Goal: Task Accomplishment & Management: Use online tool/utility

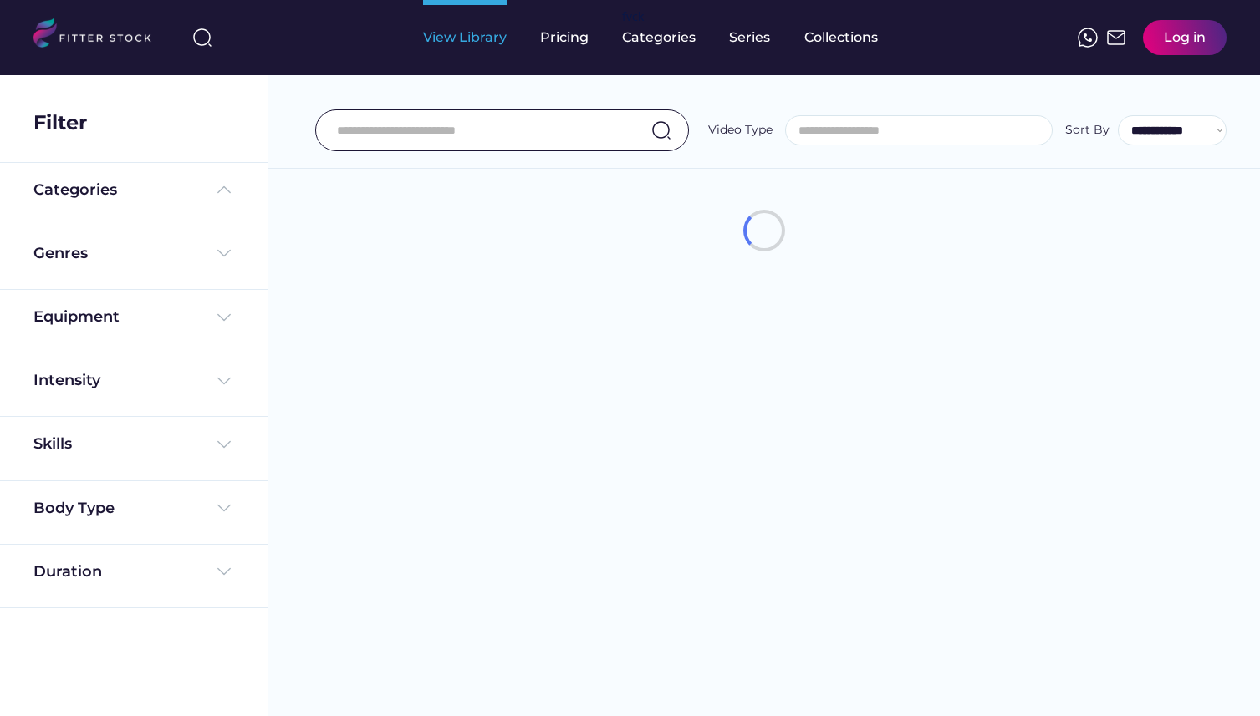
select select
select select "**********"
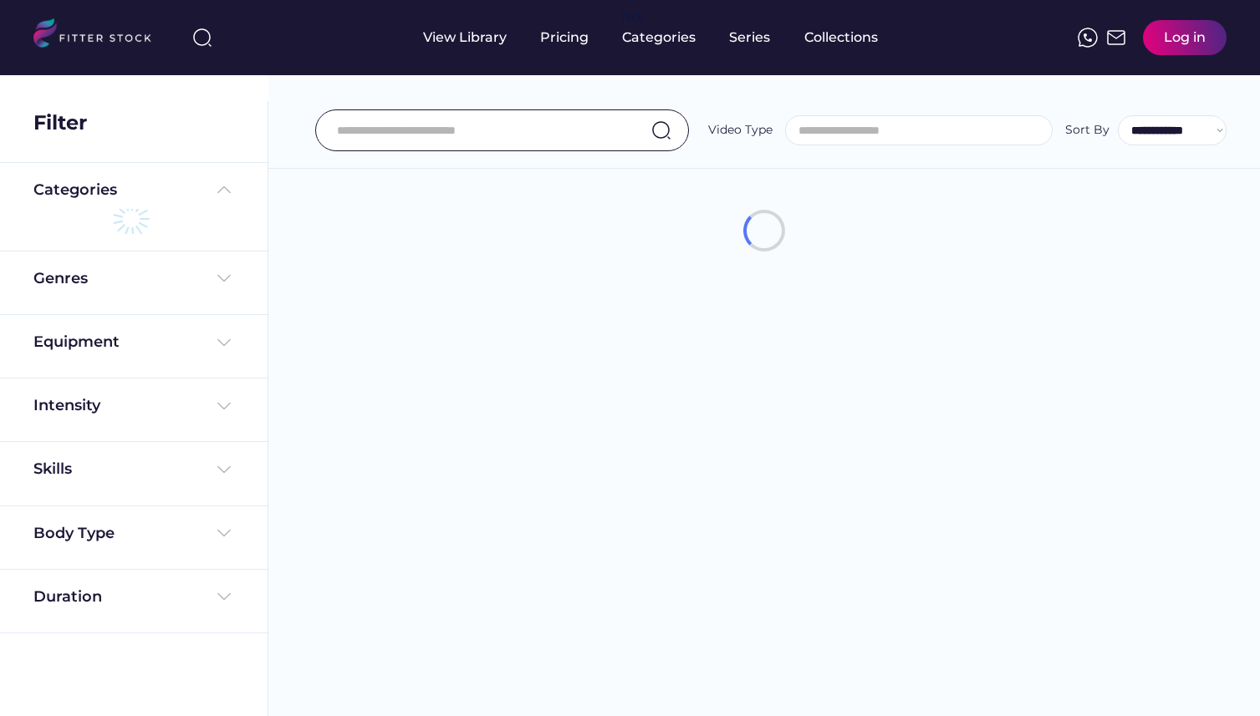
click at [872, 128] on input "search" at bounding box center [923, 131] width 267 height 13
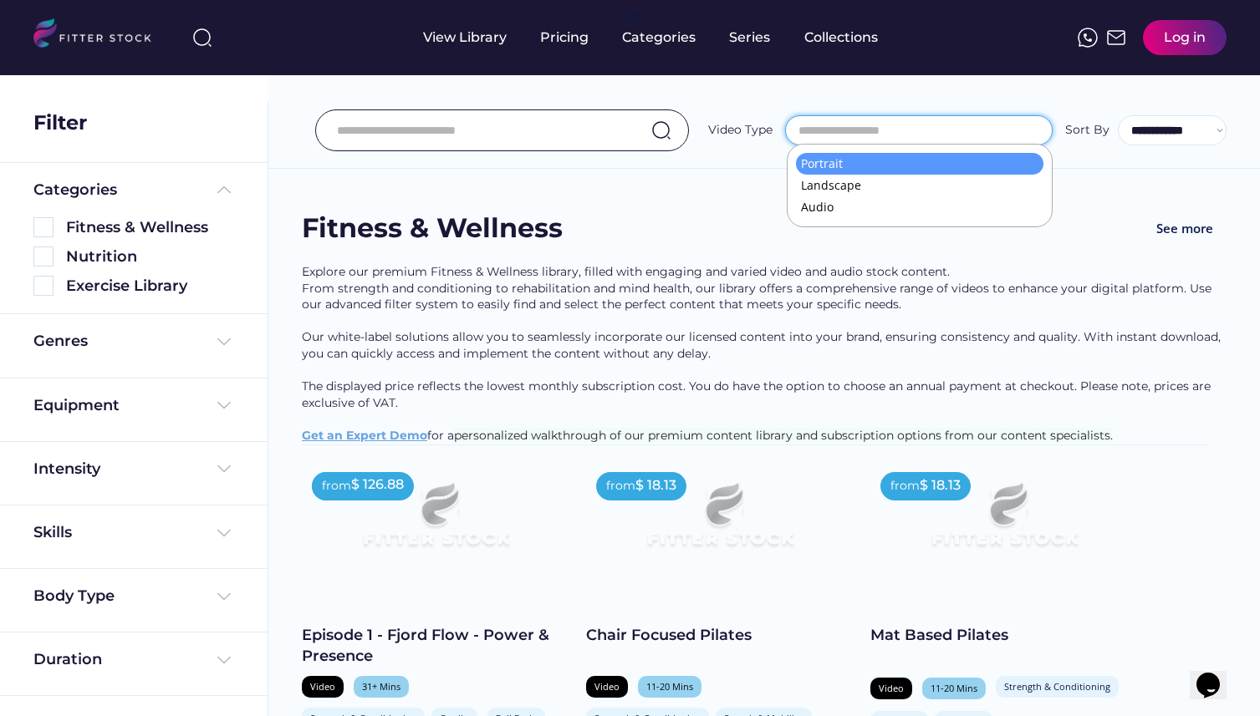
click at [374, 130] on input "input" at bounding box center [481, 130] width 288 height 35
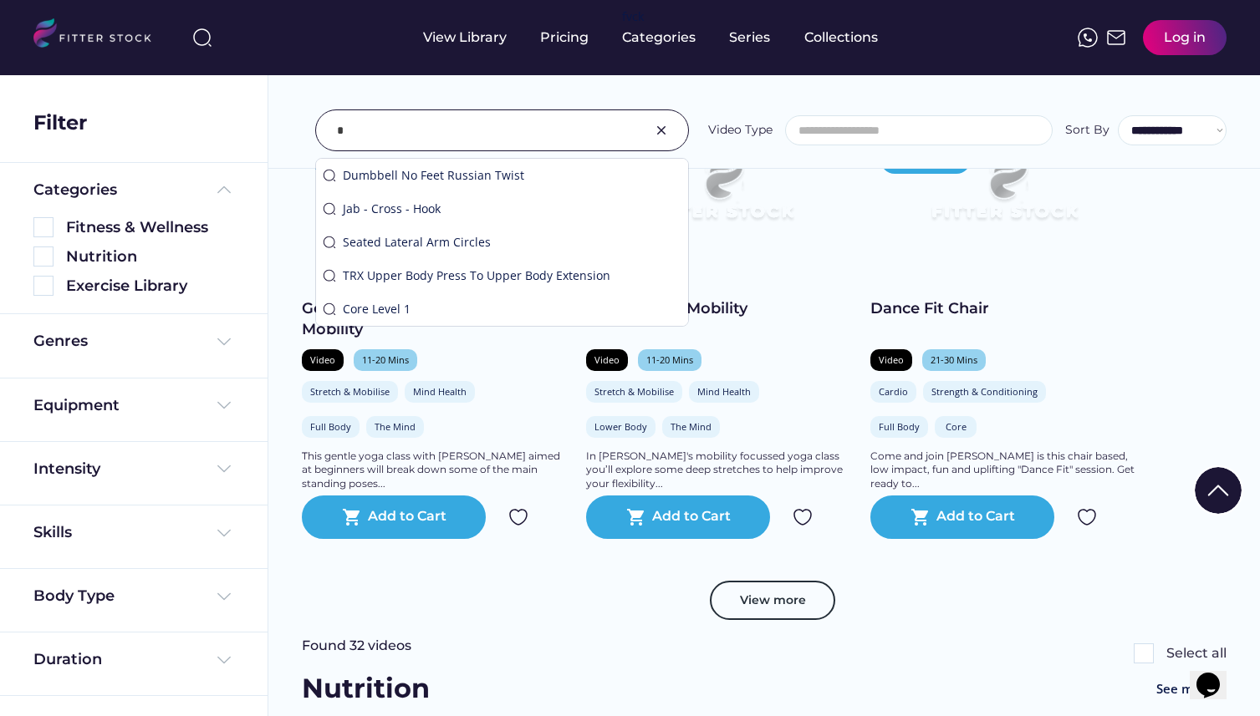
scroll to position [846, 0]
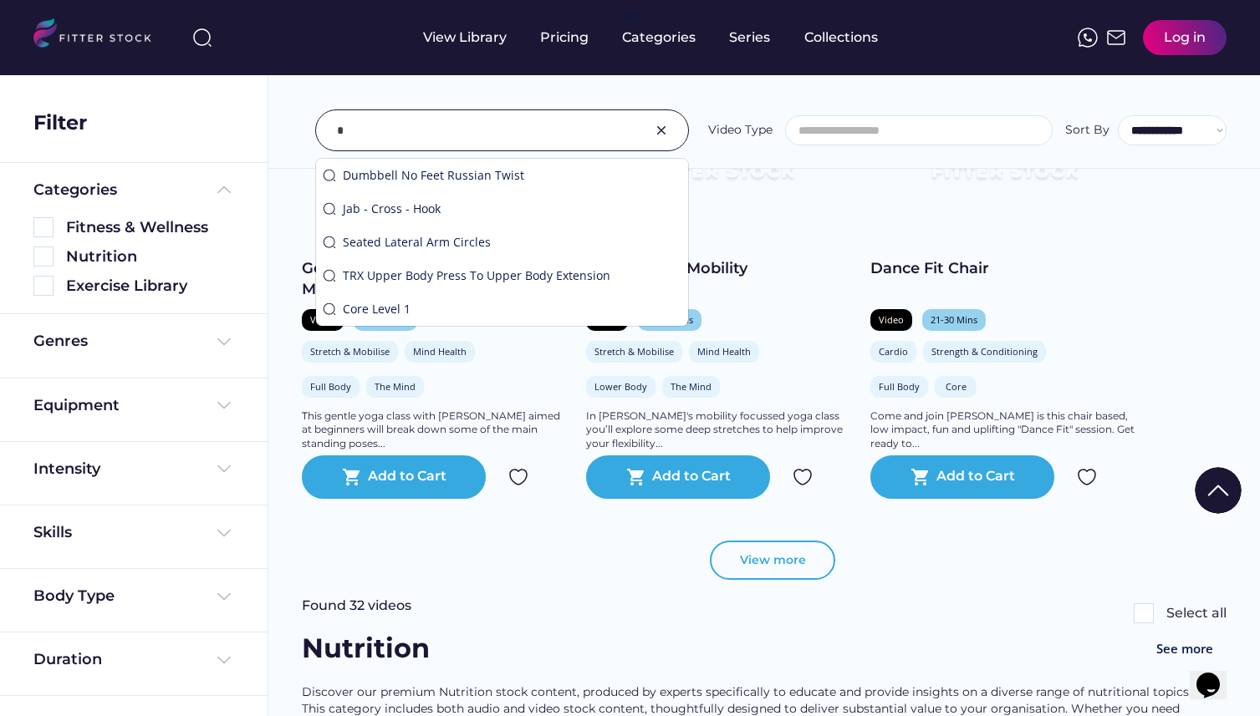
type input "*"
click at [743, 581] on button "View more" at bounding box center [772, 561] width 125 height 40
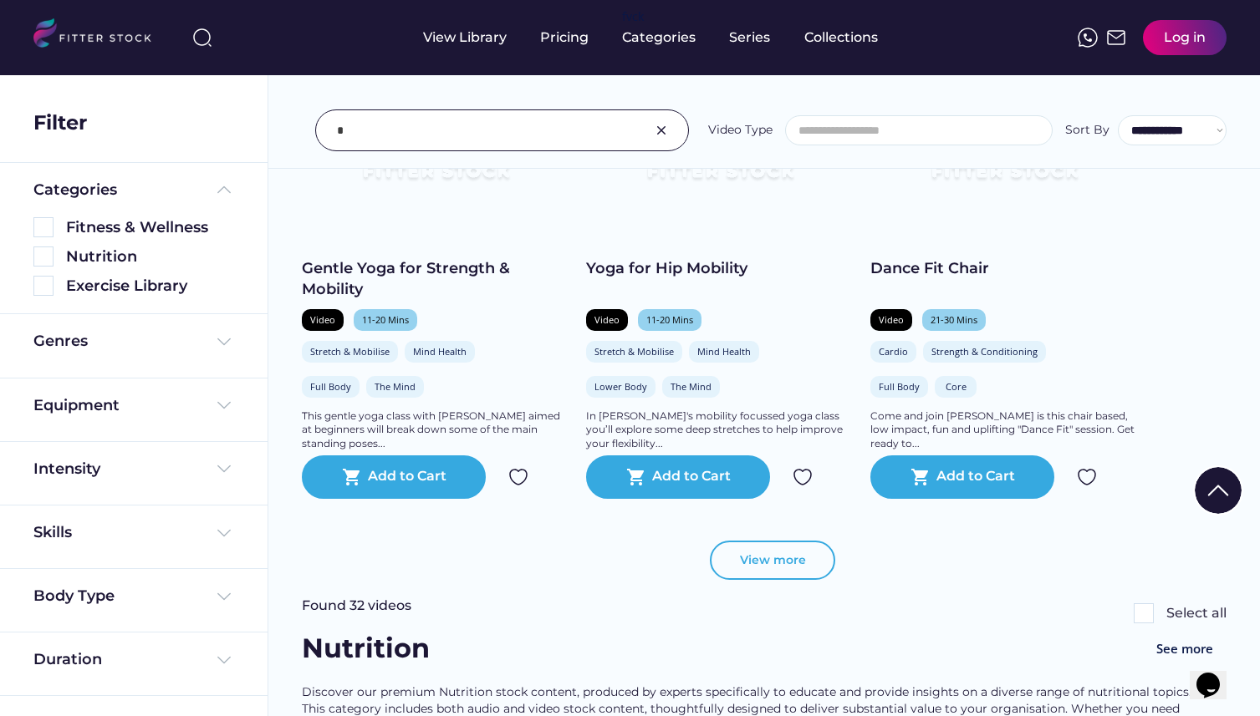
click at [779, 581] on button "View more" at bounding box center [772, 561] width 125 height 40
click at [797, 573] on button "View more" at bounding box center [772, 561] width 125 height 40
click at [877, 557] on div "View more" at bounding box center [764, 569] width 924 height 57
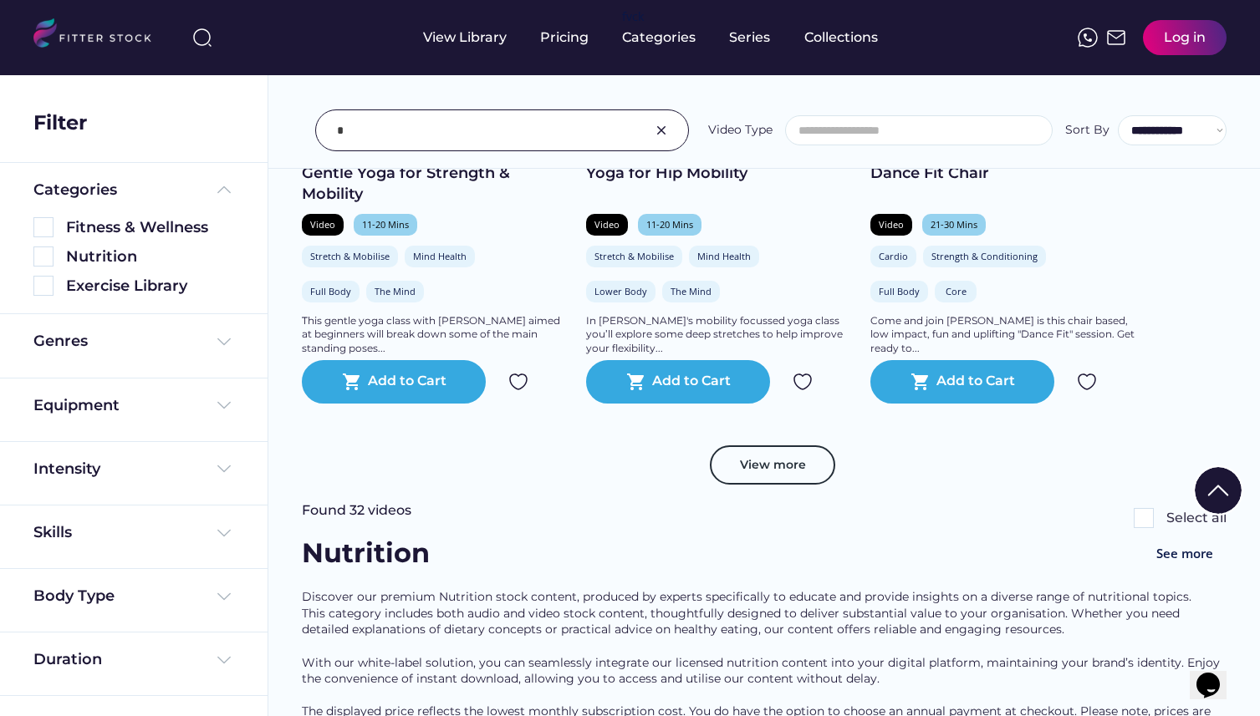
scroll to position [1018, 0]
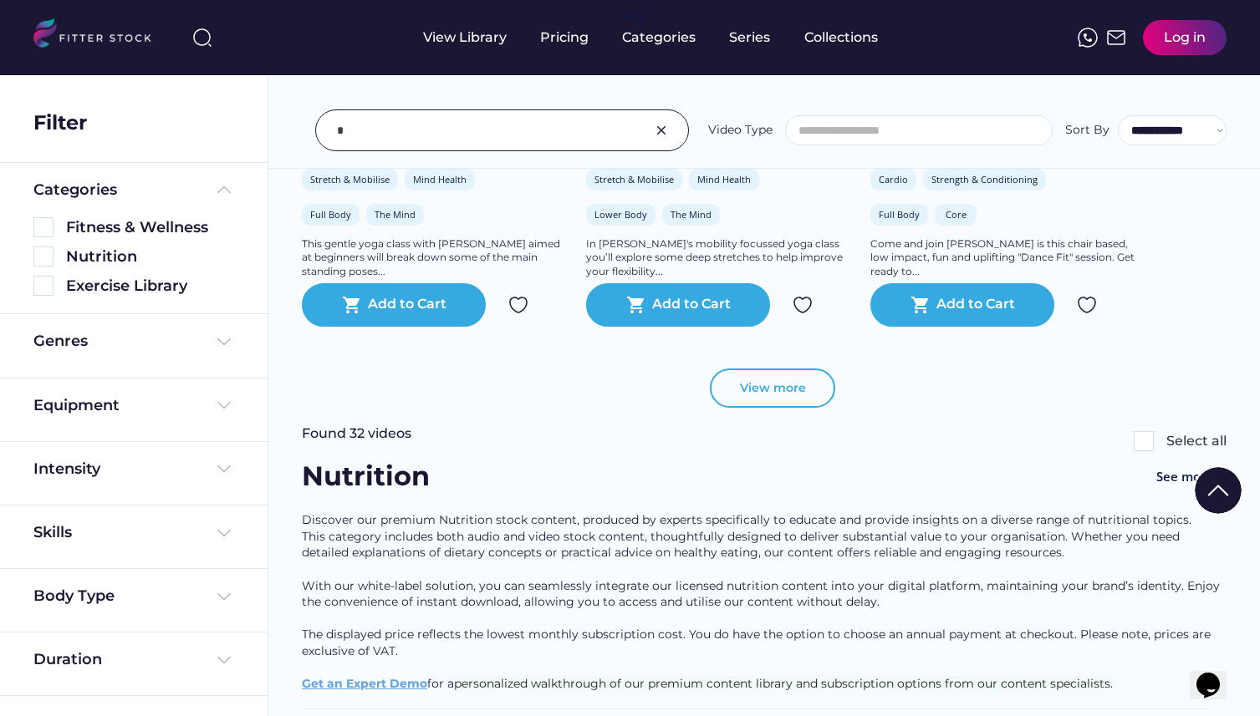
click at [785, 409] on button "View more" at bounding box center [772, 389] width 125 height 40
click at [654, 130] on img at bounding box center [661, 130] width 20 height 20
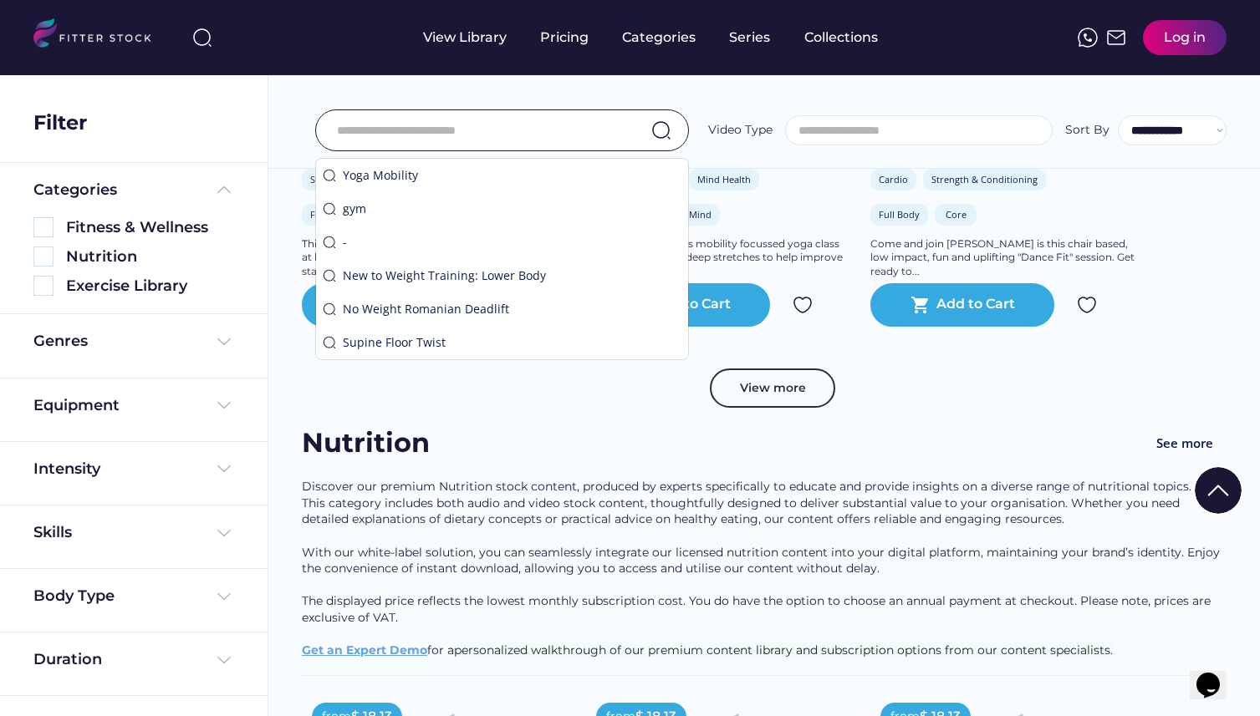
click at [690, 95] on div "**********" at bounding box center [763, 93] width 991 height 151
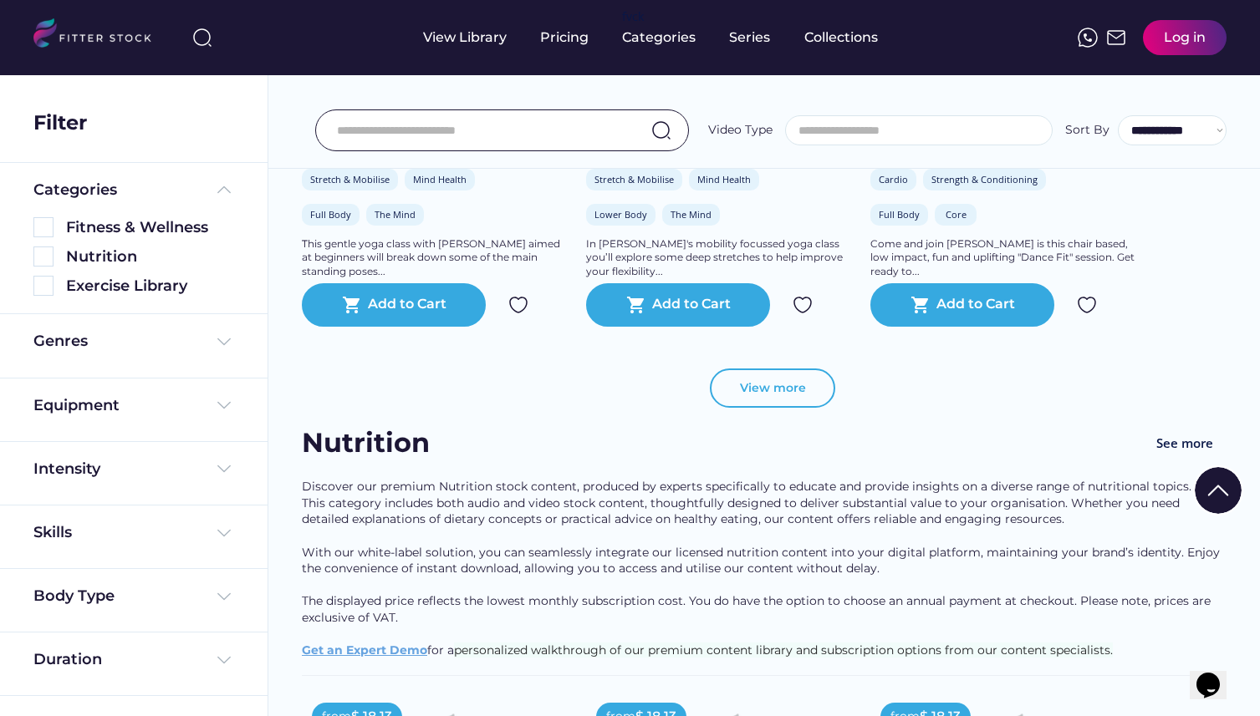
click at [773, 406] on button "View more" at bounding box center [772, 389] width 125 height 40
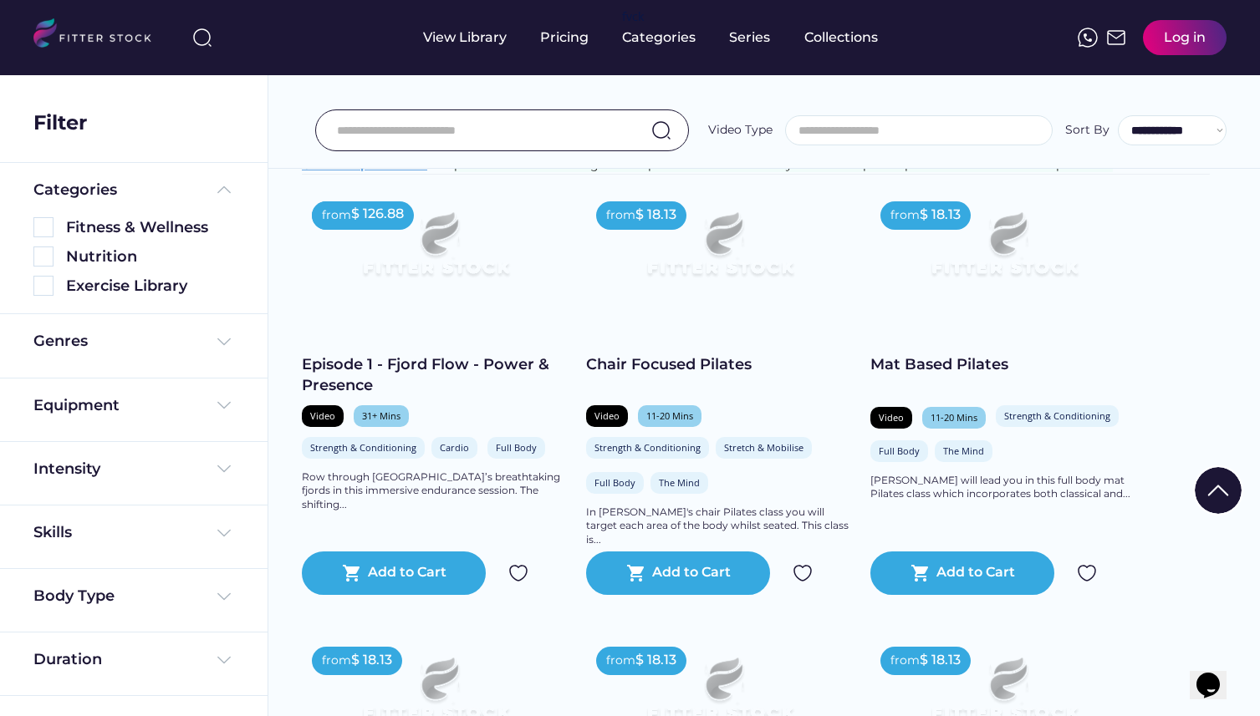
scroll to position [0, 0]
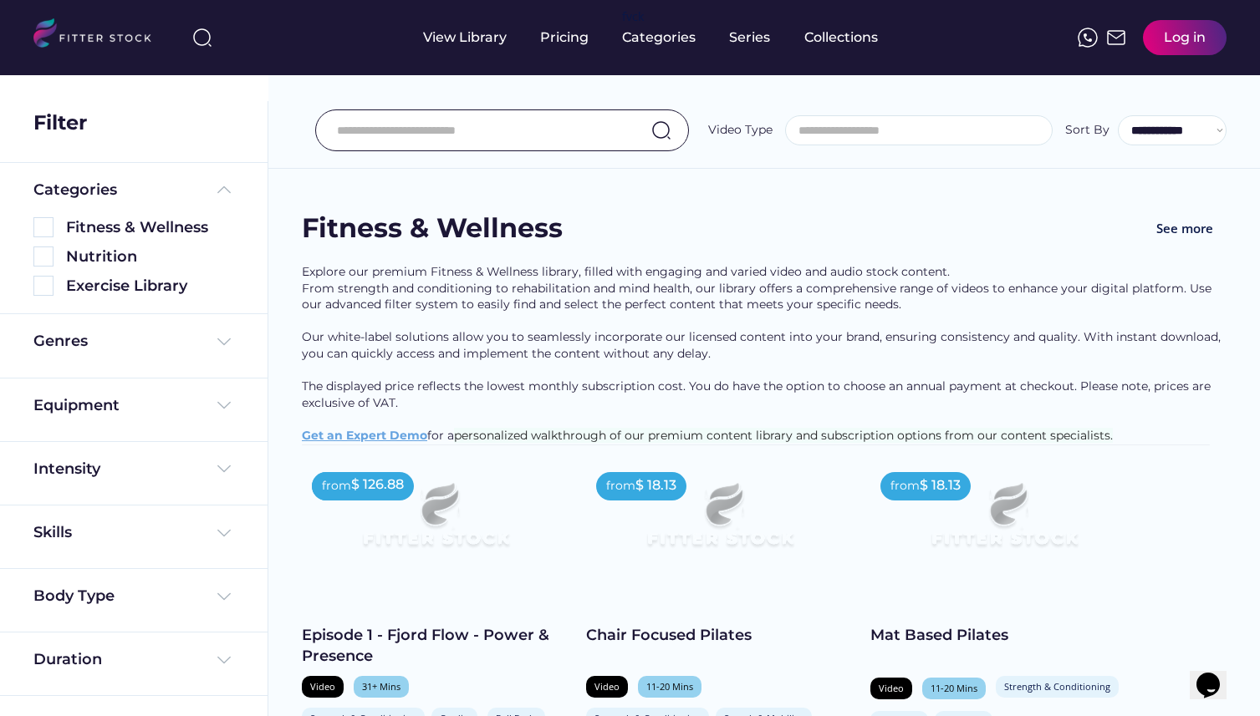
click at [594, 144] on input "input" at bounding box center [481, 130] width 288 height 35
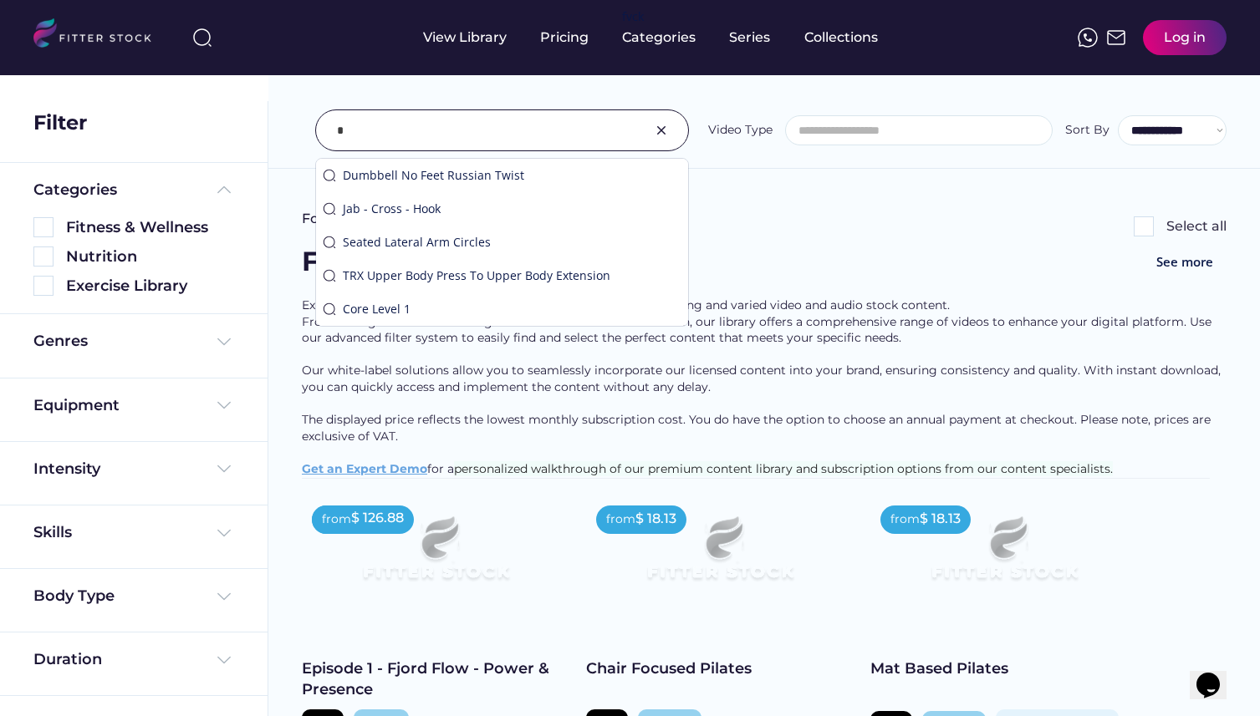
type input "*"
click at [733, 100] on div "**********" at bounding box center [763, 93] width 991 height 151
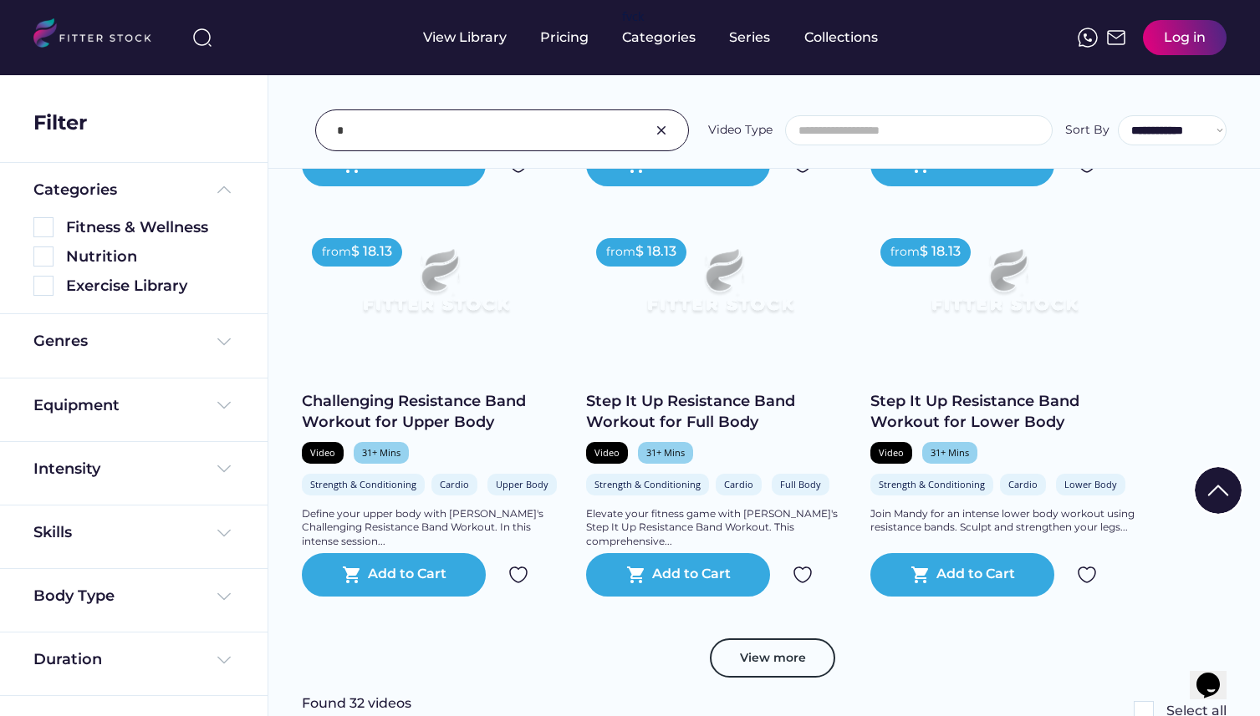
scroll to position [3358, 0]
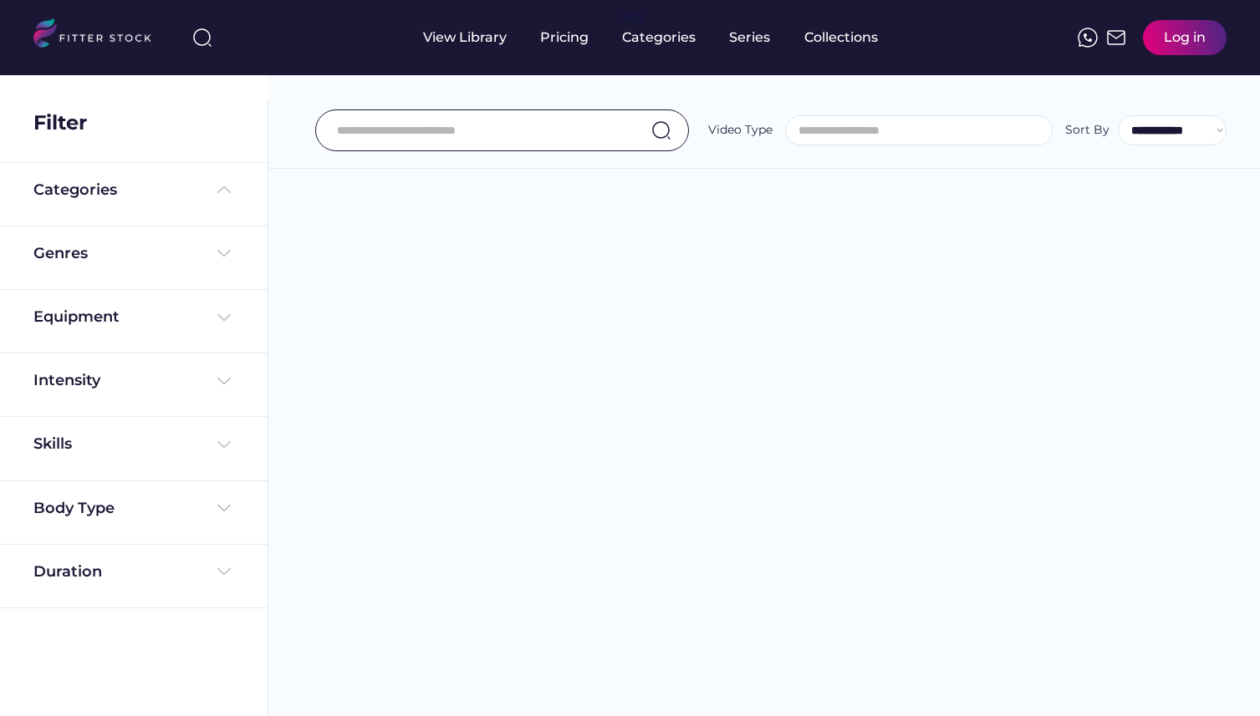
select select
select select "**********"
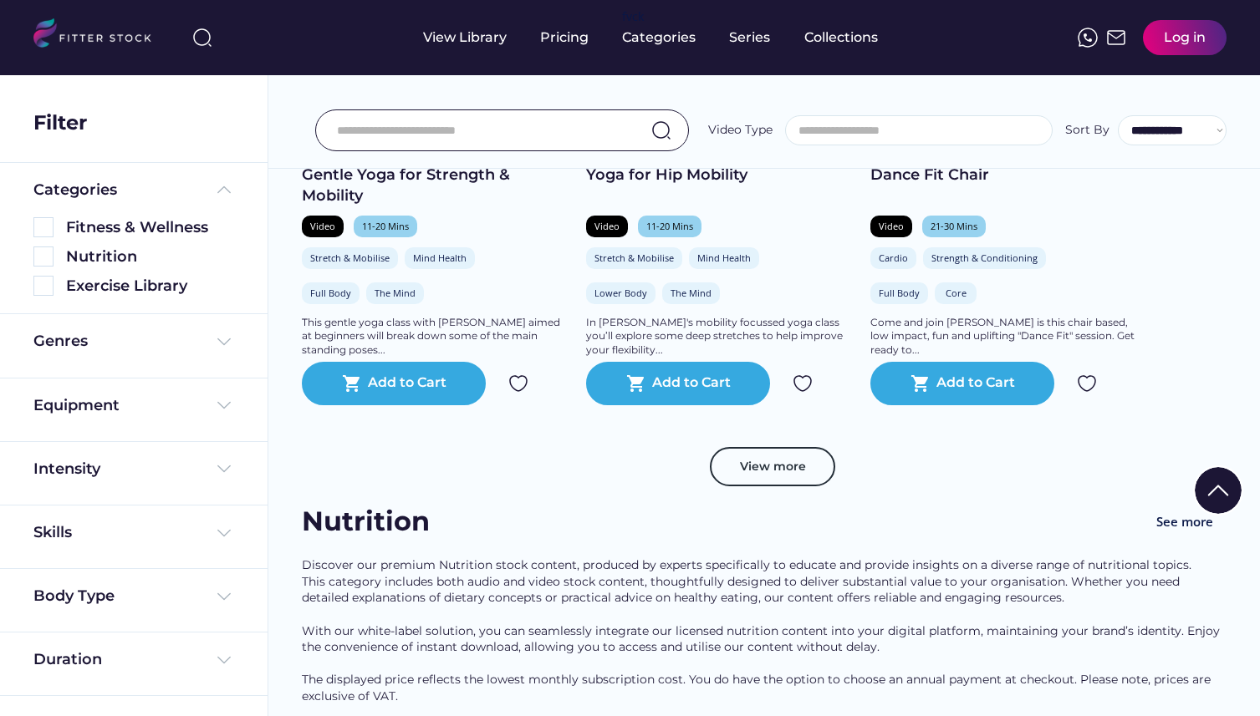
scroll to position [881, 0]
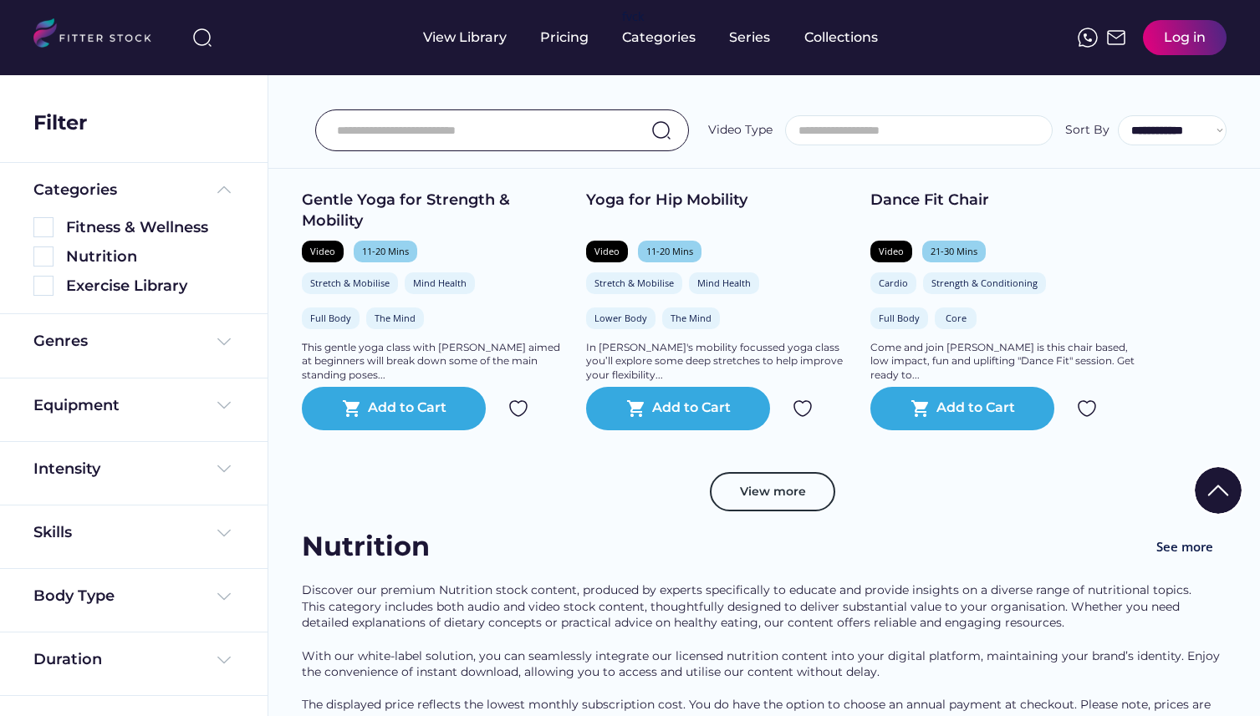
click at [575, 128] on input "input" at bounding box center [481, 130] width 288 height 35
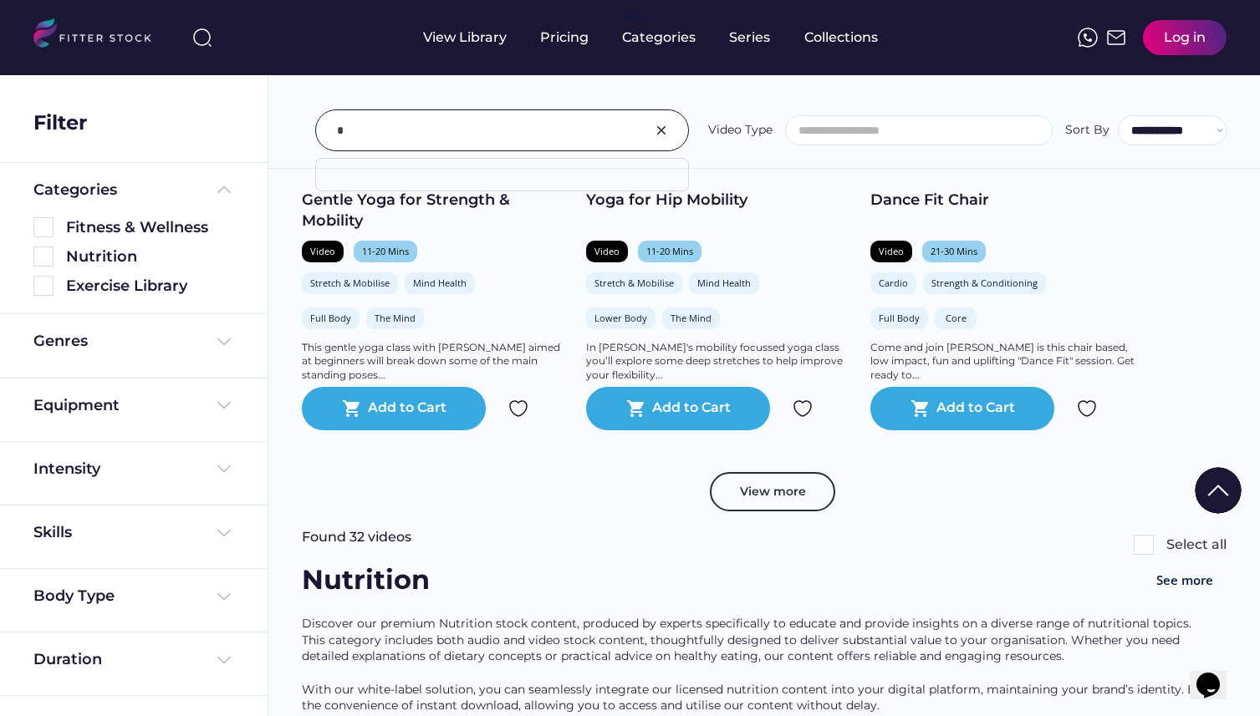
scroll to position [0, 0]
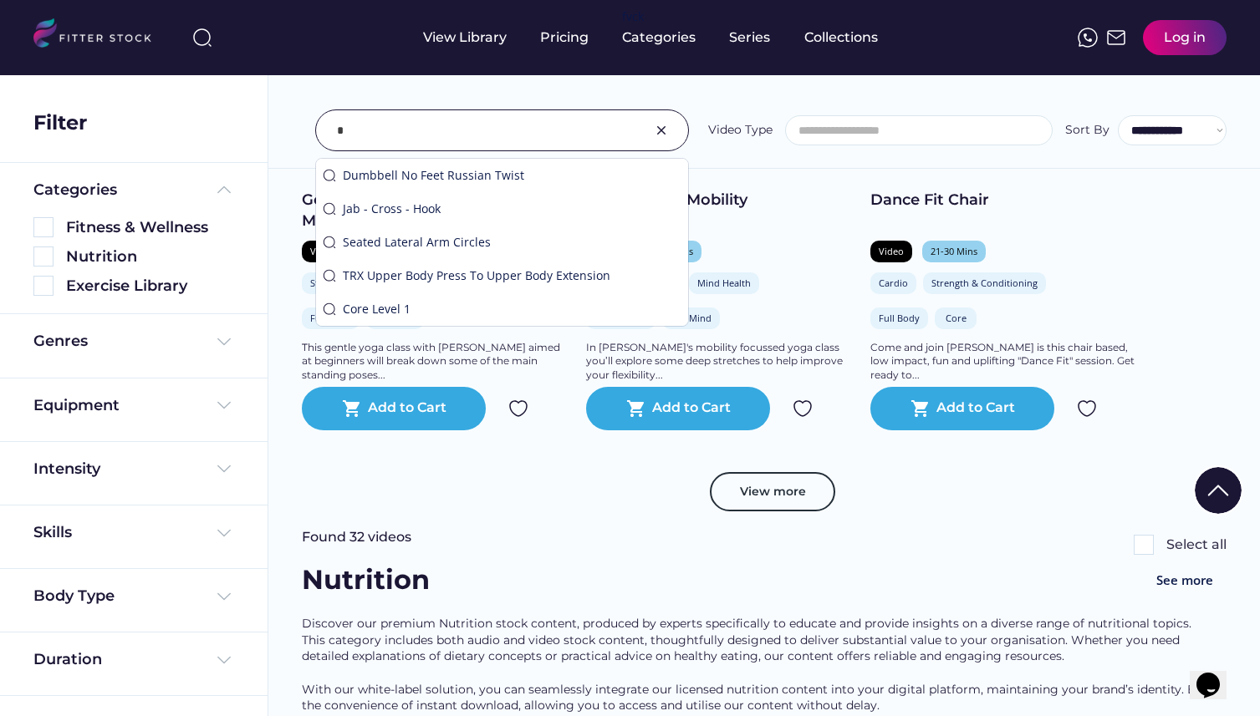
type input "*"
click at [630, 90] on div "**********" at bounding box center [763, 93] width 991 height 151
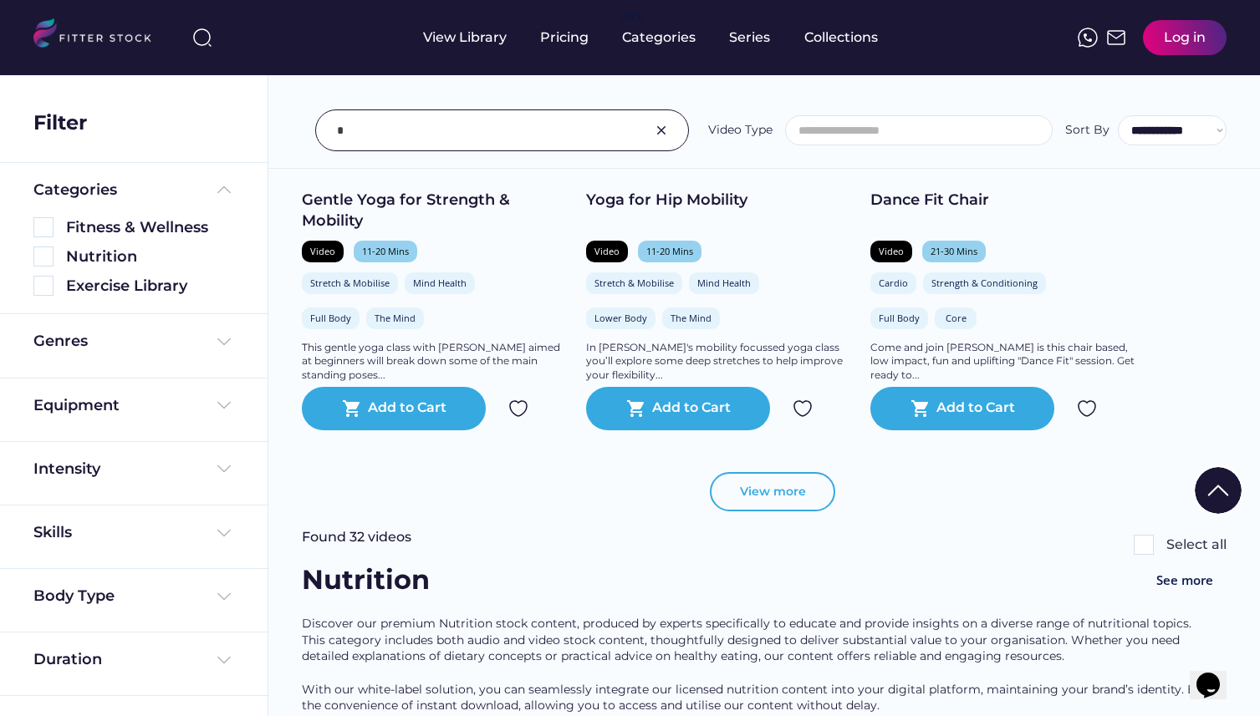
click at [753, 506] on button "View more" at bounding box center [772, 492] width 125 height 40
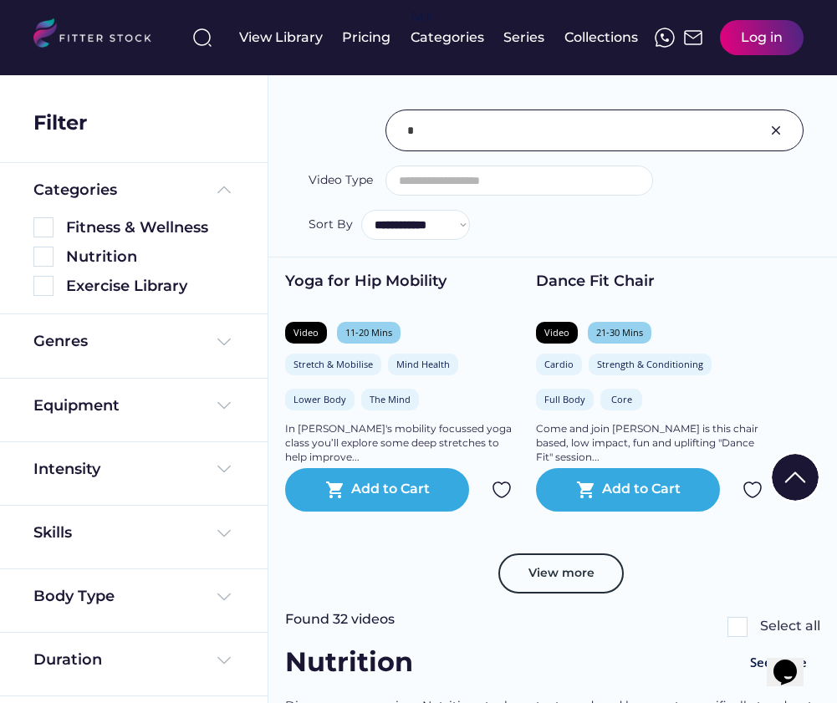
scroll to position [1301, 0]
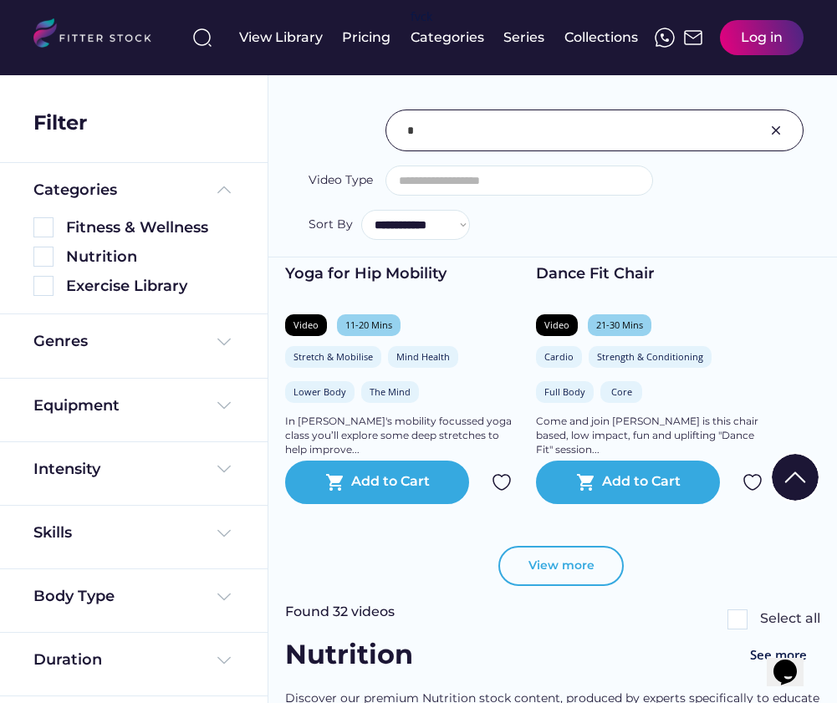
click at [573, 584] on button "View more" at bounding box center [560, 566] width 125 height 40
click at [567, 575] on button "View more" at bounding box center [560, 566] width 125 height 40
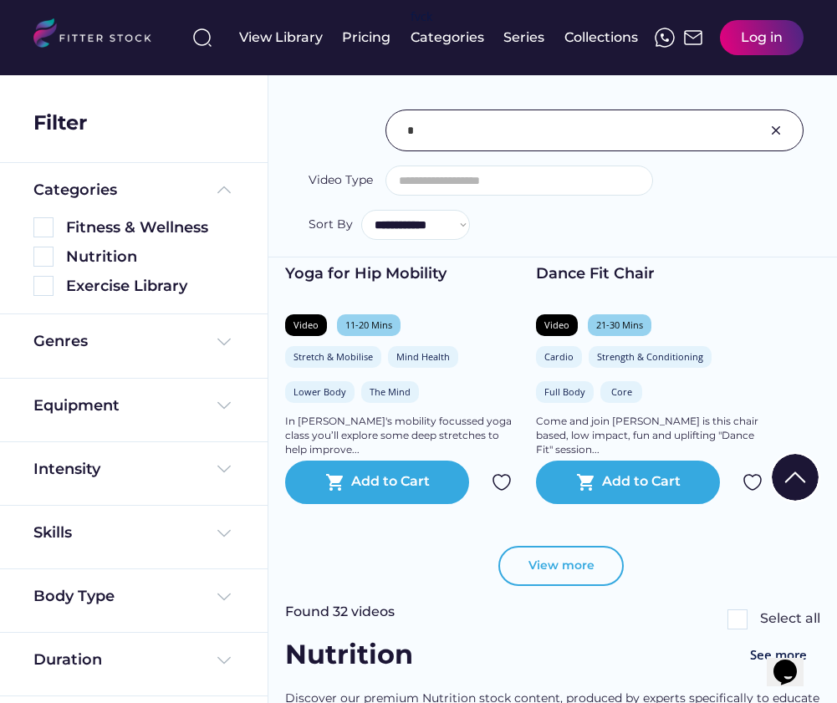
click at [567, 575] on button "View more" at bounding box center [560, 566] width 125 height 40
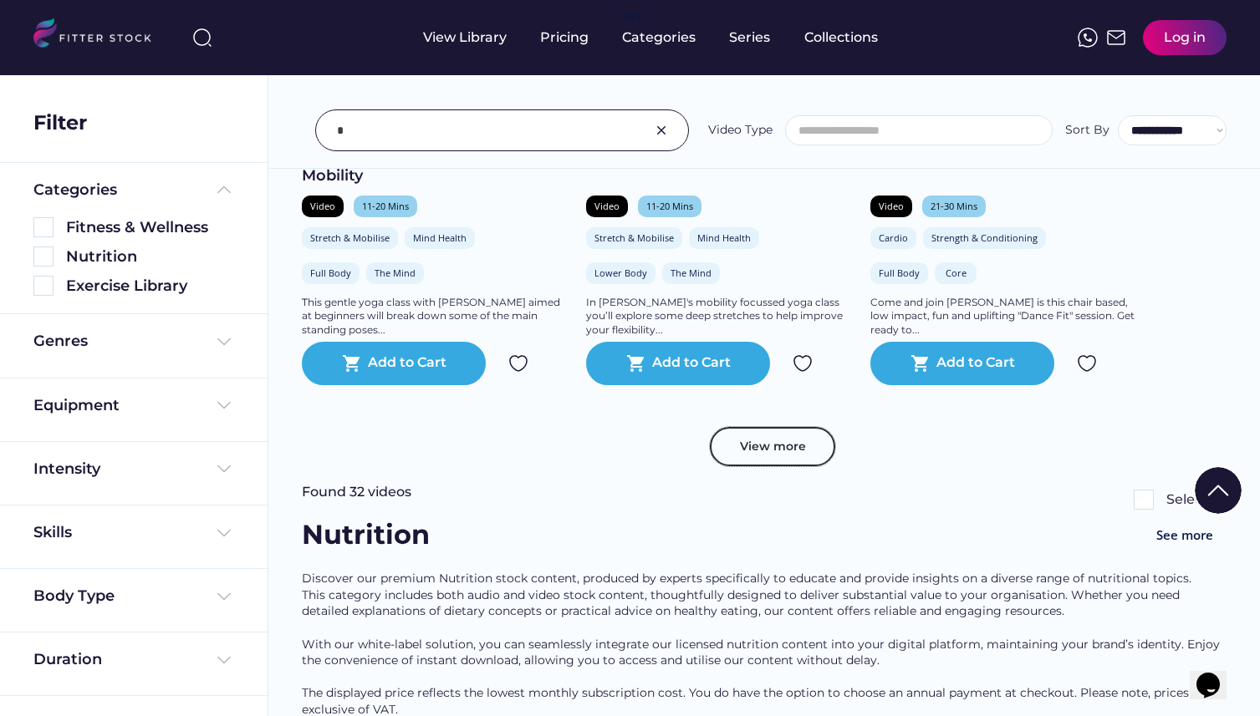
scroll to position [972, 0]
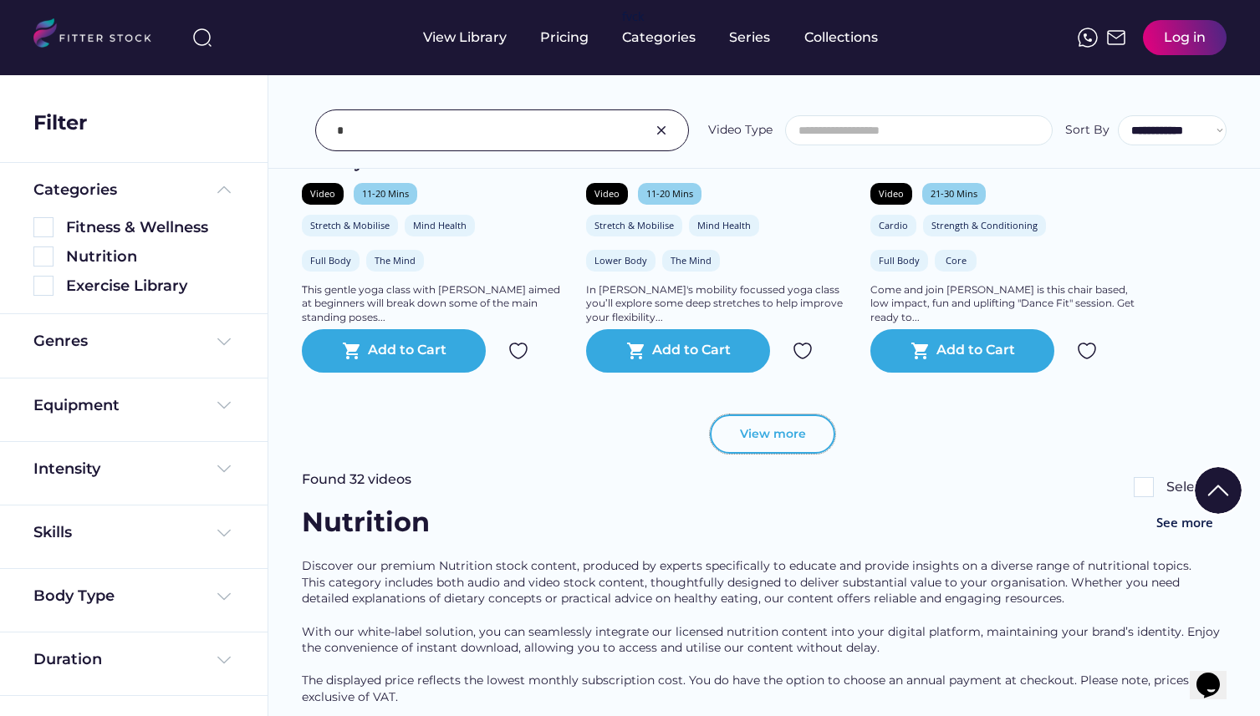
click at [797, 437] on button "View more" at bounding box center [772, 435] width 125 height 40
click at [786, 455] on button "View more" at bounding box center [772, 435] width 125 height 40
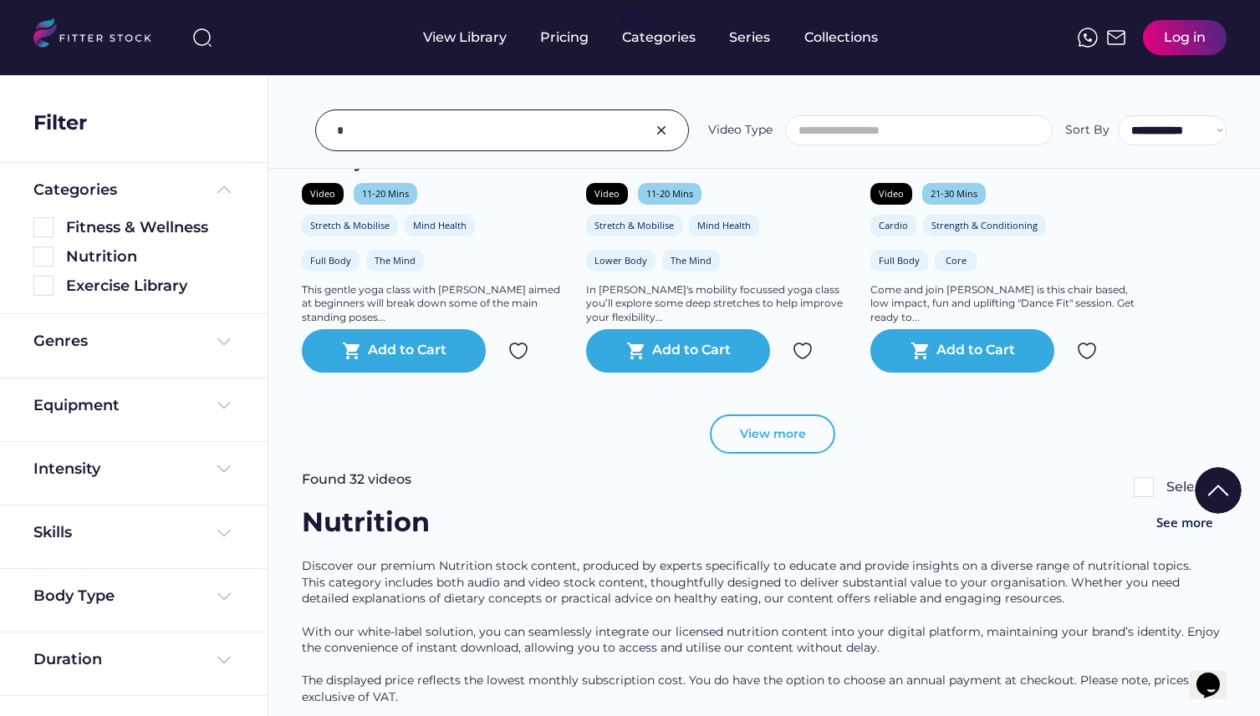
click at [786, 455] on button "View more" at bounding box center [772, 435] width 125 height 40
click at [802, 445] on button "View more" at bounding box center [772, 435] width 125 height 40
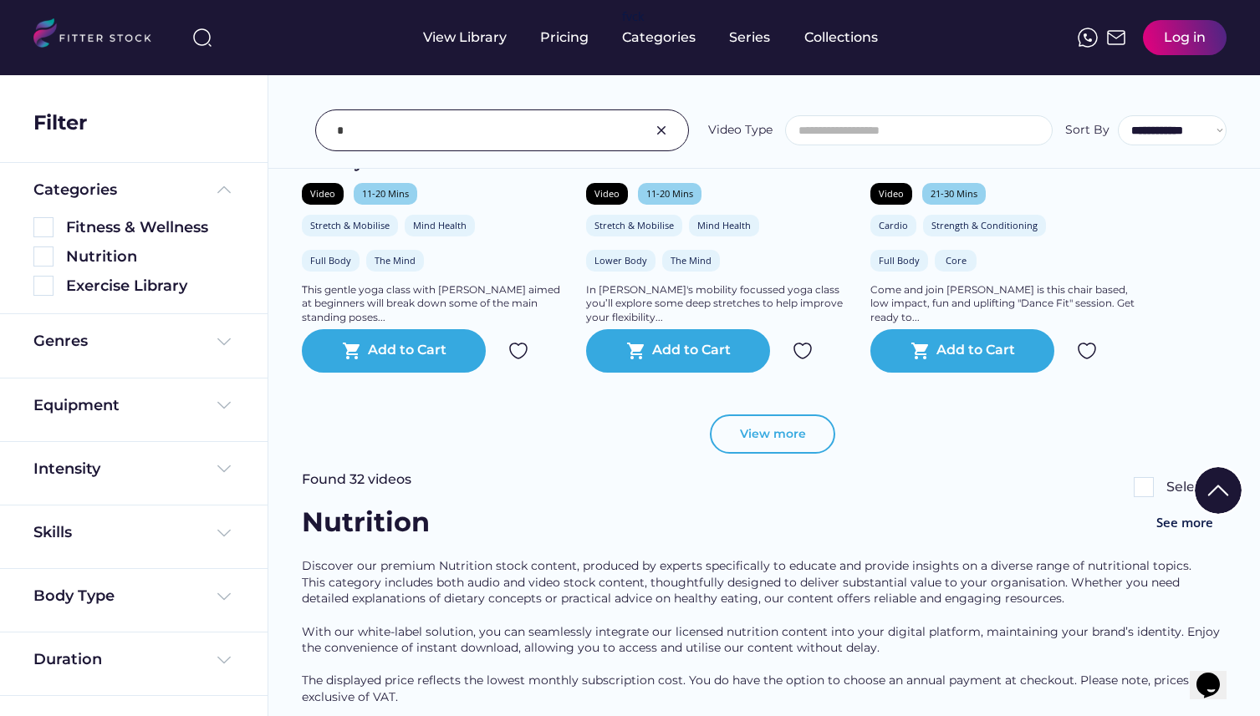
click at [802, 445] on button "View more" at bounding box center [772, 435] width 125 height 40
click at [756, 450] on button "View more" at bounding box center [772, 435] width 125 height 40
click at [781, 450] on button "View more" at bounding box center [772, 435] width 125 height 40
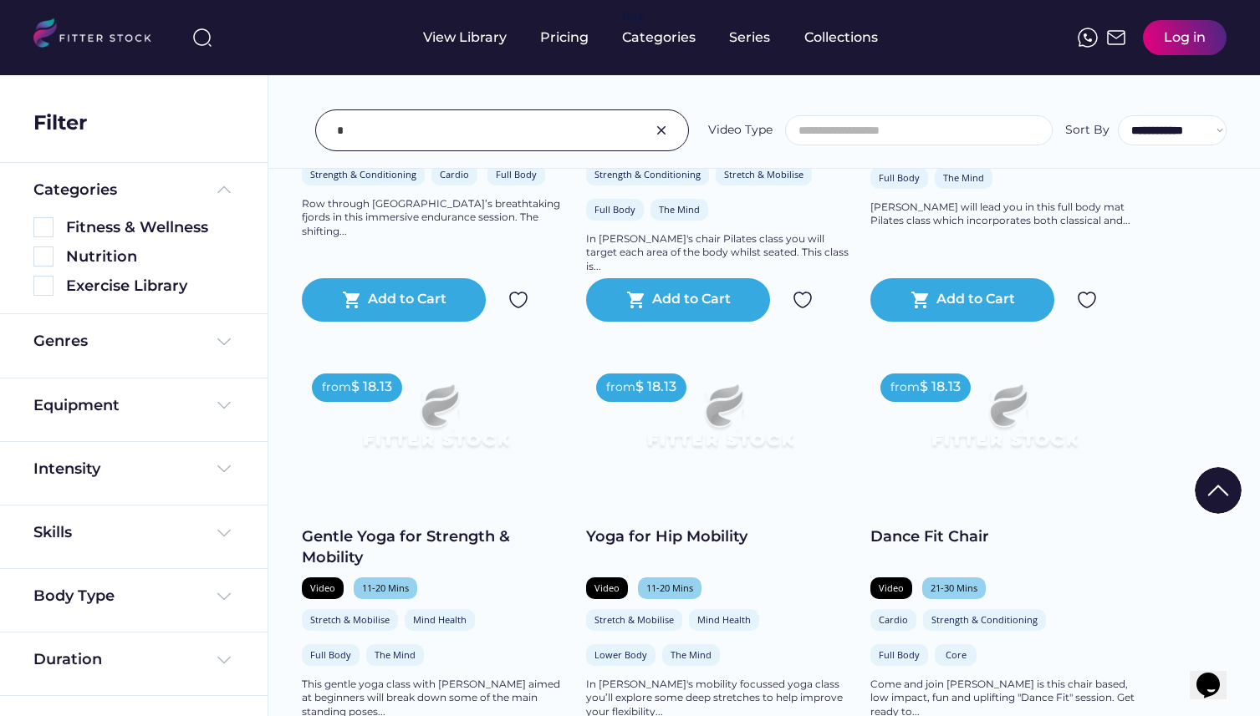
scroll to position [0, 0]
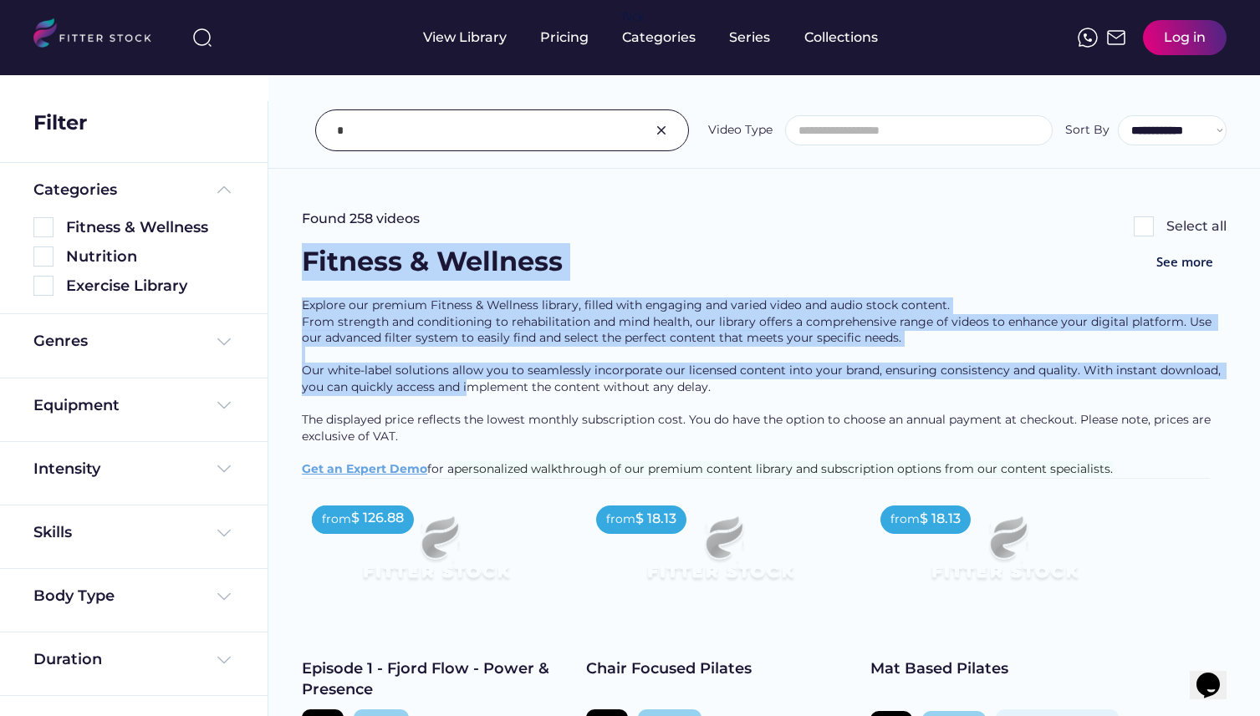
drag, startPoint x: 306, startPoint y: 258, endPoint x: 466, endPoint y: 398, distance: 212.1
click at [528, 125] on input "input" at bounding box center [481, 130] width 288 height 35
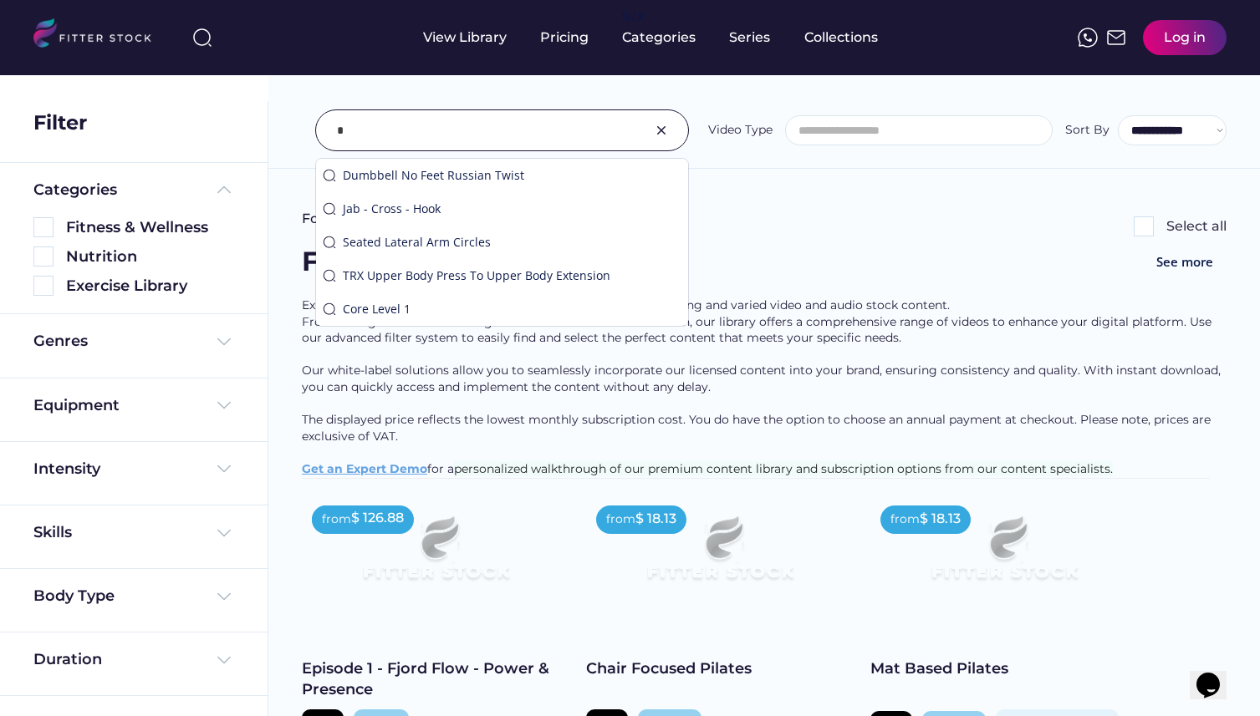
click at [659, 130] on img at bounding box center [661, 130] width 20 height 20
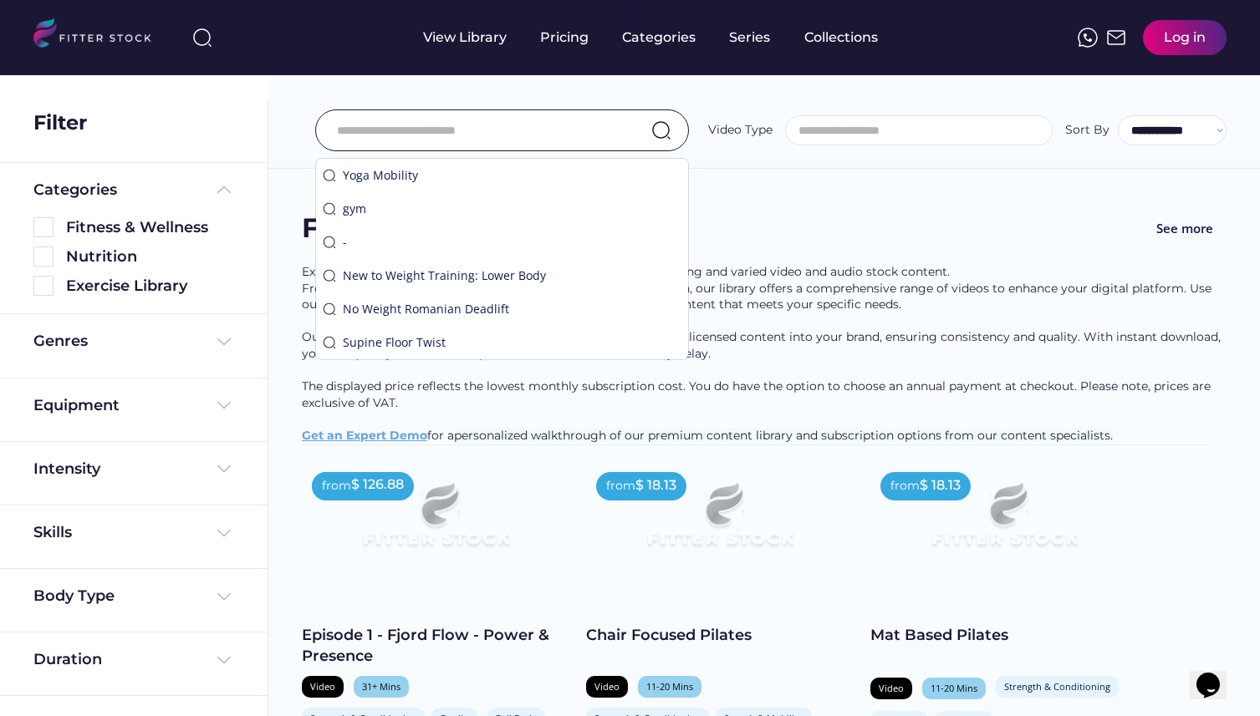
click at [562, 130] on input "input" at bounding box center [481, 130] width 288 height 35
type input "*"
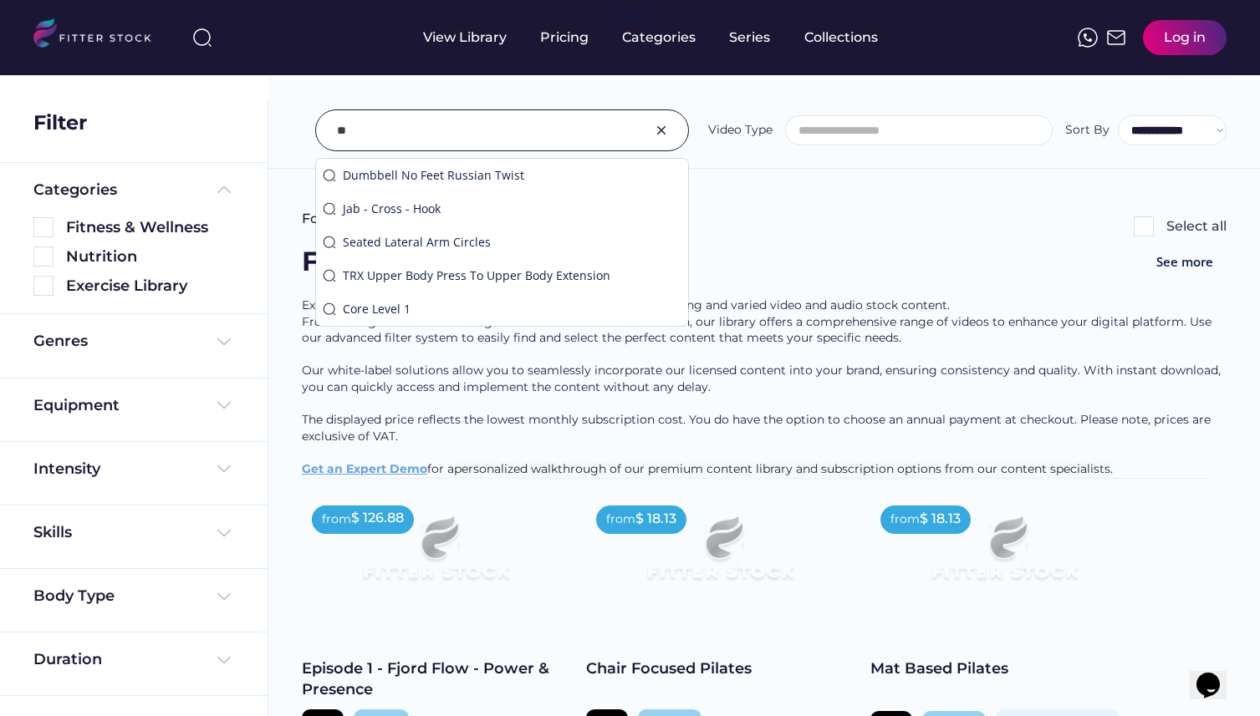
type input "*"
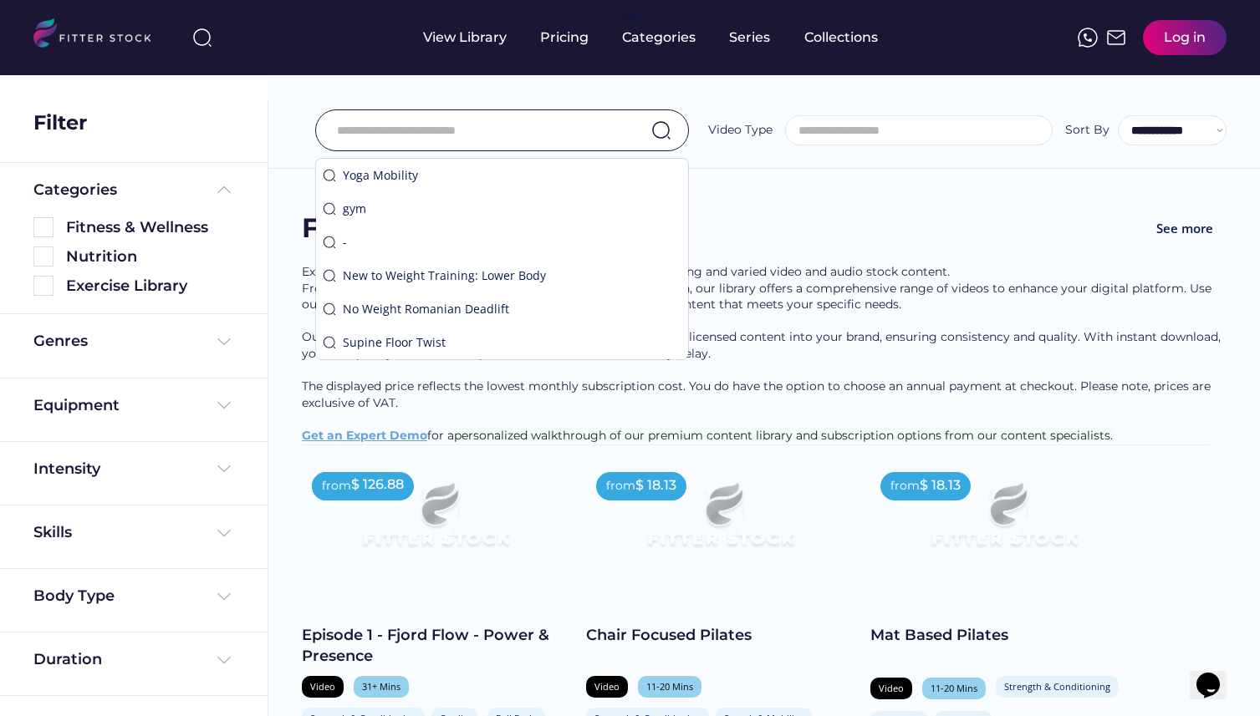
type input "*"
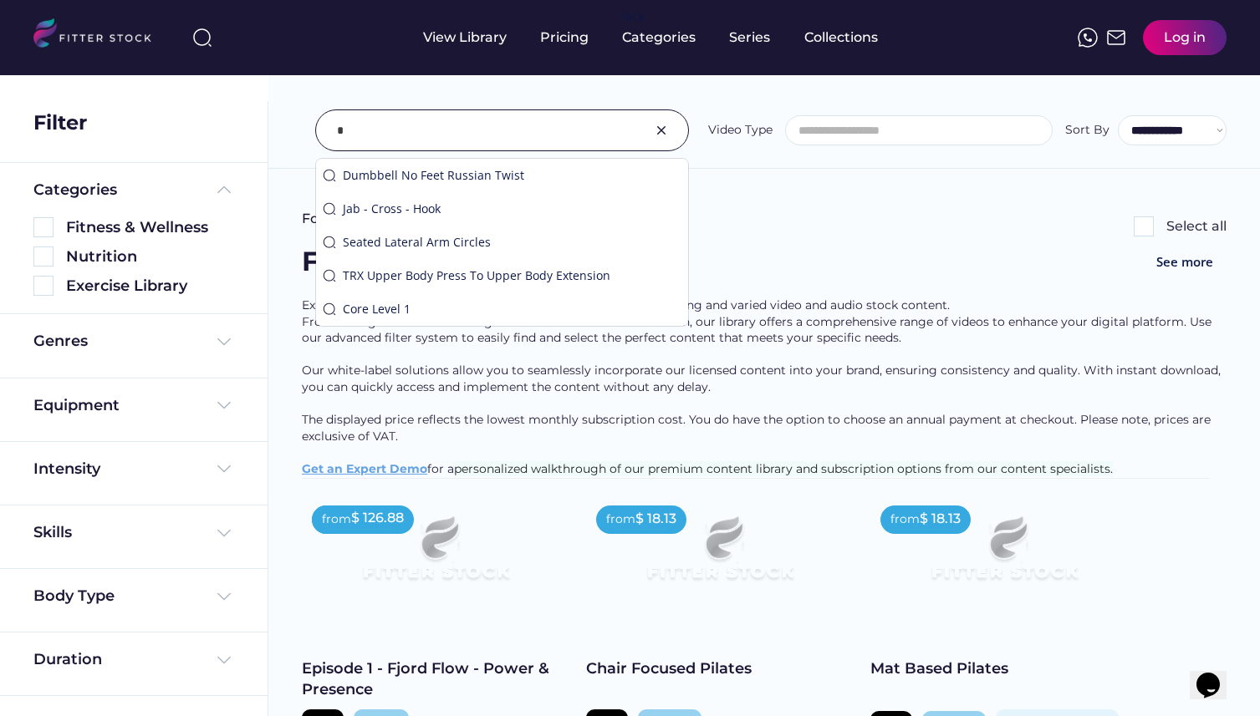
type input "*"
click at [866, 264] on div "Fitness & Wellness See more" at bounding box center [764, 270] width 924 height 54
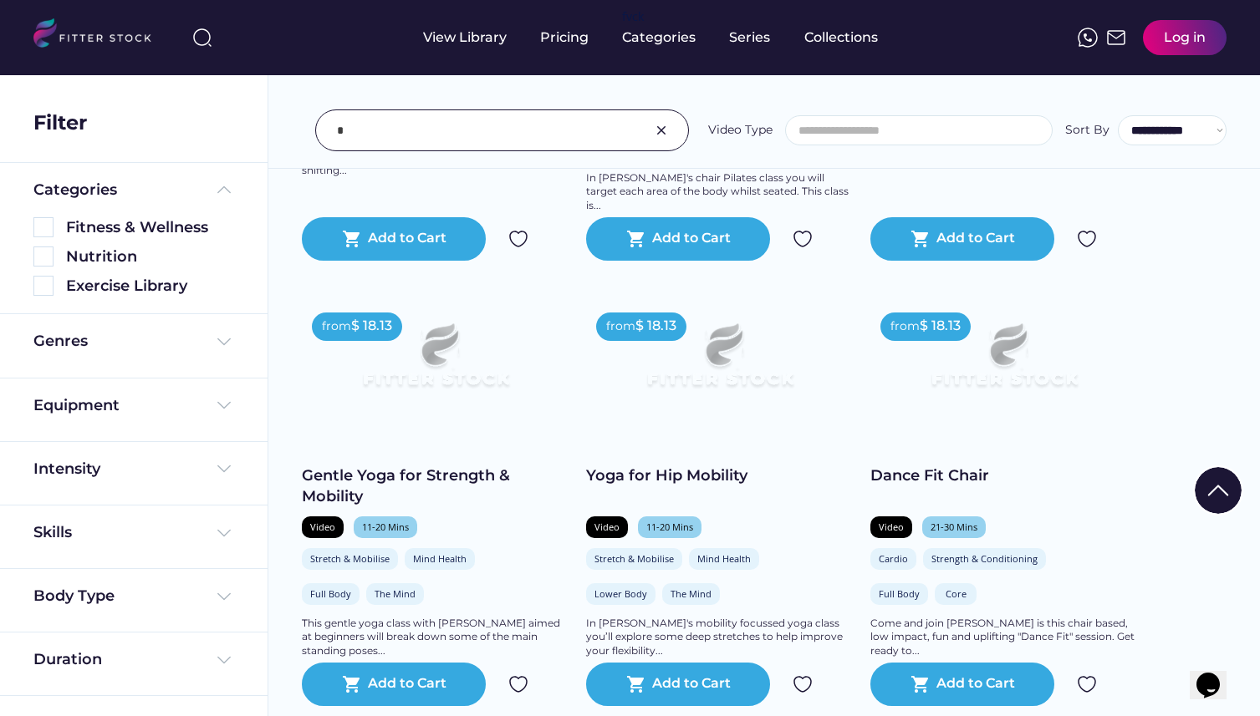
scroll to position [709, 0]
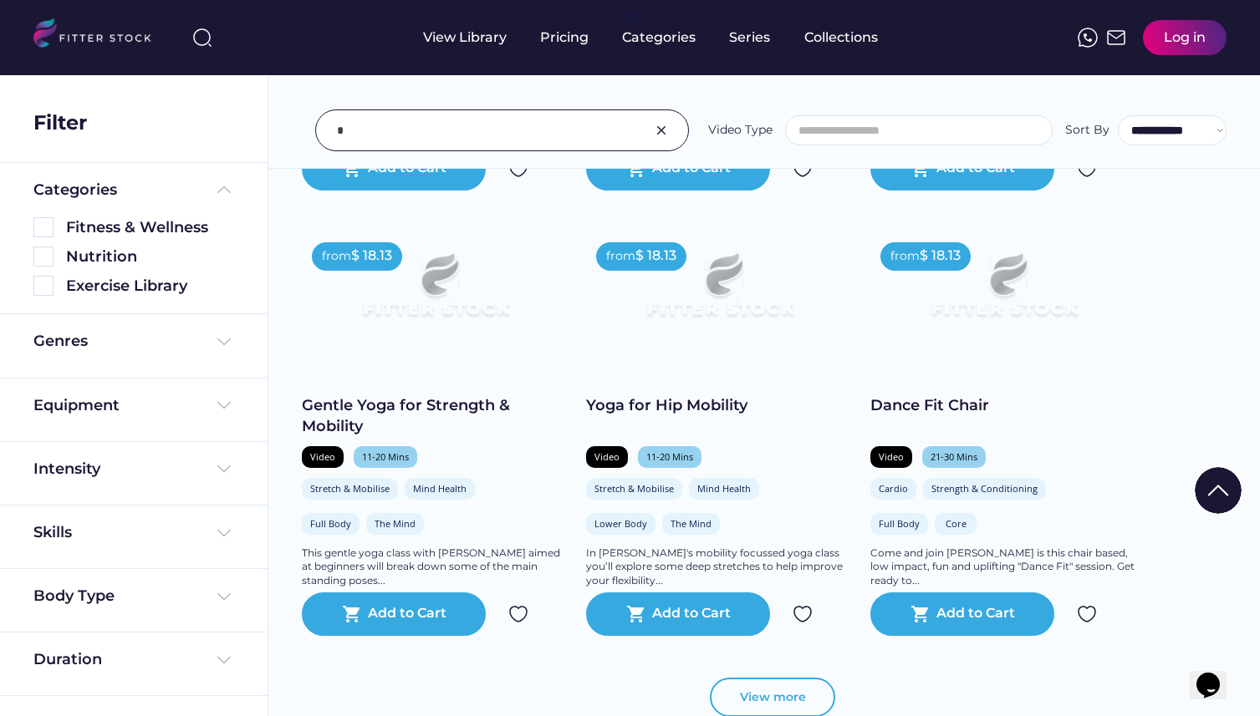
click at [744, 714] on button "View more" at bounding box center [772, 698] width 125 height 40
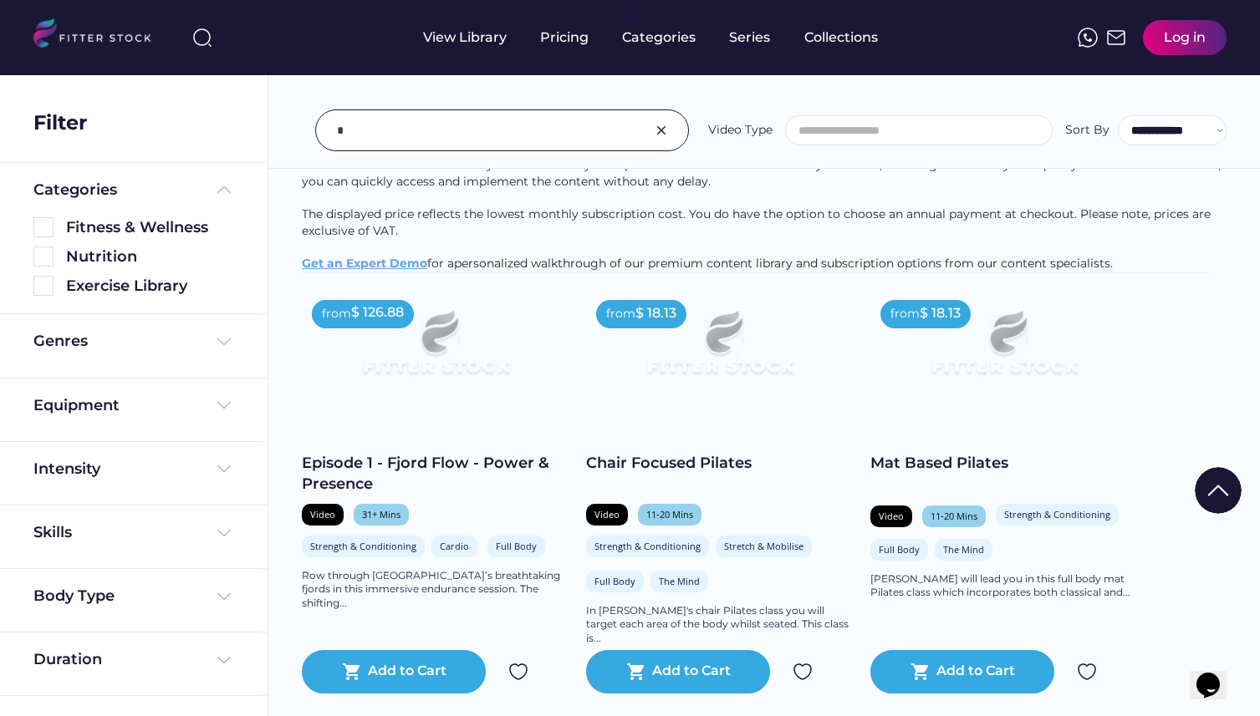
click at [661, 133] on img at bounding box center [661, 130] width 20 height 20
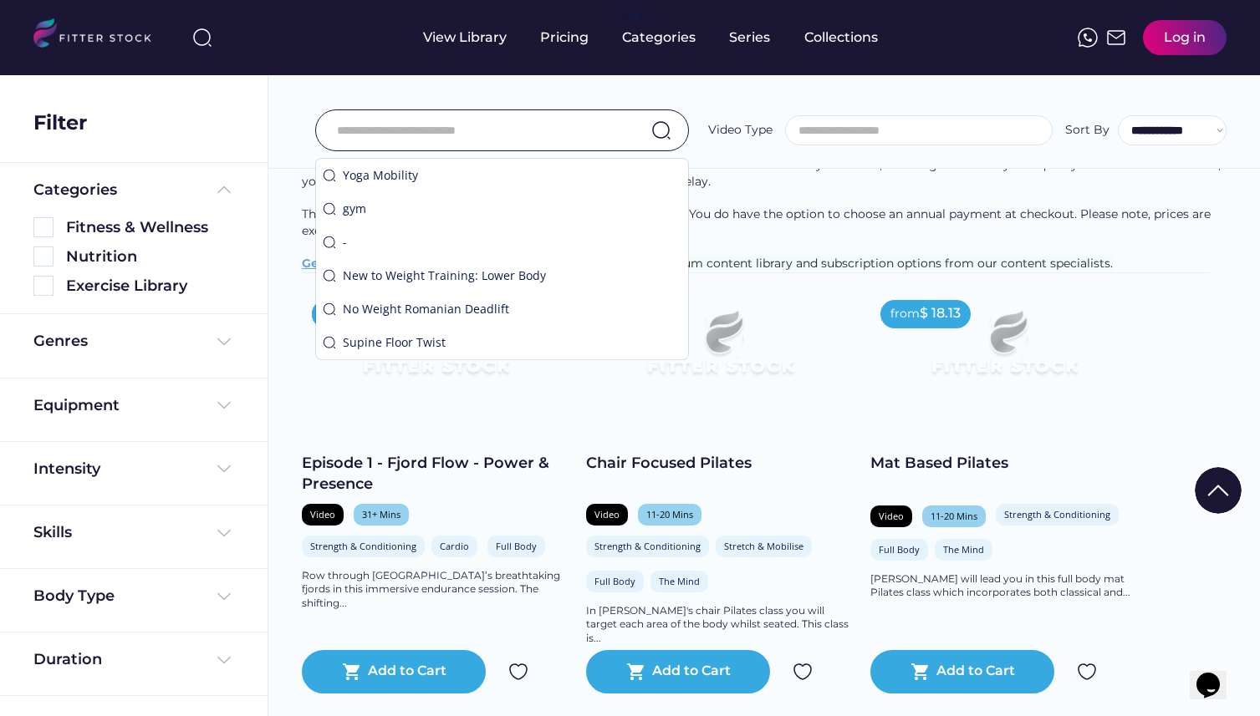
click at [752, 106] on div "**********" at bounding box center [763, 93] width 991 height 151
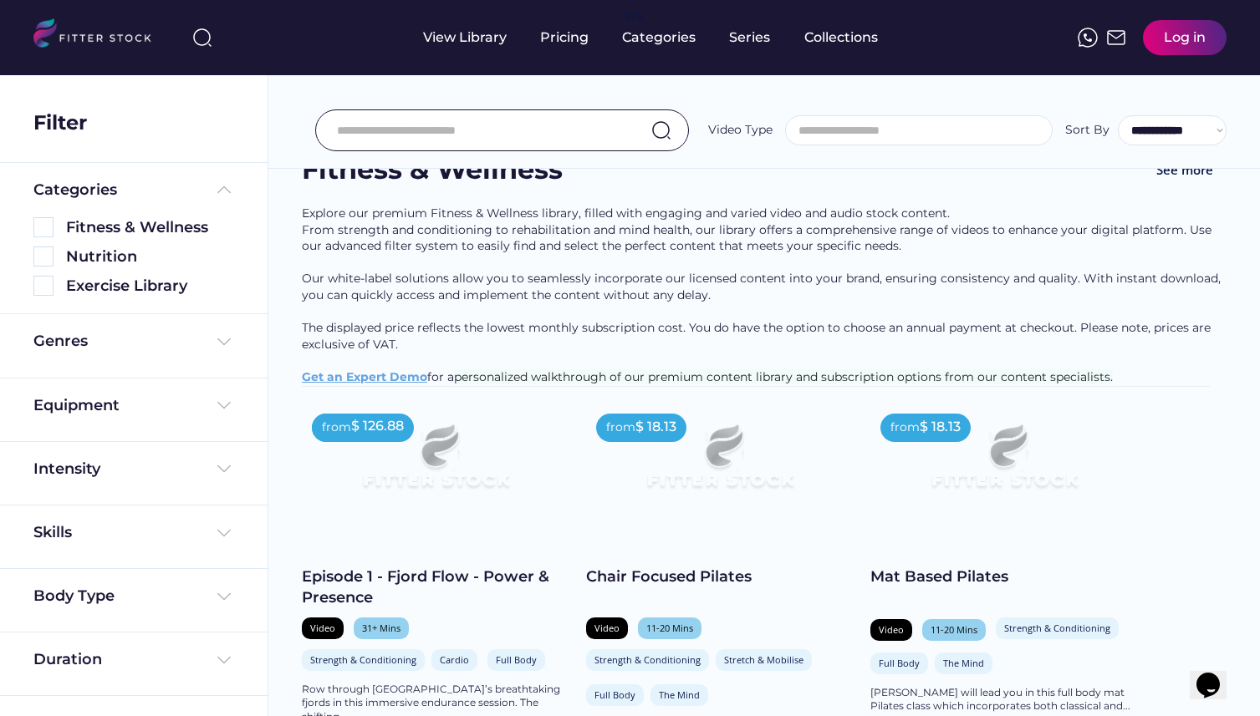
scroll to position [51, 0]
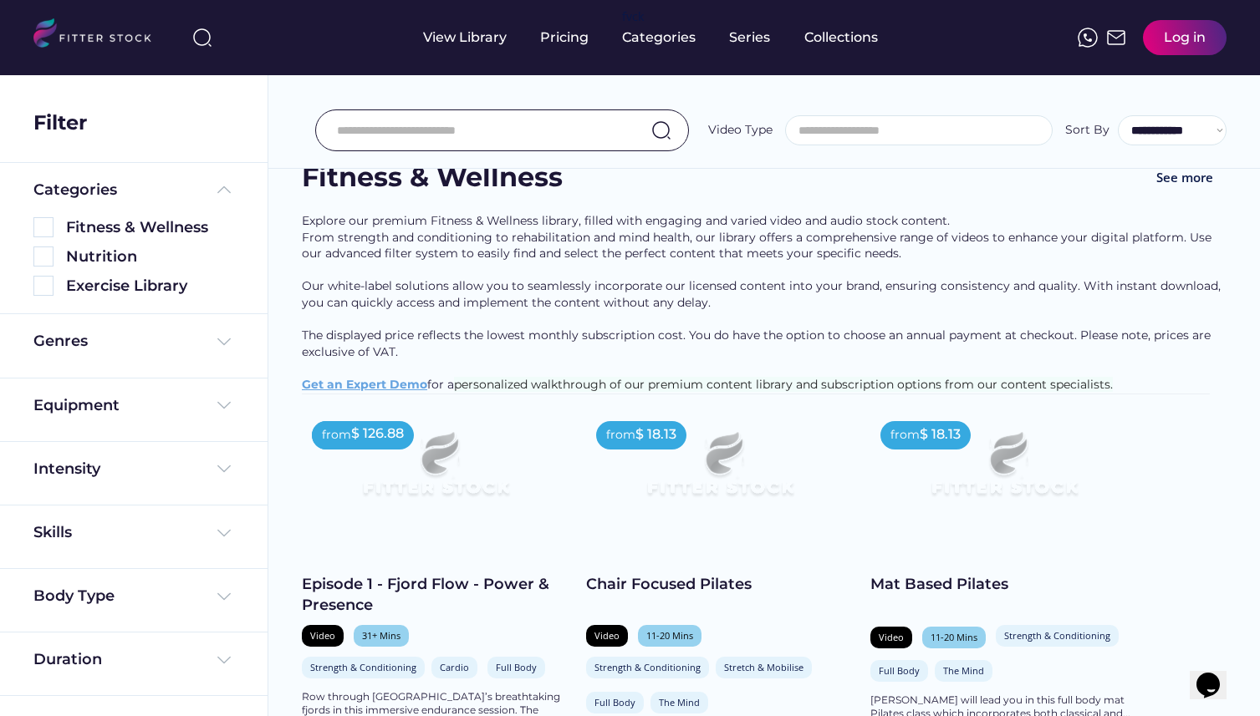
click at [852, 125] on input "search" at bounding box center [923, 131] width 266 height 13
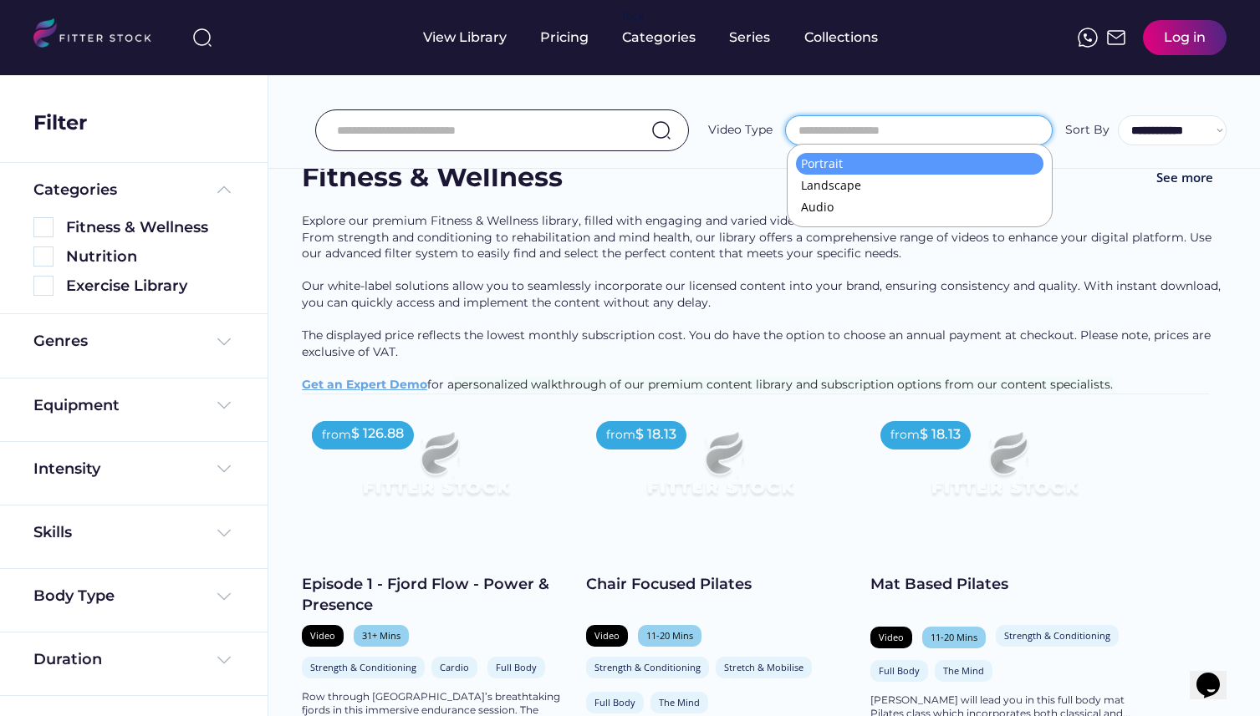
click at [893, 82] on div "**********" at bounding box center [763, 93] width 991 height 151
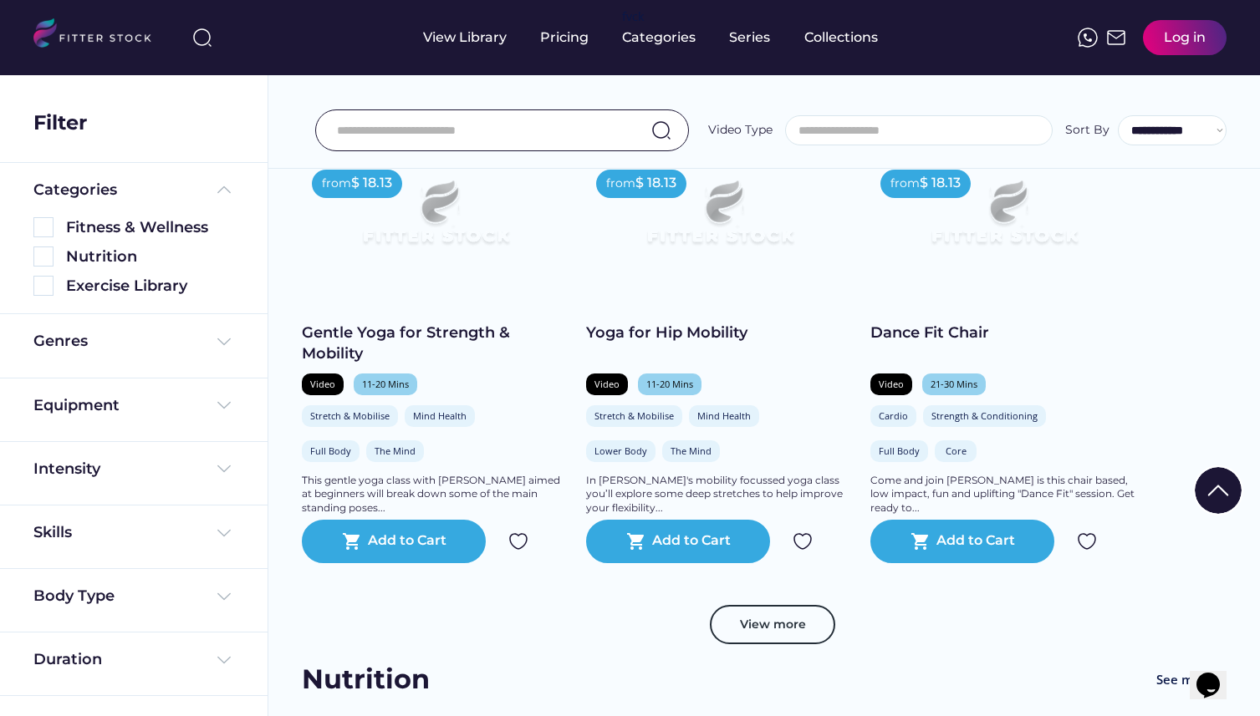
scroll to position [841, 0]
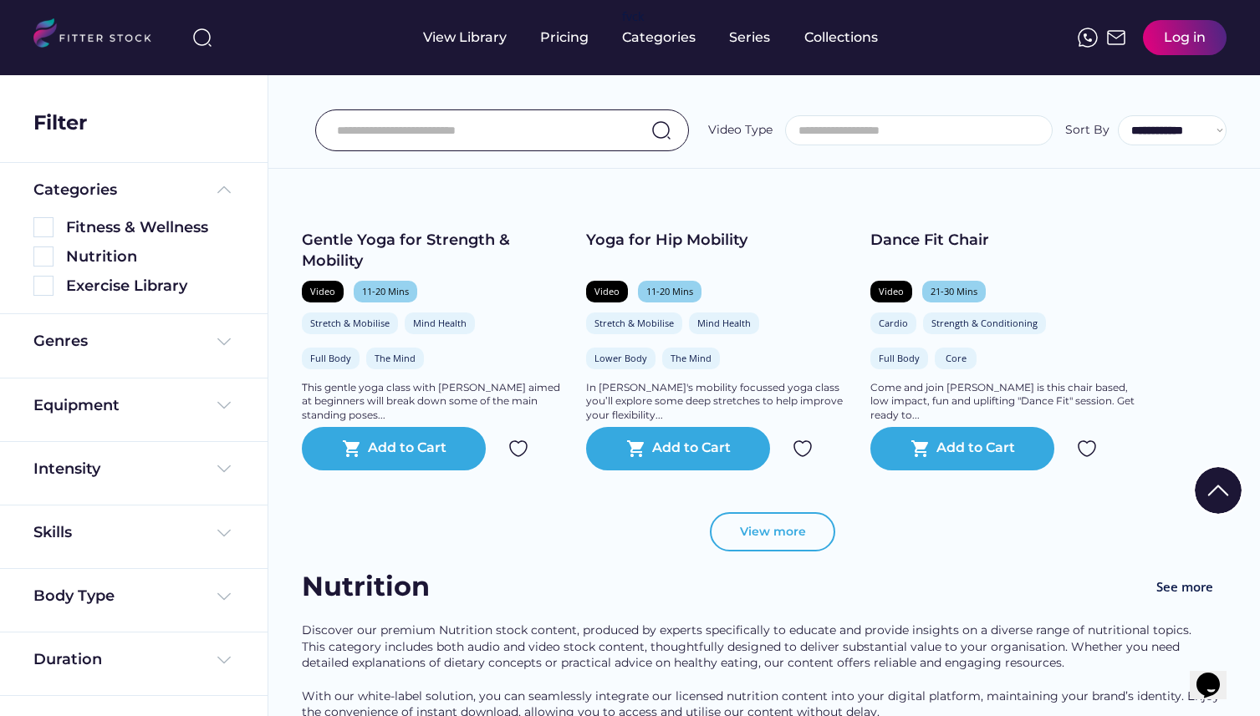
click at [751, 547] on button "View more" at bounding box center [772, 532] width 125 height 40
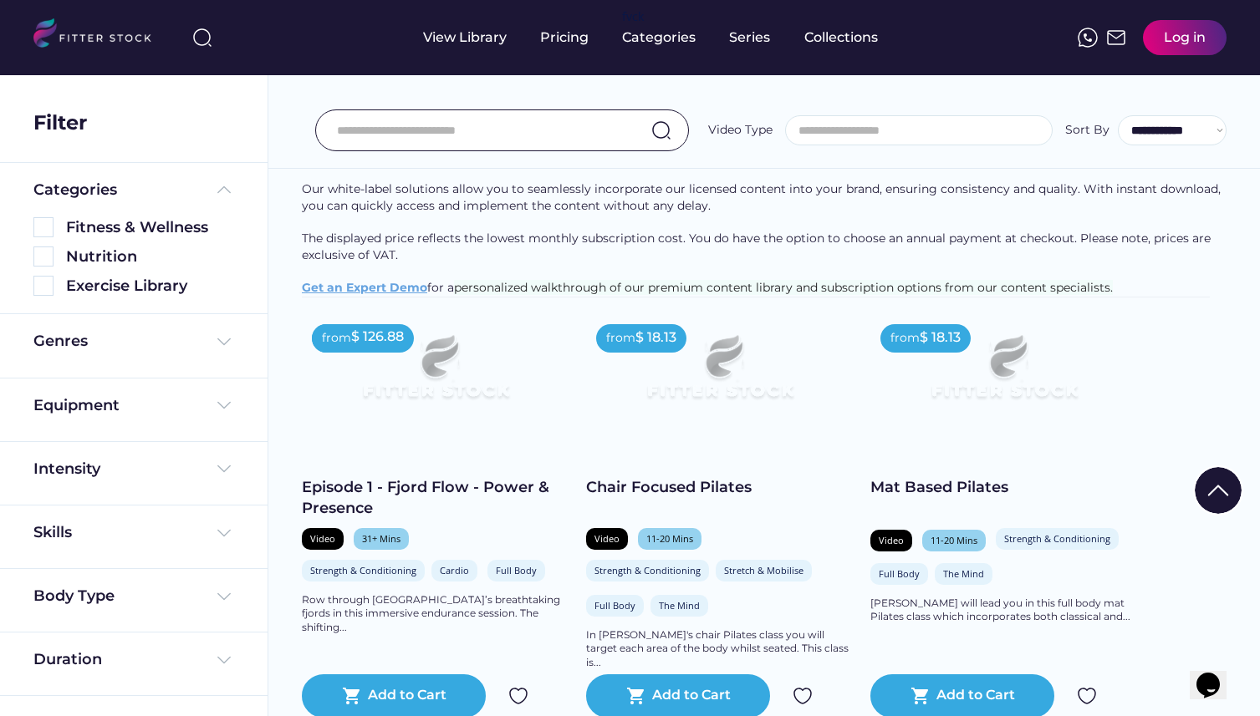
scroll to position [0, 0]
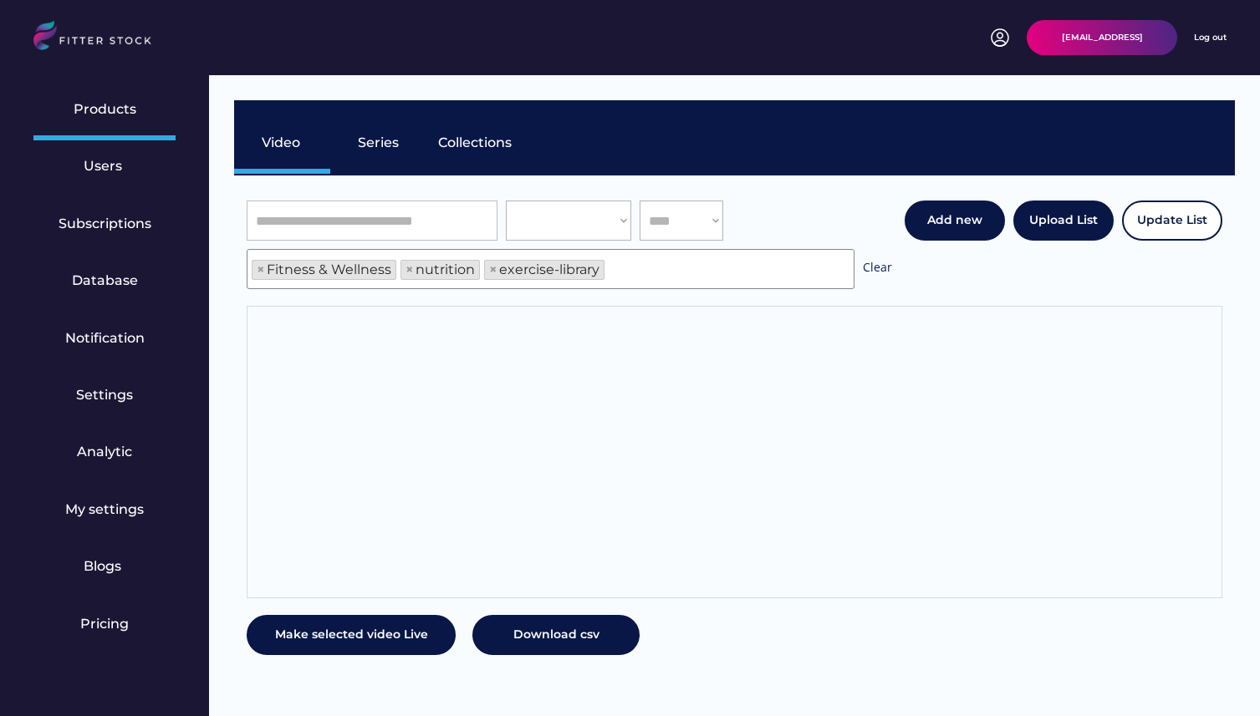
scroll to position [28, 0]
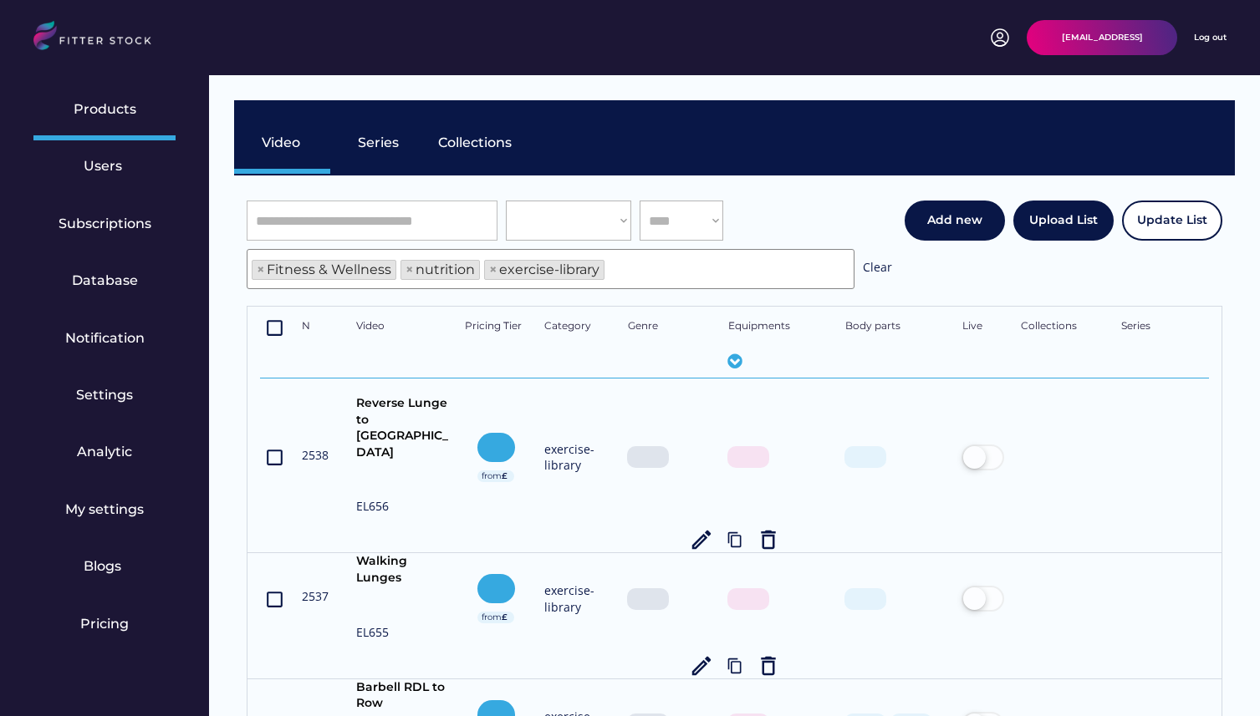
select select "**********"
click at [1208, 32] on div "Log out" at bounding box center [1210, 38] width 33 height 12
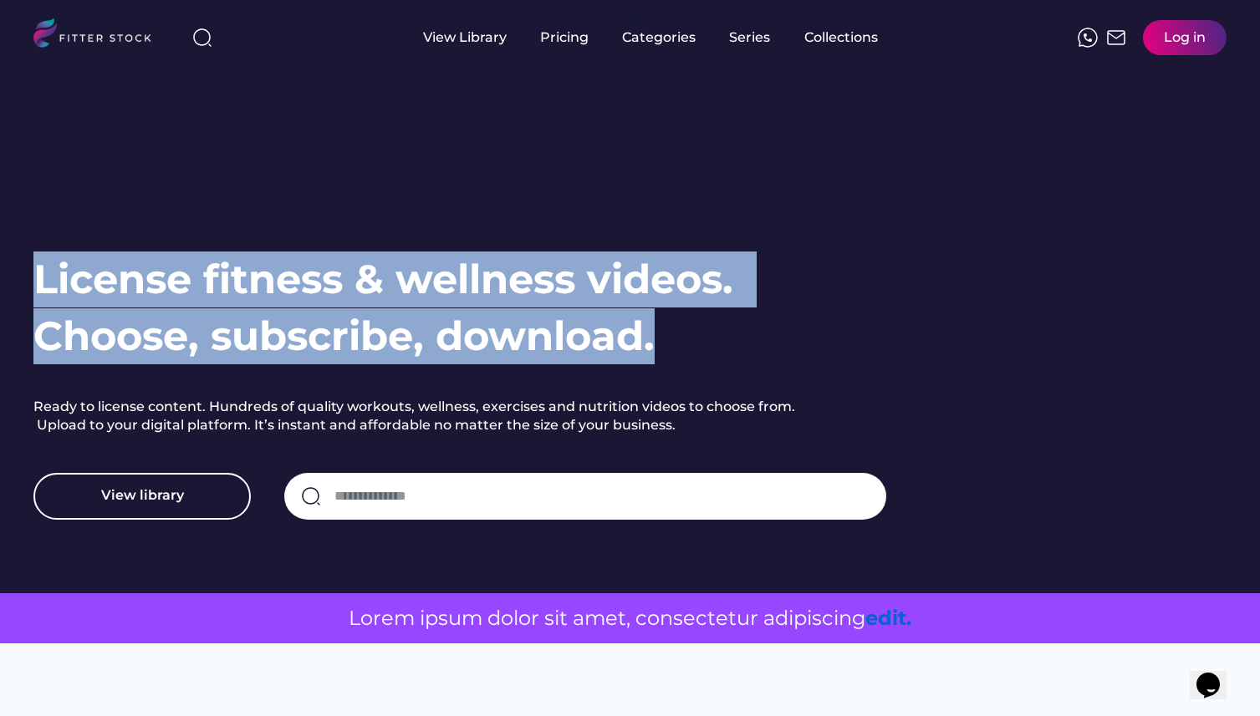
drag, startPoint x: 35, startPoint y: 277, endPoint x: 653, endPoint y: 338, distance: 620.7
click at [653, 338] on h1 "License fitness & wellness videos. Choose, subscribe, download." at bounding box center [388, 308] width 711 height 112
drag, startPoint x: 653, startPoint y: 338, endPoint x: 58, endPoint y: 285, distance: 597.4
click at [58, 285] on h1 "License fitness & wellness videos. Choose, subscribe, download." at bounding box center [388, 308] width 711 height 112
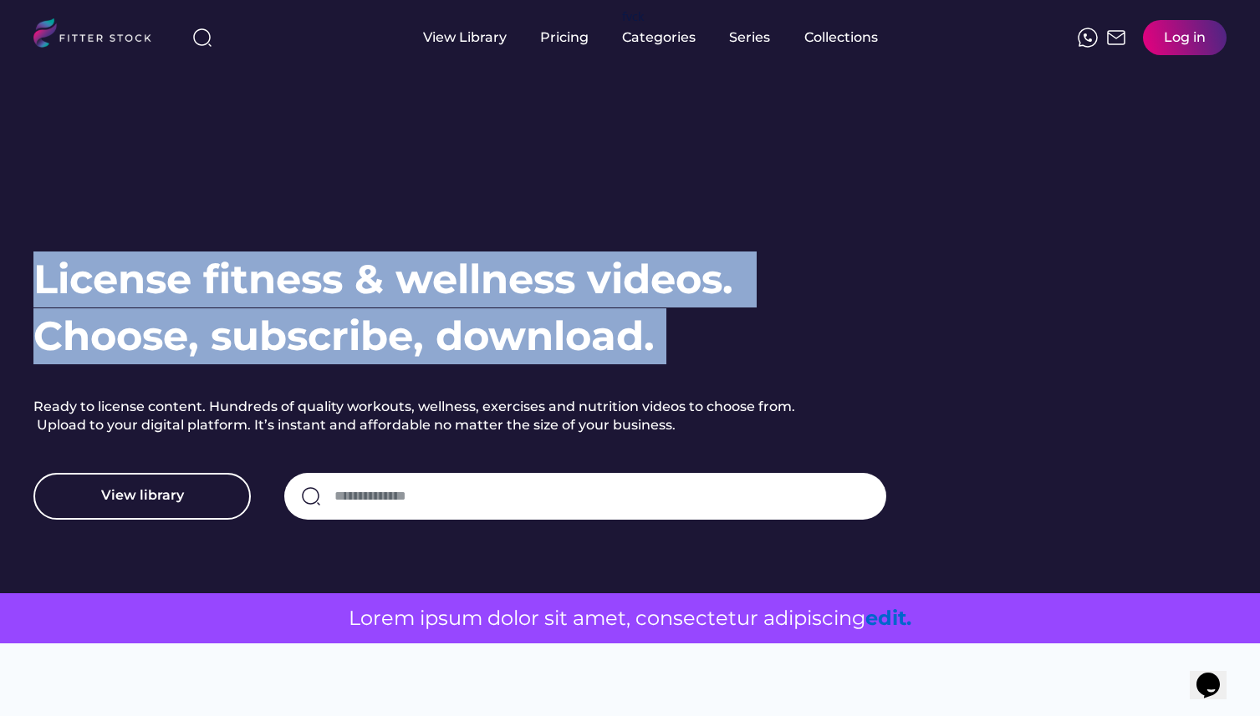
click at [58, 285] on h1 "License fitness & wellness videos. Choose, subscribe, download." at bounding box center [388, 308] width 711 height 112
drag, startPoint x: 58, startPoint y: 285, endPoint x: 624, endPoint y: 332, distance: 567.8
click at [624, 332] on h1 "License fitness & wellness videos. Choose, subscribe, download." at bounding box center [388, 308] width 711 height 112
drag, startPoint x: 624, startPoint y: 332, endPoint x: 54, endPoint y: 272, distance: 572.3
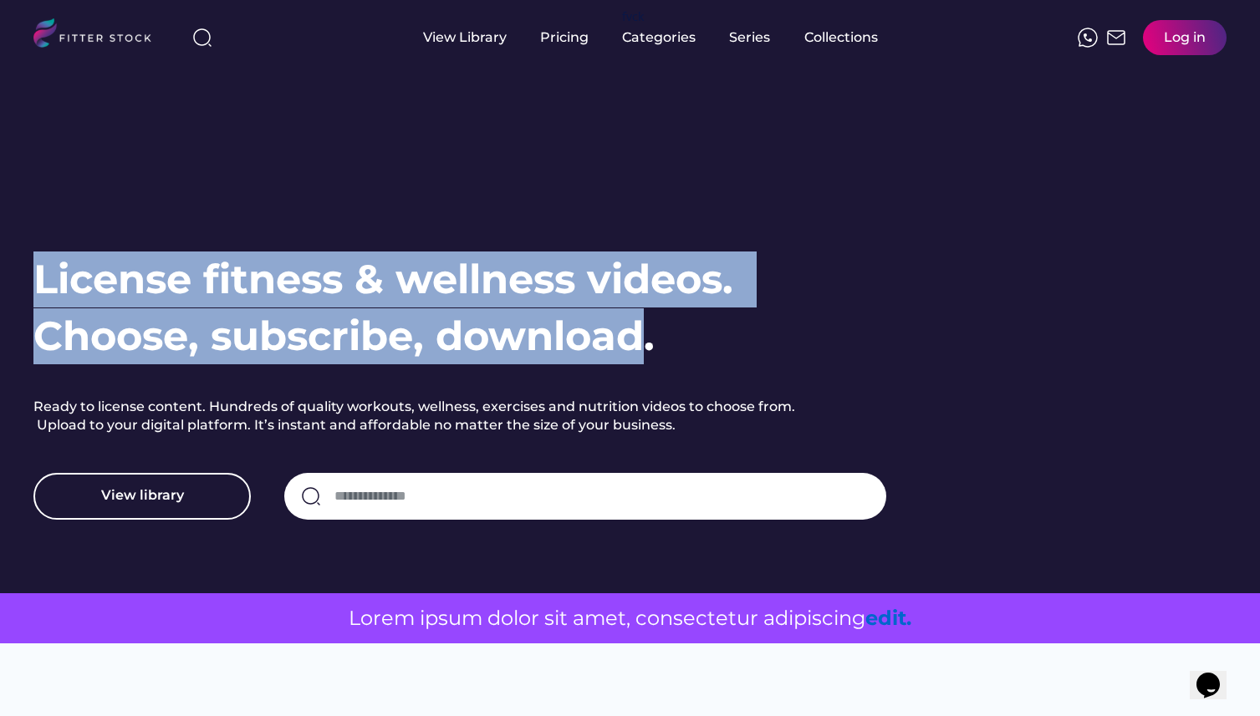
click at [54, 272] on h1 "License fitness & wellness videos. Choose, subscribe, download." at bounding box center [388, 308] width 711 height 112
drag, startPoint x: 54, startPoint y: 272, endPoint x: 652, endPoint y: 344, distance: 601.9
click at [652, 344] on h1 "License fitness & wellness videos. Choose, subscribe, download." at bounding box center [388, 308] width 711 height 112
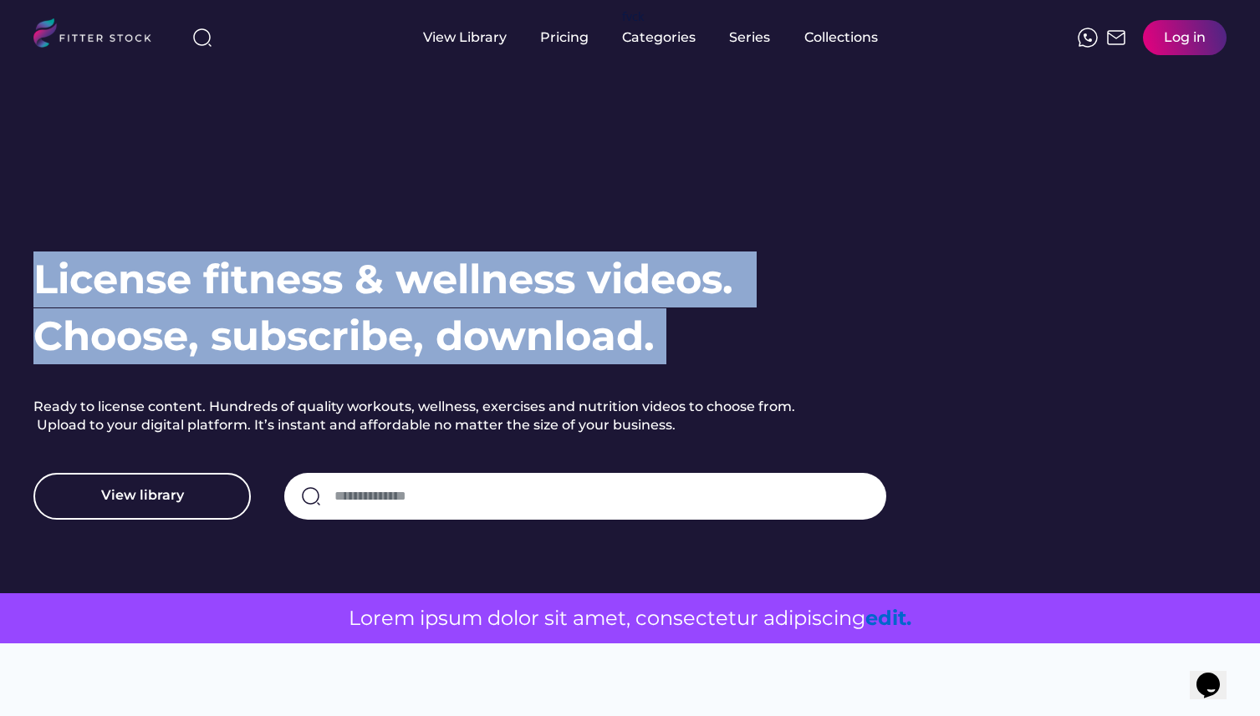
drag, startPoint x: 652, startPoint y: 344, endPoint x: 53, endPoint y: 281, distance: 601.8
click at [53, 281] on h1 "License fitness & wellness videos. Choose, subscribe, download." at bounding box center [388, 308] width 711 height 112
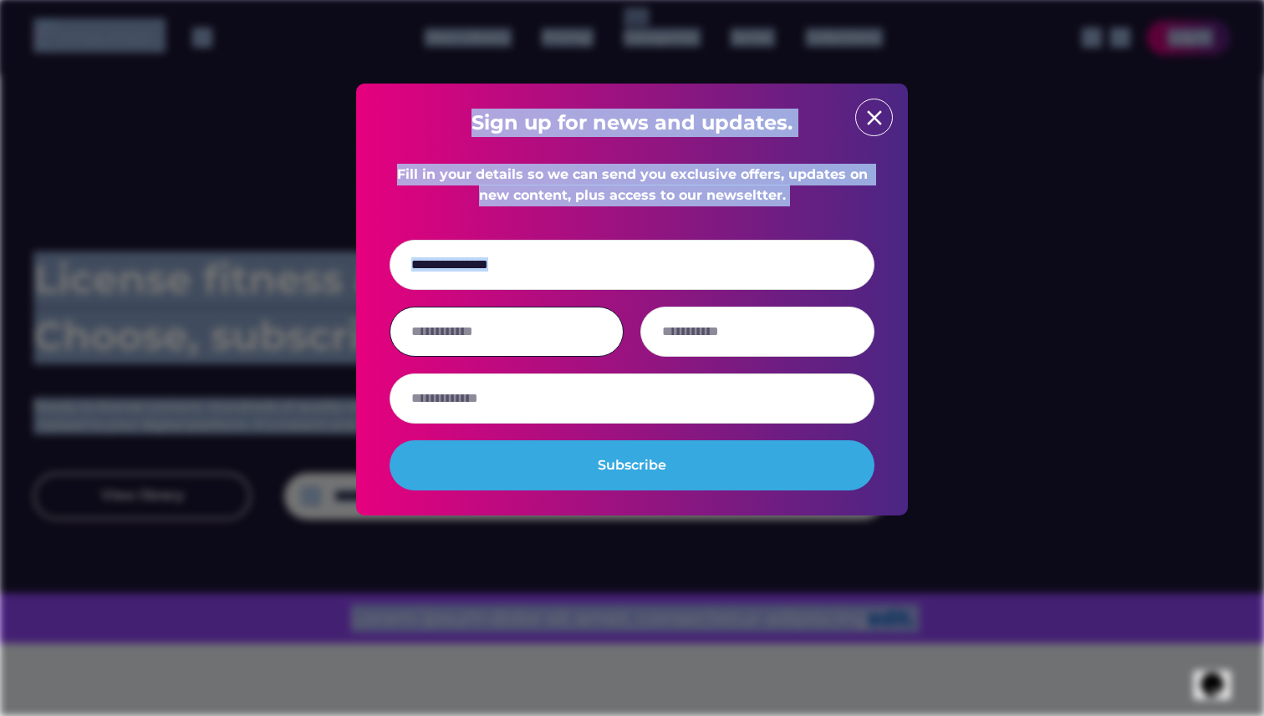
drag, startPoint x: 53, startPoint y: 281, endPoint x: 596, endPoint y: 328, distance: 544.5
click at [596, 328] on body "License fitness & wellness videos. Choose, subscribe, download. Ready to licens…" at bounding box center [632, 358] width 1264 height 716
click at [870, 114] on text "close" at bounding box center [874, 117] width 25 height 25
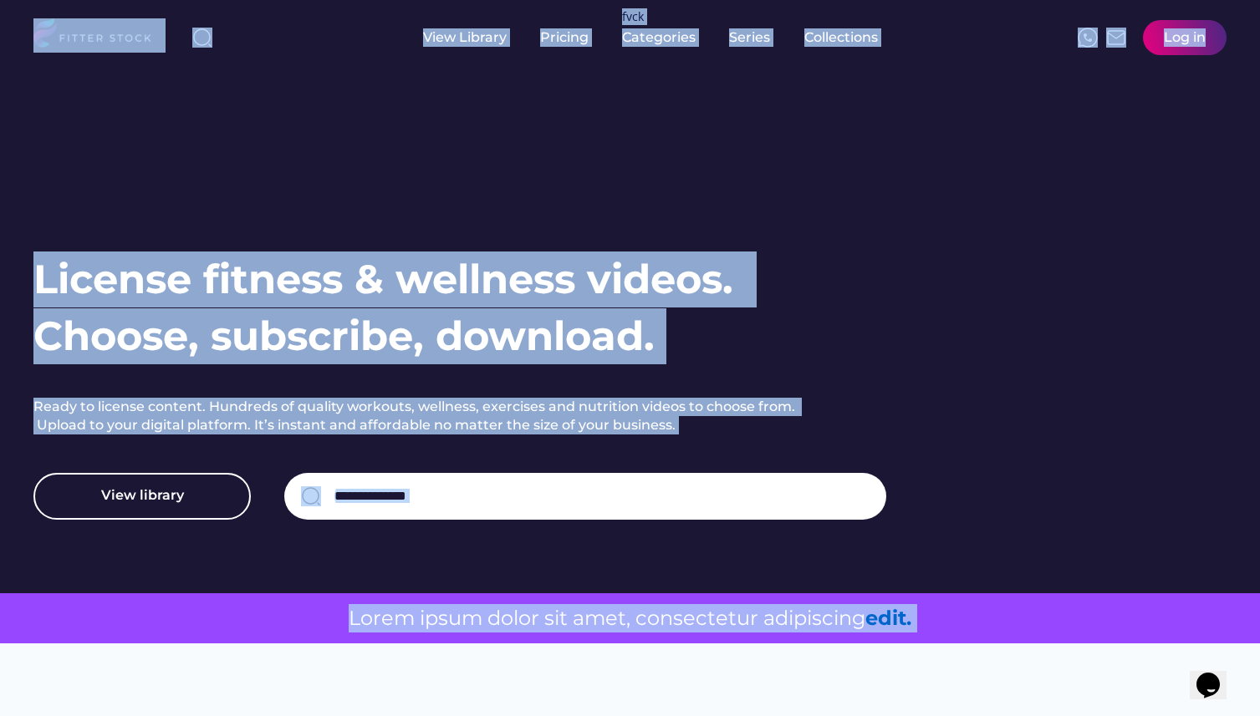
click at [802, 203] on div "License fitness & wellness videos. Choose, subscribe, download. Ready to licens…" at bounding box center [629, 296] width 1193 height 593
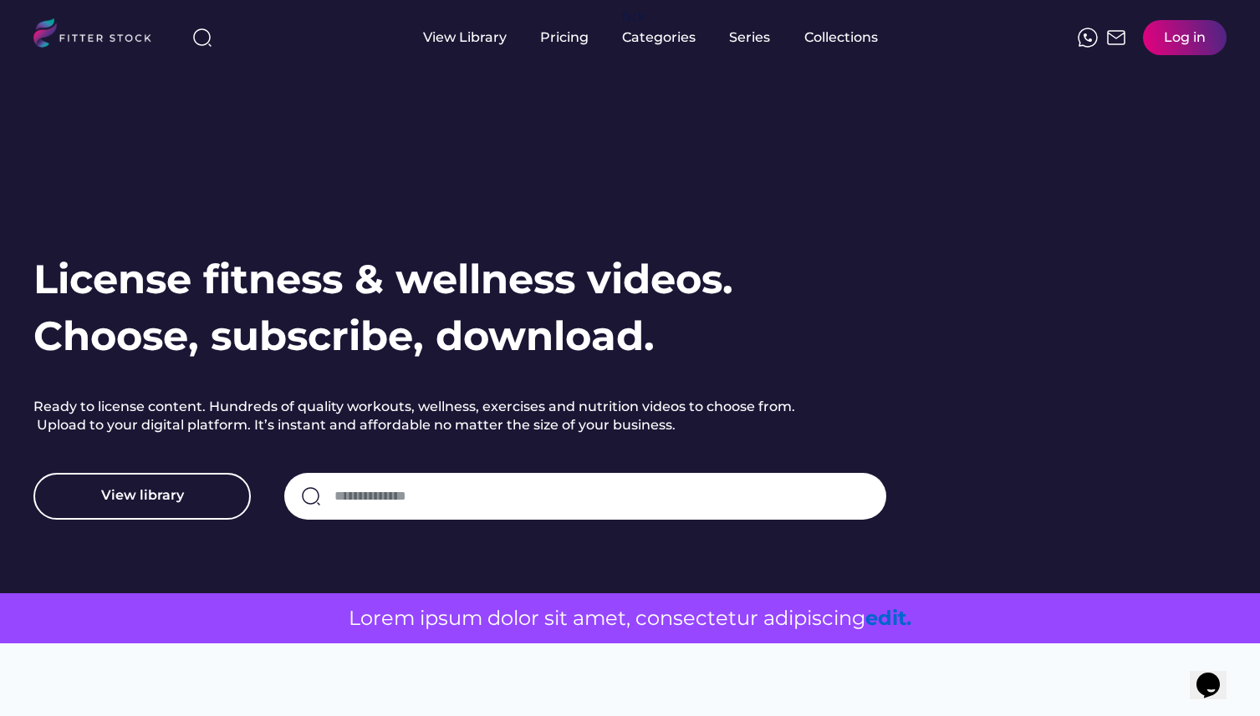
click at [703, 419] on h2 "Ready to license content. Hundreds of quality workouts, wellness, exercises and…" at bounding box center [434, 419] width 802 height 42
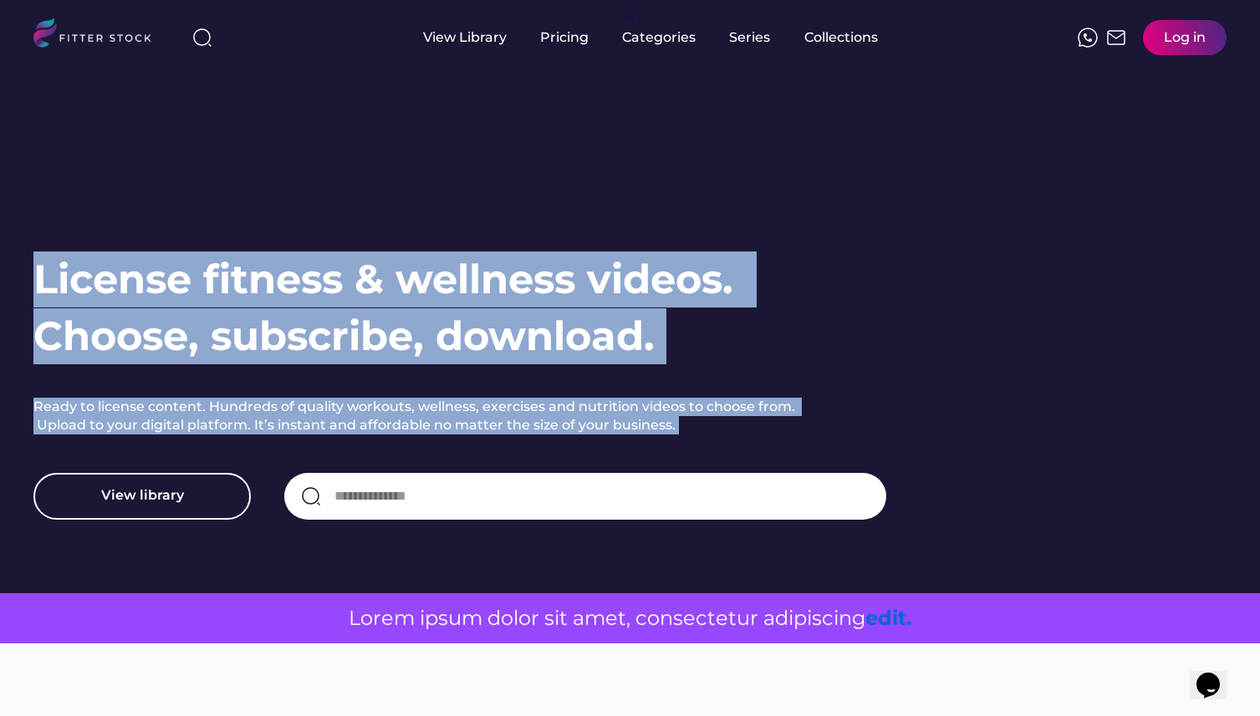
drag, startPoint x: 703, startPoint y: 419, endPoint x: 57, endPoint y: 270, distance: 663.0
click at [57, 270] on div "License fitness & wellness videos. Choose, subscribe, download. Ready to licens…" at bounding box center [492, 385] width 919 height 267
click at [49, 271] on div at bounding box center [41, 264] width 17 height 24
drag, startPoint x: 49, startPoint y: 271, endPoint x: 675, endPoint y: 425, distance: 643.8
click at [675, 425] on div "License fitness & wellness videos. Choose, subscribe, download. Ready to licens…" at bounding box center [629, 385] width 1193 height 267
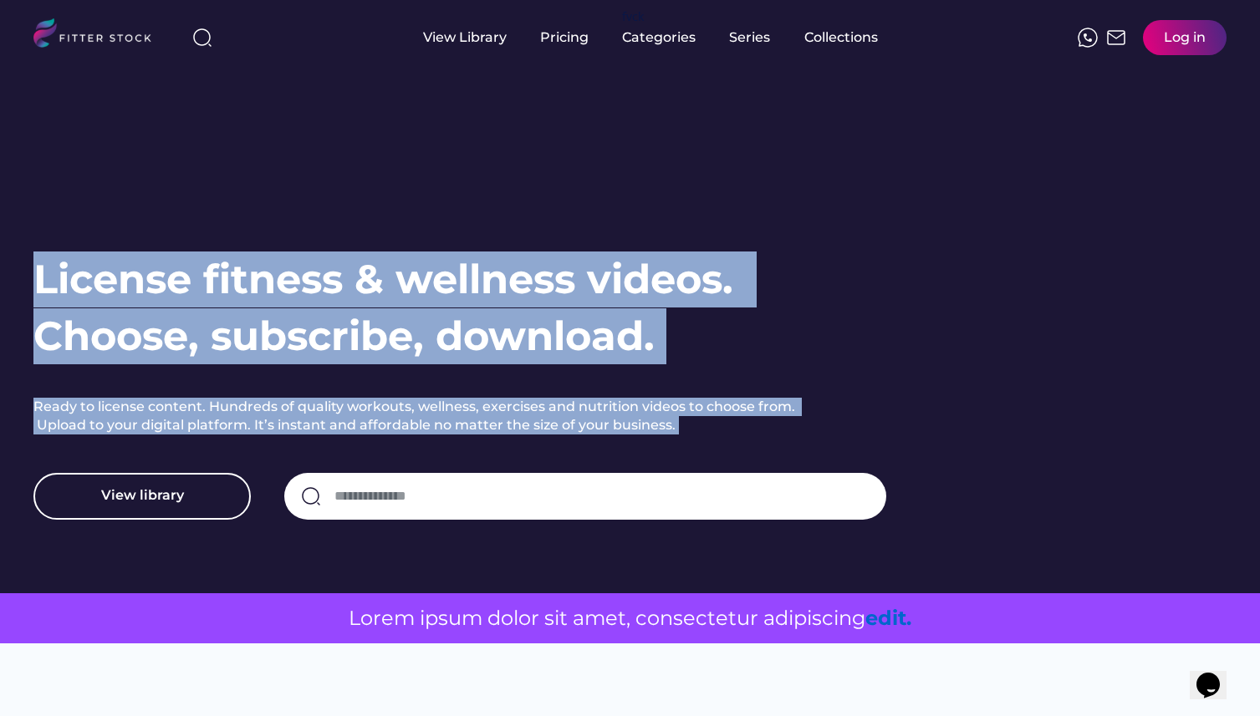
click at [675, 425] on h2 "Ready to license content. Hundreds of quality workouts, wellness, exercises and…" at bounding box center [434, 419] width 802 height 42
drag, startPoint x: 675, startPoint y: 425, endPoint x: 11, endPoint y: 289, distance: 677.3
click at [11, 289] on div "License fitness & wellness videos. Choose, subscribe, download. Ready to licens…" at bounding box center [630, 296] width 1260 height 593
click at [221, 204] on div "License fitness & wellness videos. Choose, subscribe, download. Ready to licens…" at bounding box center [629, 296] width 1193 height 593
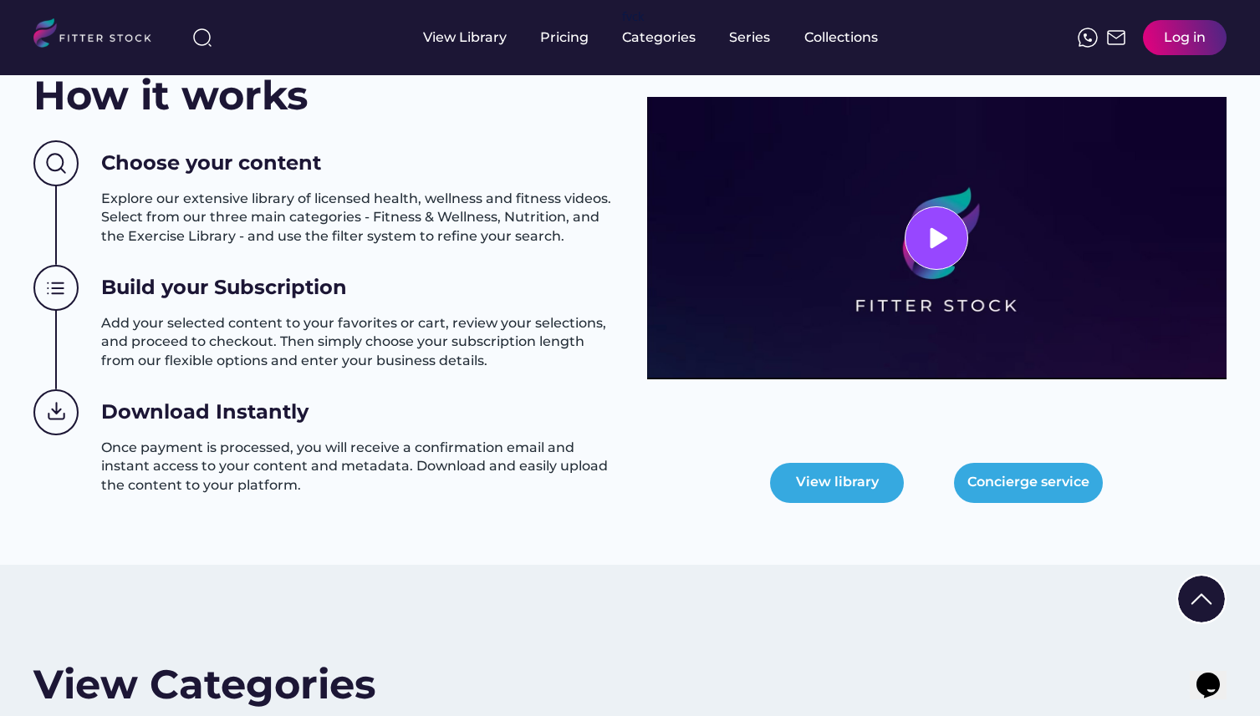
scroll to position [644, 0]
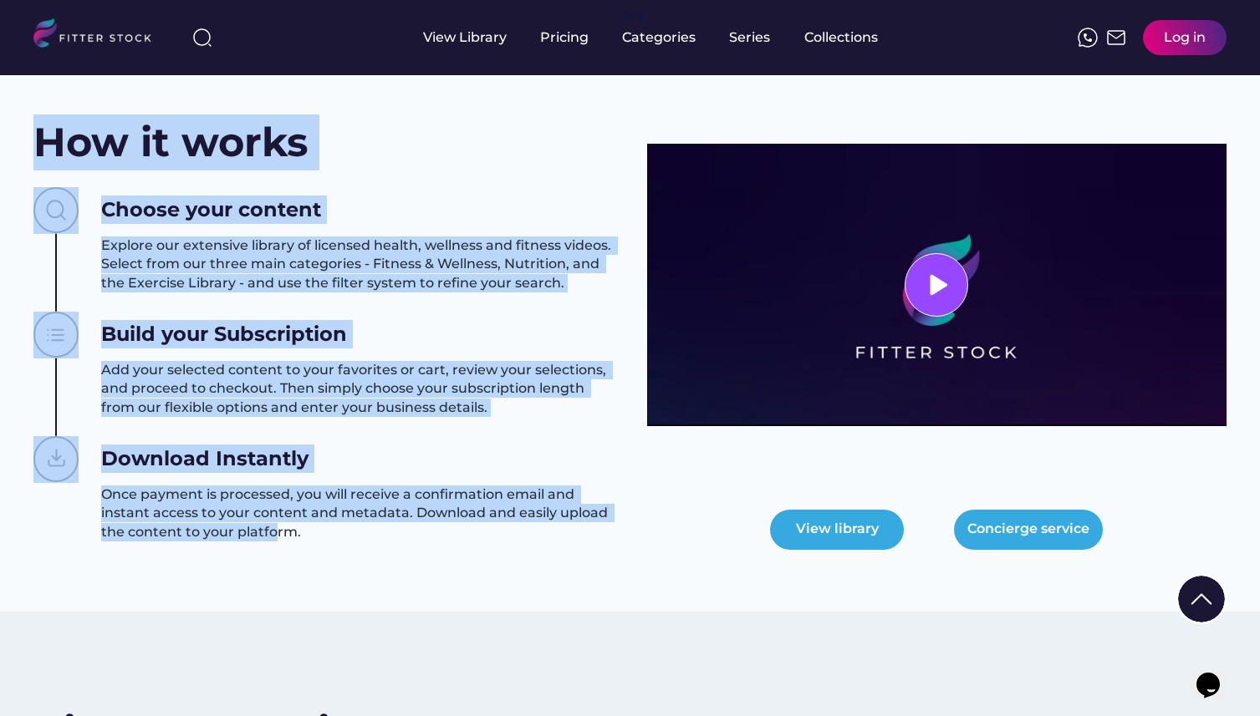
drag, startPoint x: 33, startPoint y: 142, endPoint x: 272, endPoint y: 527, distance: 452.7
click at [272, 527] on div "How it works Choose your content Explore our extensive library of licensed heal…" at bounding box center [323, 347] width 580 height 464
click at [291, 534] on h3 "Once payment is processed, you will receive a confirmation email and instant ac…" at bounding box center [357, 514] width 512 height 56
drag, startPoint x: 291, startPoint y: 534, endPoint x: 45, endPoint y: 141, distance: 463.4
click at [45, 141] on div "How it works Choose your content Explore our extensive library of licensed heal…" at bounding box center [323, 347] width 580 height 464
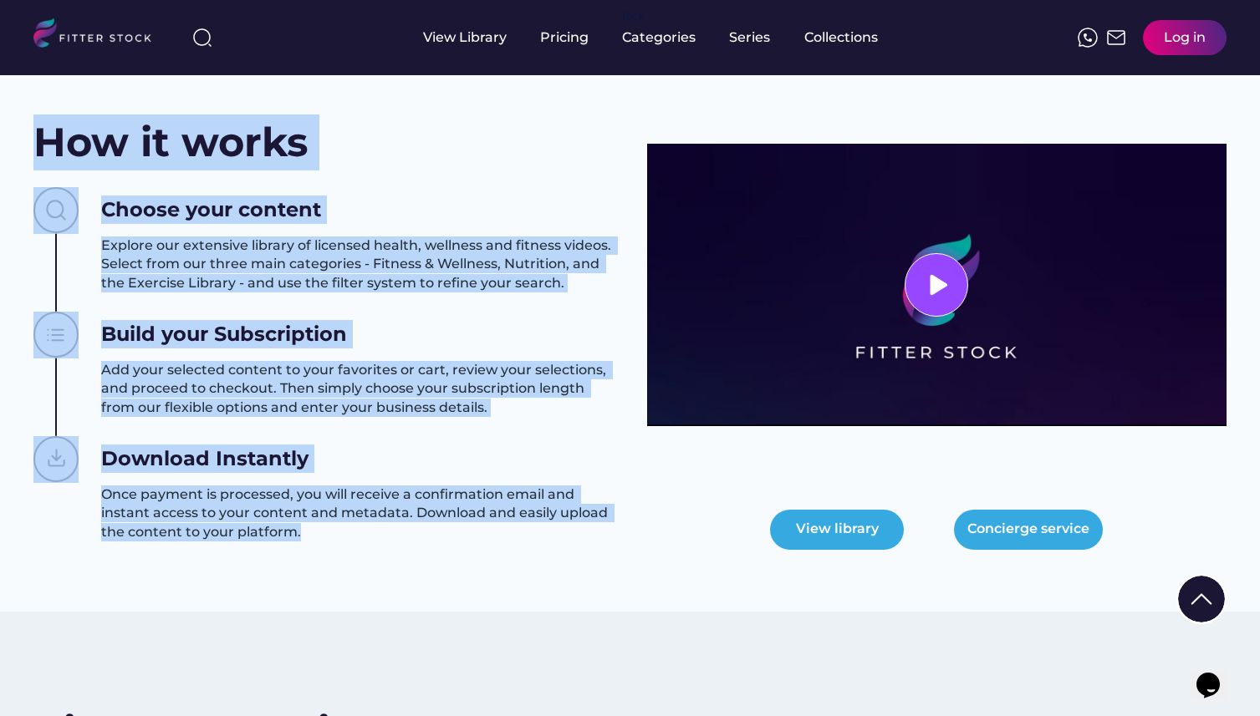
click at [45, 141] on h2 "How it works" at bounding box center [170, 143] width 274 height 56
drag, startPoint x: 45, startPoint y: 141, endPoint x: 307, endPoint y: 549, distance: 484.6
click at [307, 549] on div "How it works Choose your content Explore our extensive library of licensed heal…" at bounding box center [323, 347] width 580 height 464
click at [300, 537] on h3 "Once payment is processed, you will receive a confirmation email and instant ac…" at bounding box center [357, 514] width 512 height 56
drag, startPoint x: 300, startPoint y: 537, endPoint x: 57, endPoint y: 145, distance: 461.3
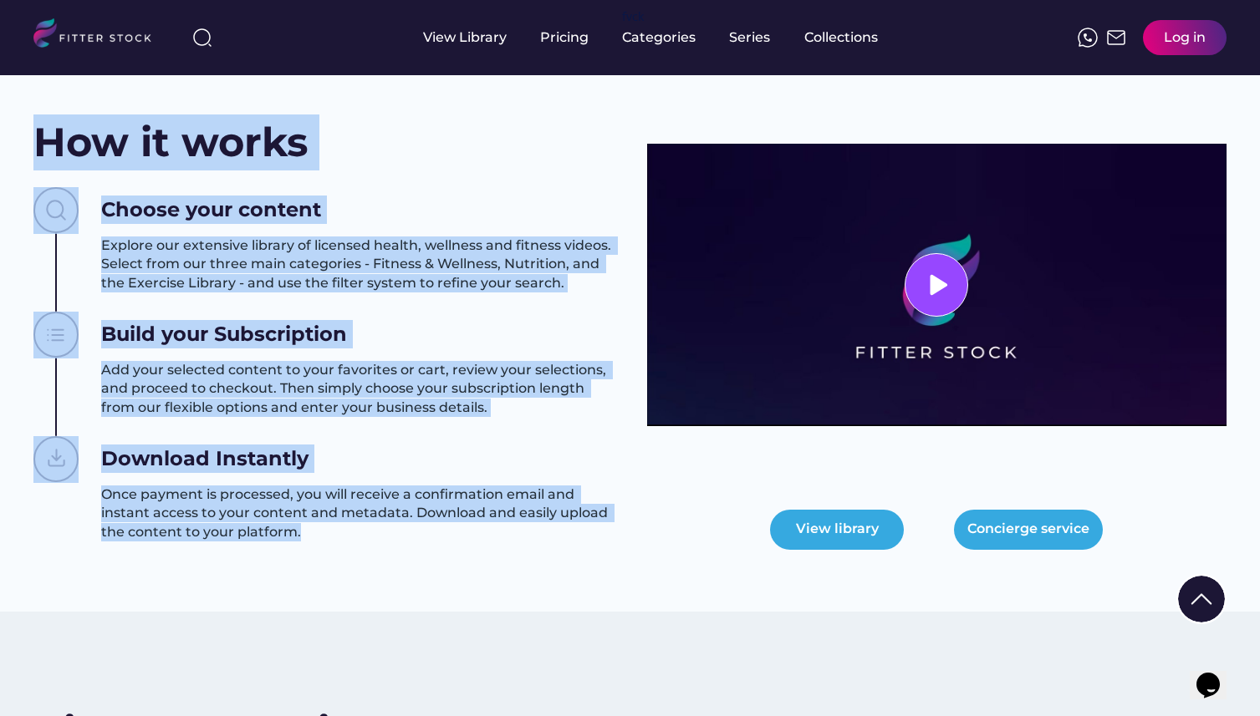
click at [57, 145] on div "How it works Choose your content Explore our extensive library of licensed heal…" at bounding box center [323, 347] width 580 height 464
click at [45, 143] on h2 "How it works" at bounding box center [170, 143] width 274 height 56
drag, startPoint x: 45, startPoint y: 143, endPoint x: 291, endPoint y: 532, distance: 459.8
click at [291, 532] on div "How it works Choose your content Explore our extensive library of licensed heal…" at bounding box center [323, 347] width 580 height 464
click at [291, 532] on h3 "Once payment is processed, you will receive a confirmation email and instant ac…" at bounding box center [357, 514] width 512 height 56
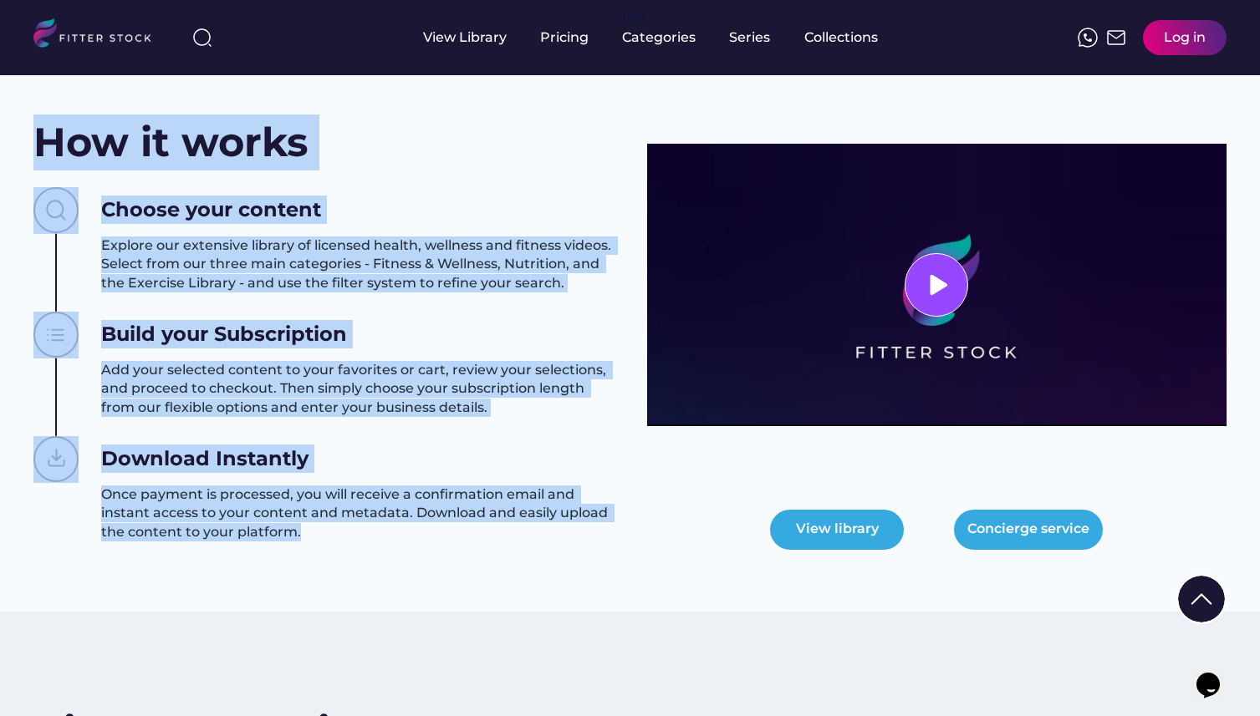
drag, startPoint x: 291, startPoint y: 532, endPoint x: 16, endPoint y: 143, distance: 476.1
click at [16, 143] on div "How it works Choose your content Explore our extensive library of licensed heal…" at bounding box center [630, 305] width 1260 height 613
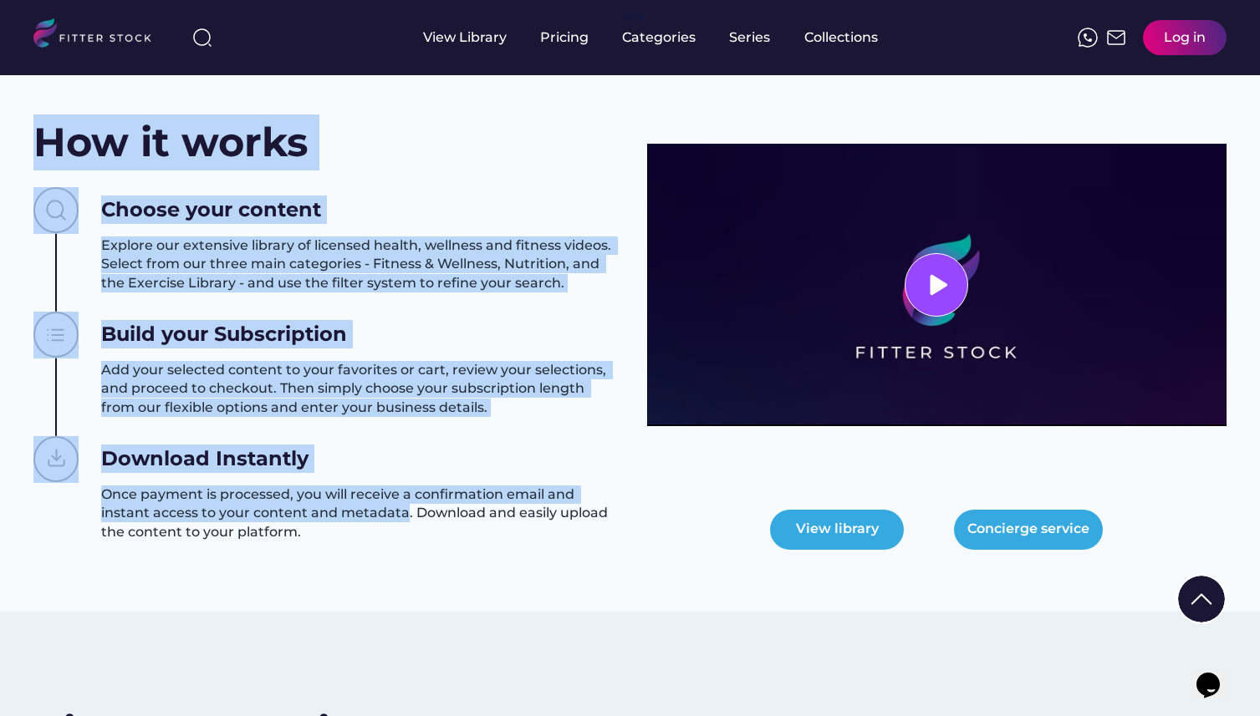
drag, startPoint x: 16, startPoint y: 143, endPoint x: 339, endPoint y: 518, distance: 494.9
click at [339, 518] on div "How it works Choose your content Explore our extensive library of licensed heal…" at bounding box center [630, 305] width 1260 height 613
click at [527, 533] on h3 "Once payment is processed, you will receive a confirmation email and instant ac…" at bounding box center [357, 514] width 512 height 56
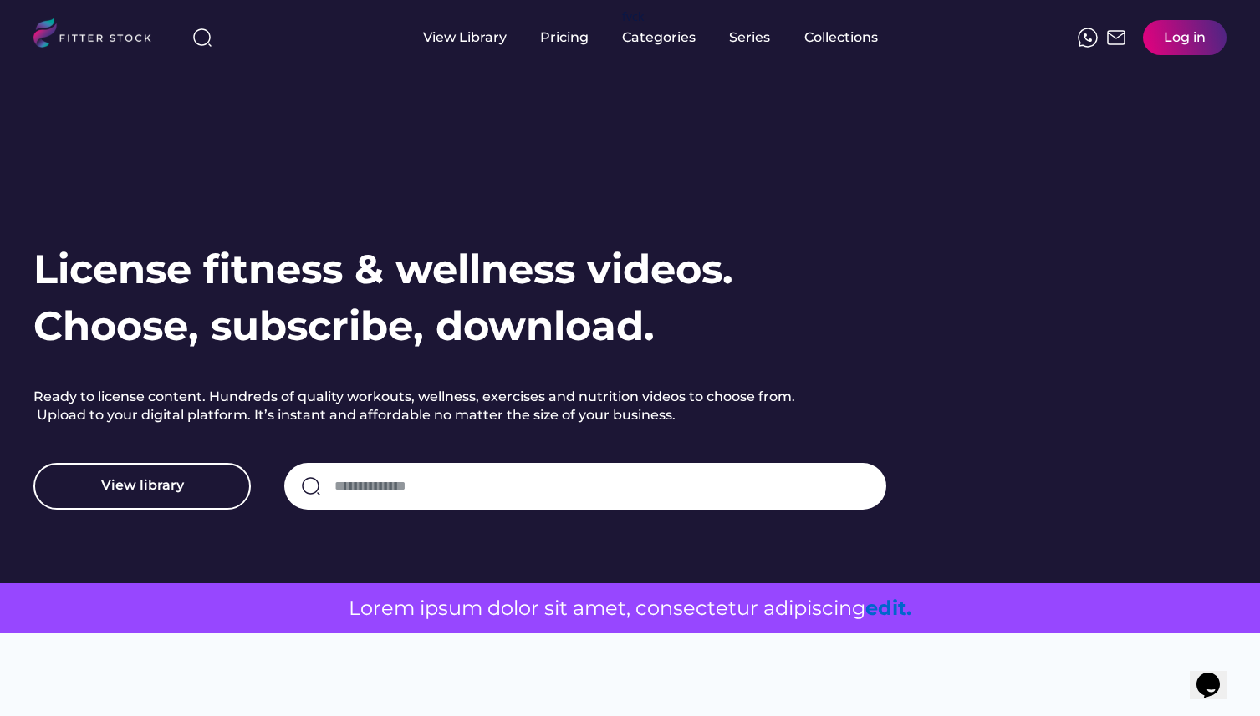
scroll to position [0, 0]
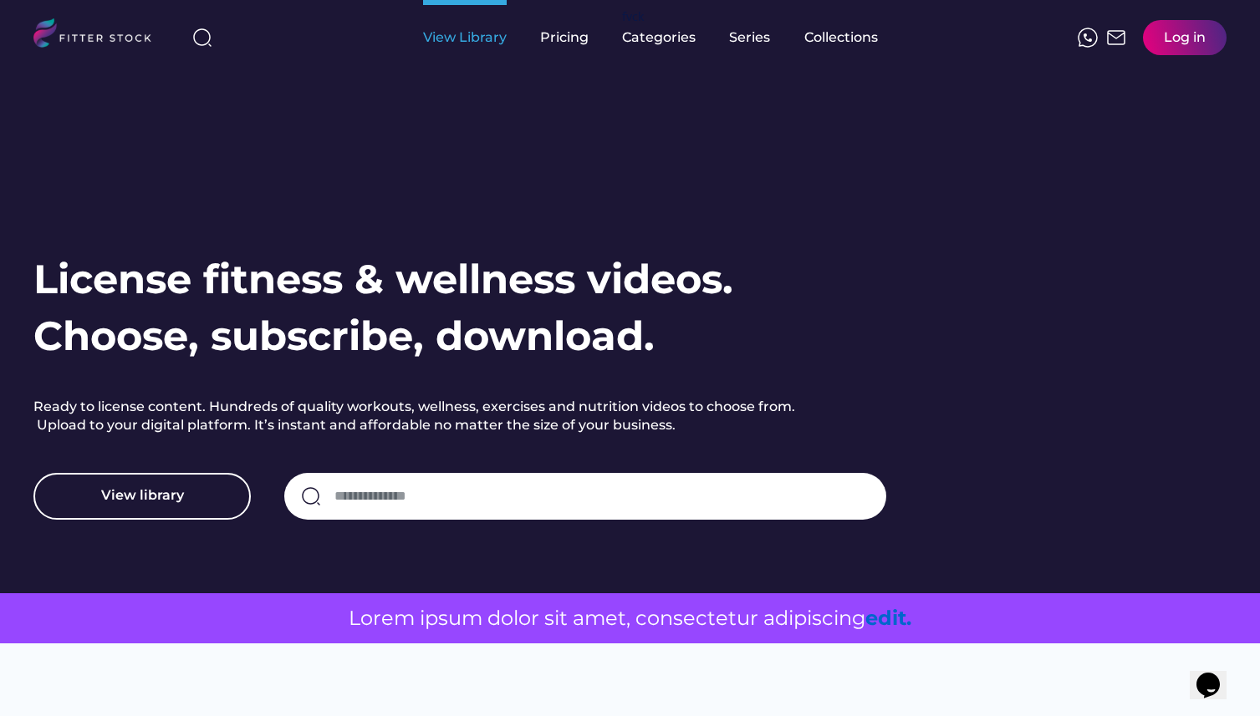
click at [491, 36] on div "View Library" at bounding box center [465, 37] width 84 height 18
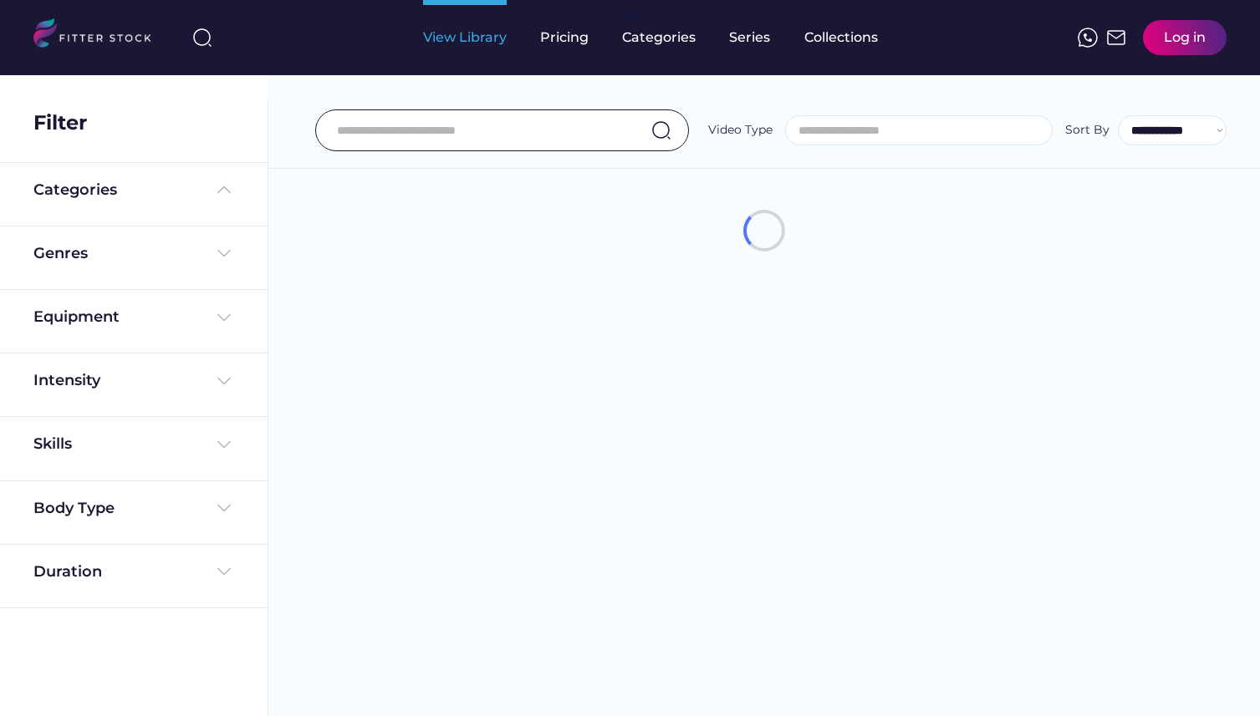
select select
select select "**********"
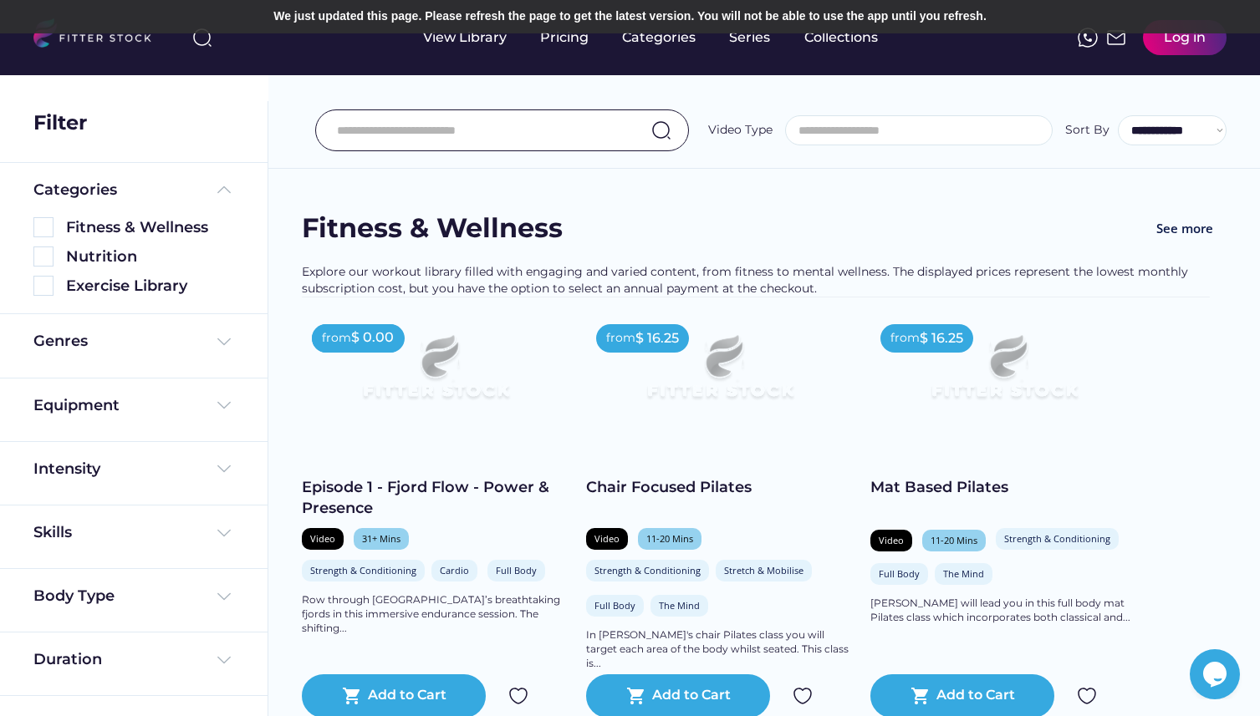
click at [456, 126] on input "input" at bounding box center [481, 130] width 288 height 35
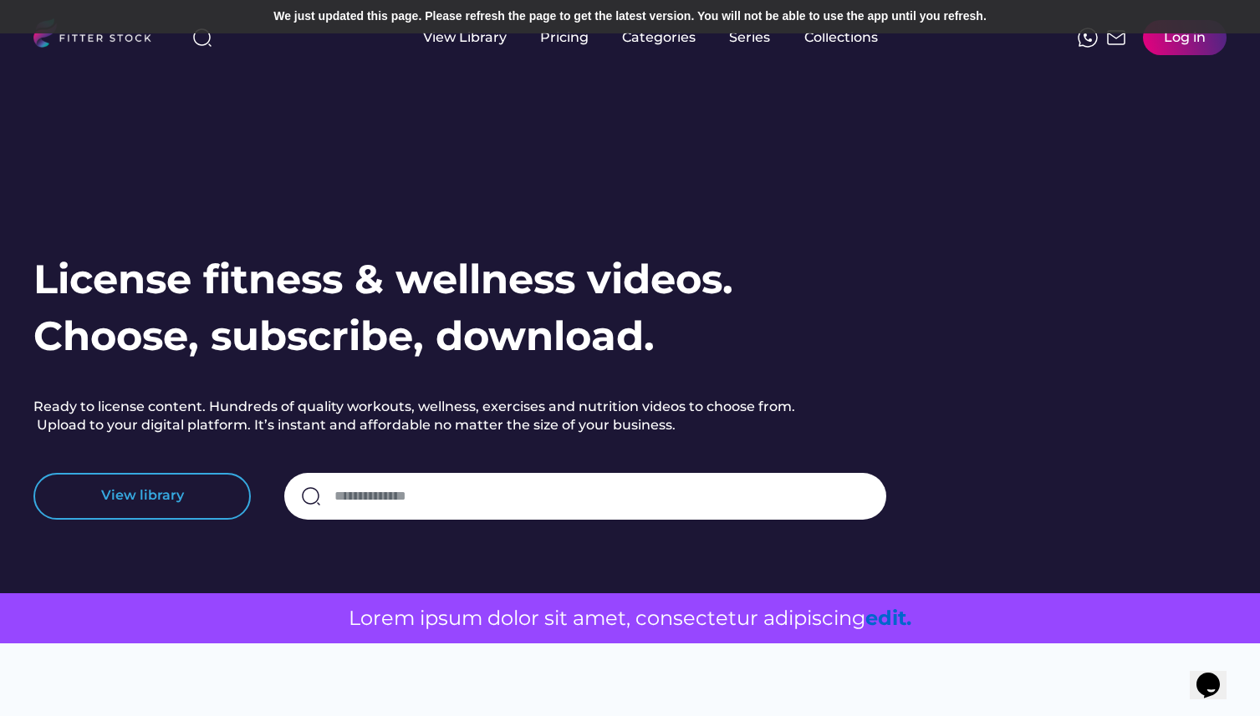
click at [186, 505] on button "View library" at bounding box center [141, 496] width 217 height 47
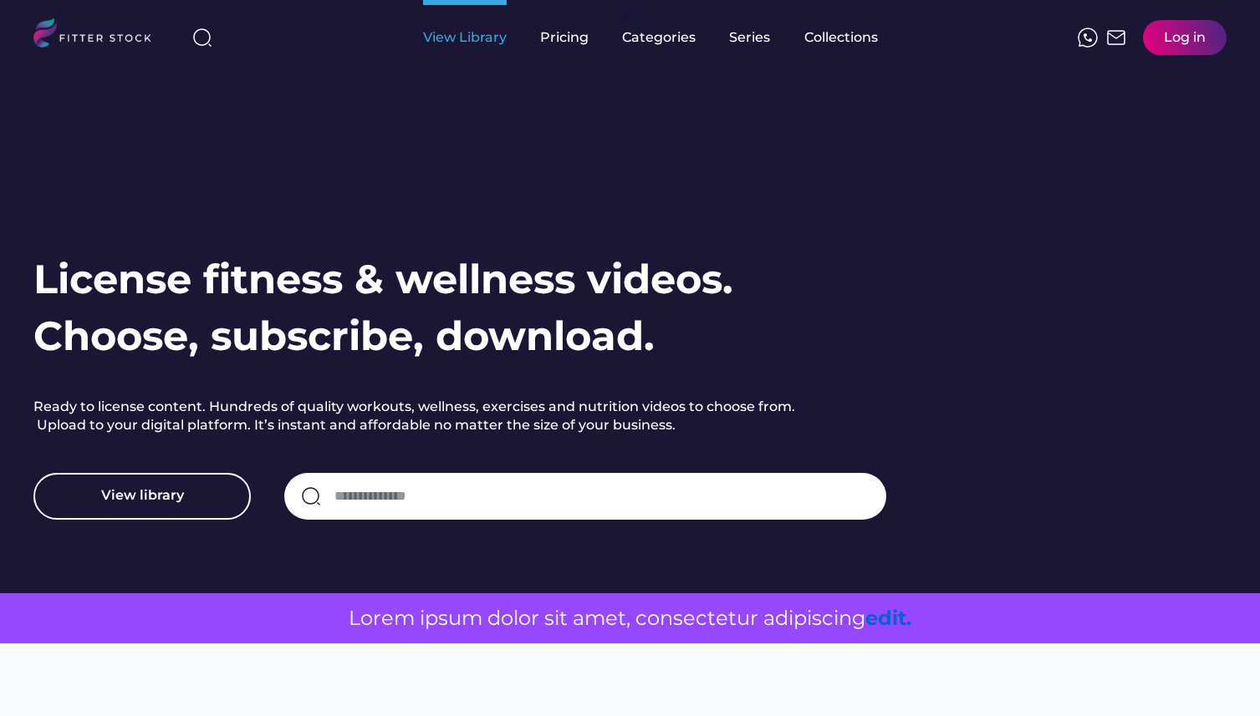
click at [468, 43] on div "View Library" at bounding box center [465, 37] width 84 height 18
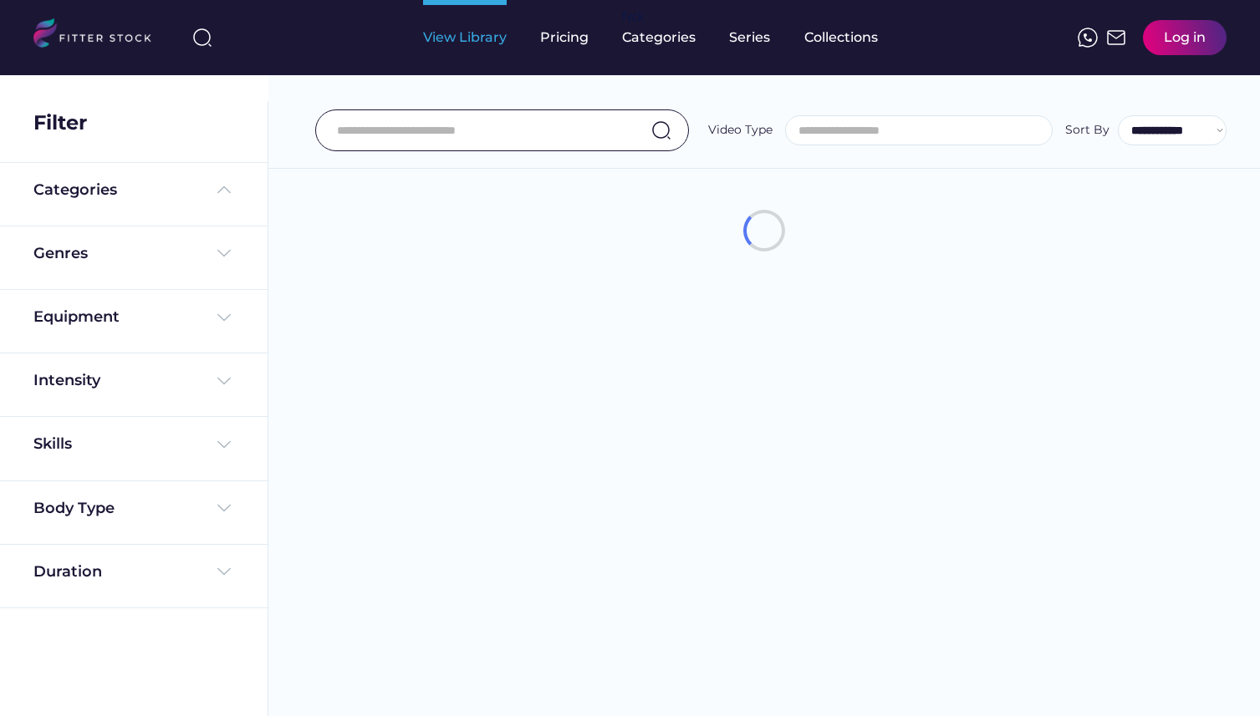
select select
select select "**********"
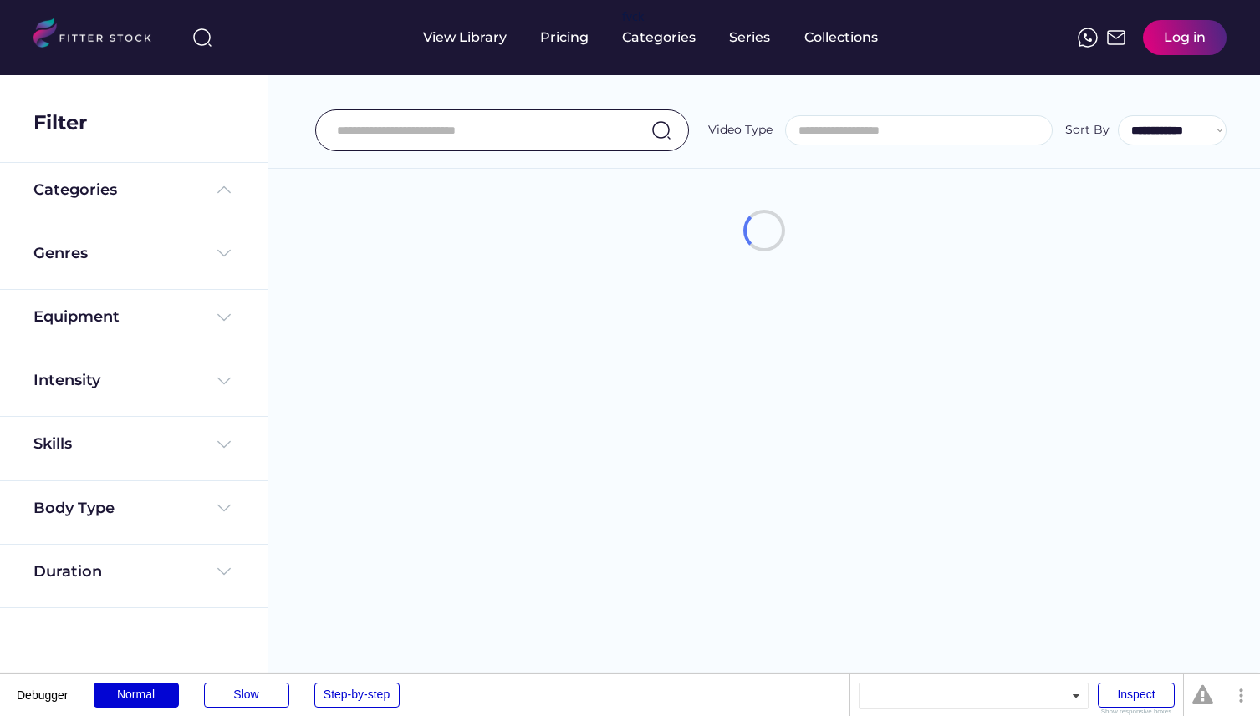
select select
select select "**********"
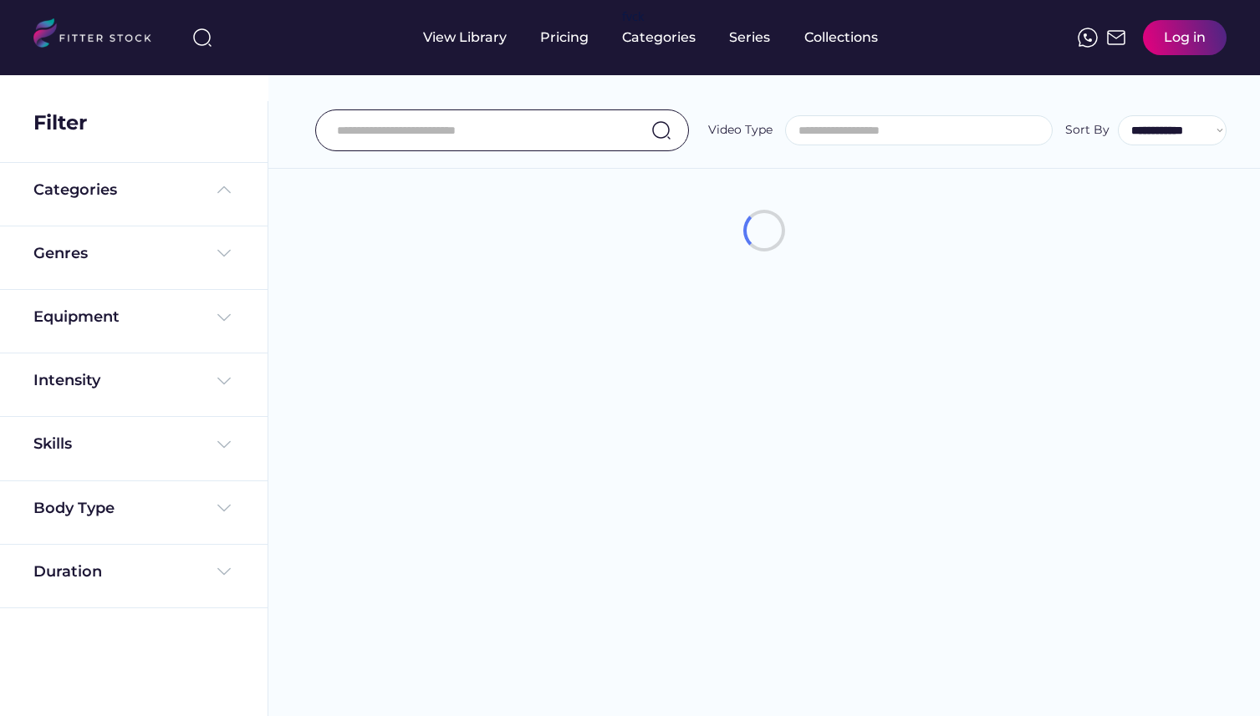
select select
select select "**********"
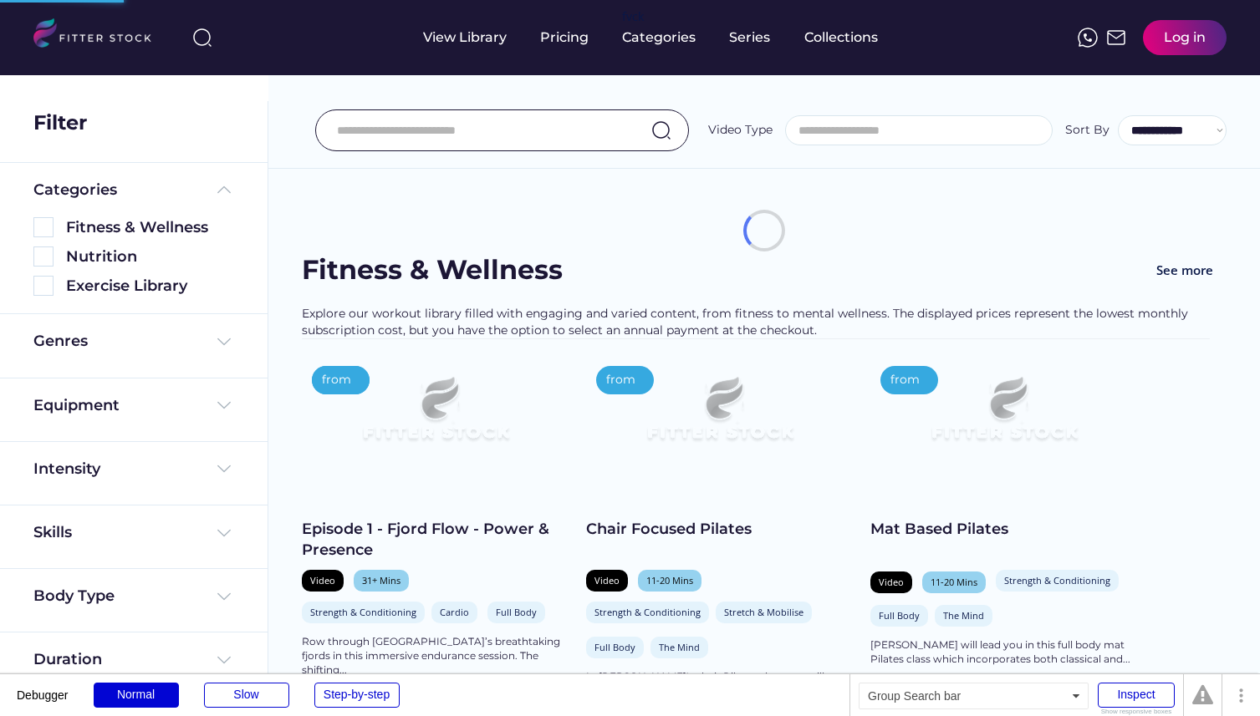
click at [448, 124] on input "input" at bounding box center [481, 130] width 288 height 35
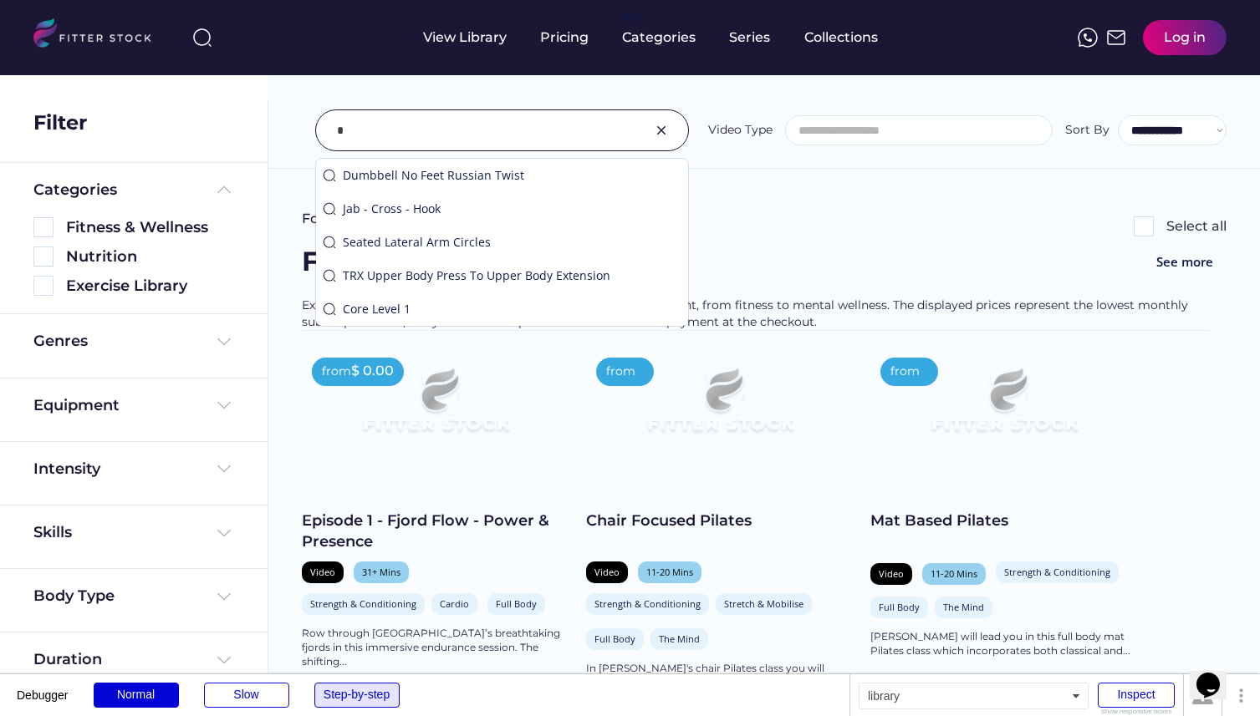
type input "*"
click at [370, 696] on div "Step-by-step" at bounding box center [356, 695] width 85 height 25
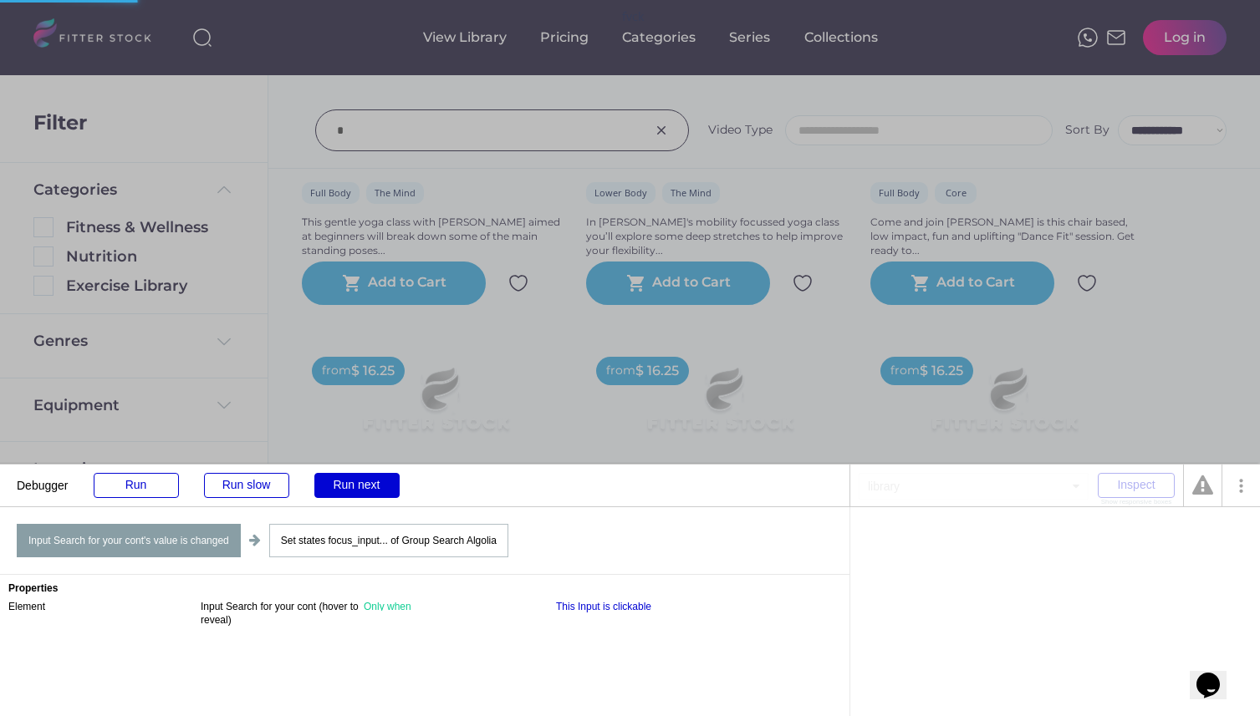
scroll to position [919, 0]
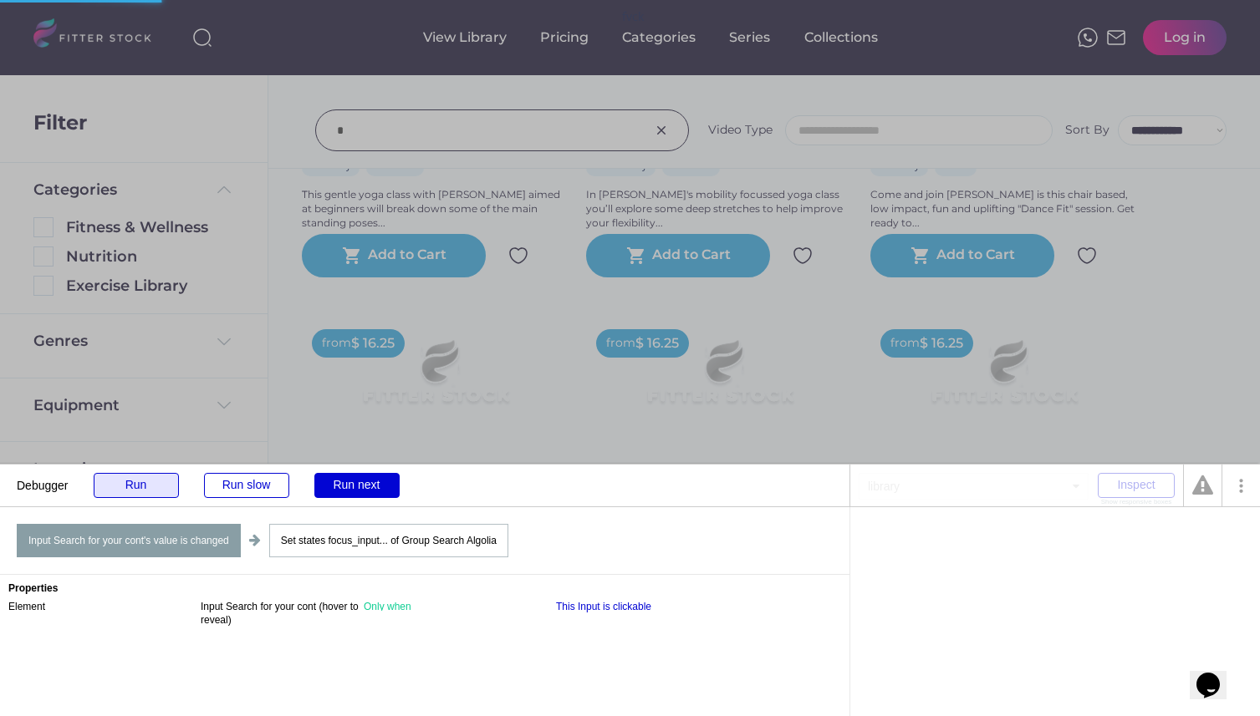
click at [149, 485] on div "Run" at bounding box center [136, 485] width 85 height 25
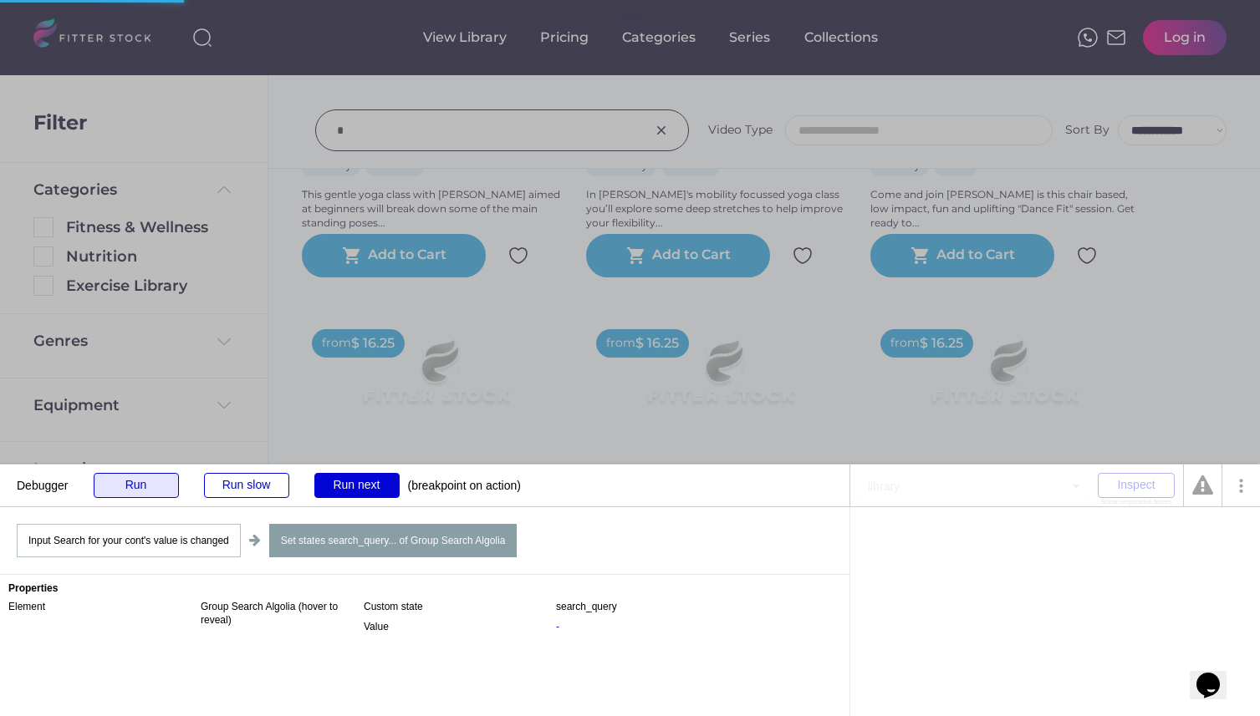
click at [149, 485] on div "Run" at bounding box center [136, 485] width 85 height 25
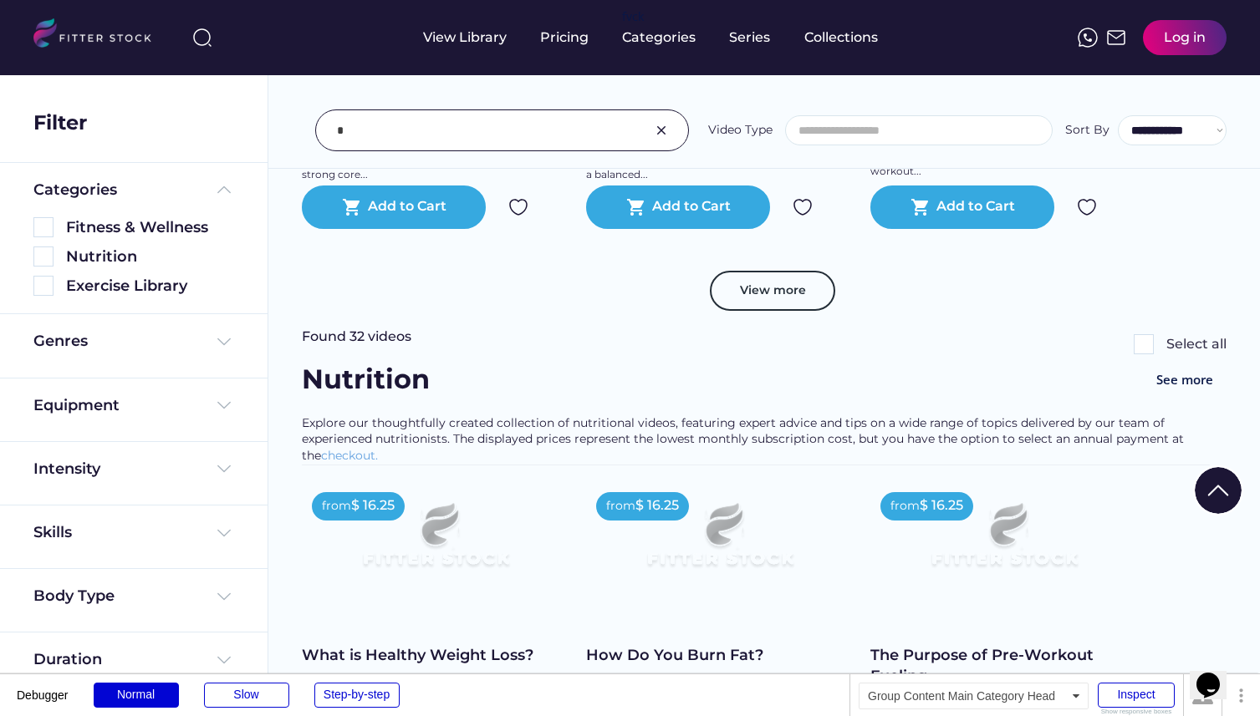
scroll to position [3121, 0]
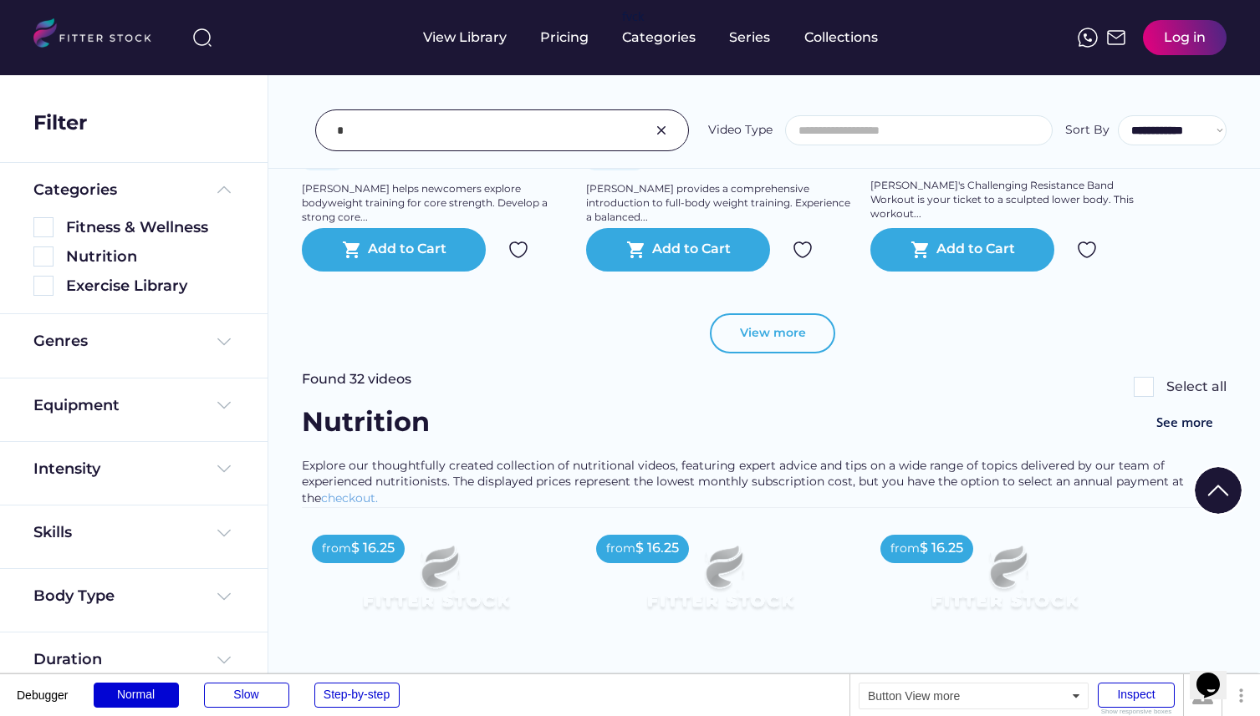
click at [785, 344] on button "View more" at bounding box center [772, 333] width 125 height 40
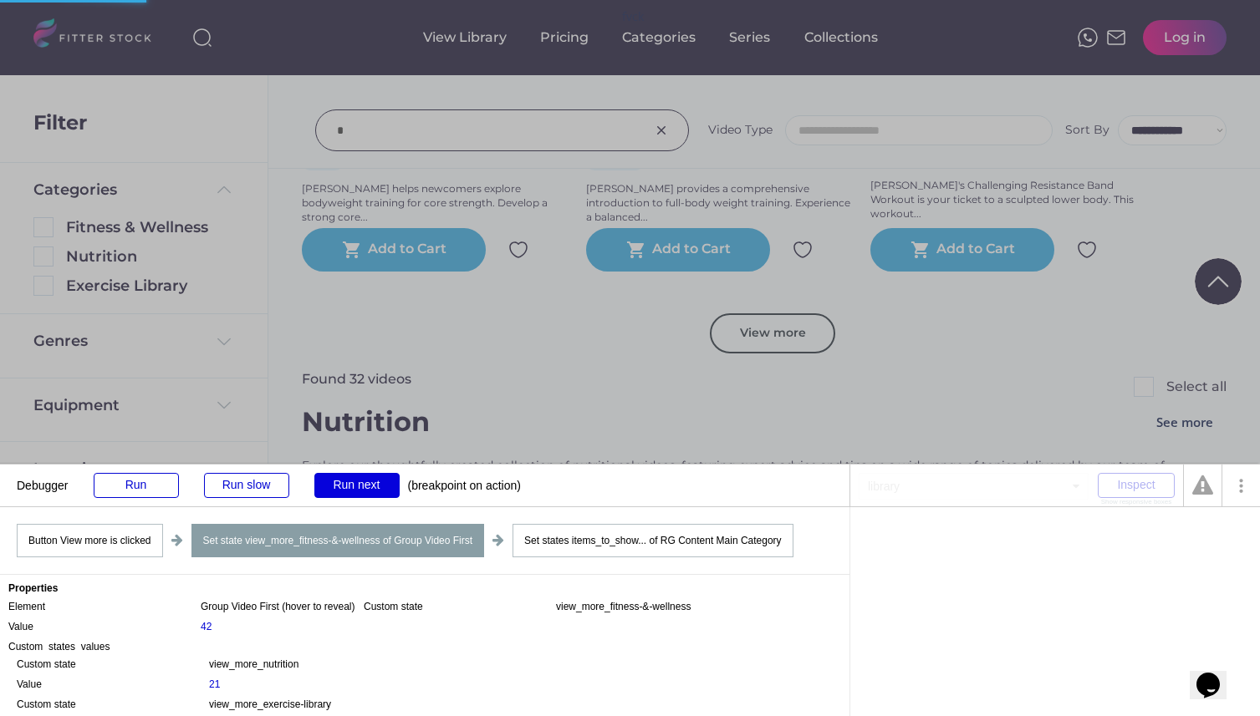
click at [344, 476] on div "Run next" at bounding box center [356, 485] width 85 height 25
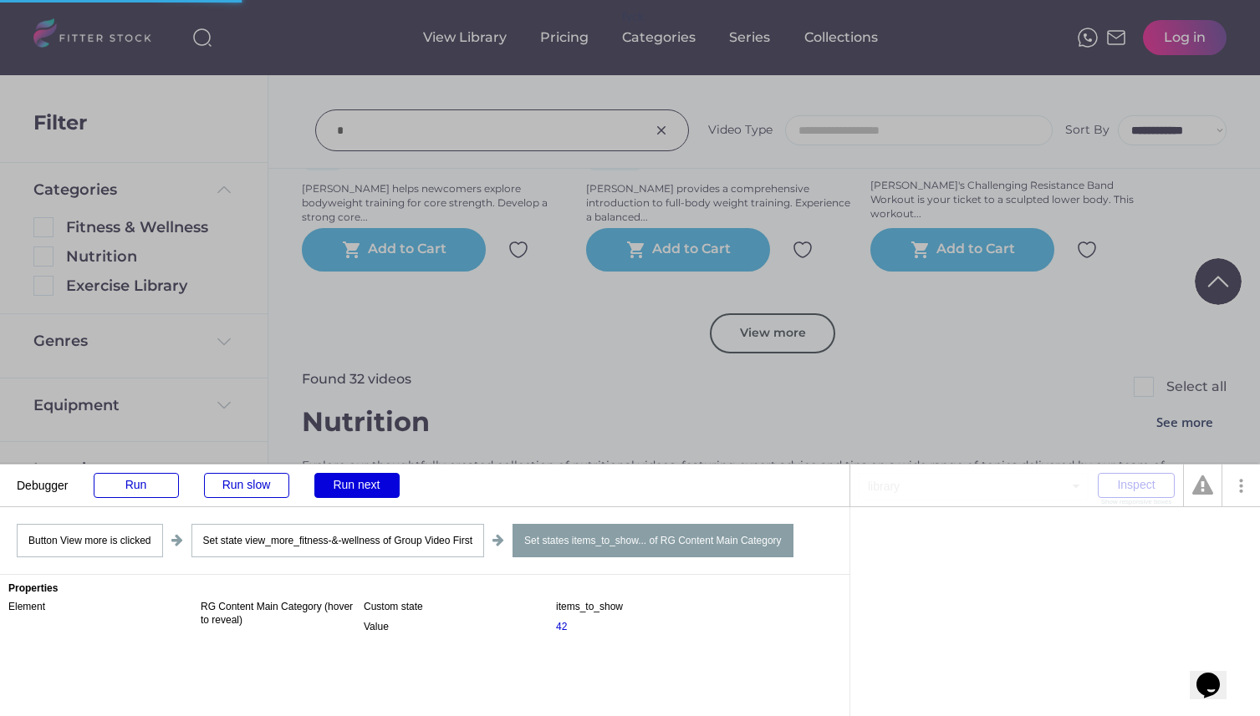
click at [344, 476] on div "Run next" at bounding box center [356, 485] width 85 height 25
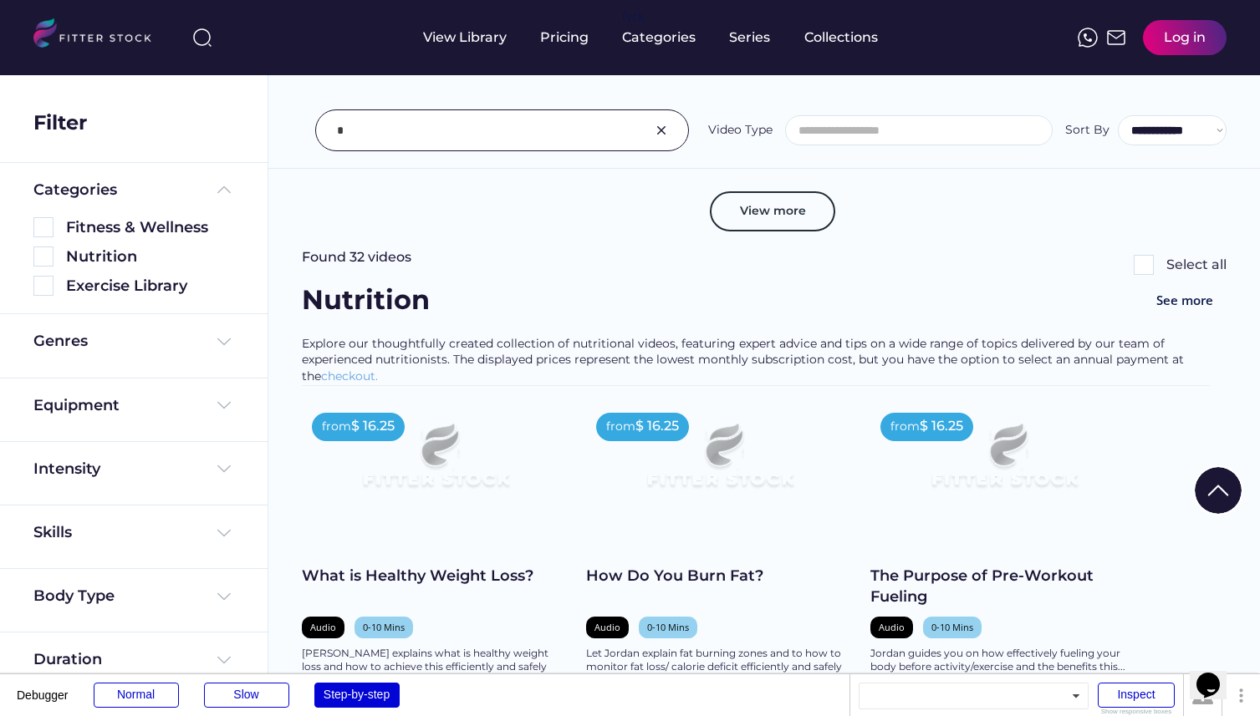
scroll to position [3242, 0]
click at [786, 216] on button "View more" at bounding box center [772, 212] width 125 height 40
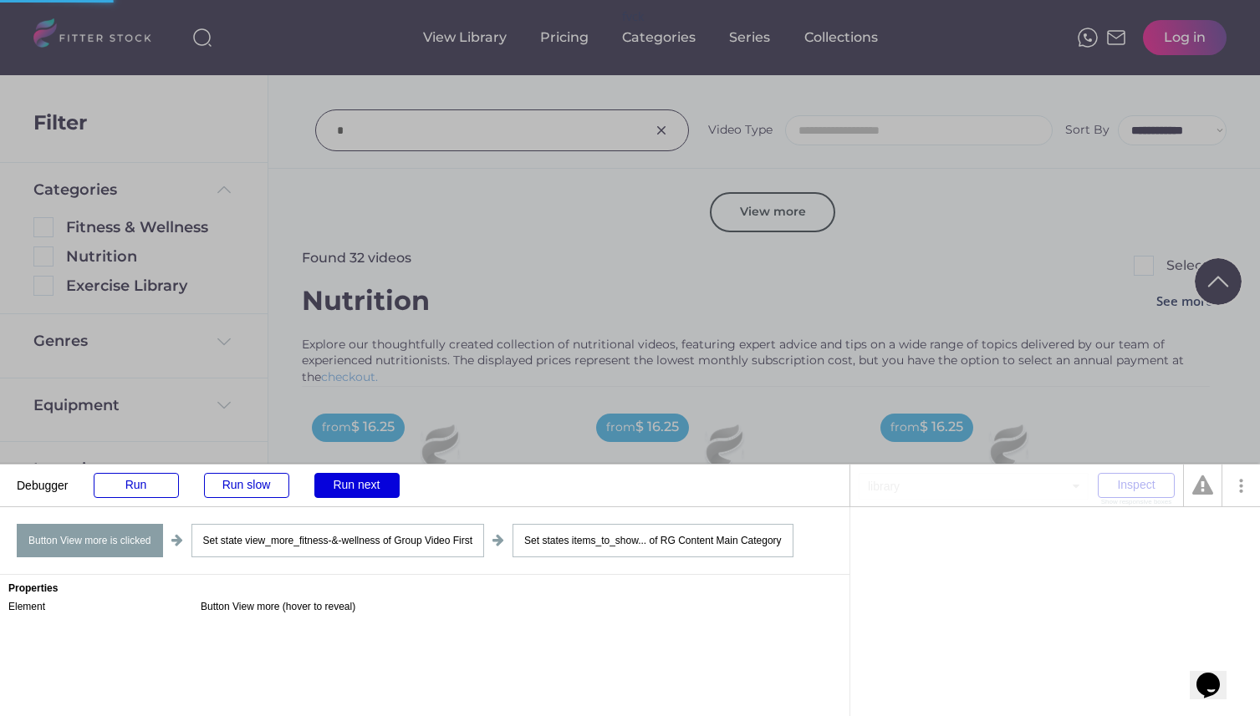
click at [373, 487] on div "Run next" at bounding box center [356, 485] width 85 height 25
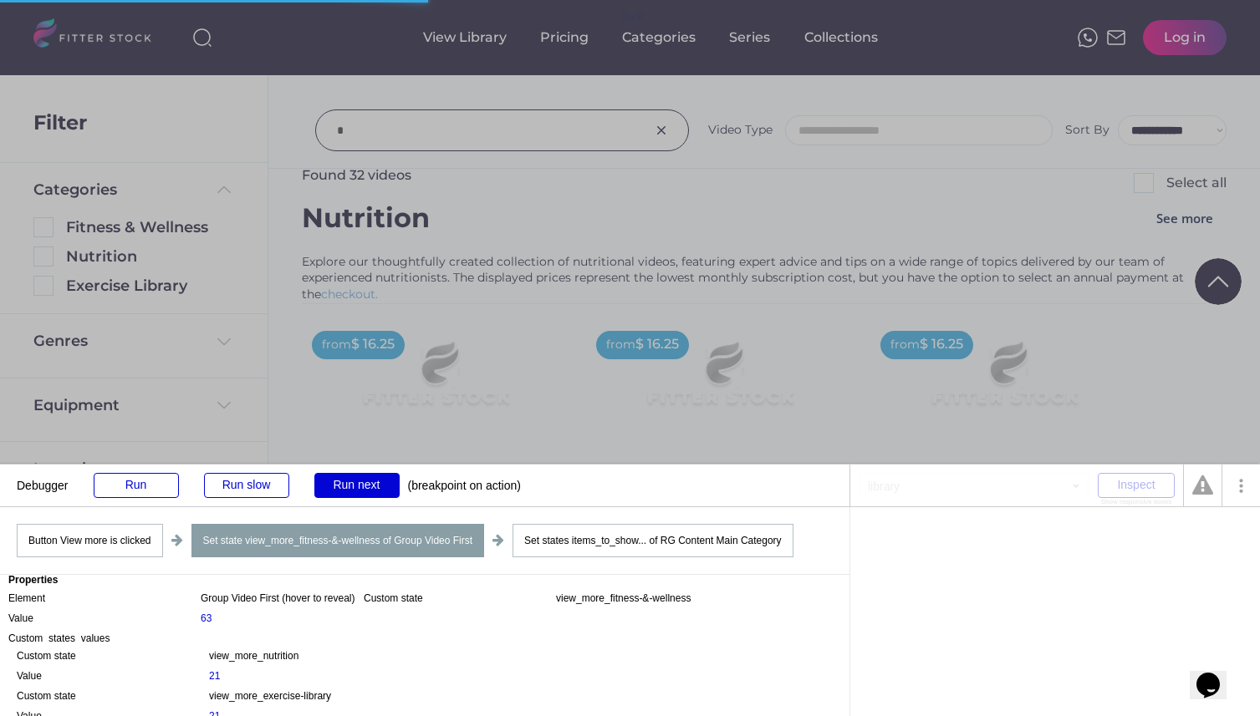
scroll to position [23, 0]
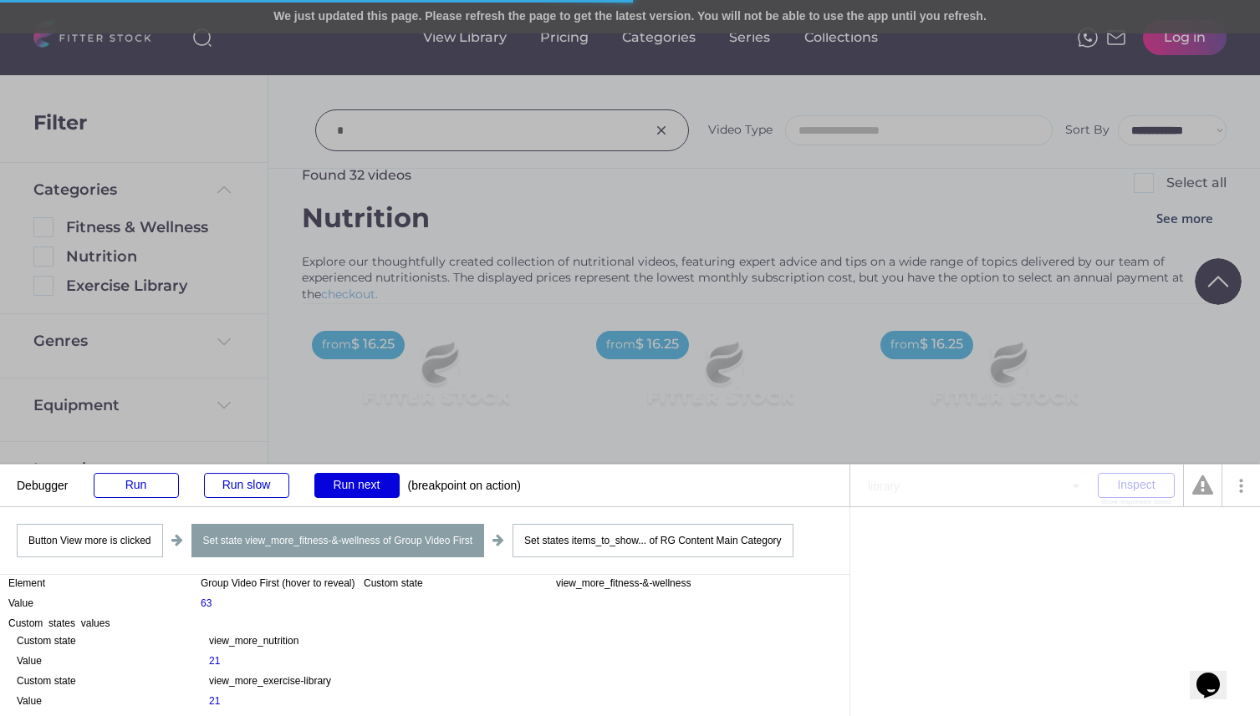
click at [380, 478] on div "Run next" at bounding box center [356, 485] width 85 height 25
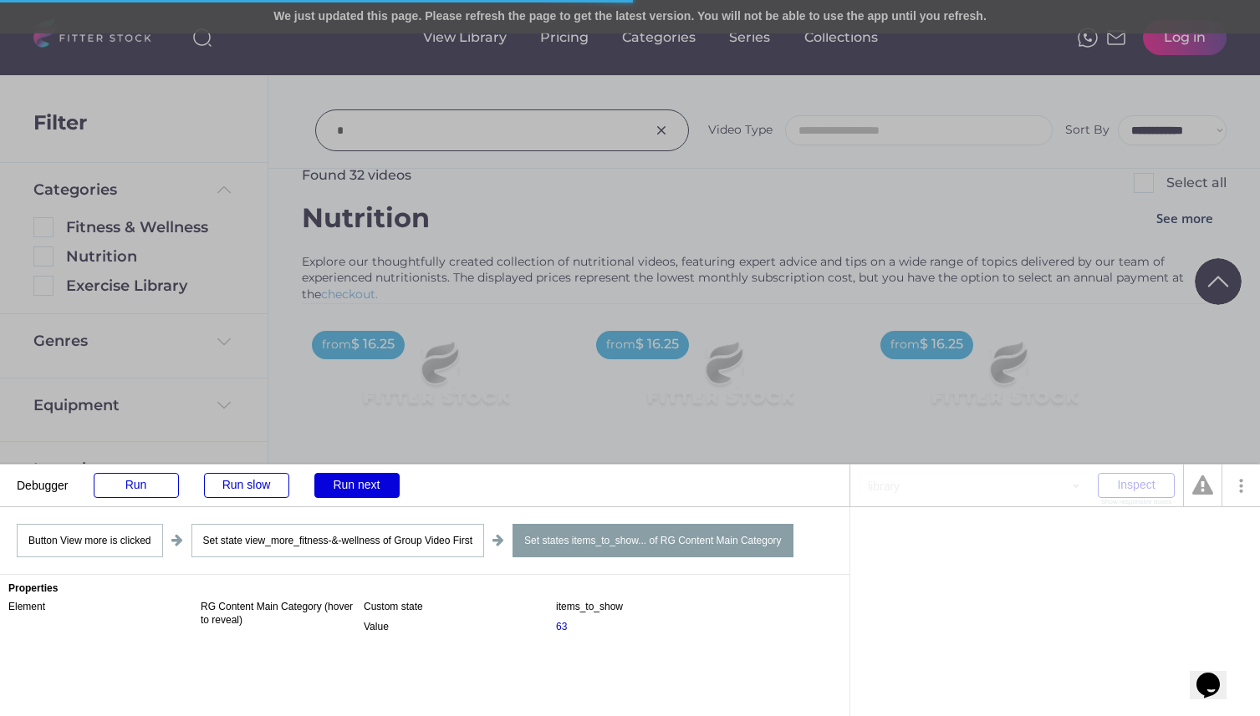
scroll to position [0, 0]
click at [364, 481] on div "Run next" at bounding box center [356, 485] width 85 height 25
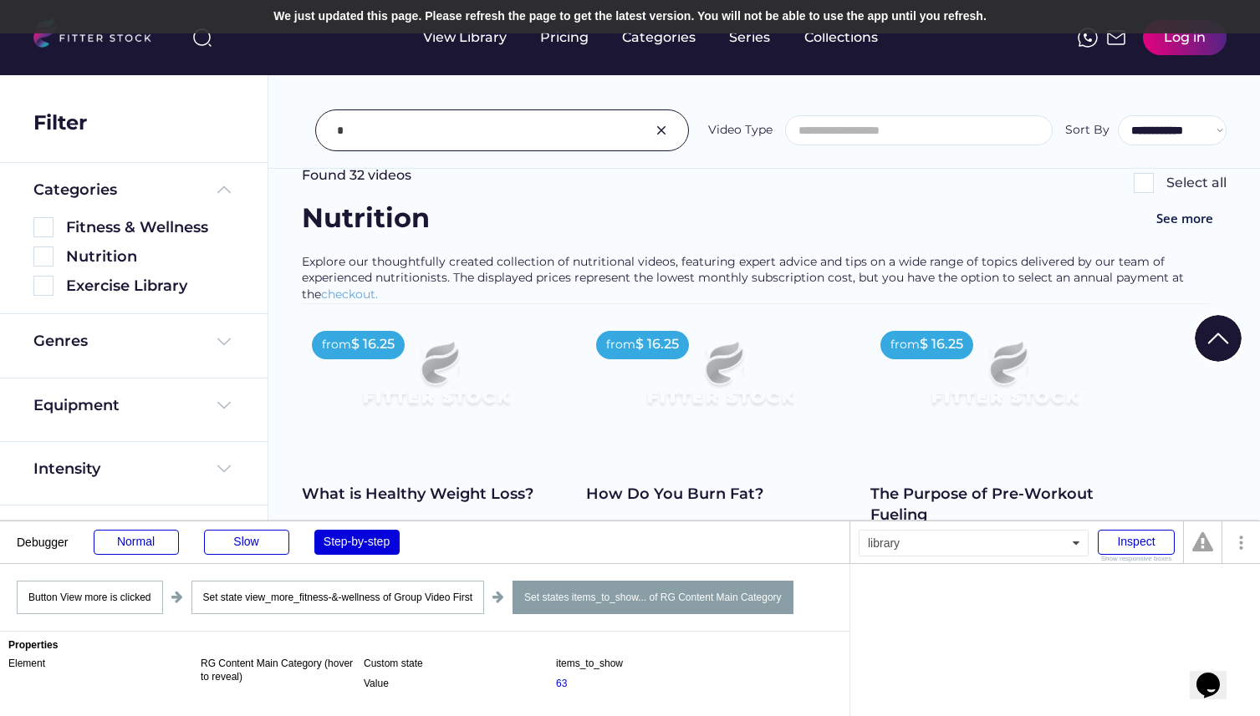
click at [364, 481] on div "from $ 16.25 What is Healthy Weight Loss? Audio 0-10 Mins Jordan explains what …" at bounding box center [435, 488] width 267 height 334
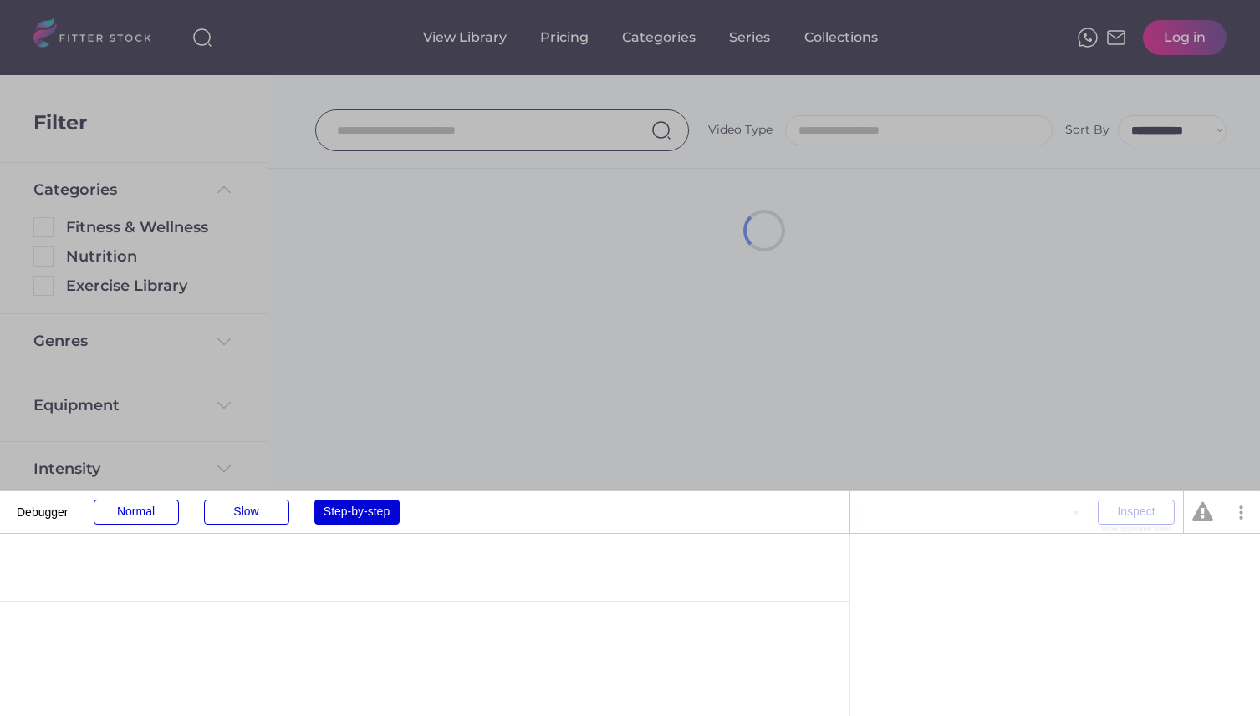
select select
select select "**********"
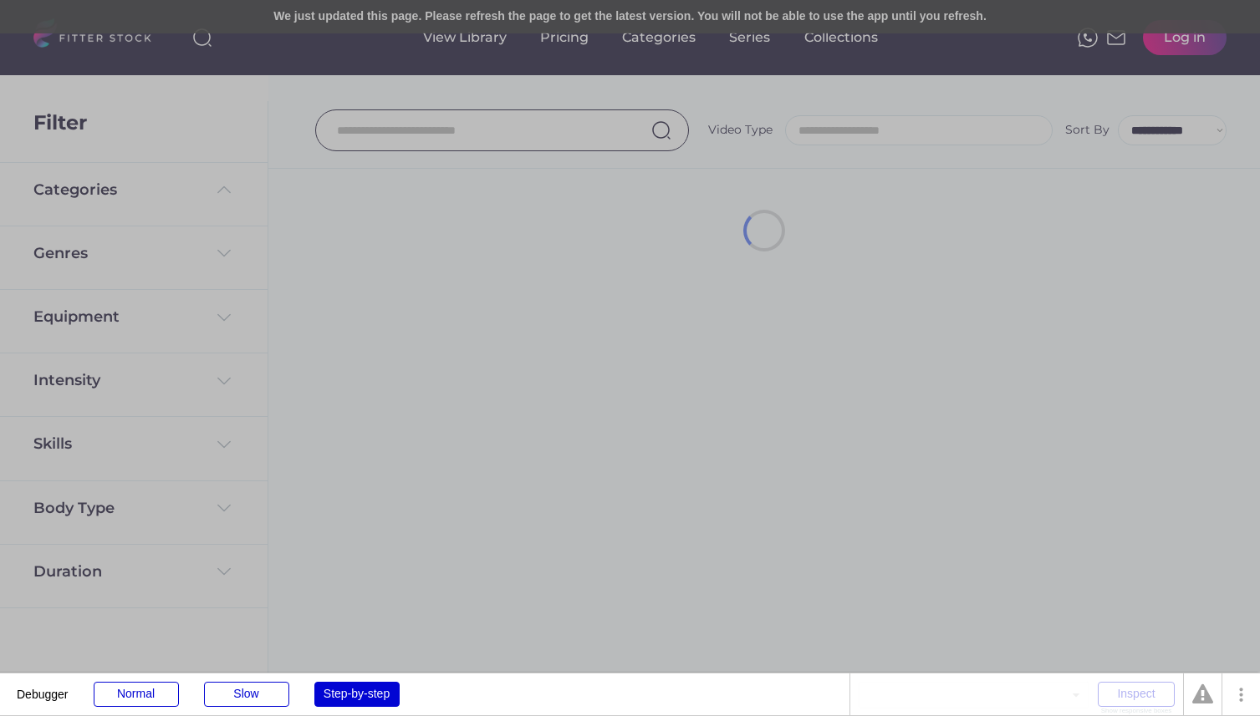
select select
select select "**********"
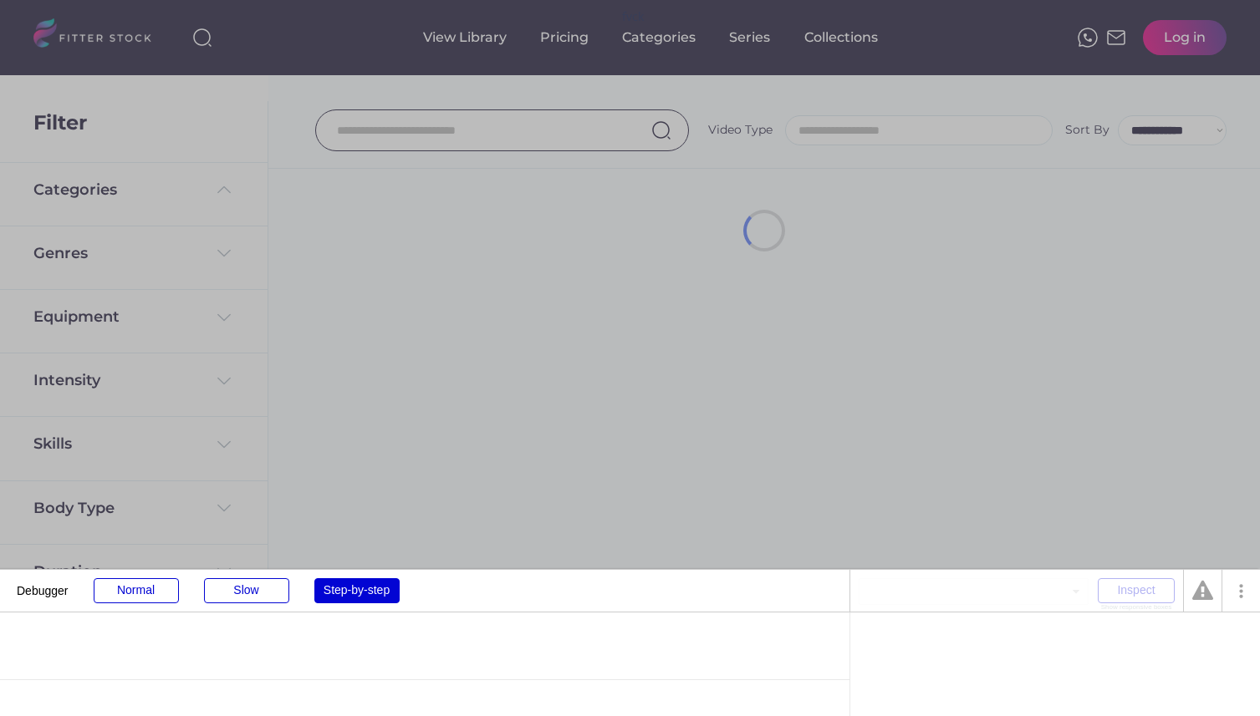
select select
select select "**********"
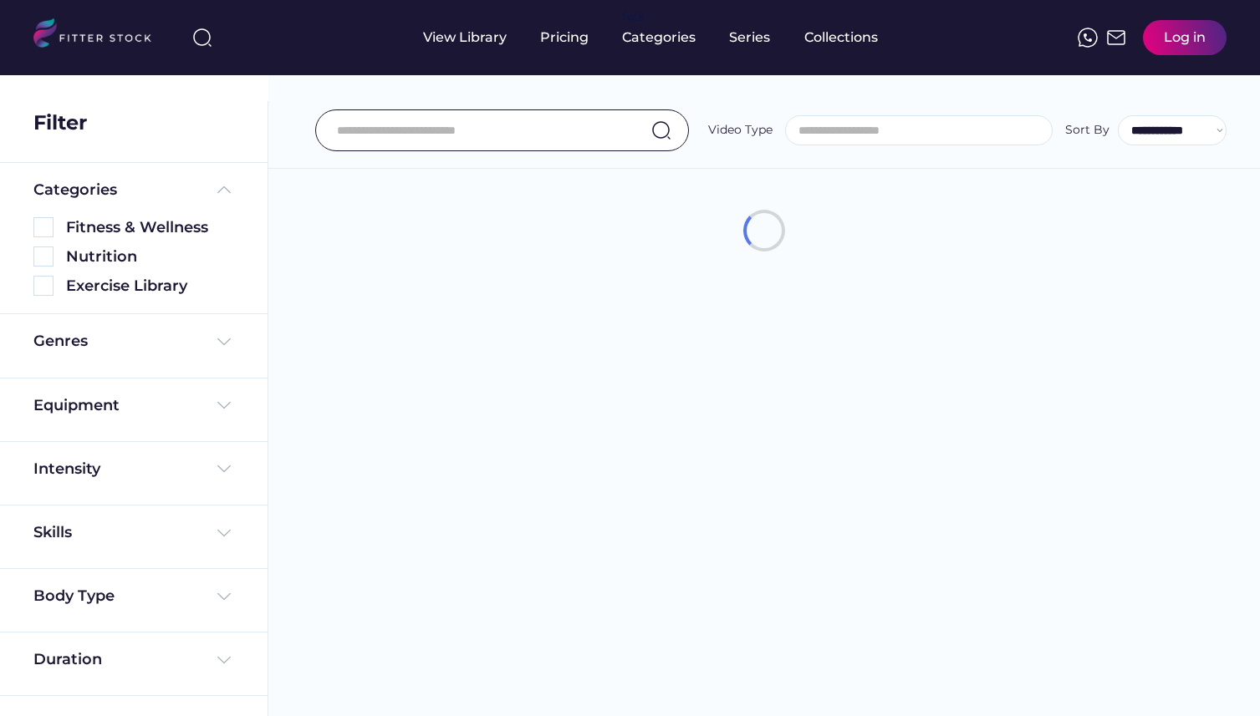
select select
select select "**********"
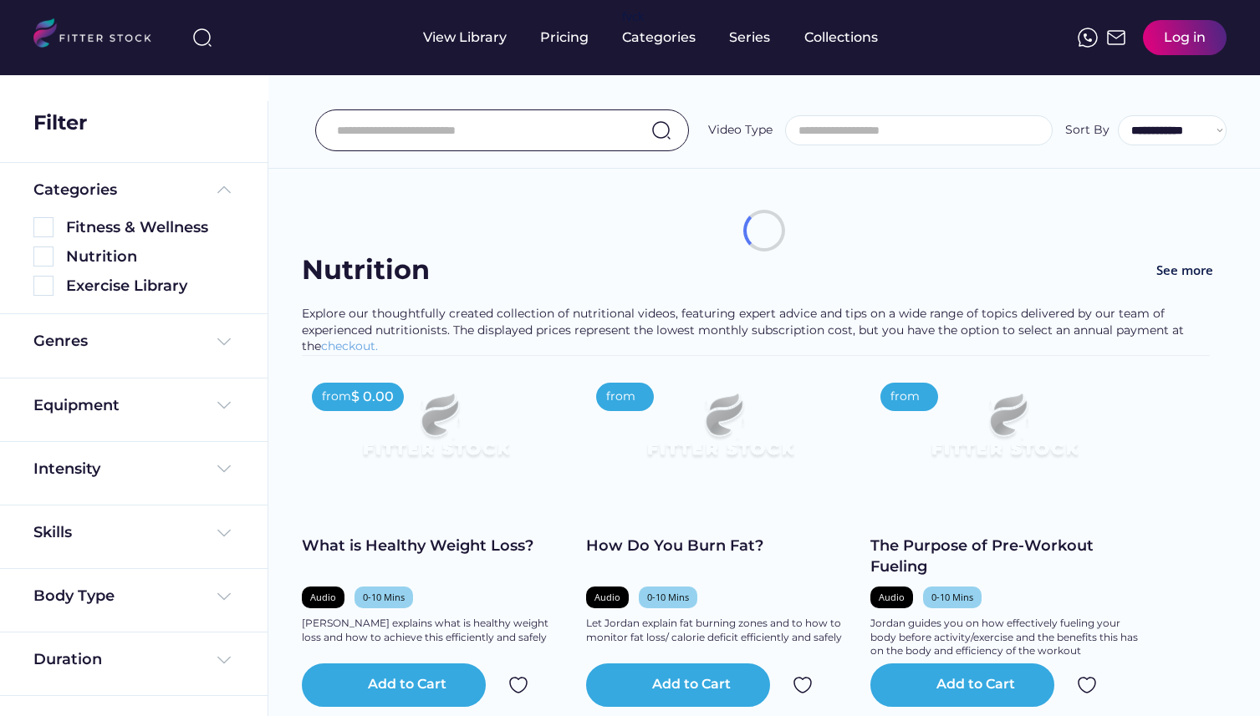
click at [1189, 50] on div "Log in" at bounding box center [1185, 37] width 84 height 35
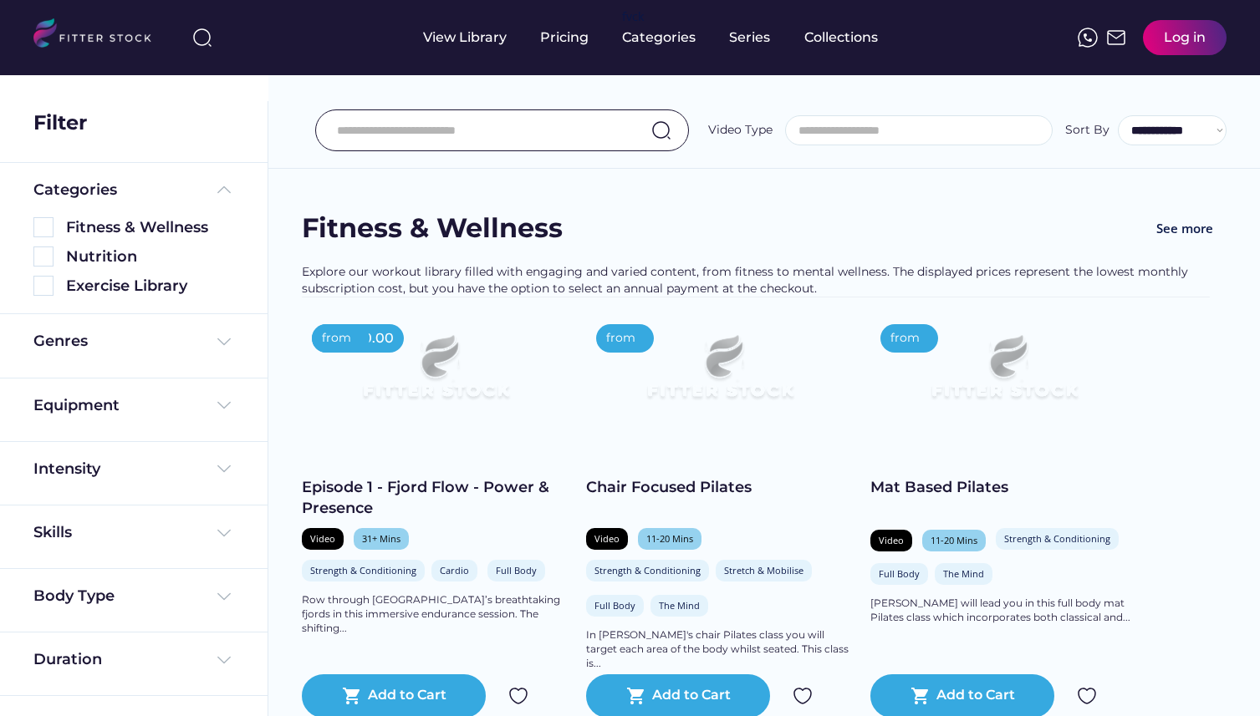
click at [1199, 38] on div "Log in" at bounding box center [1184, 37] width 42 height 18
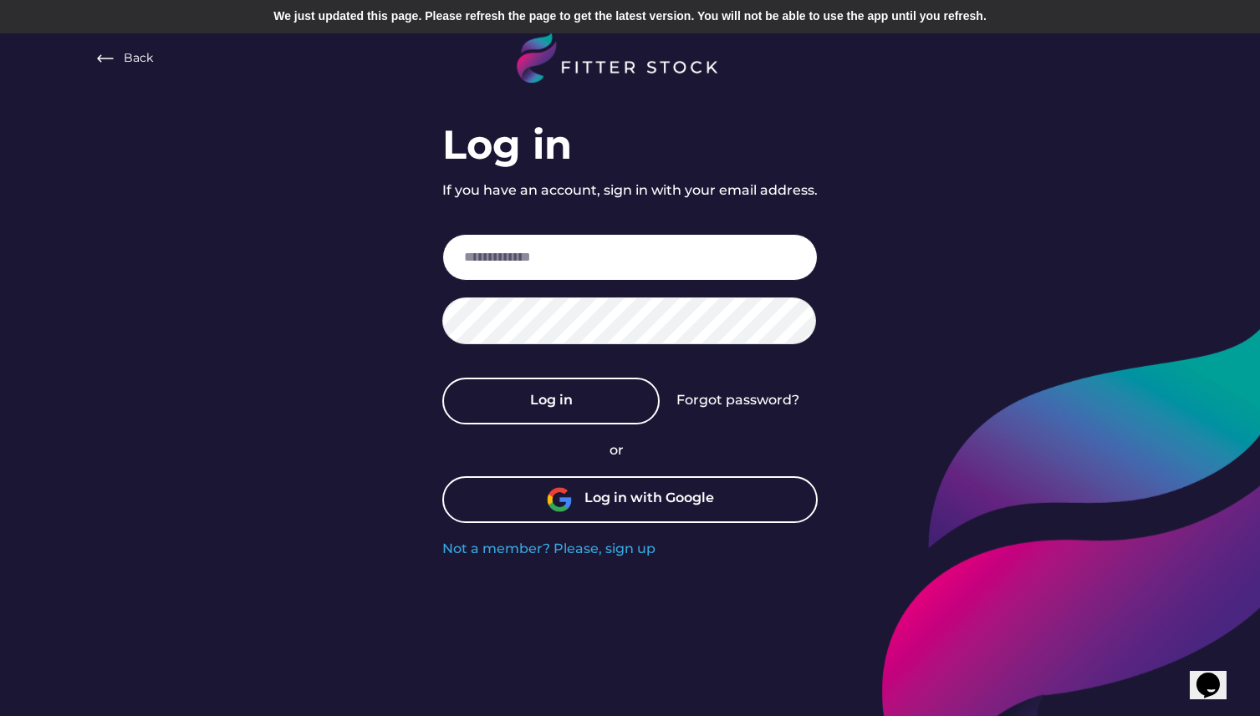
click at [575, 244] on input "email" at bounding box center [629, 257] width 375 height 47
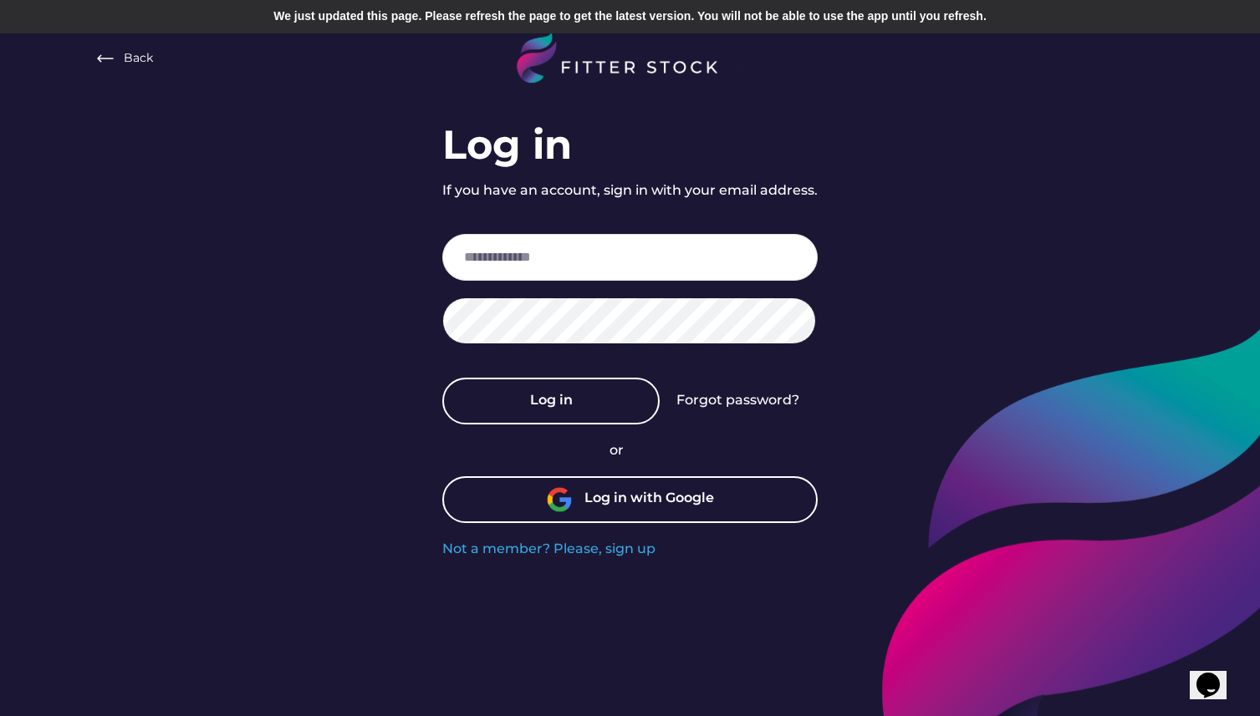
type input "**********"
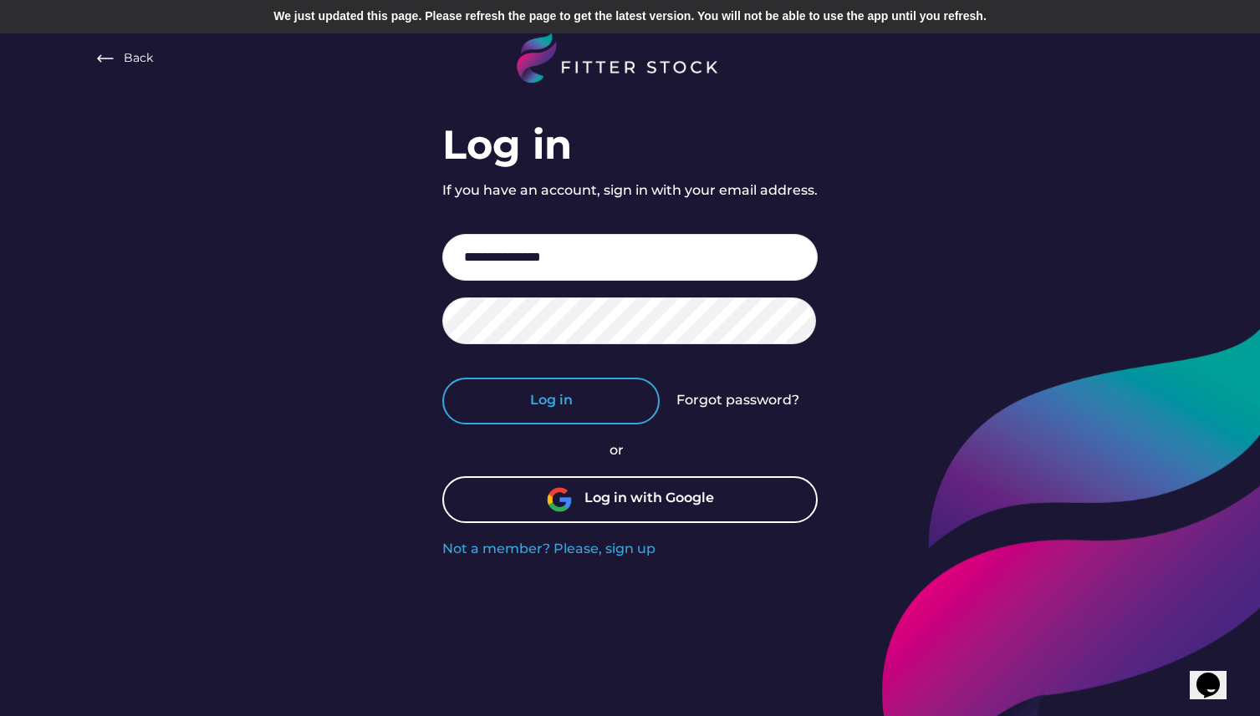
click at [572, 391] on button "Log in" at bounding box center [550, 401] width 217 height 47
click at [553, 395] on button "Log in" at bounding box center [550, 401] width 217 height 47
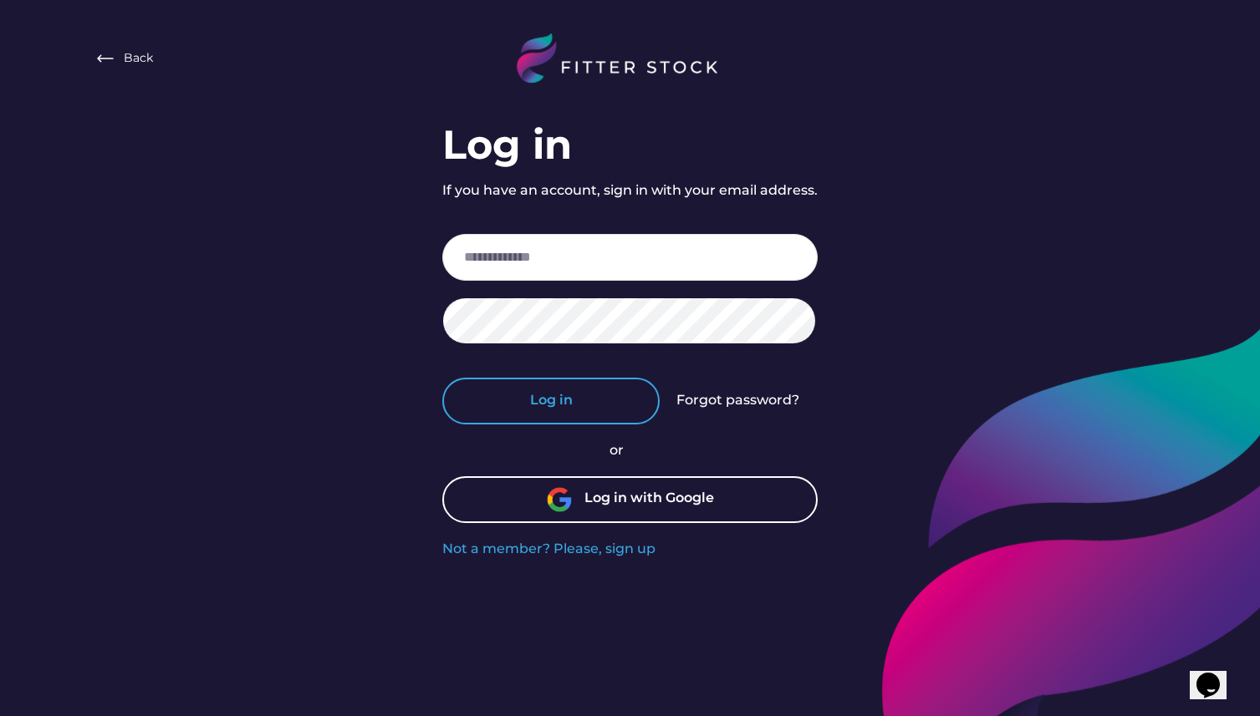
type input "**********"
click at [572, 411] on button "Log in" at bounding box center [550, 401] width 217 height 47
type input "**********"
click at [593, 397] on button "Log in" at bounding box center [550, 401] width 217 height 47
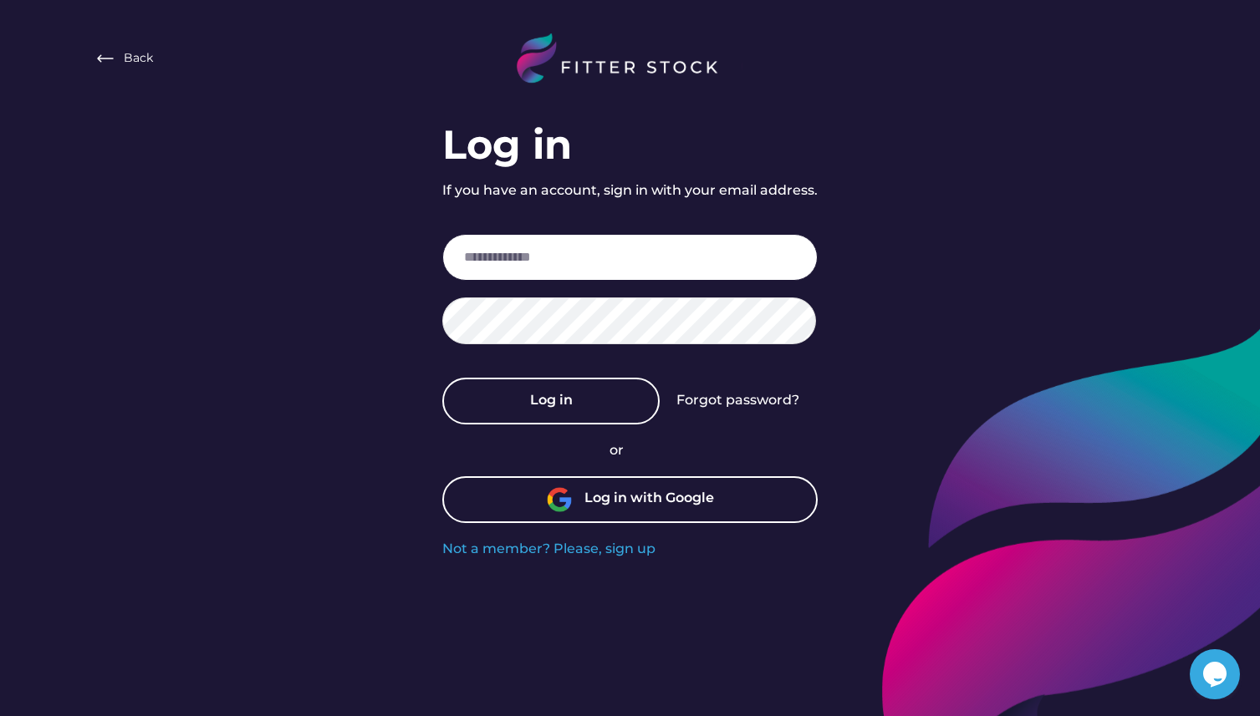
click at [531, 262] on input "email" at bounding box center [629, 257] width 375 height 47
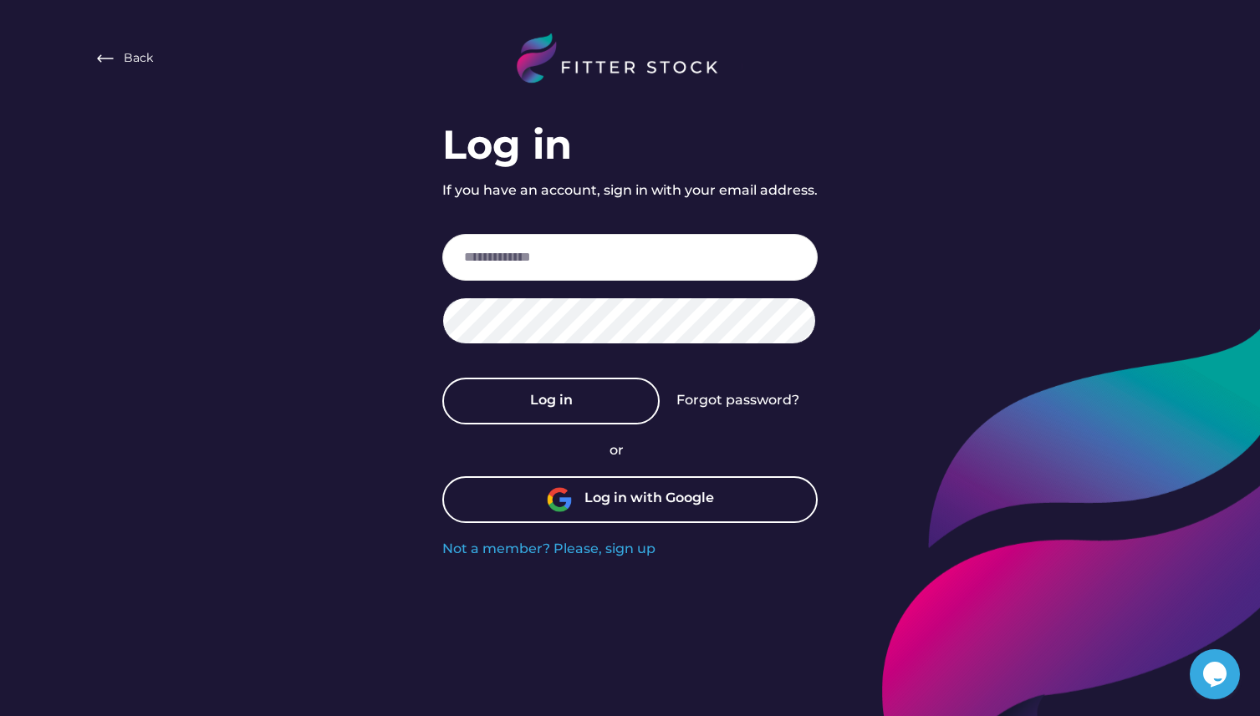
type input "**********"
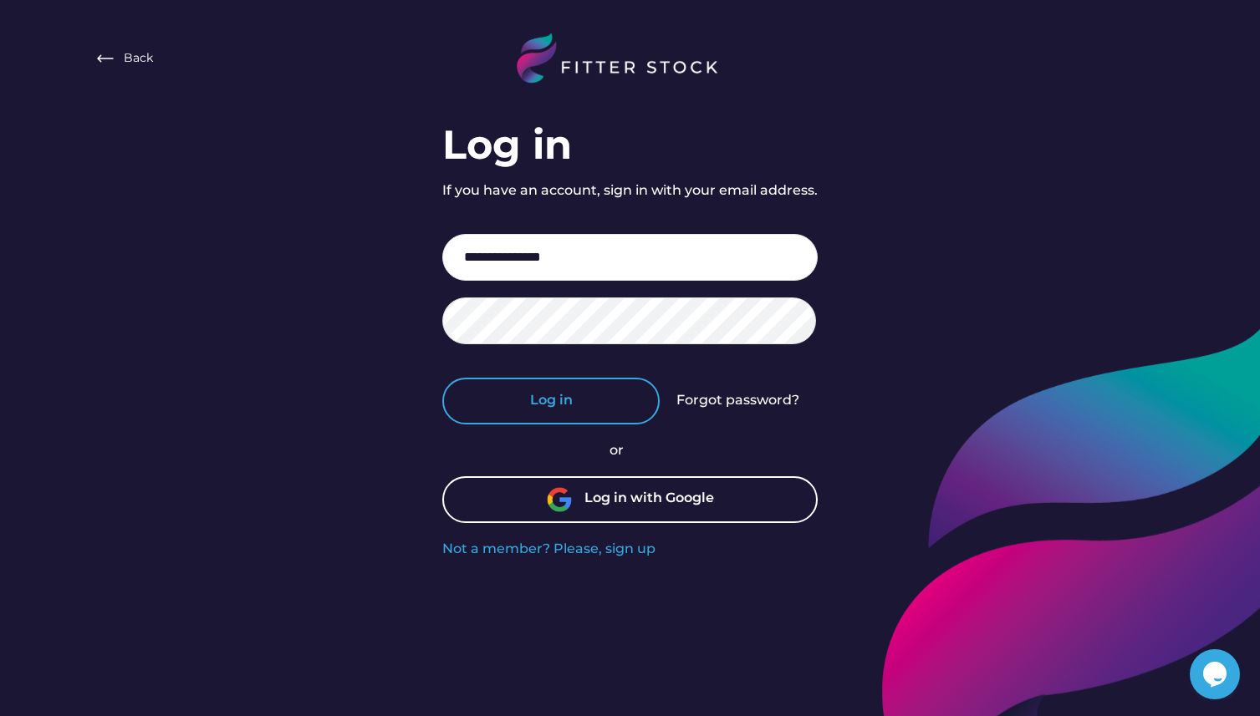
click at [558, 410] on button "Log in" at bounding box center [550, 401] width 217 height 47
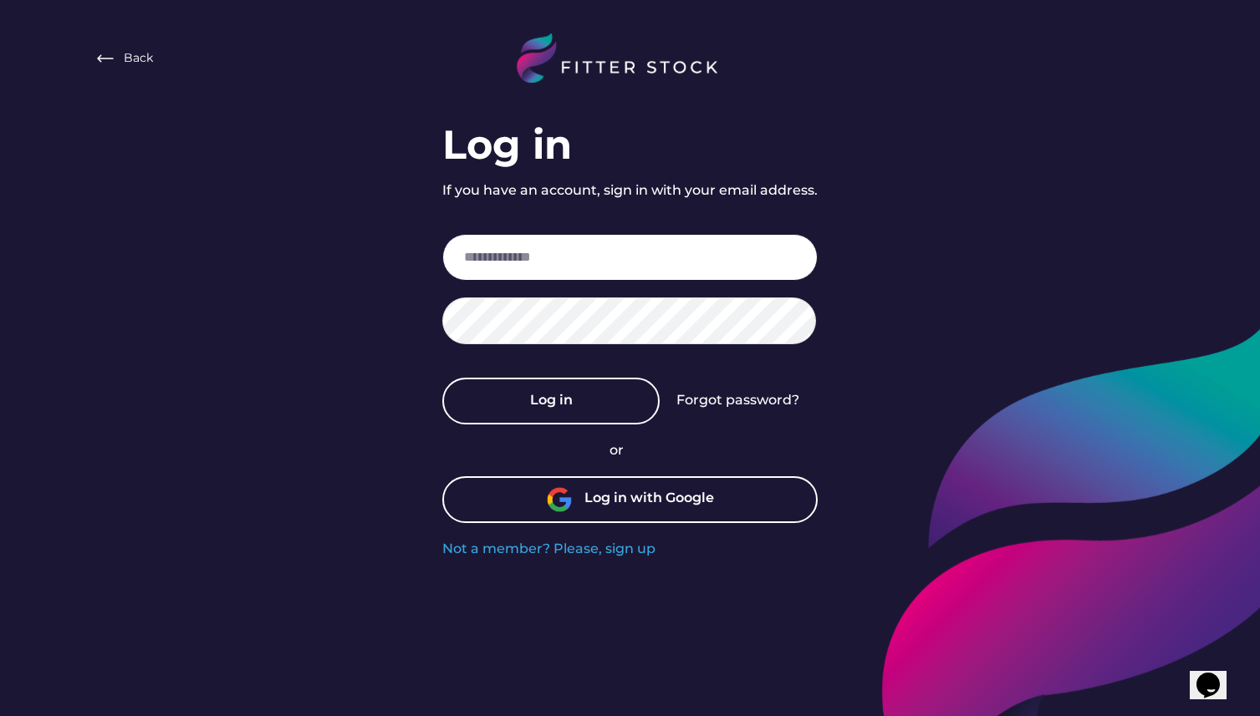
click at [552, 272] on input "email" at bounding box center [629, 257] width 375 height 47
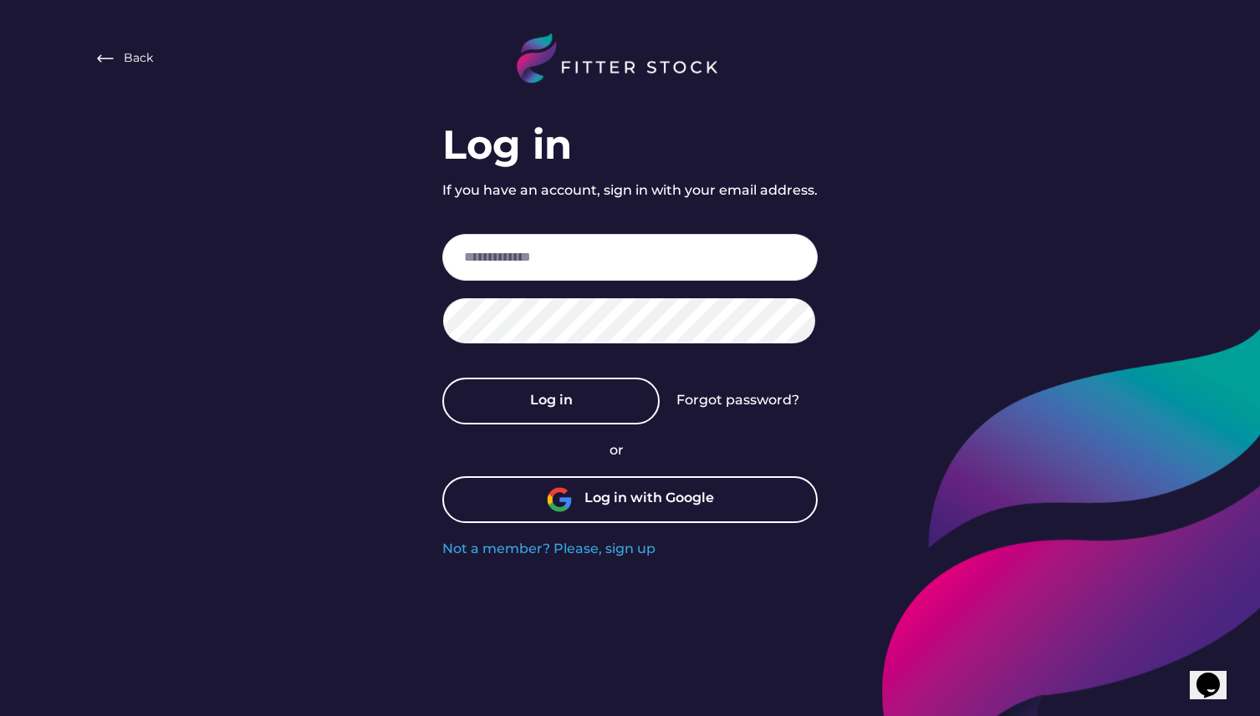
type input "**********"
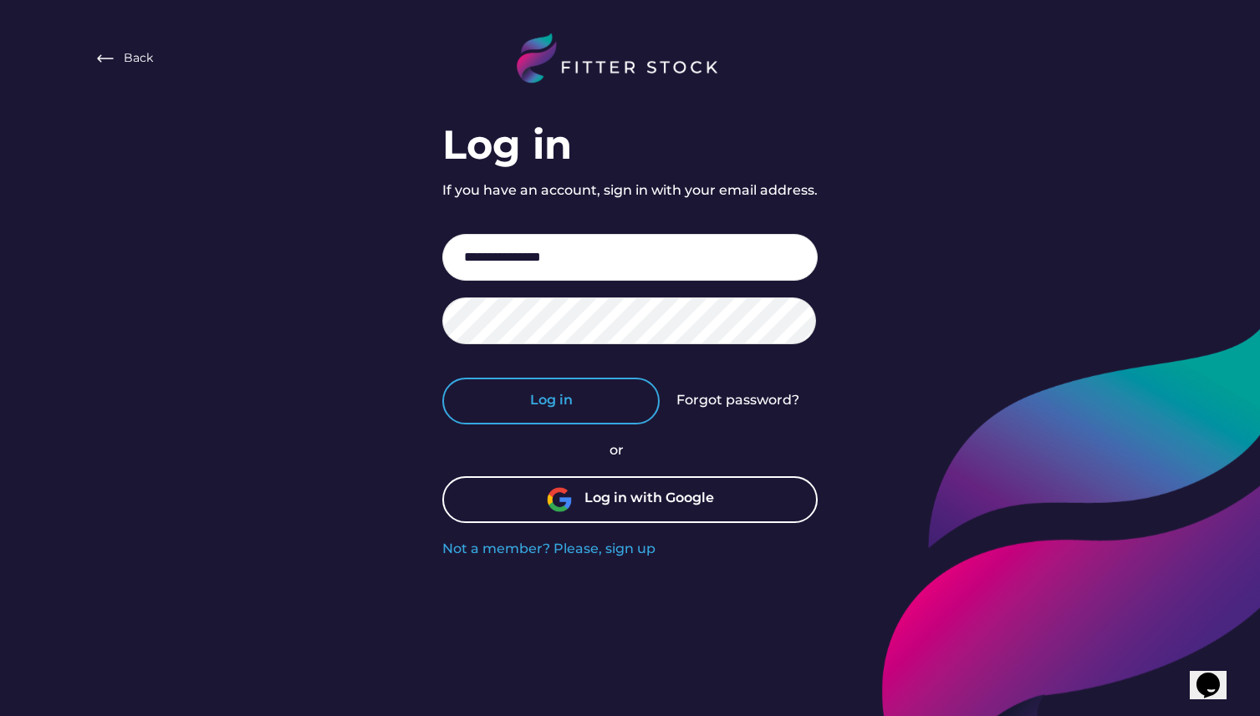
click at [577, 398] on button "Log in" at bounding box center [550, 401] width 217 height 47
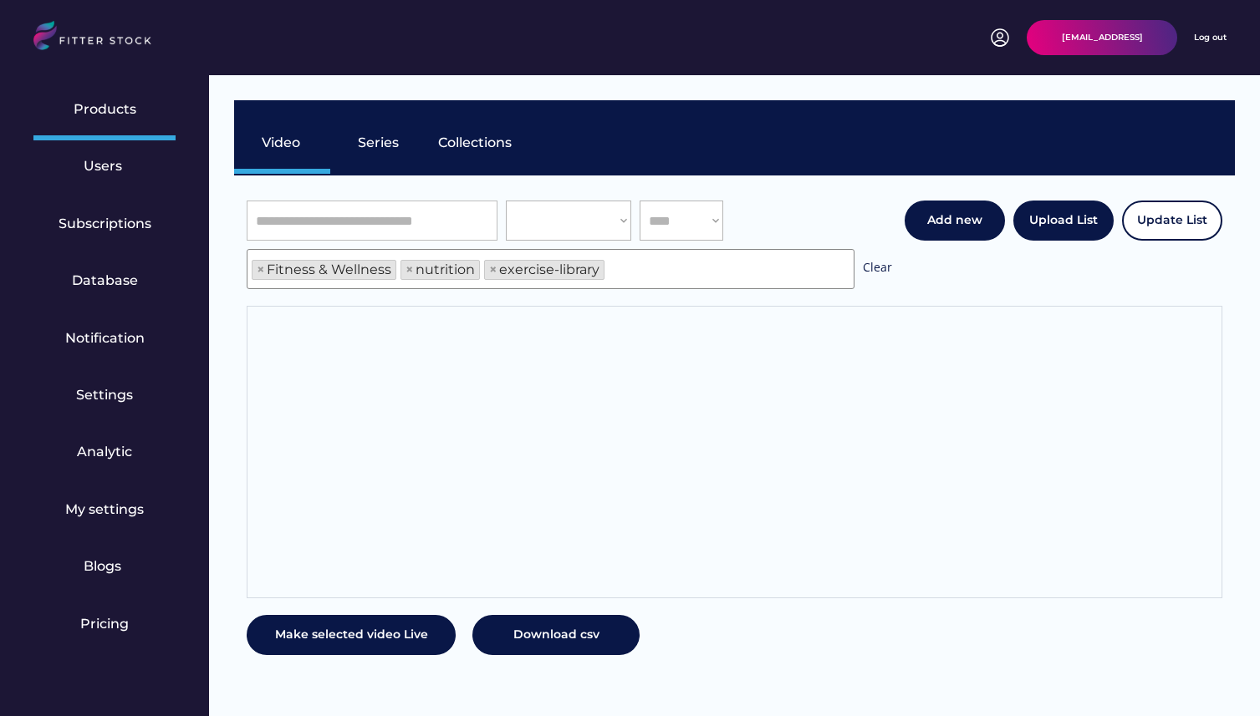
scroll to position [28, 0]
select select "**********"
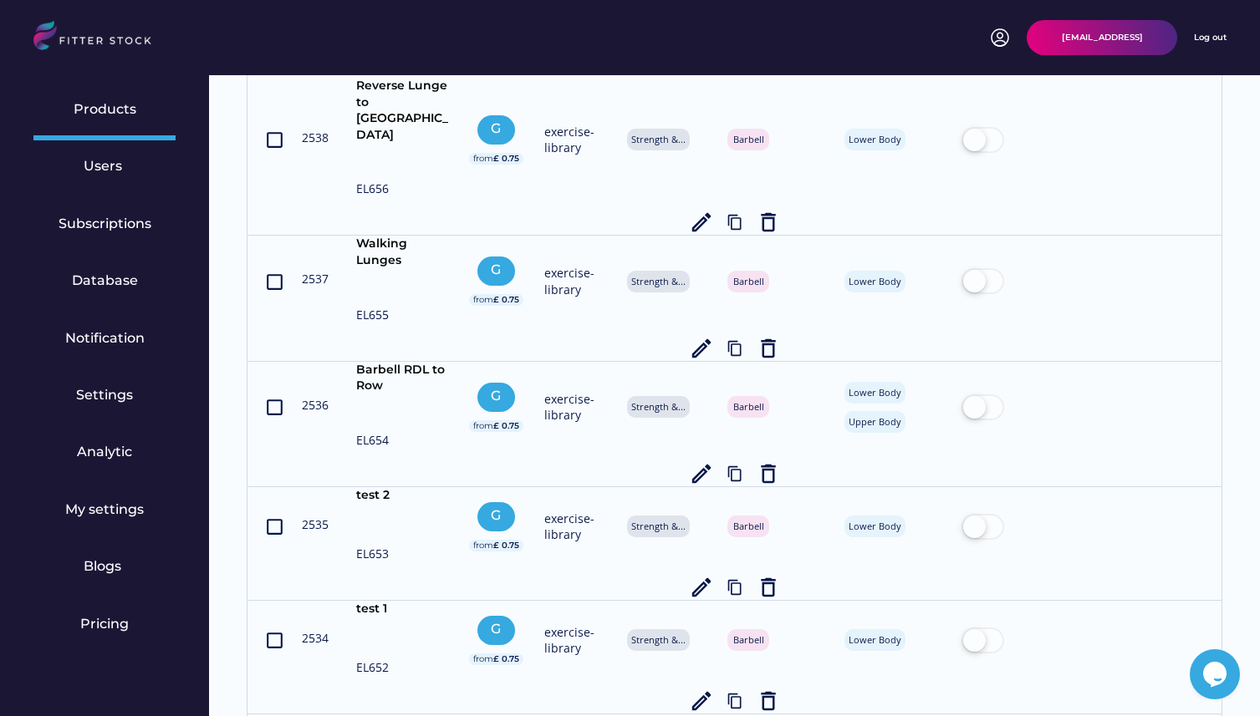
scroll to position [0, 0]
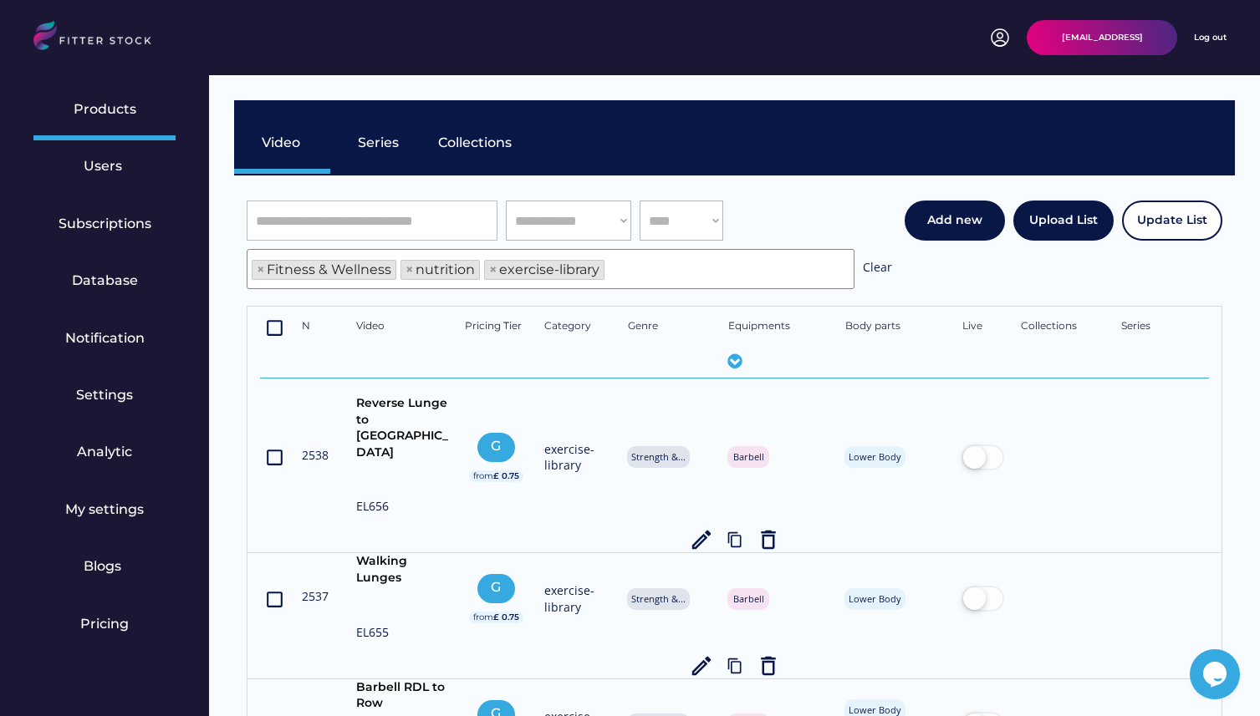
click at [811, 163] on div "Video Series Collections" at bounding box center [734, 137] width 1000 height 75
click at [712, 222] on select "**** **** ********" at bounding box center [681, 221] width 84 height 40
click at [122, 464] on div "Analytic" at bounding box center [104, 454] width 142 height 57
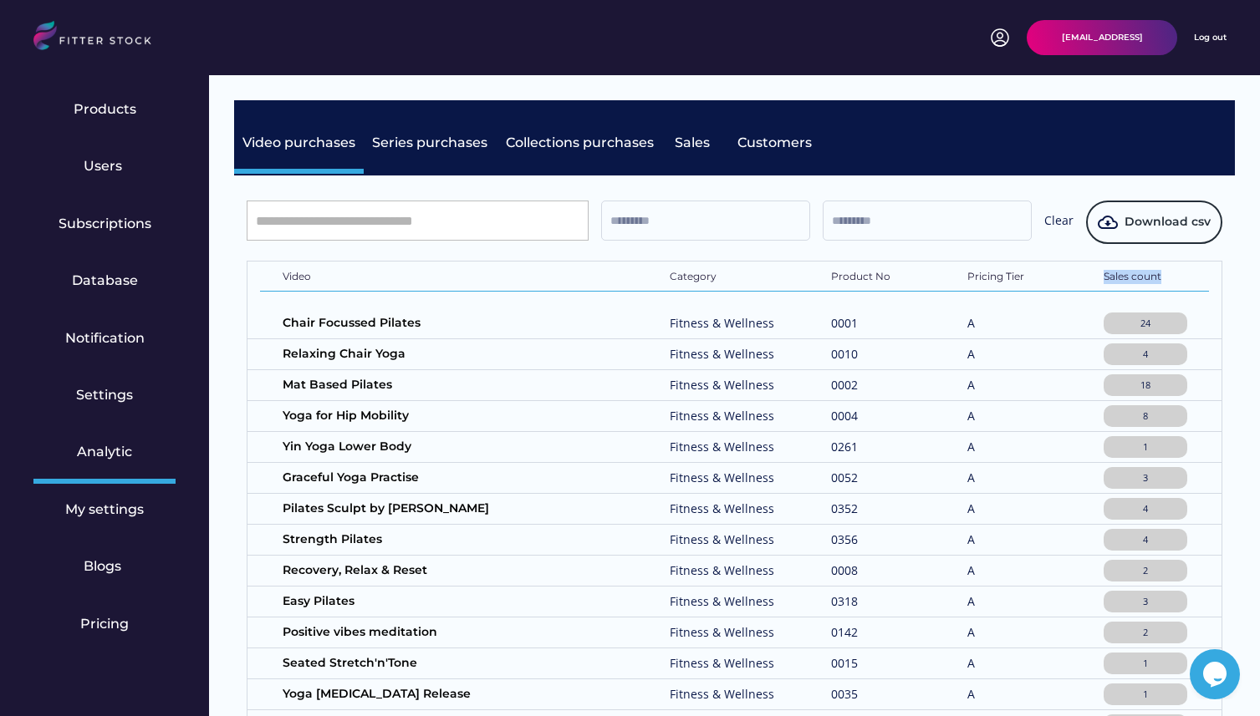
copy div "Sales count"
drag, startPoint x: 1173, startPoint y: 283, endPoint x: 1106, endPoint y: 277, distance: 67.1
click at [1106, 277] on div "Sales count" at bounding box center [1145, 278] width 84 height 17
click at [1096, 277] on div "Video Category Product No Pricing Tier Sales count" at bounding box center [734, 277] width 949 height 30
drag, startPoint x: 1096, startPoint y: 277, endPoint x: 1158, endPoint y: 277, distance: 61.9
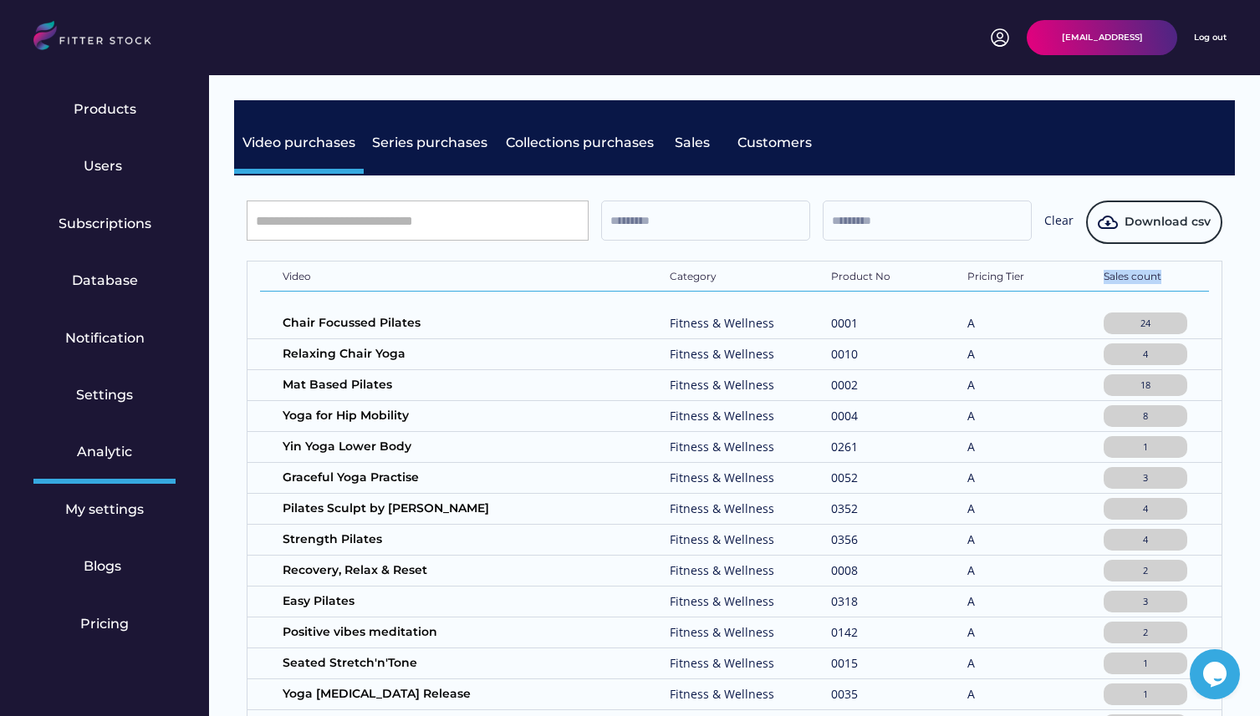
click at [1158, 277] on div "Video Category Product No Pricing Tier Sales count" at bounding box center [734, 277] width 949 height 30
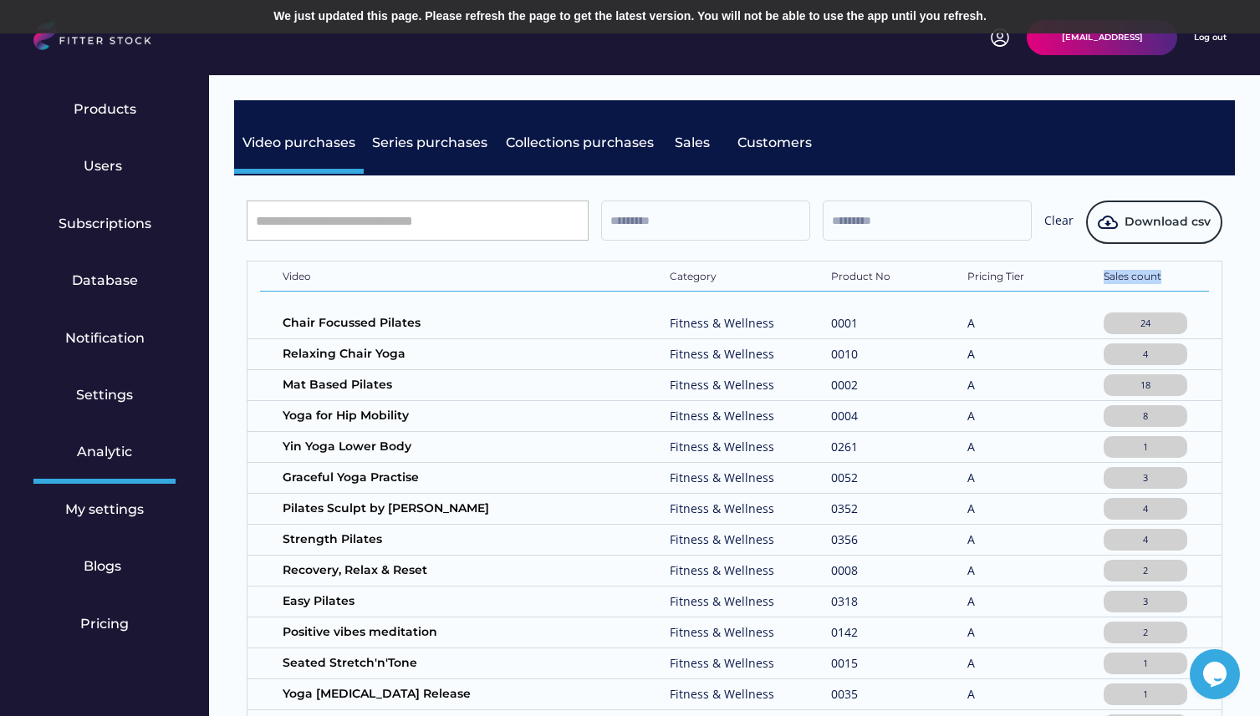
drag, startPoint x: 1168, startPoint y: 272, endPoint x: 1108, endPoint y: 272, distance: 59.3
click at [1108, 272] on div "Sales count" at bounding box center [1145, 278] width 84 height 17
drag, startPoint x: 1094, startPoint y: 277, endPoint x: 1163, endPoint y: 273, distance: 69.5
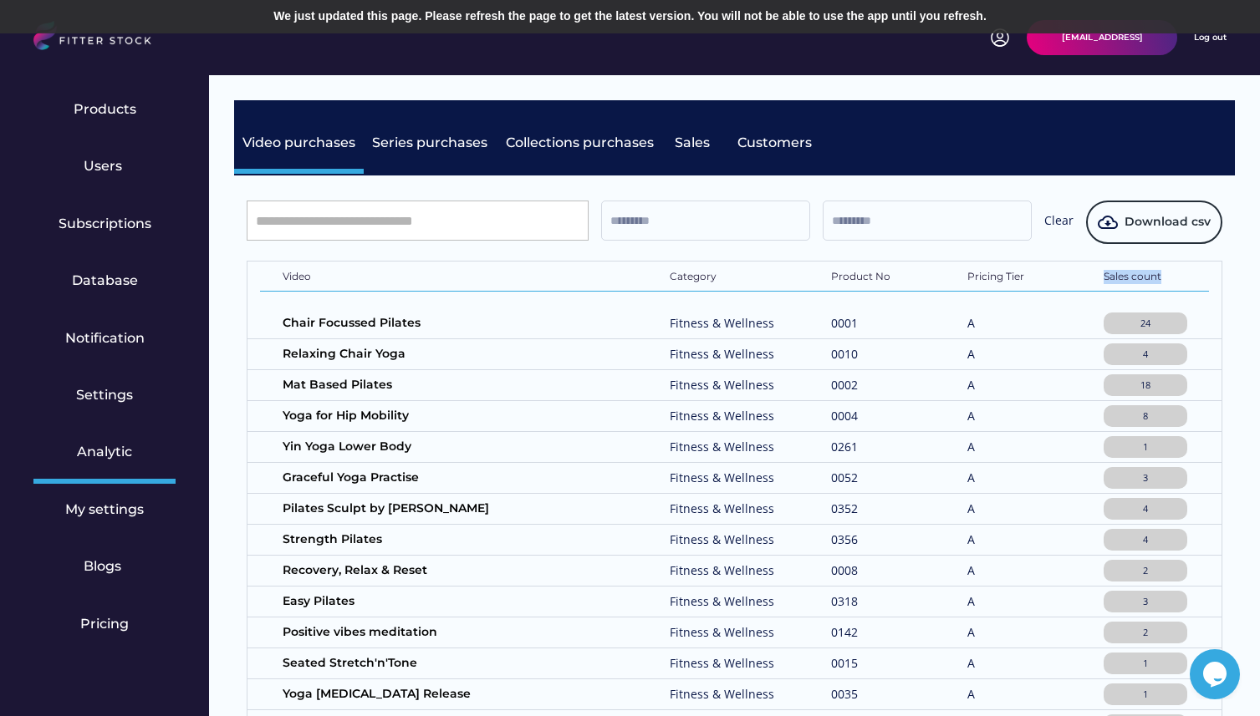
click at [1163, 273] on div "Video Category Product No Pricing Tier Sales count" at bounding box center [734, 277] width 949 height 30
click at [1163, 273] on div "Sales count" at bounding box center [1145, 278] width 84 height 17
drag, startPoint x: 1163, startPoint y: 273, endPoint x: 1102, endPoint y: 275, distance: 61.9
click at [1102, 275] on div "Video Category Product No Pricing Tier Sales count" at bounding box center [734, 277] width 949 height 30
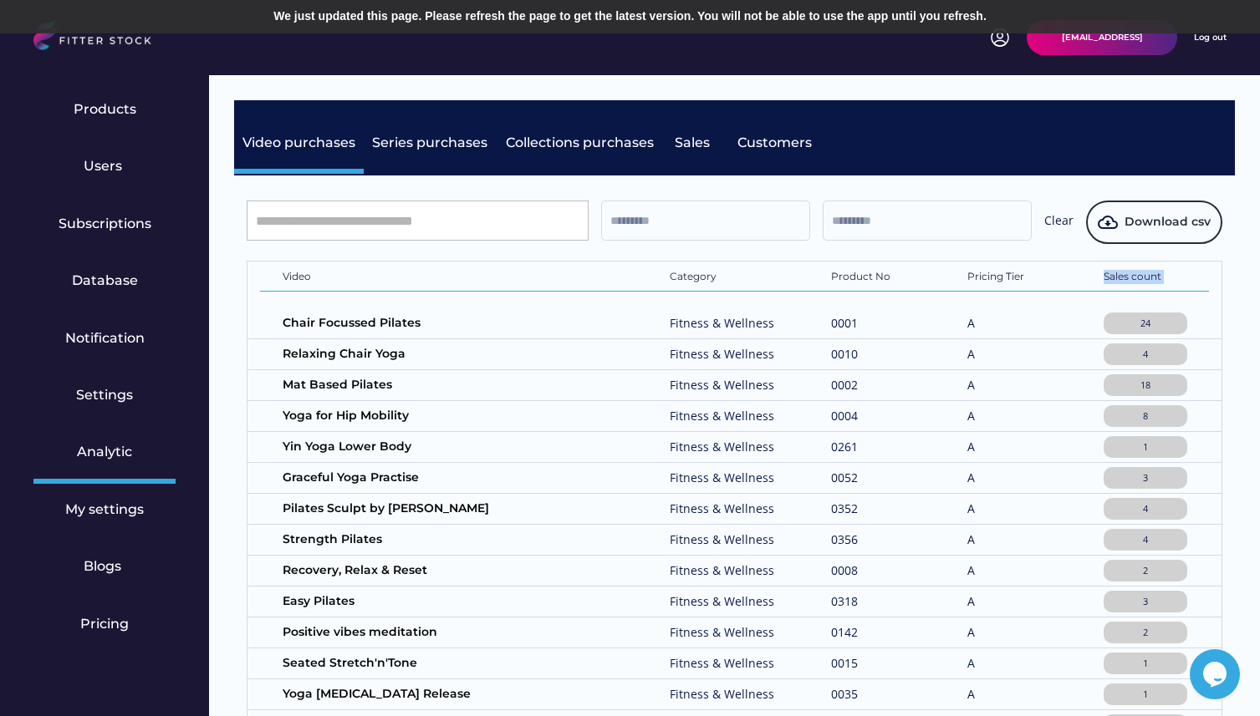
drag, startPoint x: 1102, startPoint y: 275, endPoint x: 1181, endPoint y: 276, distance: 79.4
click at [1181, 276] on div "Video Category Product No Pricing Tier Sales count" at bounding box center [734, 277] width 949 height 30
click at [1181, 276] on div "Sales count" at bounding box center [1145, 278] width 84 height 17
drag, startPoint x: 1181, startPoint y: 276, endPoint x: 1101, endPoint y: 272, distance: 80.3
click at [1101, 272] on div "Video Category Product No Pricing Tier Sales count" at bounding box center [734, 277] width 949 height 30
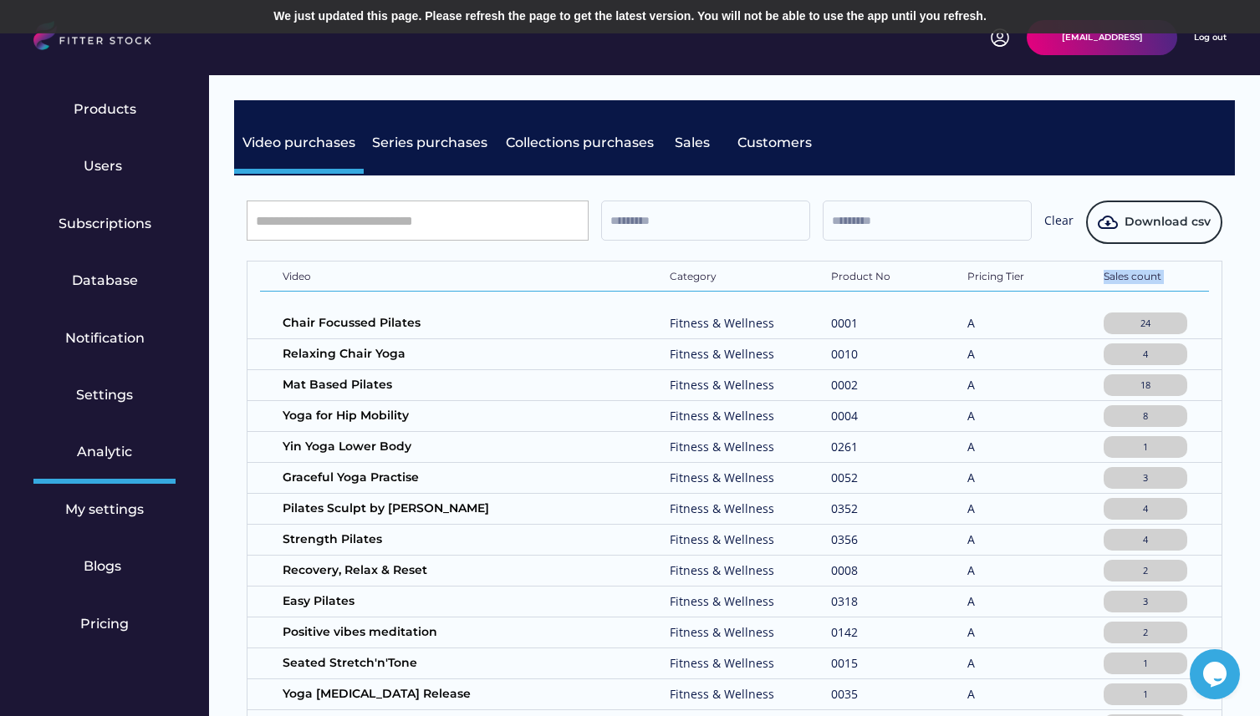
click at [1101, 272] on div "Video Category Product No Pricing Tier Sales count" at bounding box center [734, 277] width 949 height 30
drag, startPoint x: 1101, startPoint y: 272, endPoint x: 1177, endPoint y: 273, distance: 76.1
click at [1177, 273] on div "Video Category Product No Pricing Tier Sales count" at bounding box center [734, 277] width 949 height 30
click at [1177, 273] on div "Sales count" at bounding box center [1145, 278] width 84 height 17
drag, startPoint x: 1177, startPoint y: 273, endPoint x: 1108, endPoint y: 271, distance: 68.6
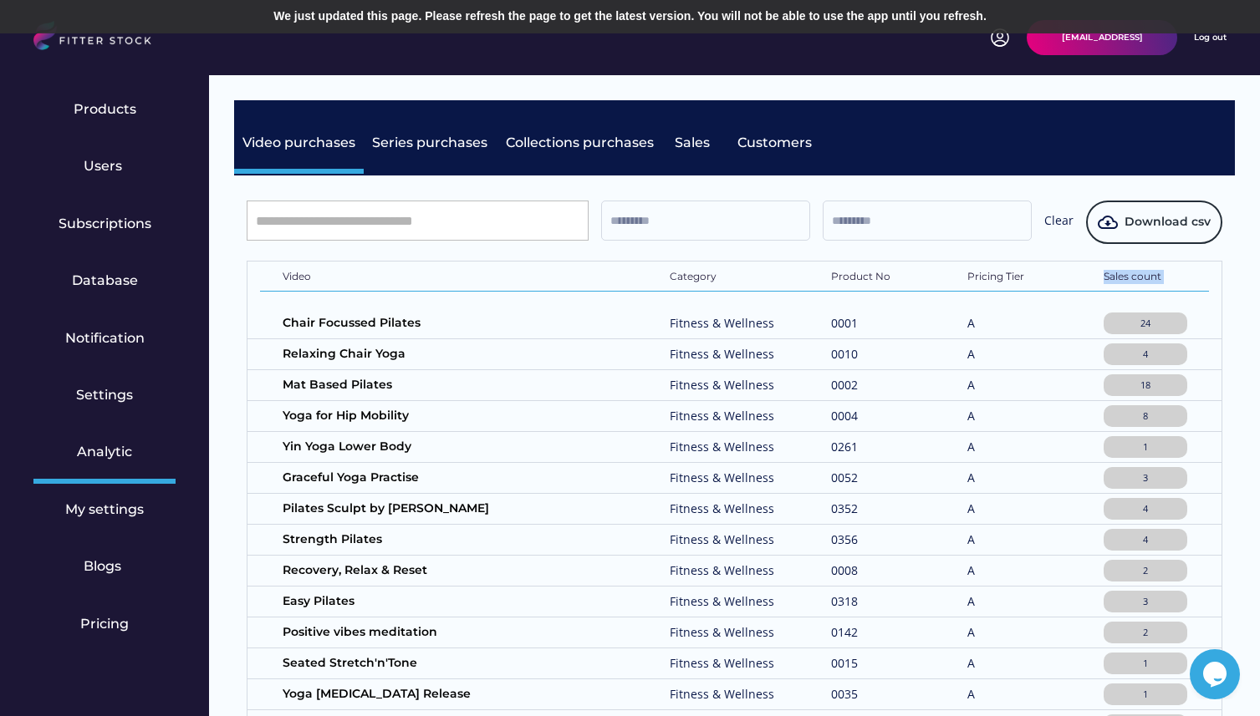
click at [1108, 271] on div "Sales count" at bounding box center [1145, 278] width 84 height 17
drag, startPoint x: 1108, startPoint y: 271, endPoint x: 1170, endPoint y: 269, distance: 61.9
click at [1170, 269] on div "Video Category Product No Pricing Tier Sales count" at bounding box center [734, 277] width 949 height 30
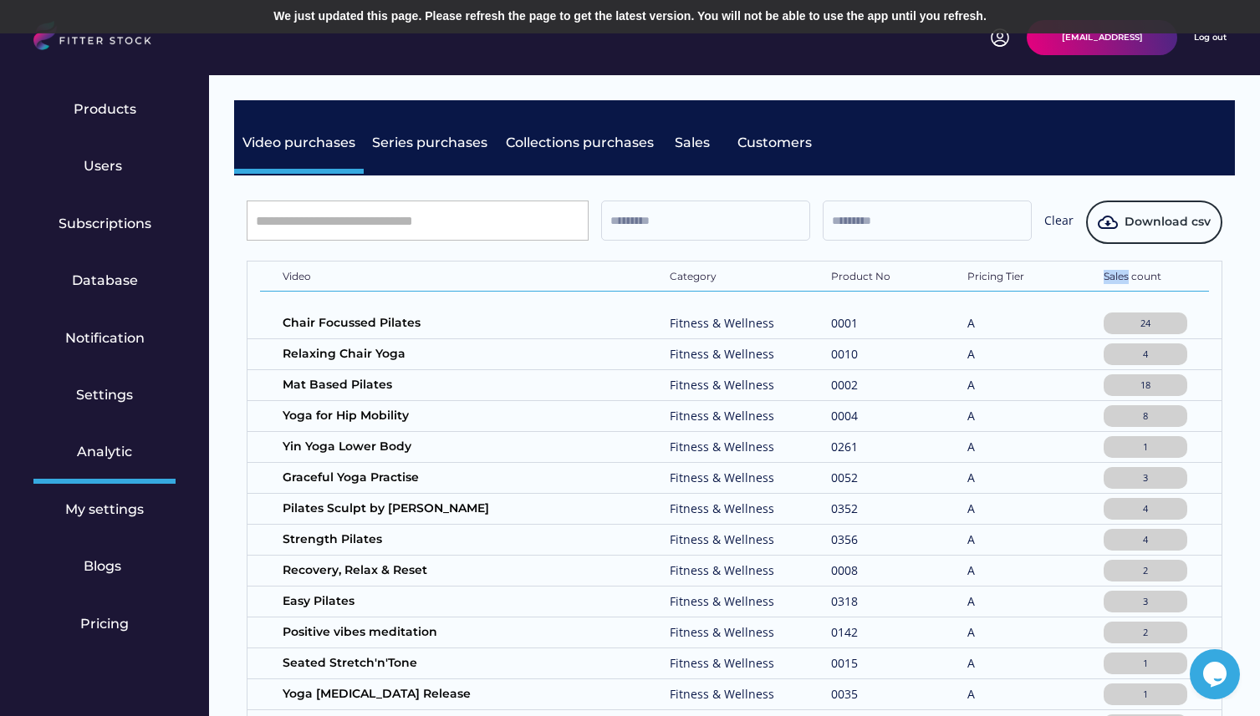
drag, startPoint x: 1170, startPoint y: 269, endPoint x: 1109, endPoint y: 272, distance: 61.1
click at [1109, 272] on div "Video Category Product No Pricing Tier Sales count" at bounding box center [734, 277] width 949 height 30
click at [1109, 272] on div "Sales count" at bounding box center [1145, 278] width 84 height 17
drag, startPoint x: 1109, startPoint y: 272, endPoint x: 1177, endPoint y: 279, distance: 68.0
click at [1177, 279] on div "Sales count" at bounding box center [1145, 278] width 84 height 17
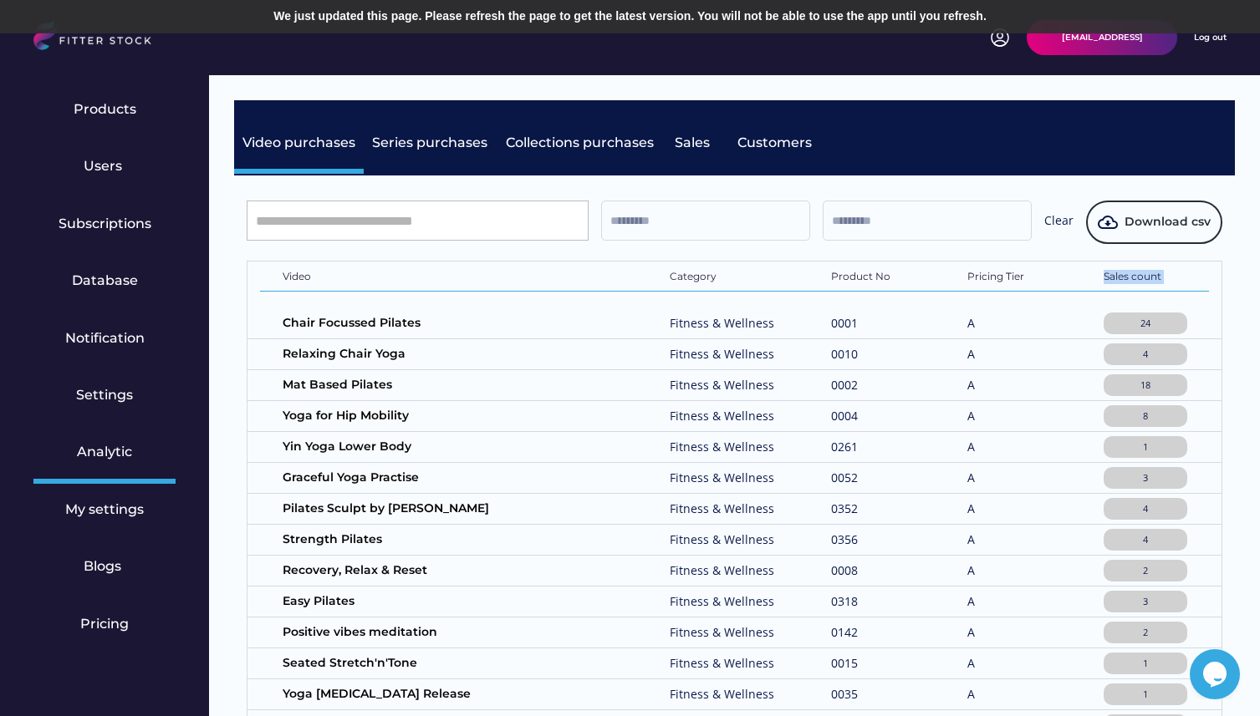
click at [1177, 279] on div "Sales count" at bounding box center [1145, 278] width 84 height 17
drag, startPoint x: 1177, startPoint y: 279, endPoint x: 1099, endPoint y: 278, distance: 77.7
click at [1099, 278] on div "Video Category Product No Pricing Tier Sales count" at bounding box center [734, 277] width 949 height 30
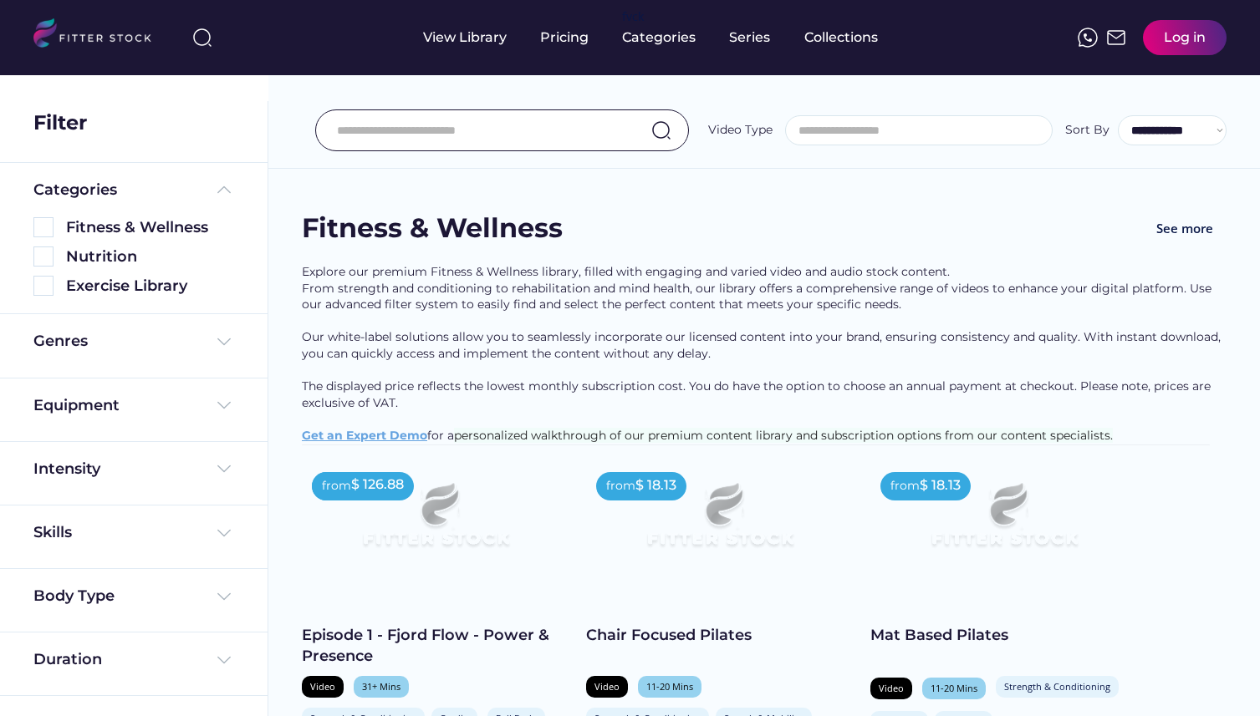
select select
select select "**********"
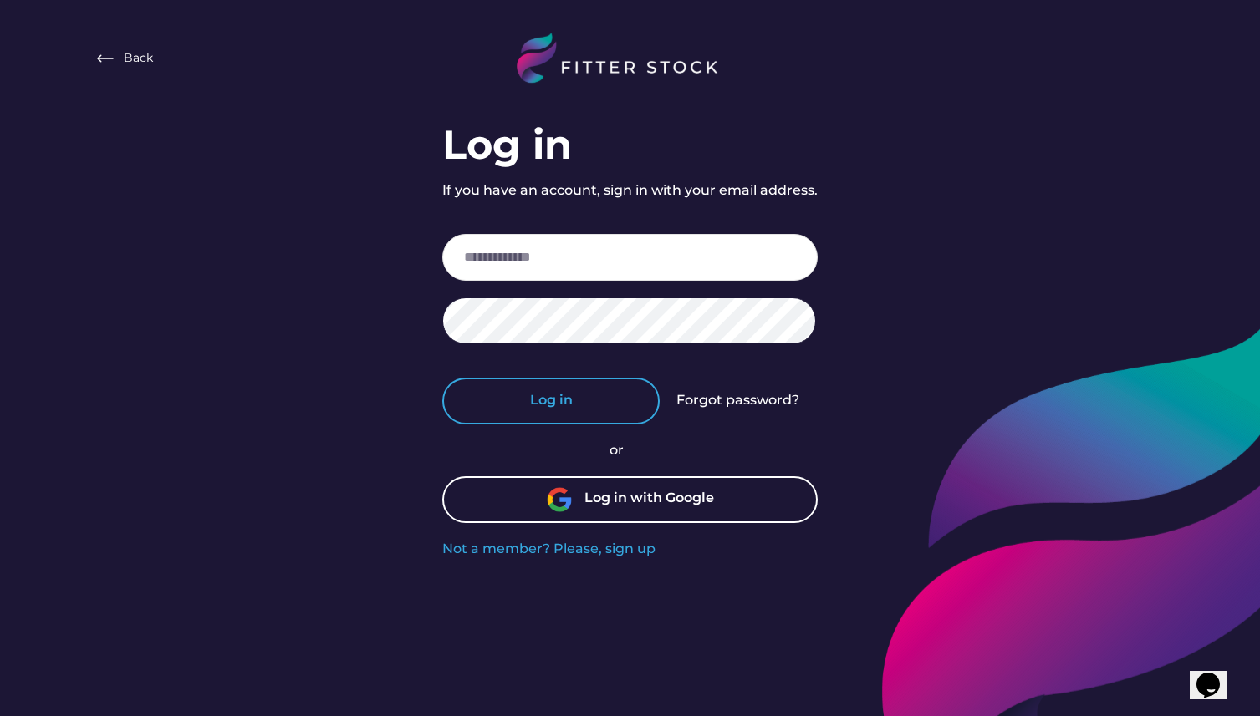
type input "**********"
click at [587, 410] on button "Log in" at bounding box center [550, 401] width 217 height 47
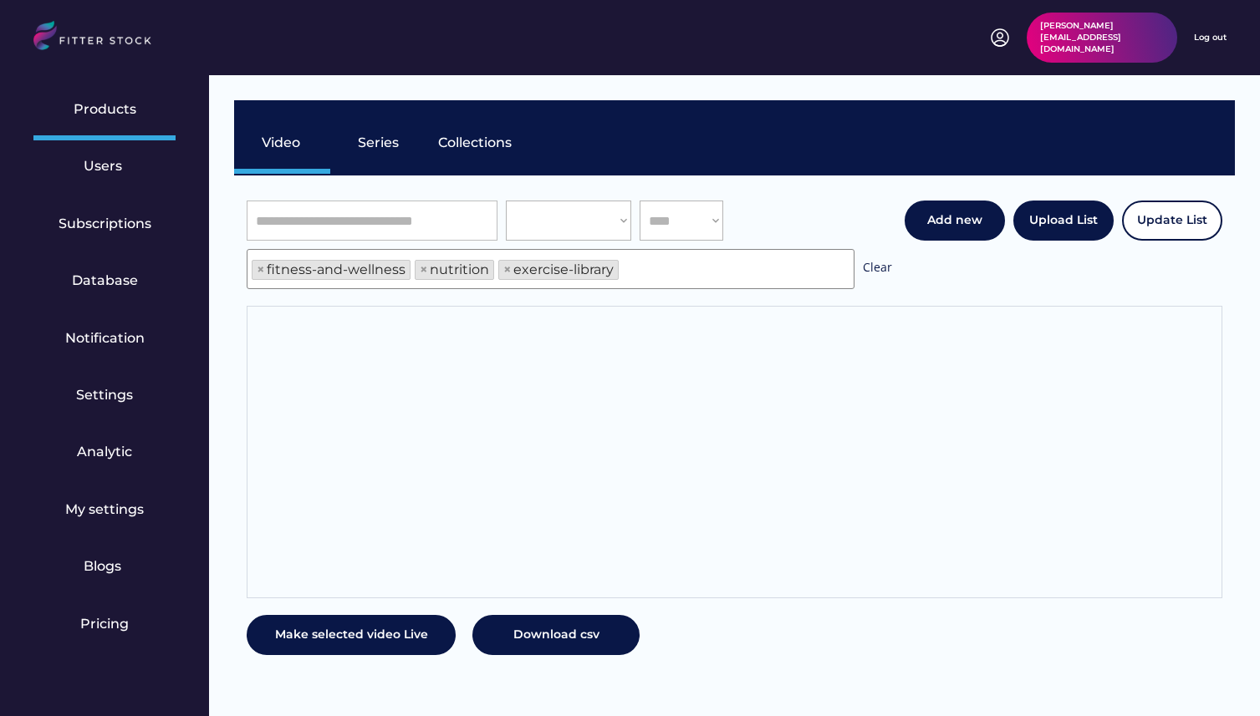
scroll to position [28, 0]
select select "**********"
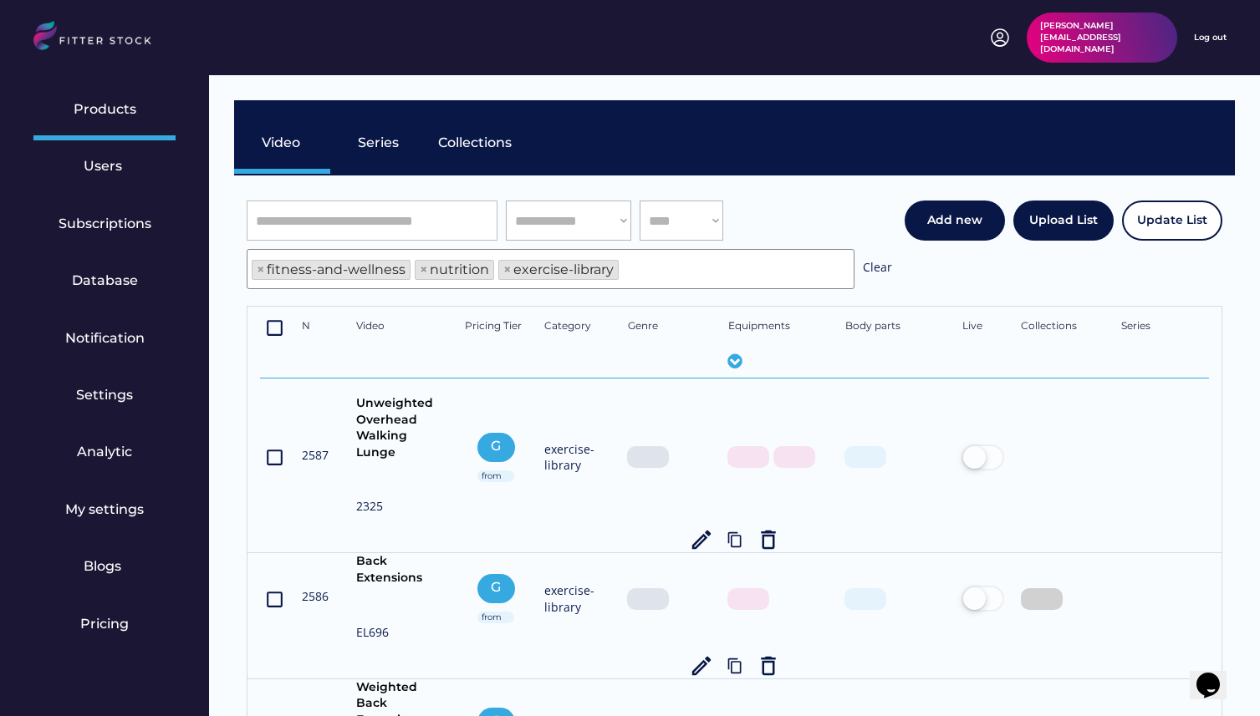
scroll to position [0, 0]
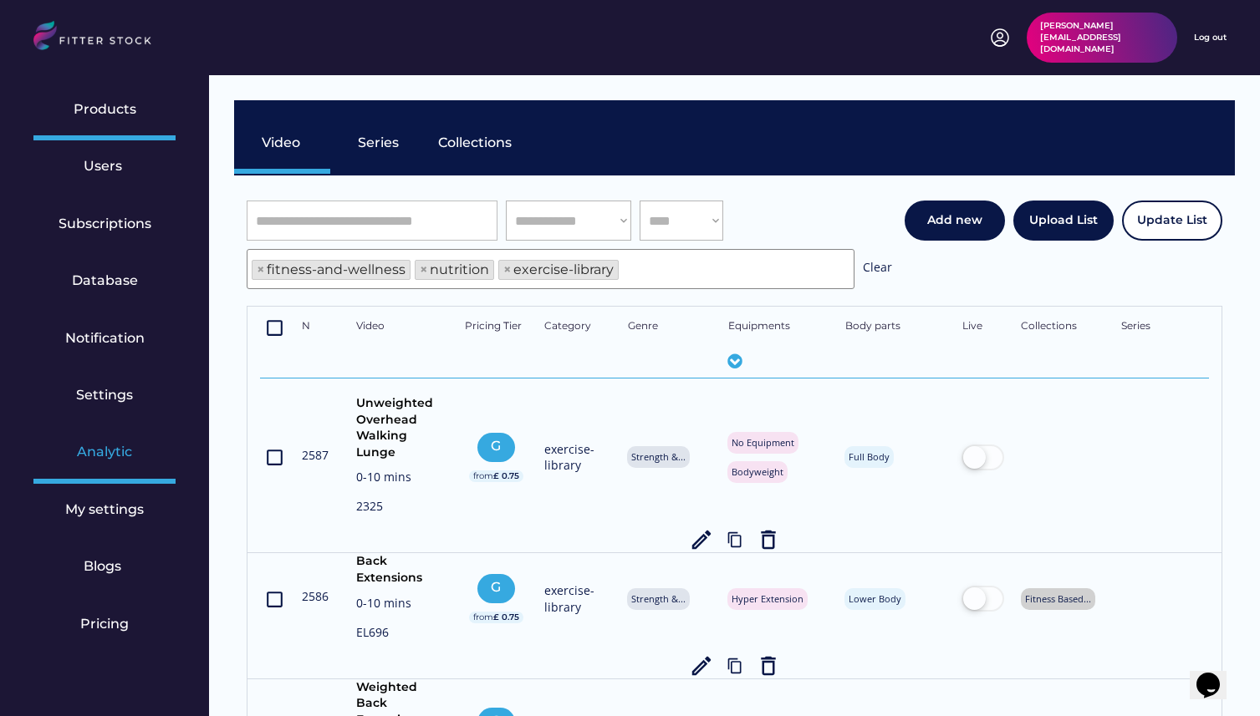
click at [118, 463] on div "Analytic" at bounding box center [104, 454] width 142 height 57
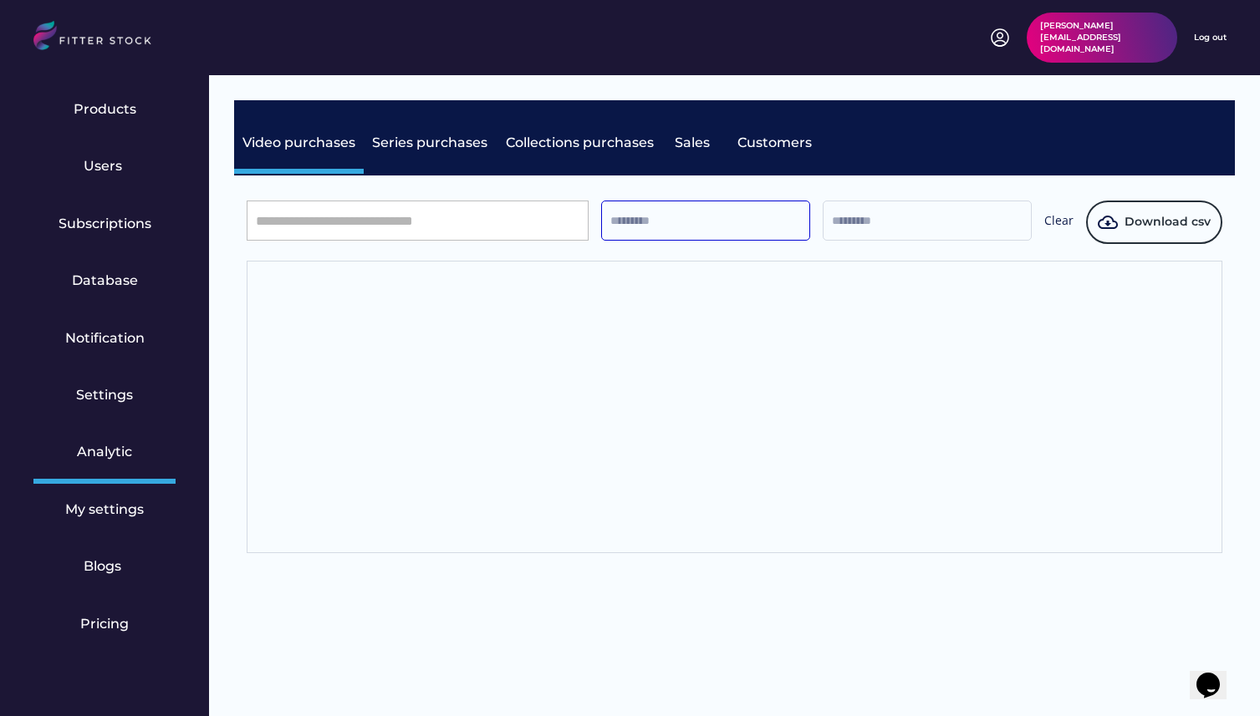
click at [675, 220] on input "text" at bounding box center [705, 221] width 209 height 40
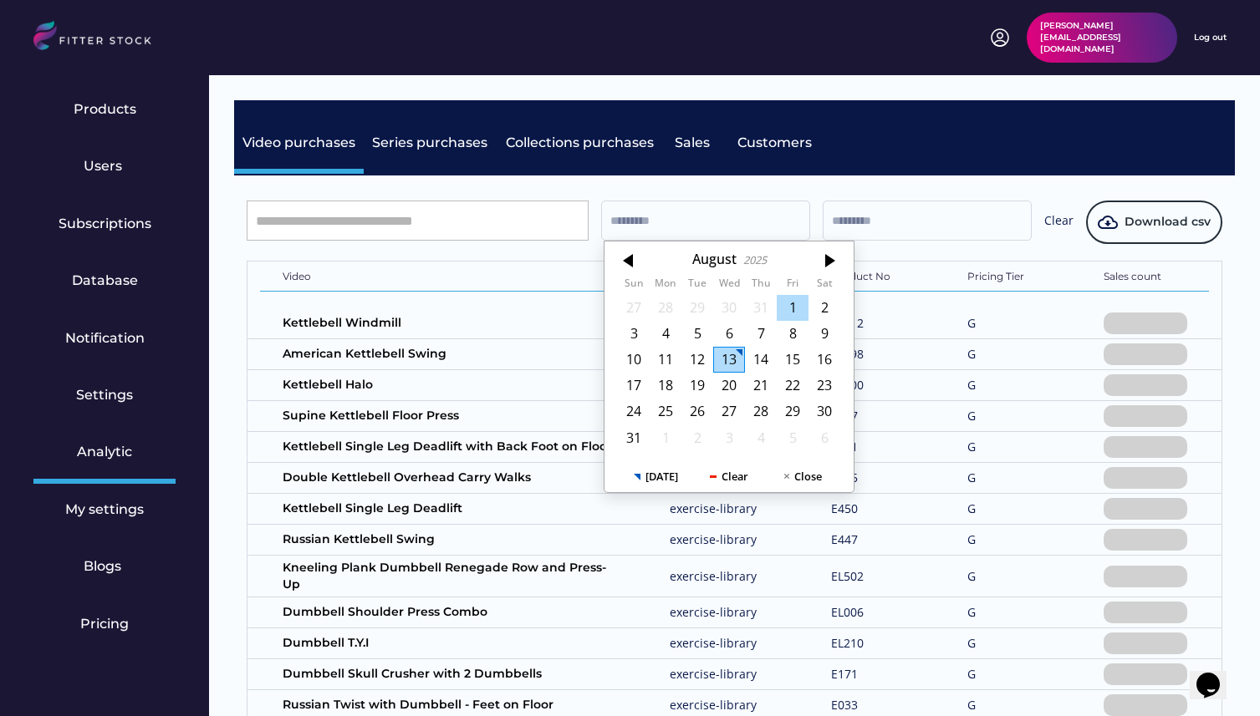
click at [792, 303] on div "1" at bounding box center [792, 308] width 32 height 26
type input "*********"
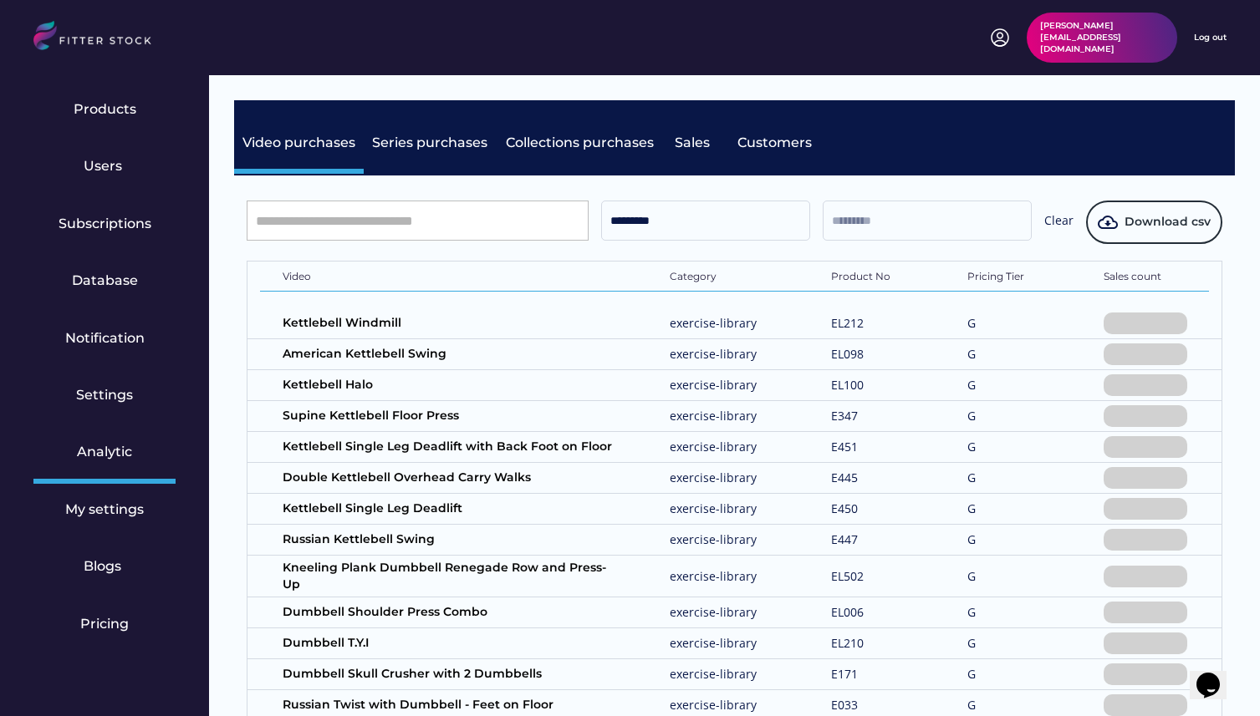
click at [852, 240] on input "text" at bounding box center [926, 221] width 209 height 40
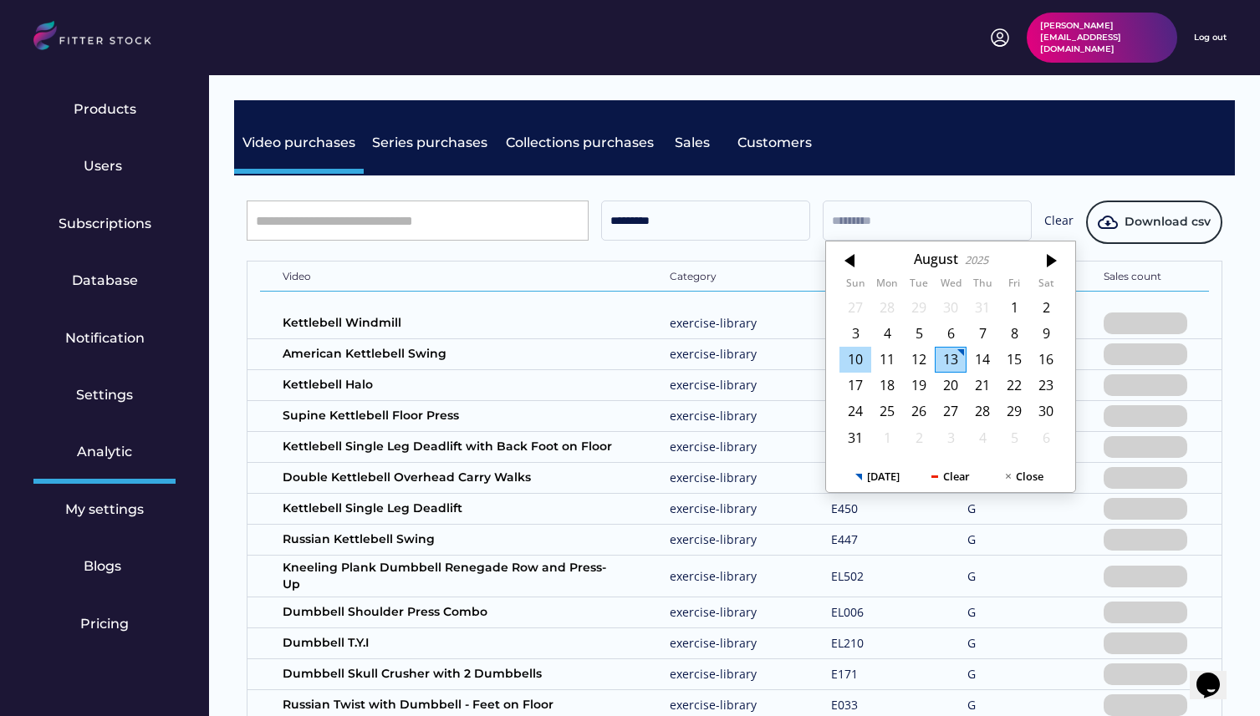
click at [861, 355] on div "10" at bounding box center [855, 360] width 32 height 26
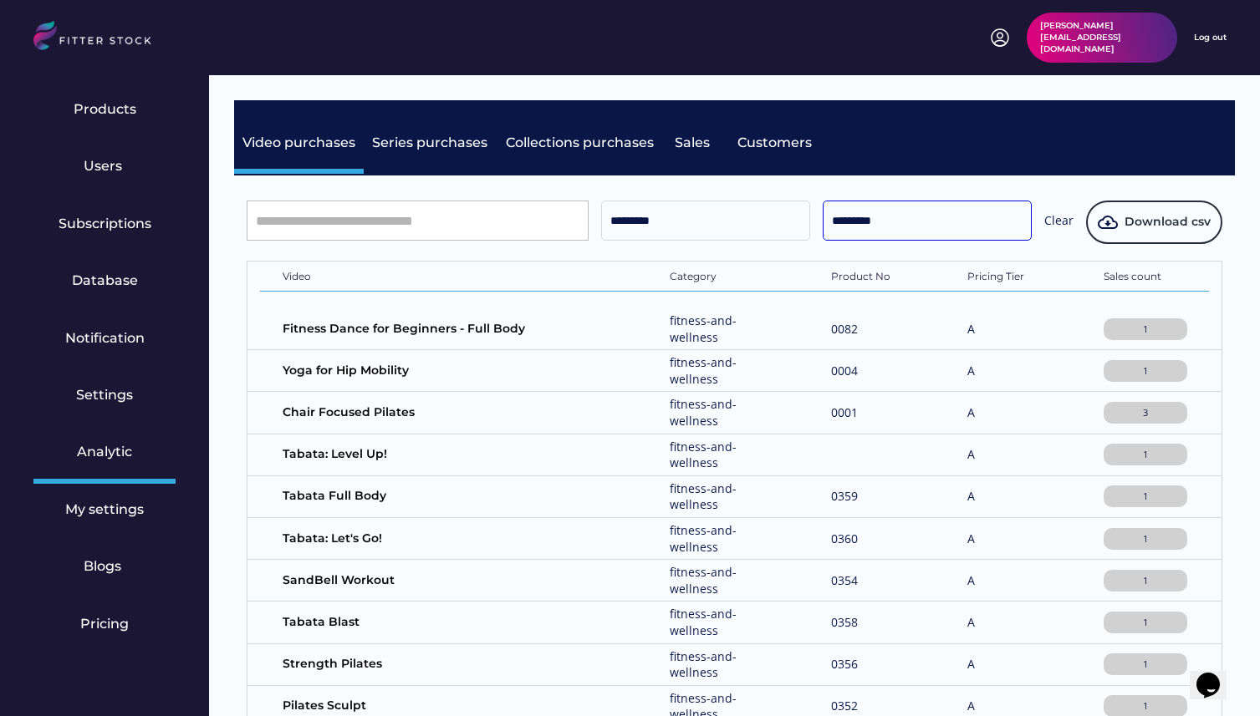
click at [880, 214] on input "*********" at bounding box center [926, 221] width 209 height 40
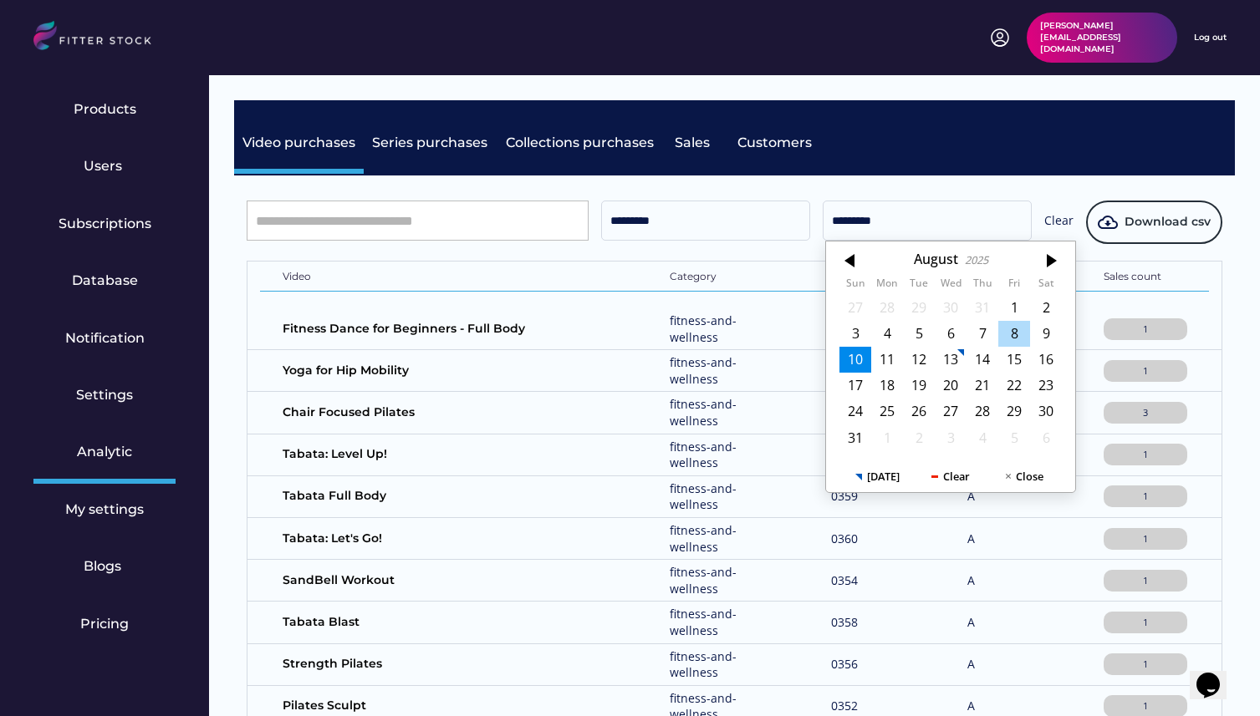
click at [1008, 330] on div "8" at bounding box center [1014, 334] width 32 height 26
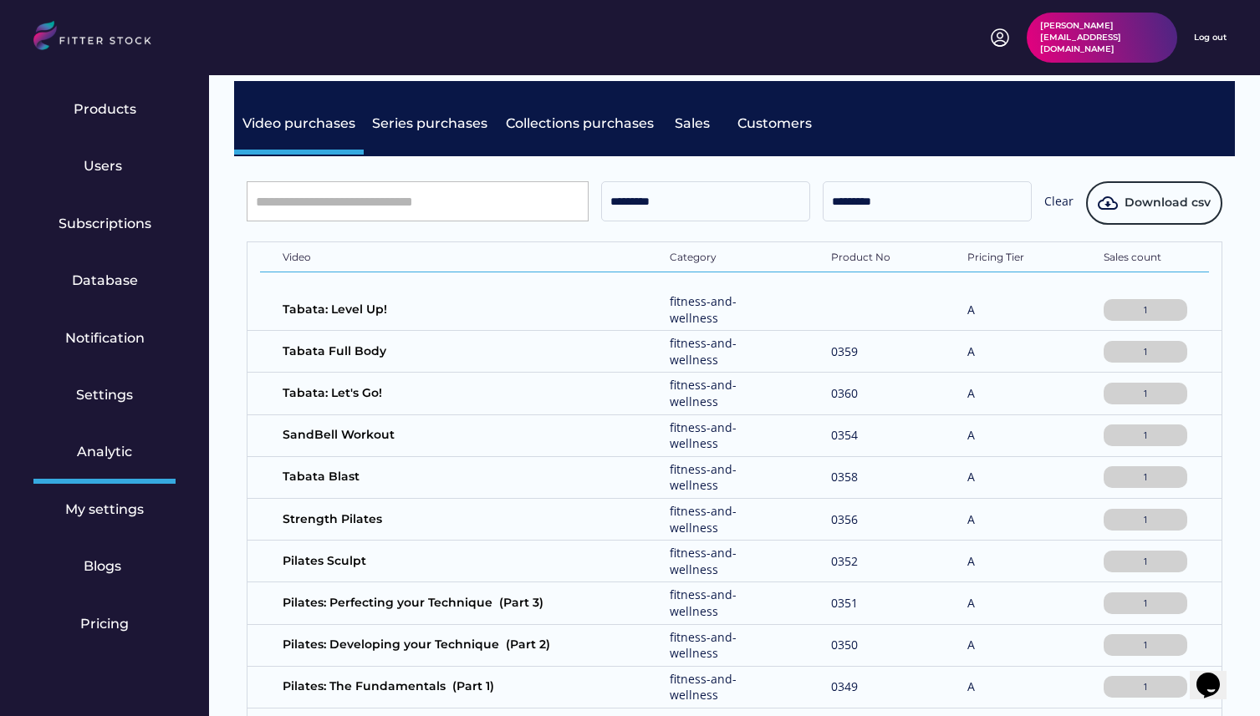
scroll to position [24, 0]
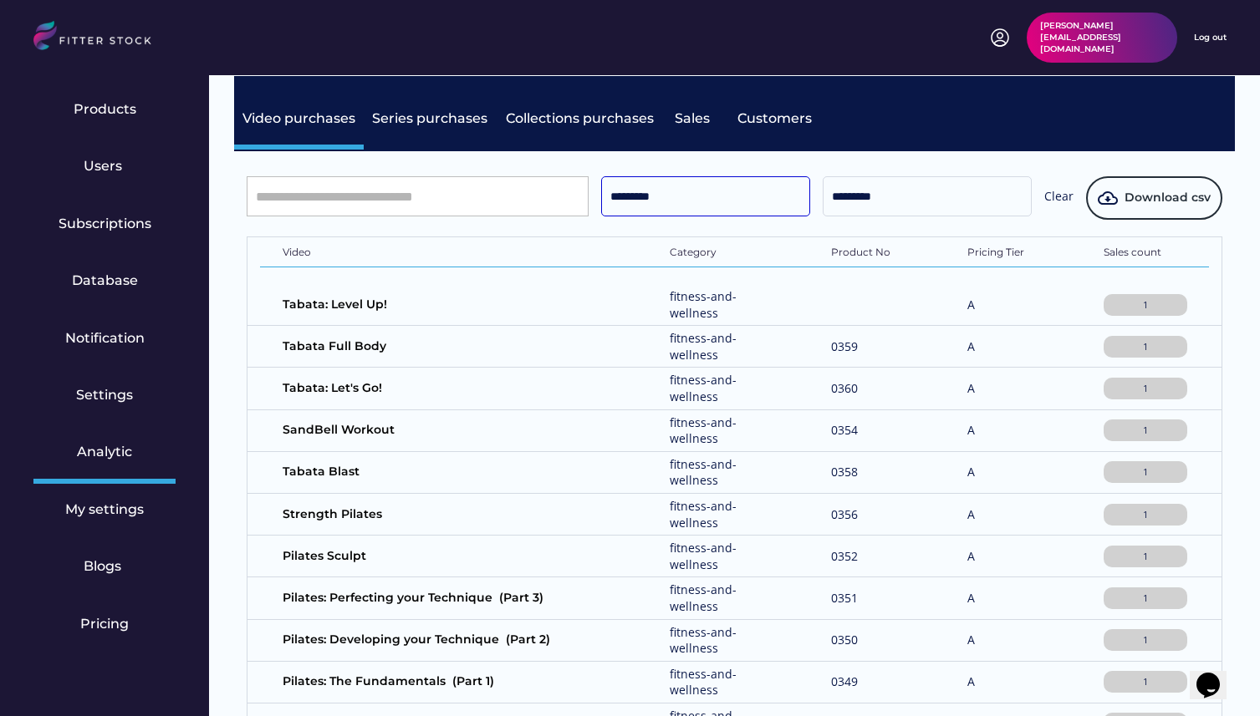
click at [673, 205] on input "*********" at bounding box center [705, 196] width 209 height 40
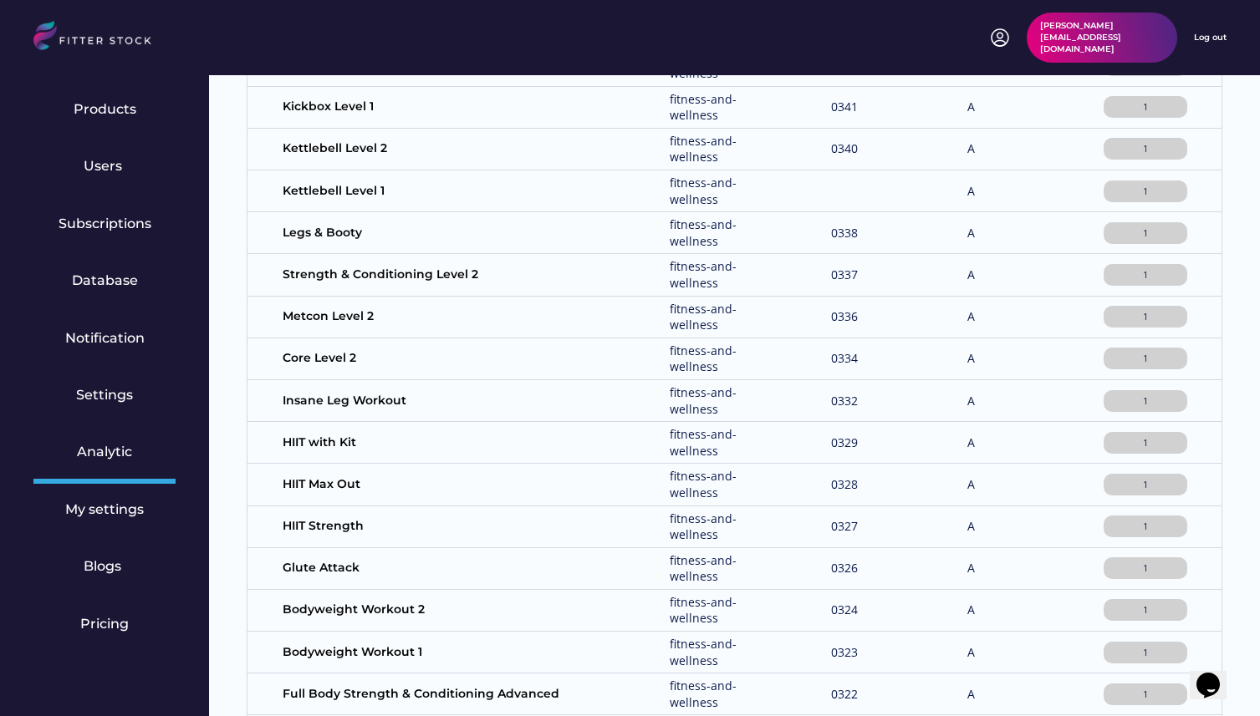
scroll to position [8, 0]
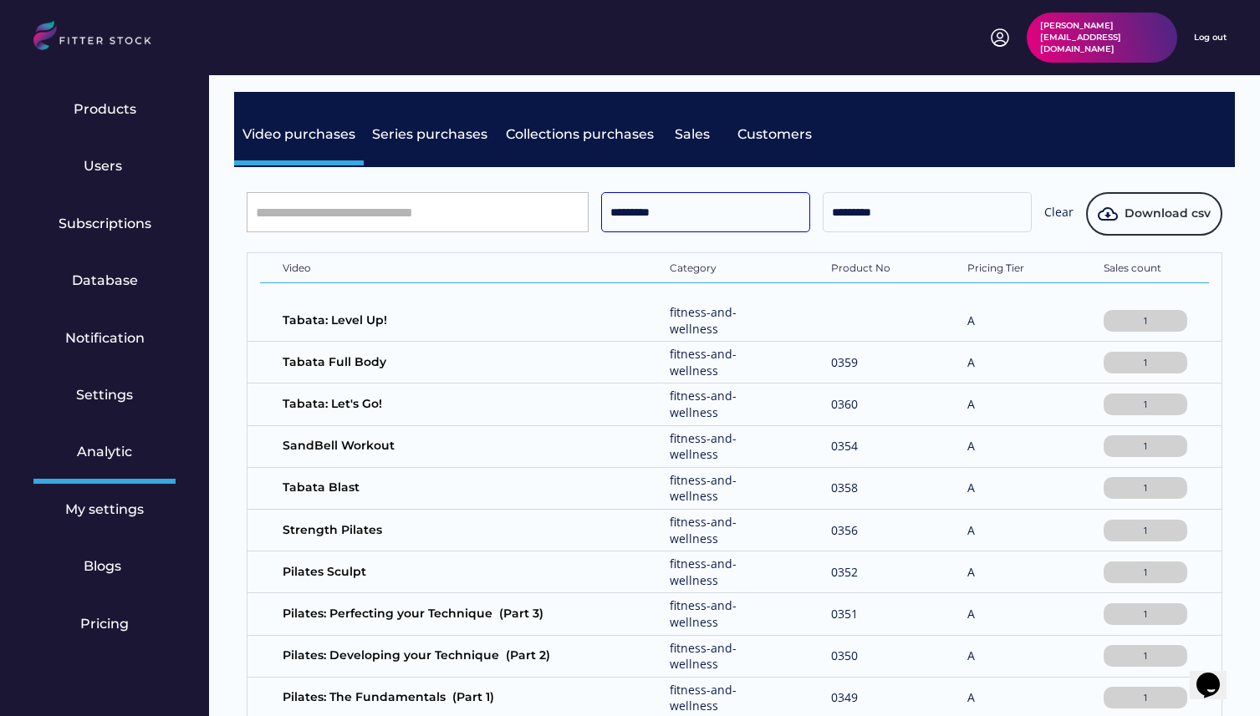
click at [688, 228] on input "*********" at bounding box center [705, 212] width 209 height 40
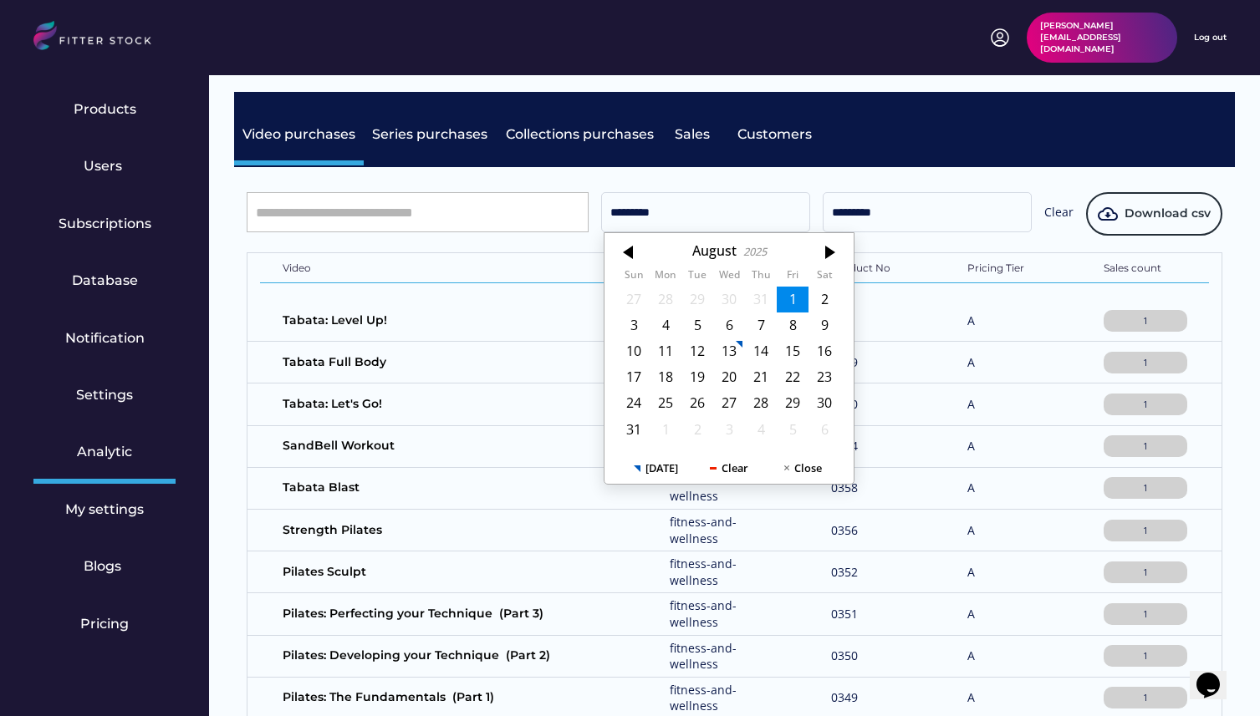
click at [792, 296] on div "1" at bounding box center [792, 300] width 32 height 26
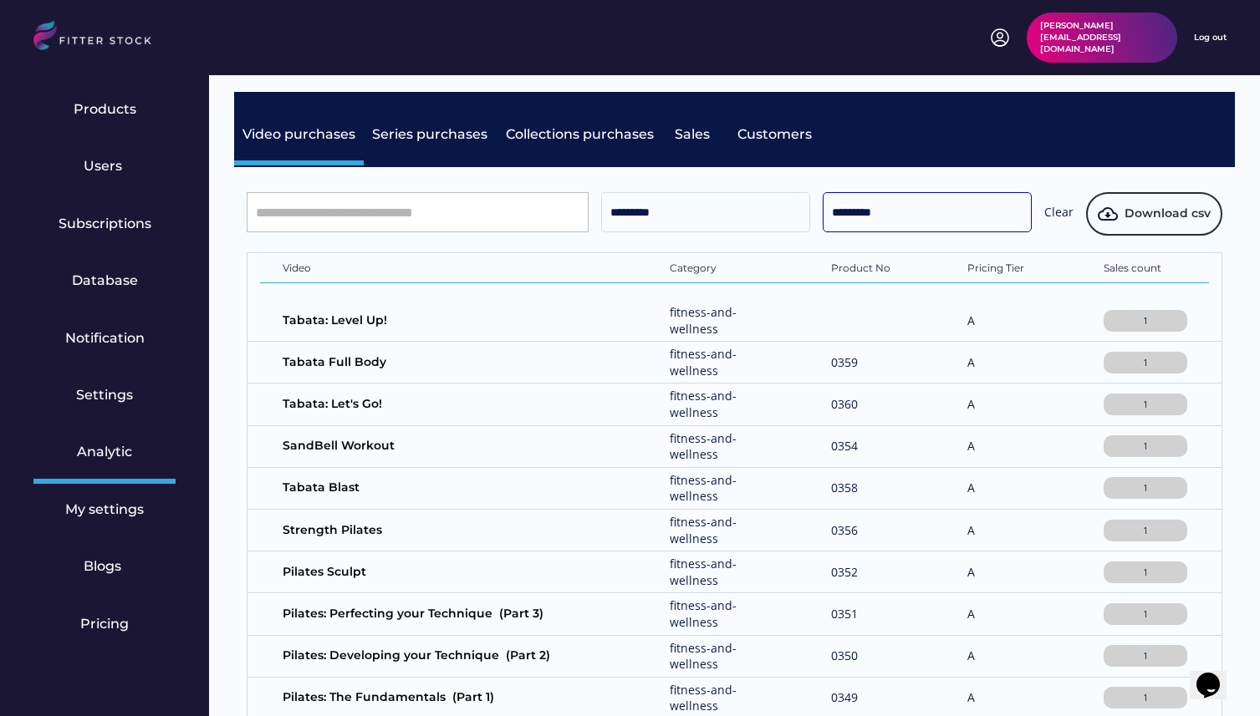
click at [874, 230] on input "*********" at bounding box center [926, 212] width 209 height 40
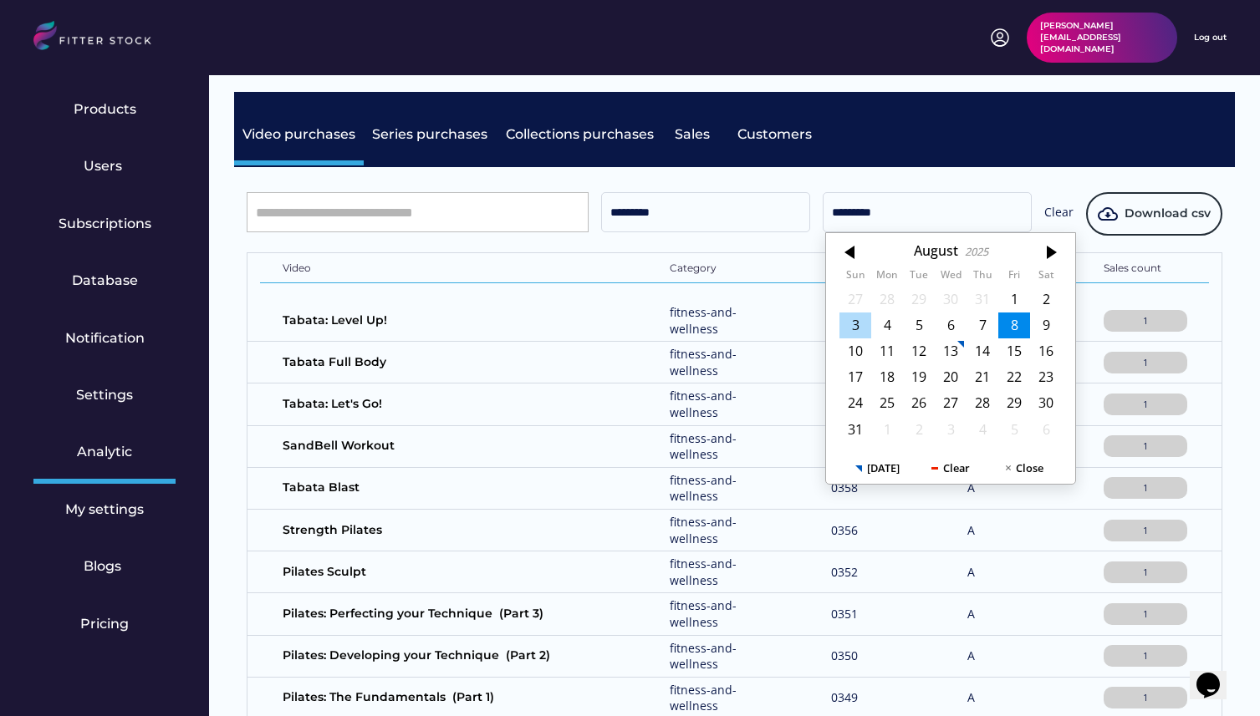
click at [861, 327] on div "3" at bounding box center [855, 326] width 32 height 26
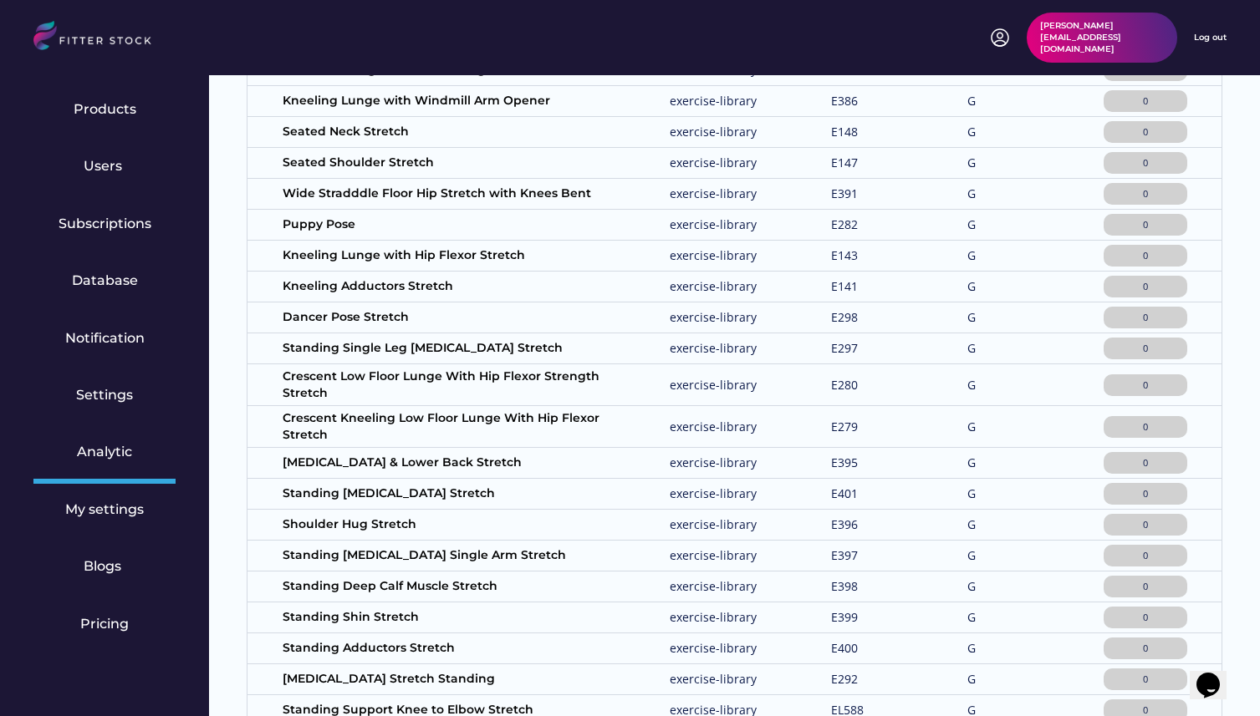
scroll to position [0, 0]
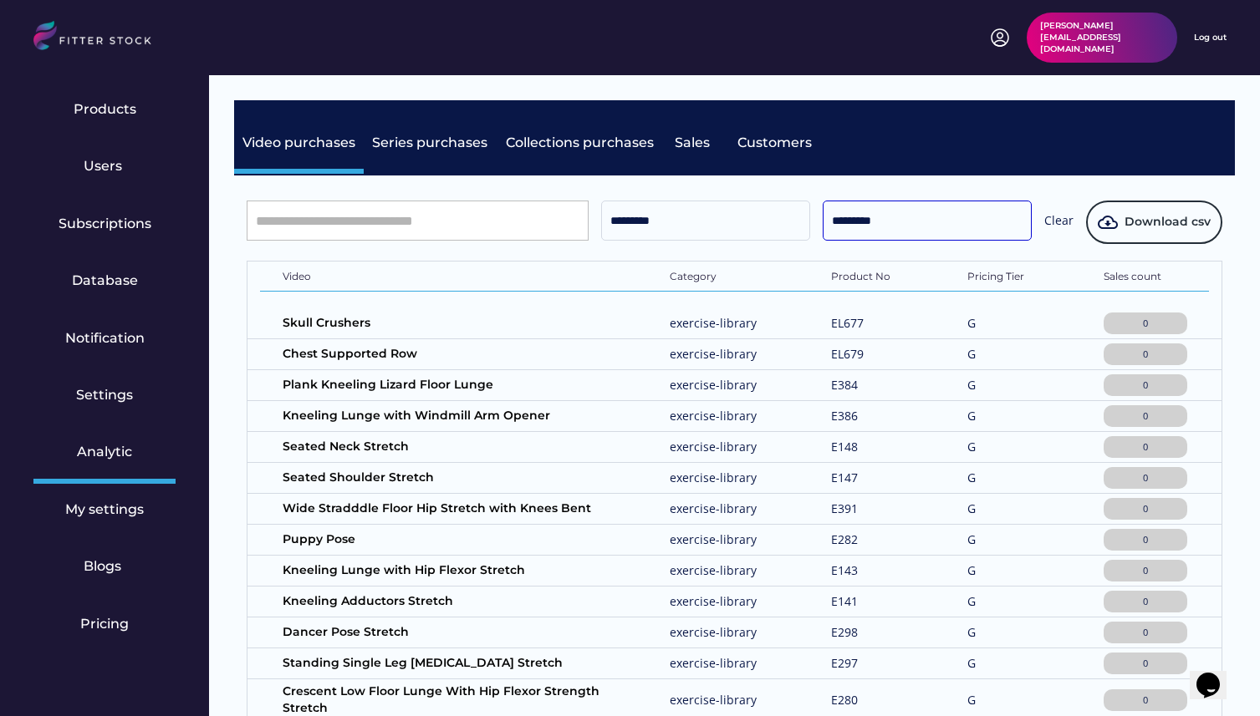
click at [910, 221] on input "*********" at bounding box center [926, 221] width 209 height 40
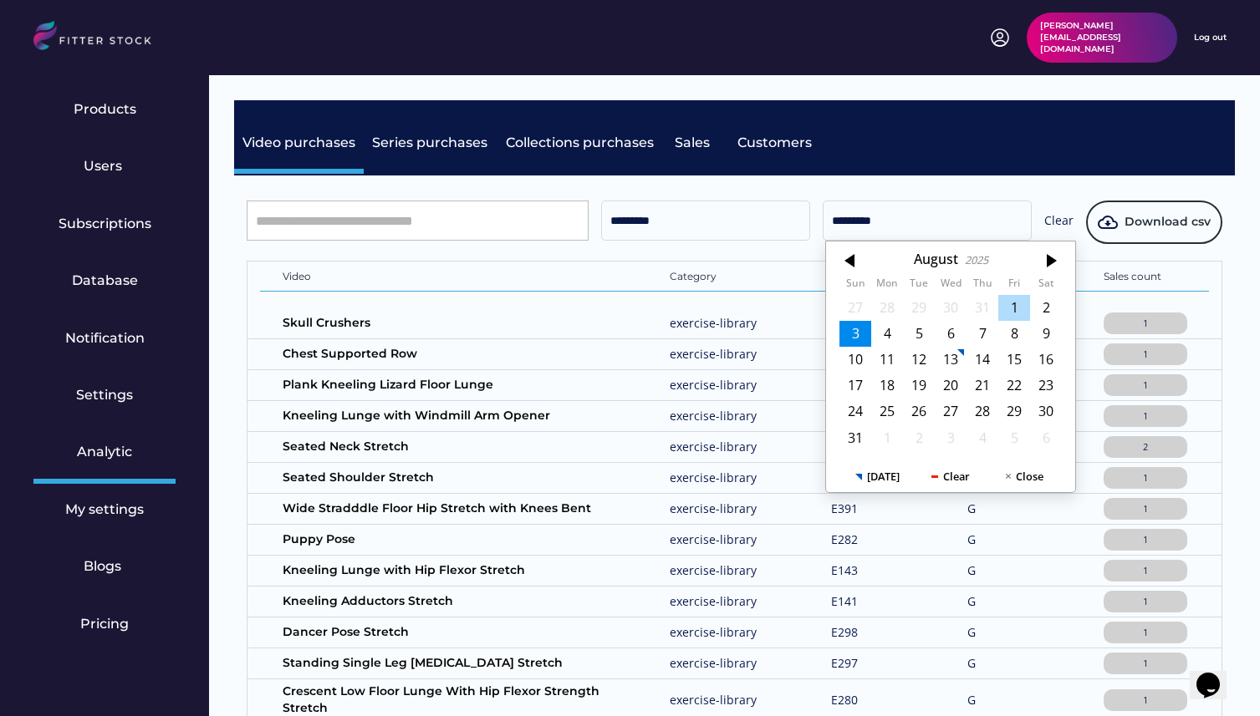
click at [1007, 319] on div "1" at bounding box center [1014, 308] width 32 height 26
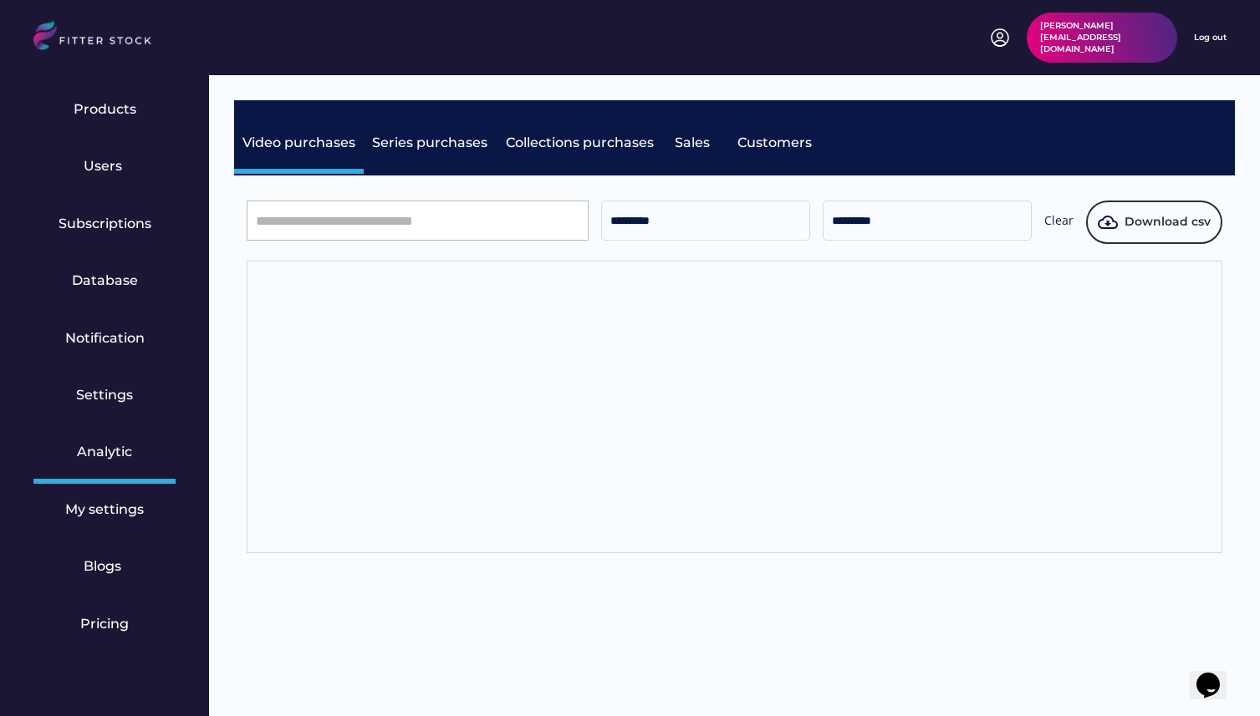
click at [996, 183] on div "********* ********* Clear Download csv Video Category Product No Pricing Tier S…" at bounding box center [734, 377] width 1000 height 403
click at [946, 235] on input "*********" at bounding box center [926, 221] width 209 height 40
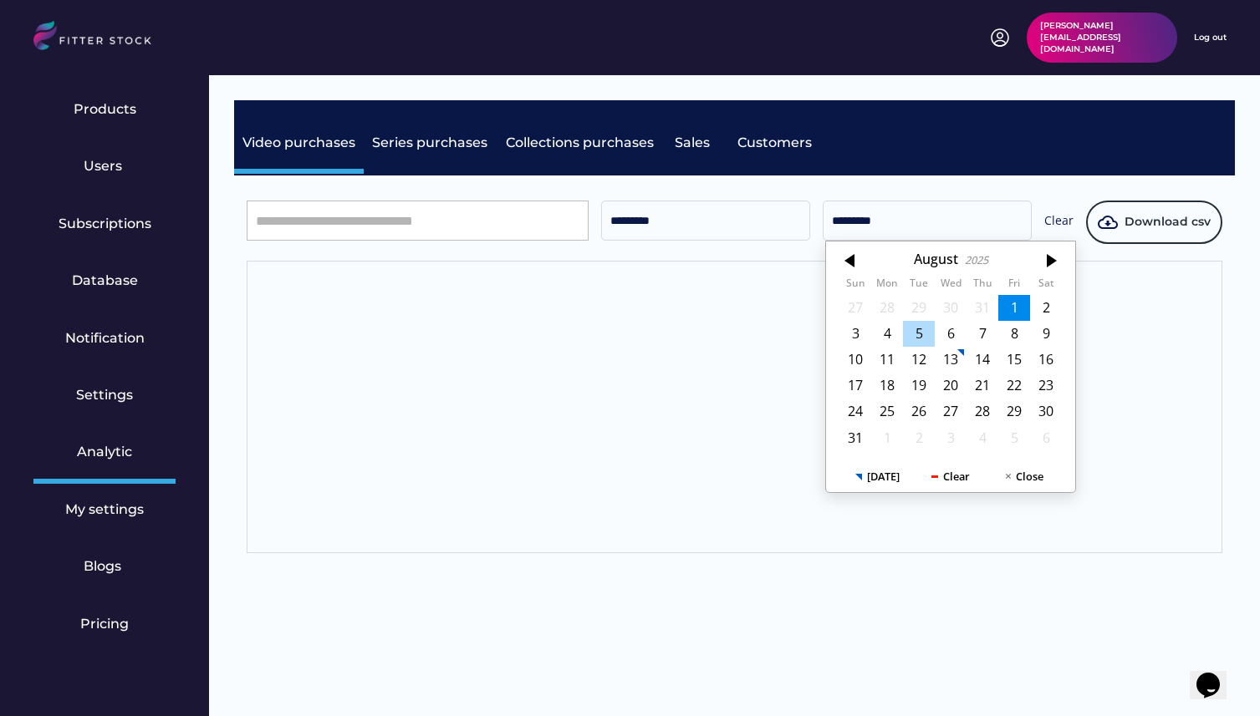
click at [911, 327] on div "5" at bounding box center [919, 334] width 32 height 26
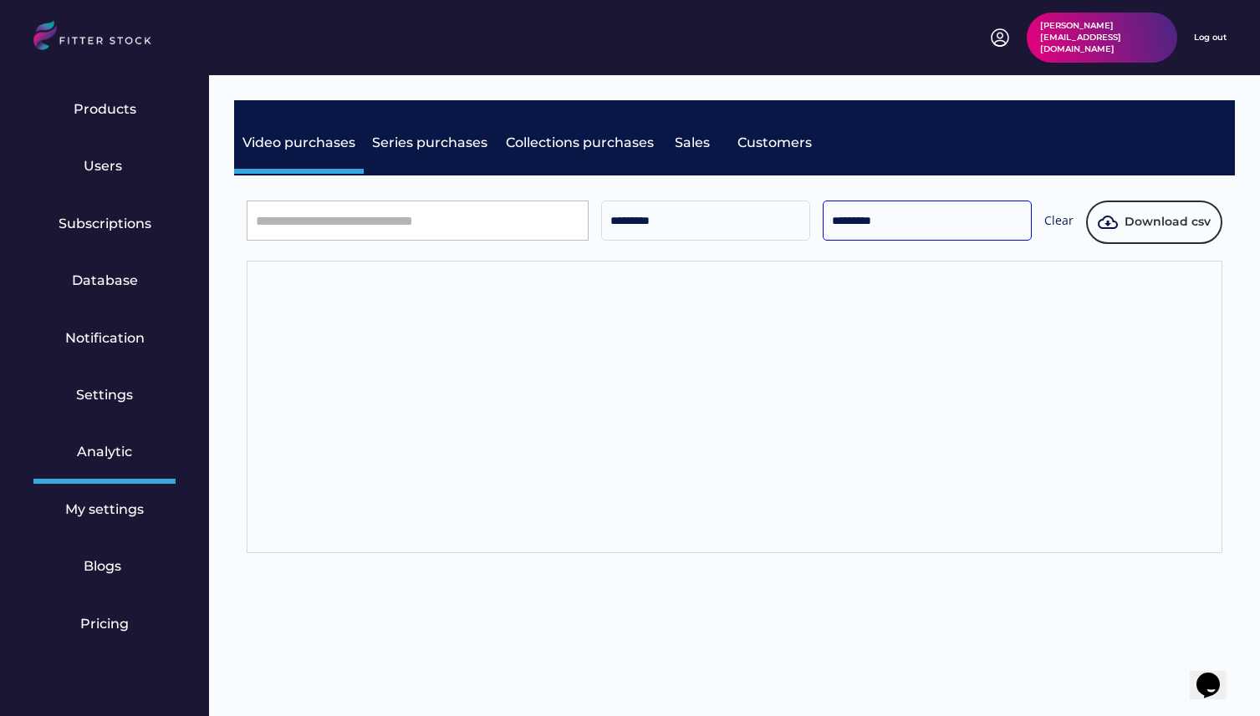
click at [924, 219] on input "*********" at bounding box center [926, 221] width 209 height 40
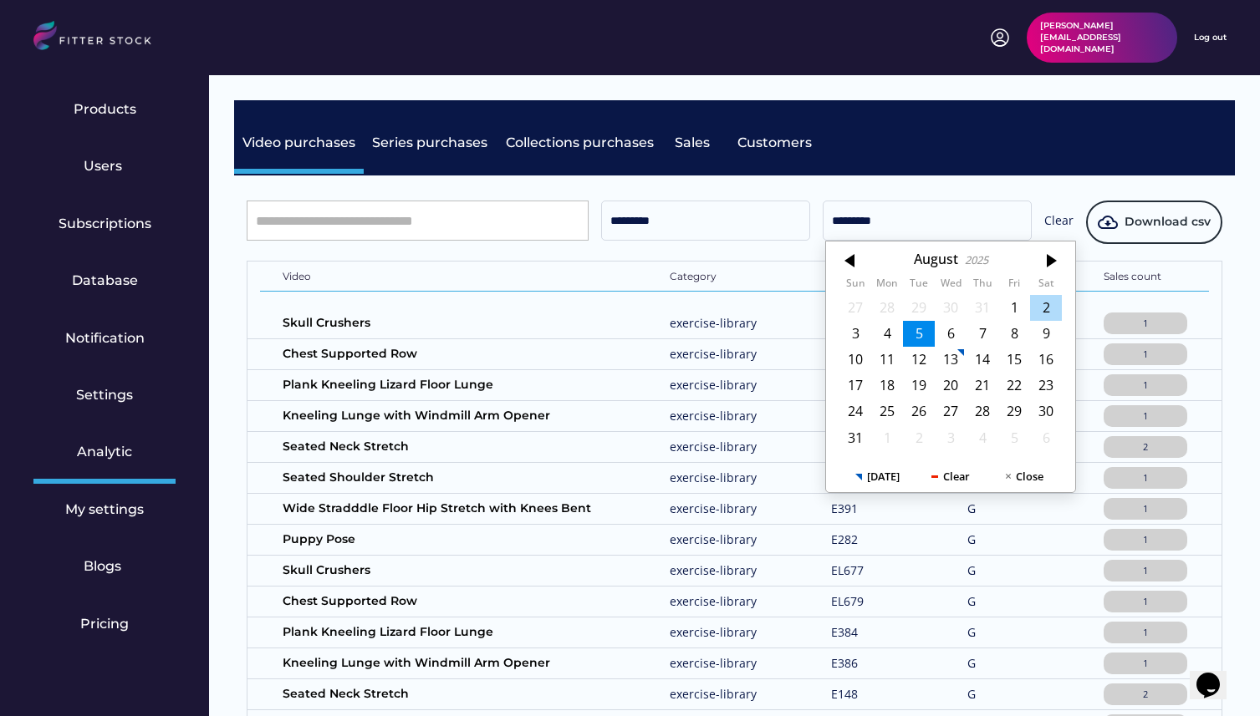
click at [1044, 315] on div "2" at bounding box center [1046, 308] width 32 height 26
type input "*********"
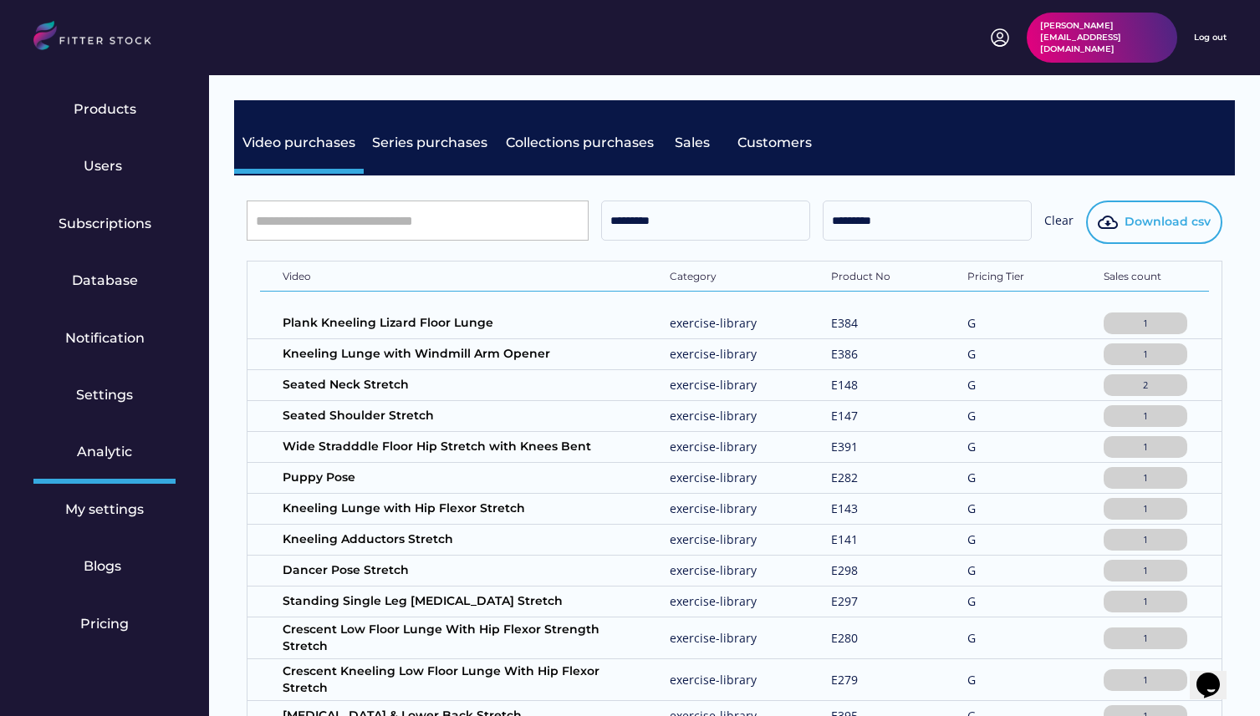
click at [1153, 225] on span "Download csv" at bounding box center [1167, 222] width 86 height 17
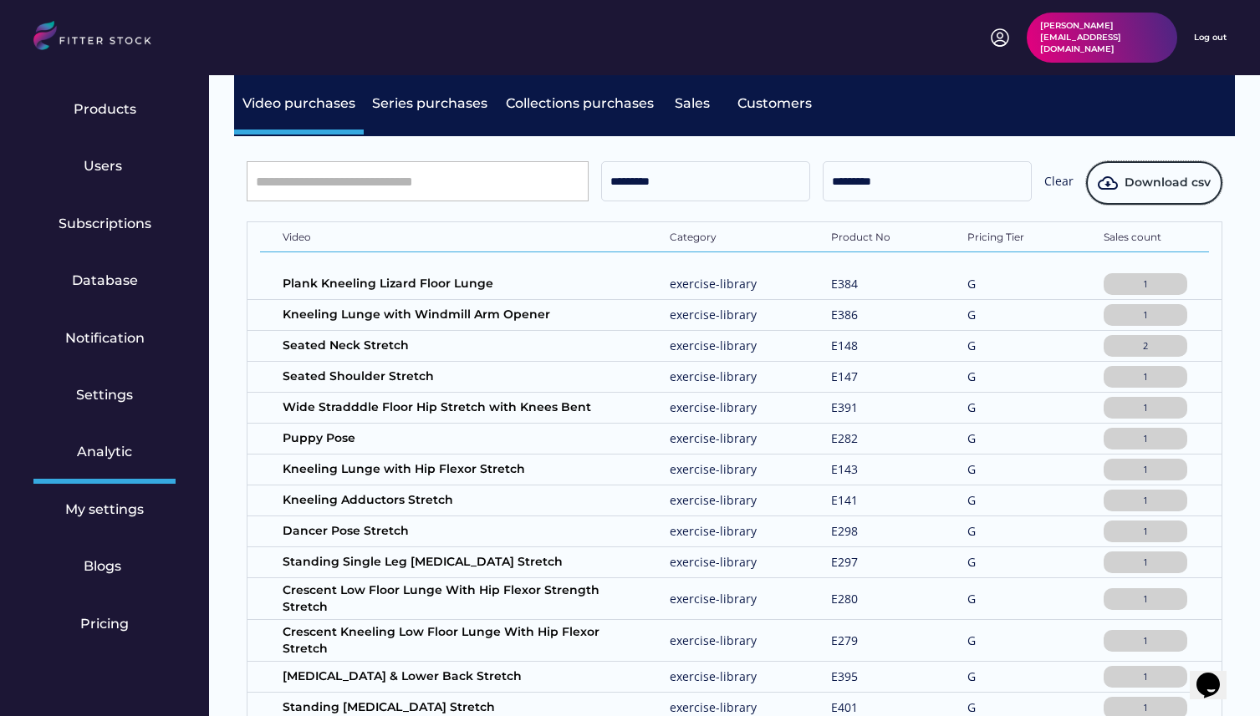
scroll to position [18, 0]
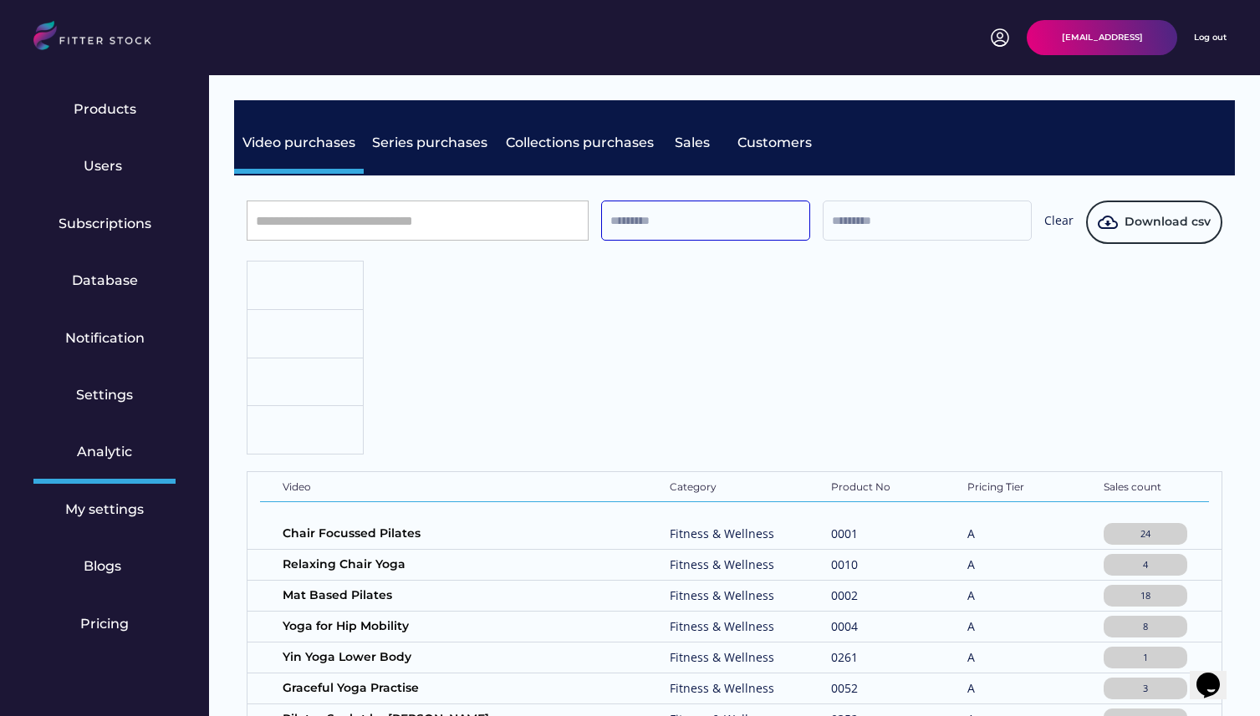
click at [725, 232] on input "text" at bounding box center [705, 221] width 209 height 40
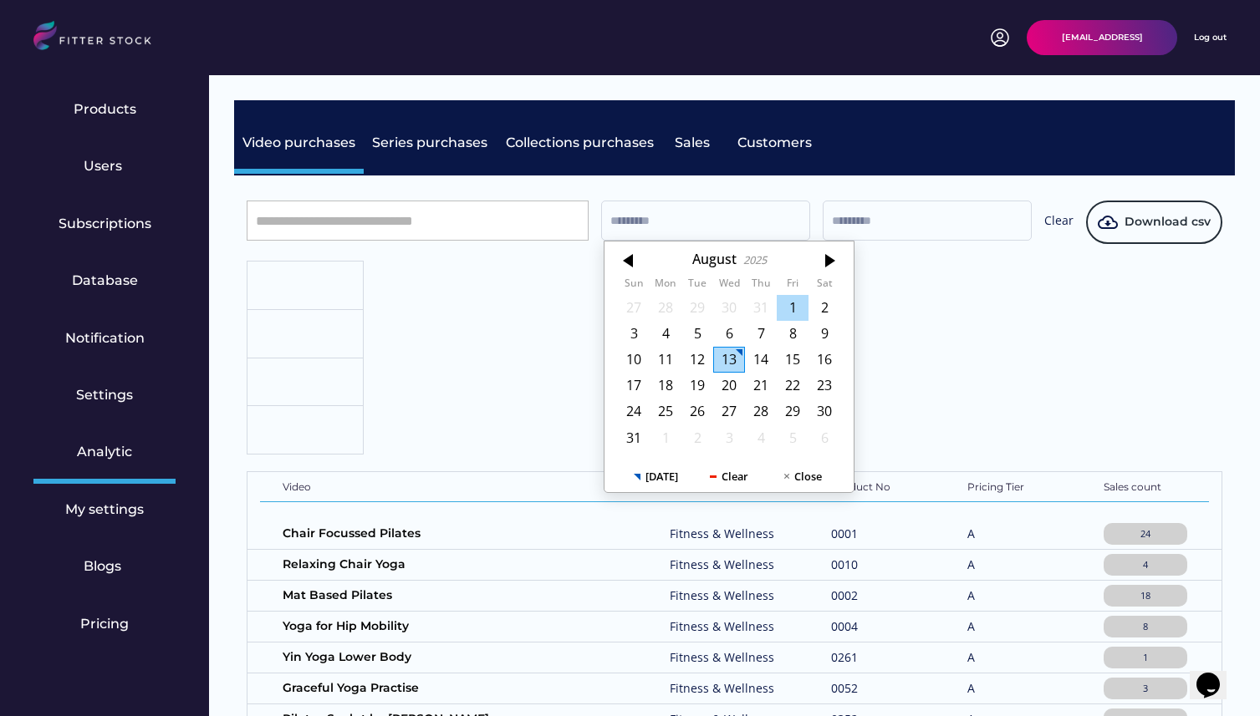
click at [790, 309] on div "1" at bounding box center [792, 308] width 32 height 26
type input "*********"
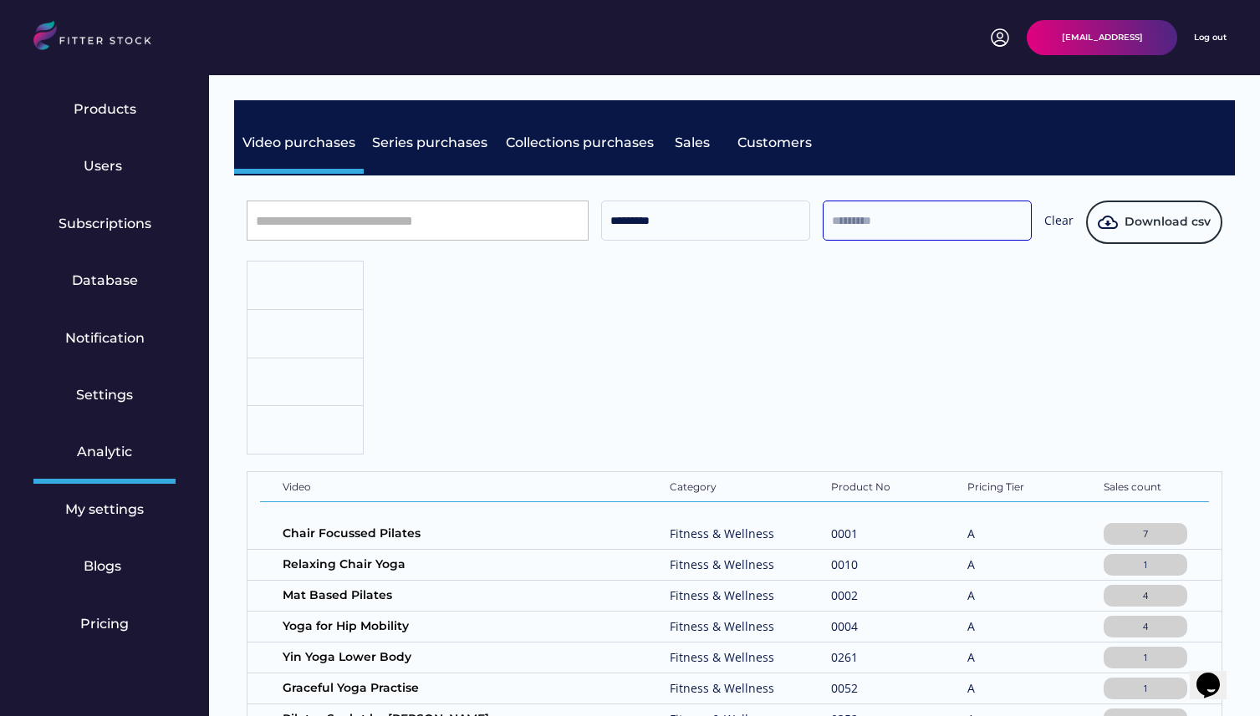
click at [894, 213] on input "text" at bounding box center [926, 221] width 209 height 40
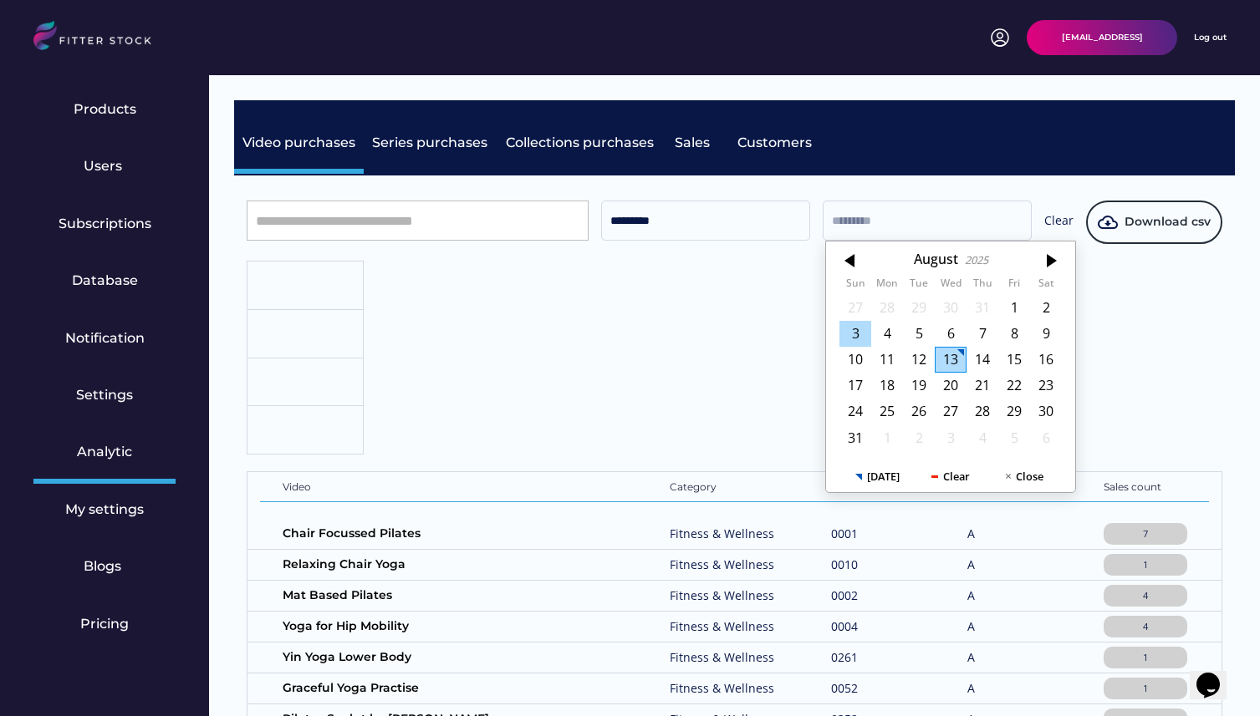
click at [861, 345] on div "3" at bounding box center [855, 334] width 32 height 26
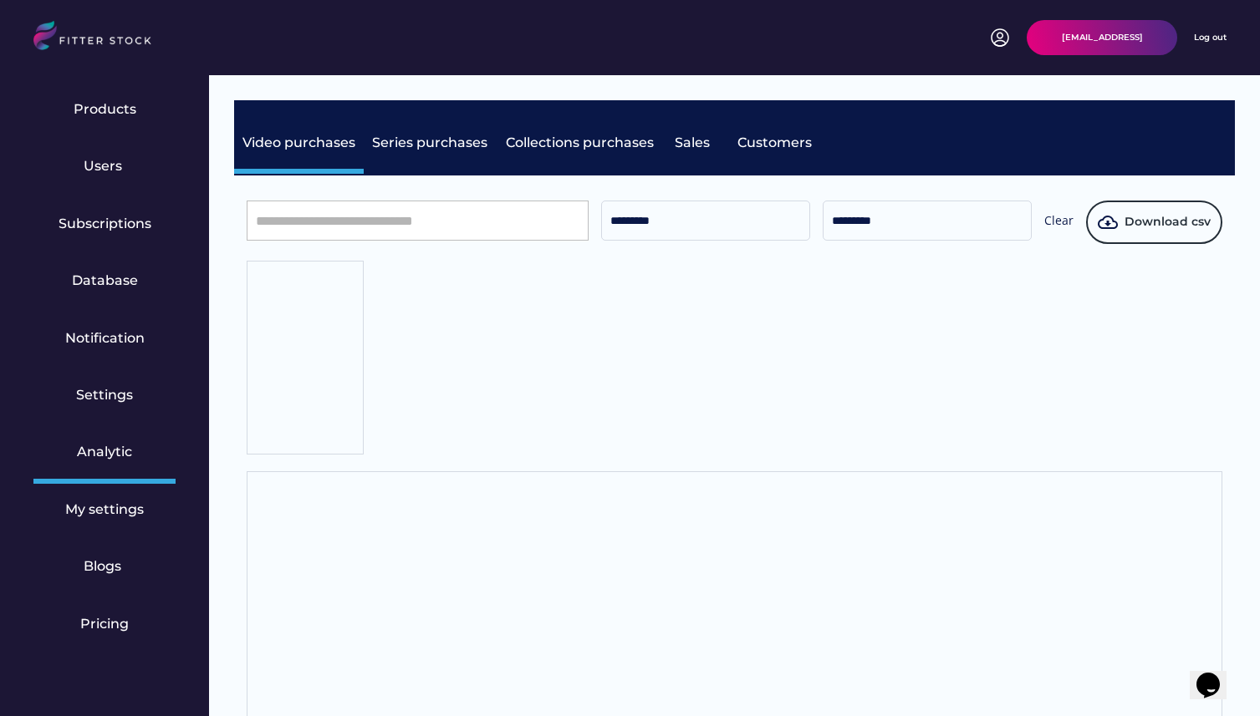
click at [941, 322] on div "********* ********* Clear Download csv Video Category Product No Pricing Tier S…" at bounding box center [734, 482] width 975 height 563
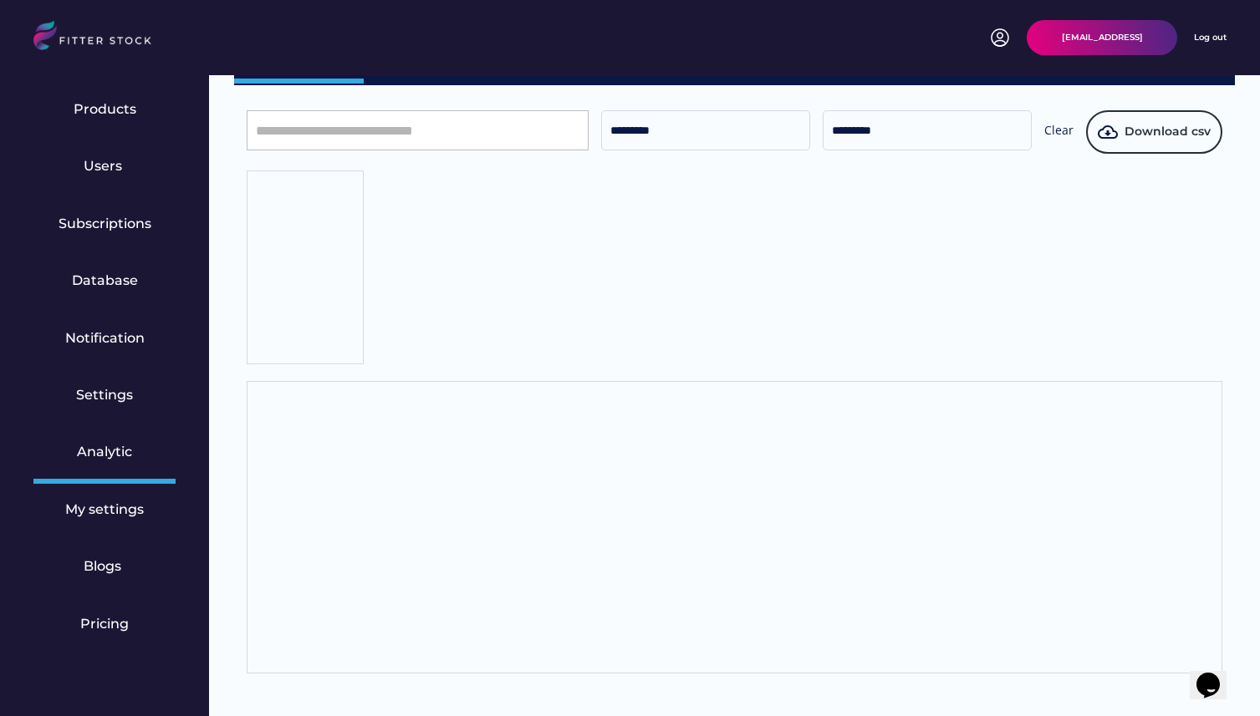
scroll to position [98, 0]
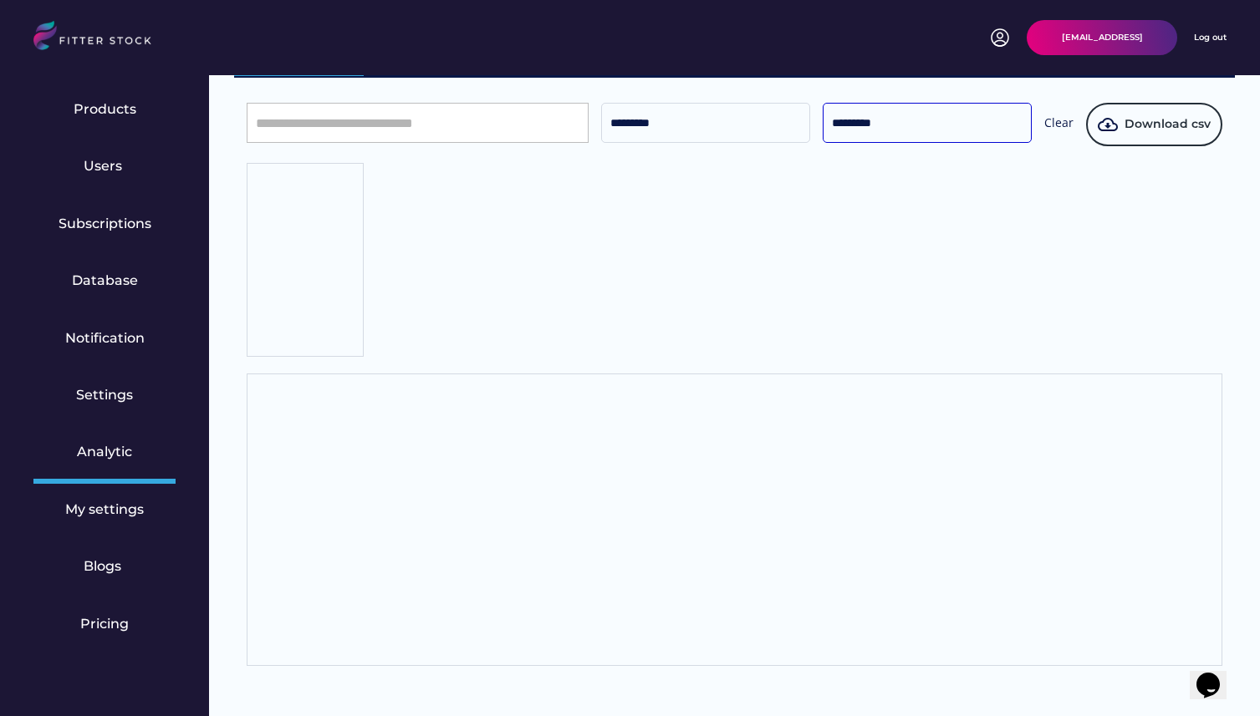
click at [896, 125] on input "*********" at bounding box center [926, 123] width 209 height 40
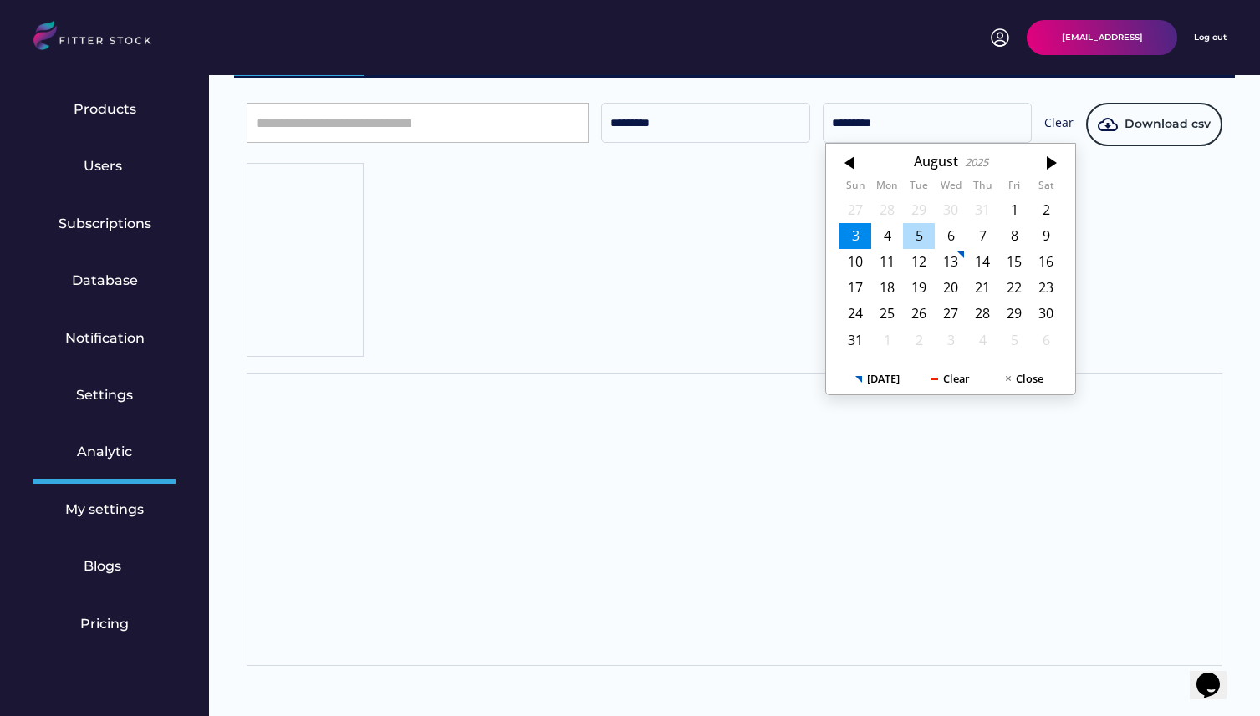
click at [919, 227] on div "5" at bounding box center [919, 236] width 32 height 26
type input "*********"
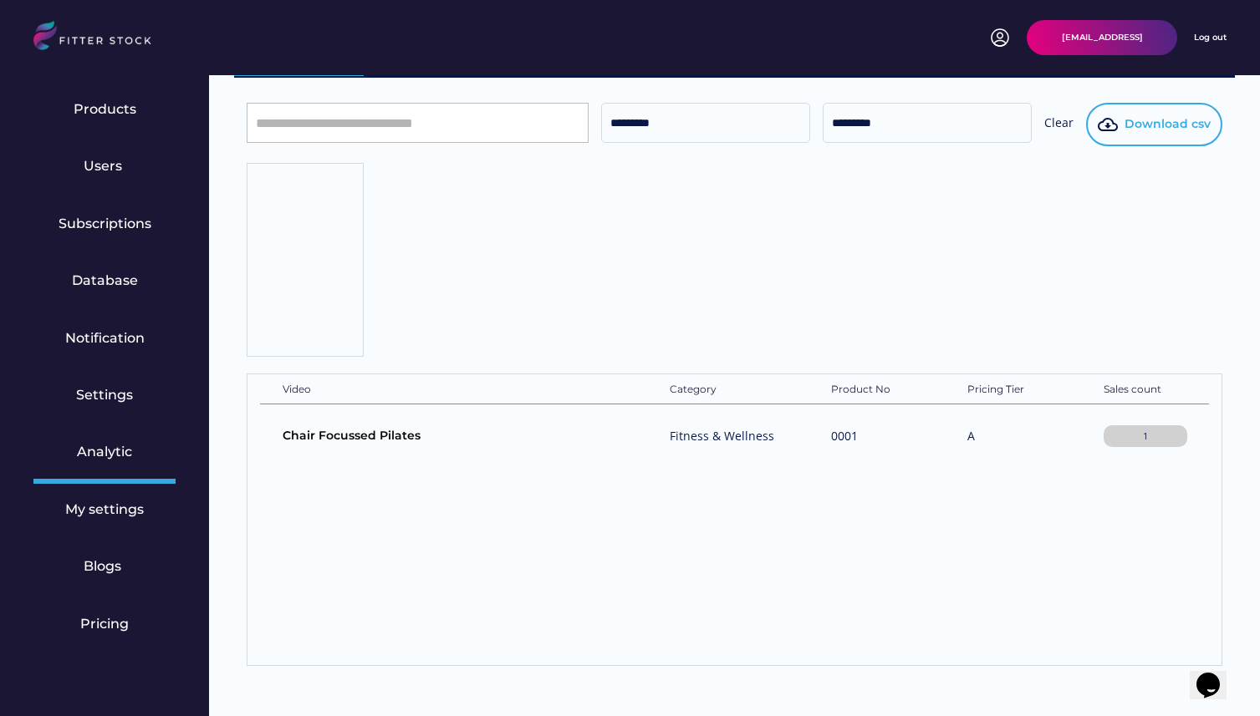
click at [1158, 126] on span "Download csv" at bounding box center [1167, 124] width 86 height 17
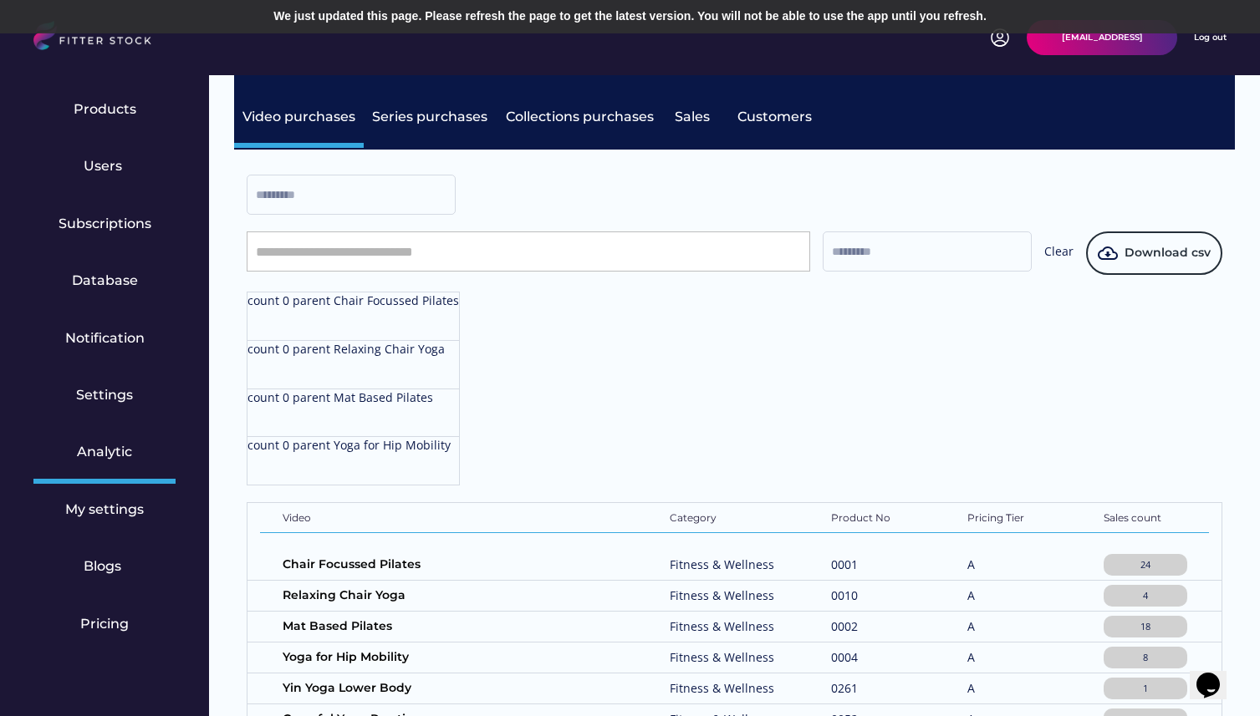
scroll to position [34, 0]
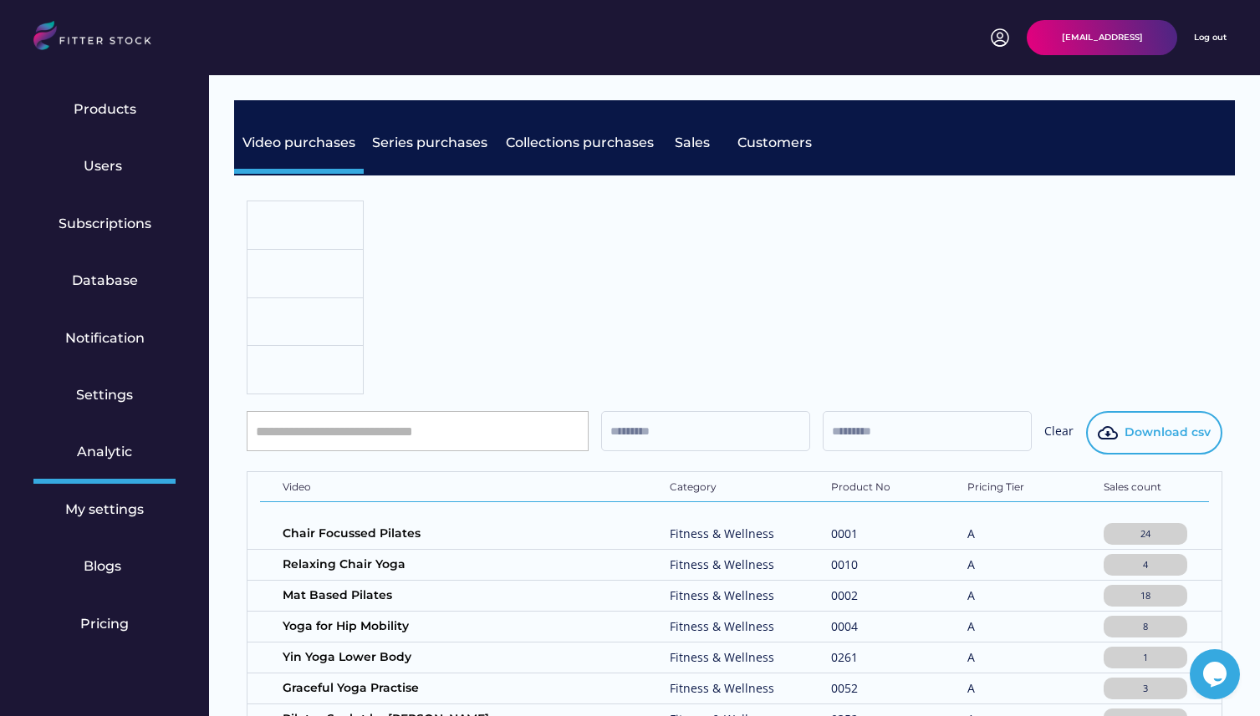
click at [1127, 423] on button "Download csv" at bounding box center [1154, 432] width 136 height 43
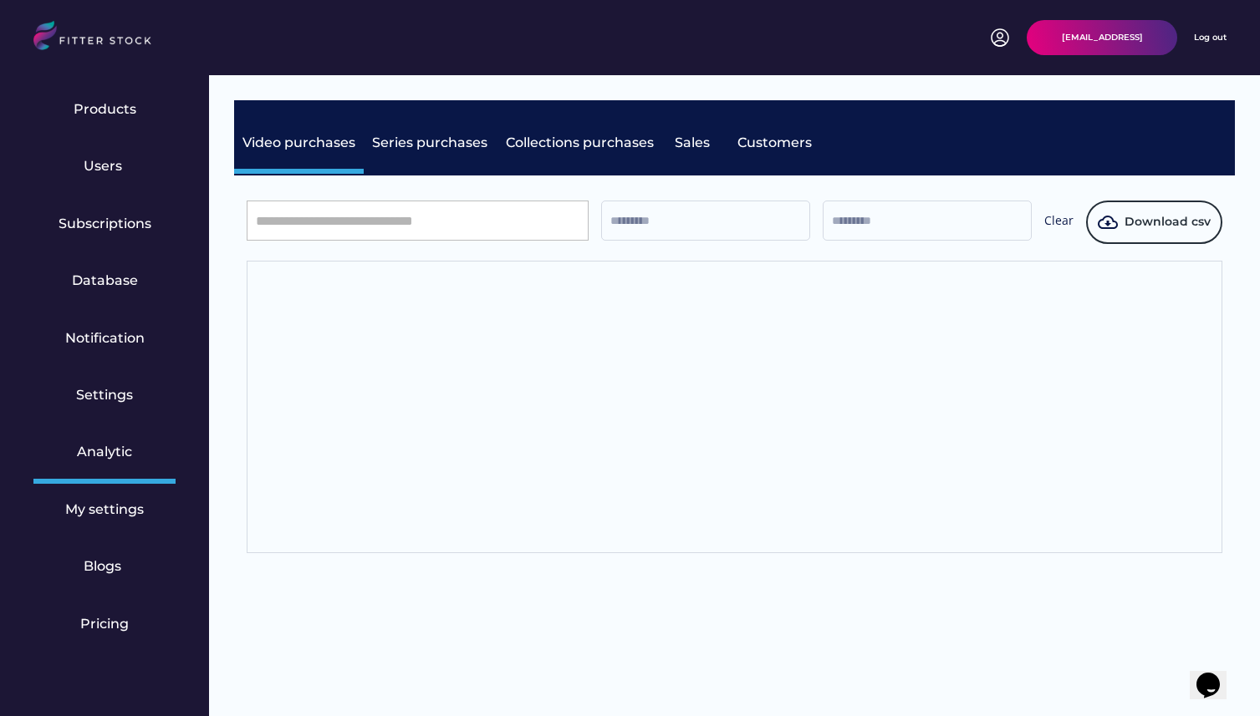
scroll to position [36, 0]
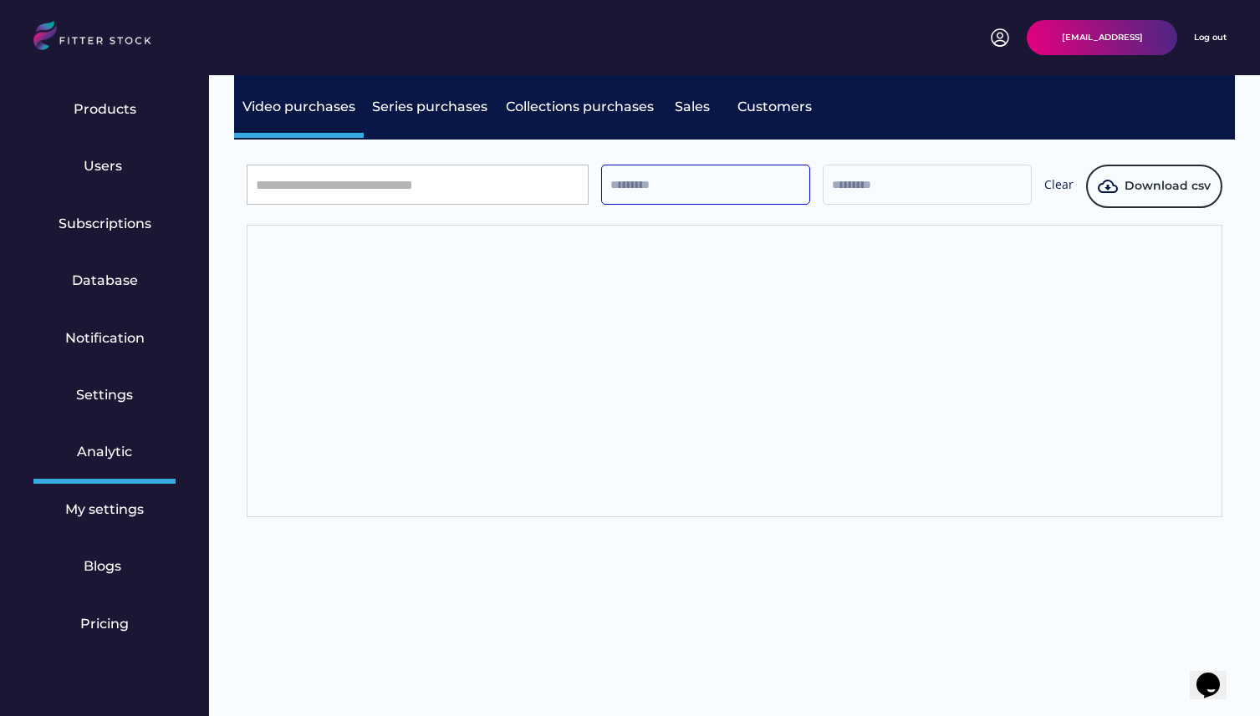
click at [705, 198] on input "text" at bounding box center [705, 185] width 209 height 40
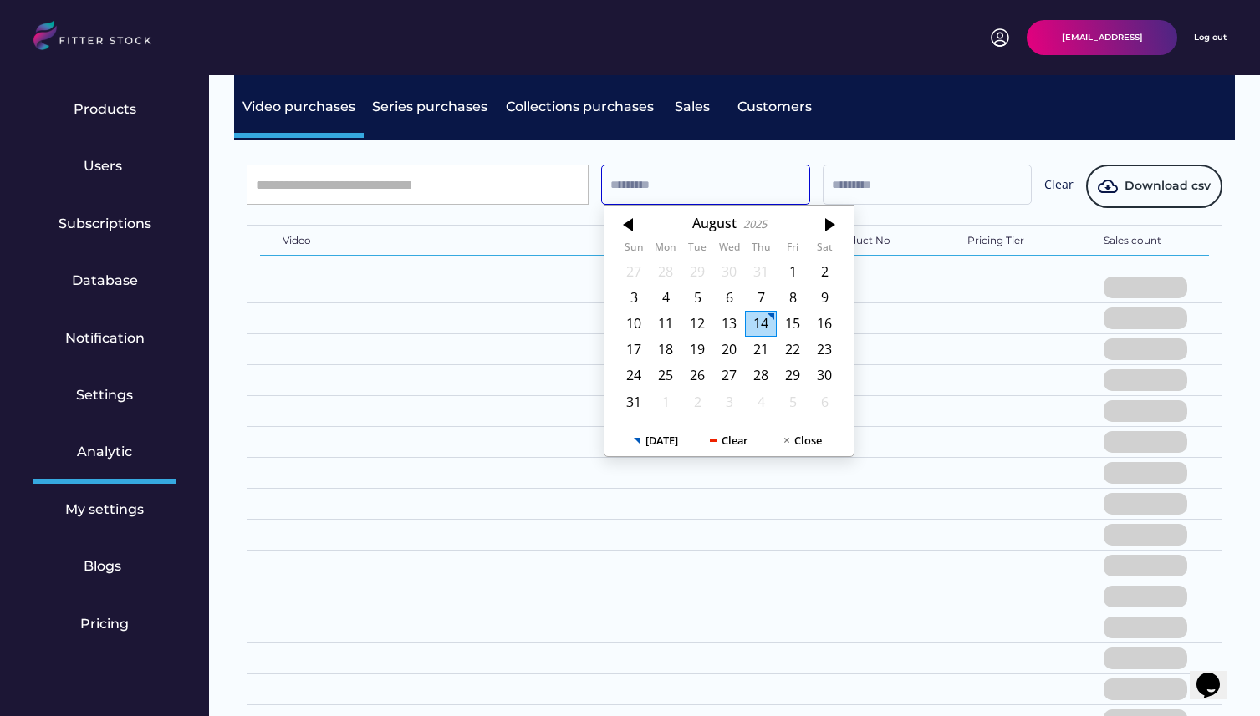
click at [680, 196] on input "text" at bounding box center [705, 185] width 209 height 40
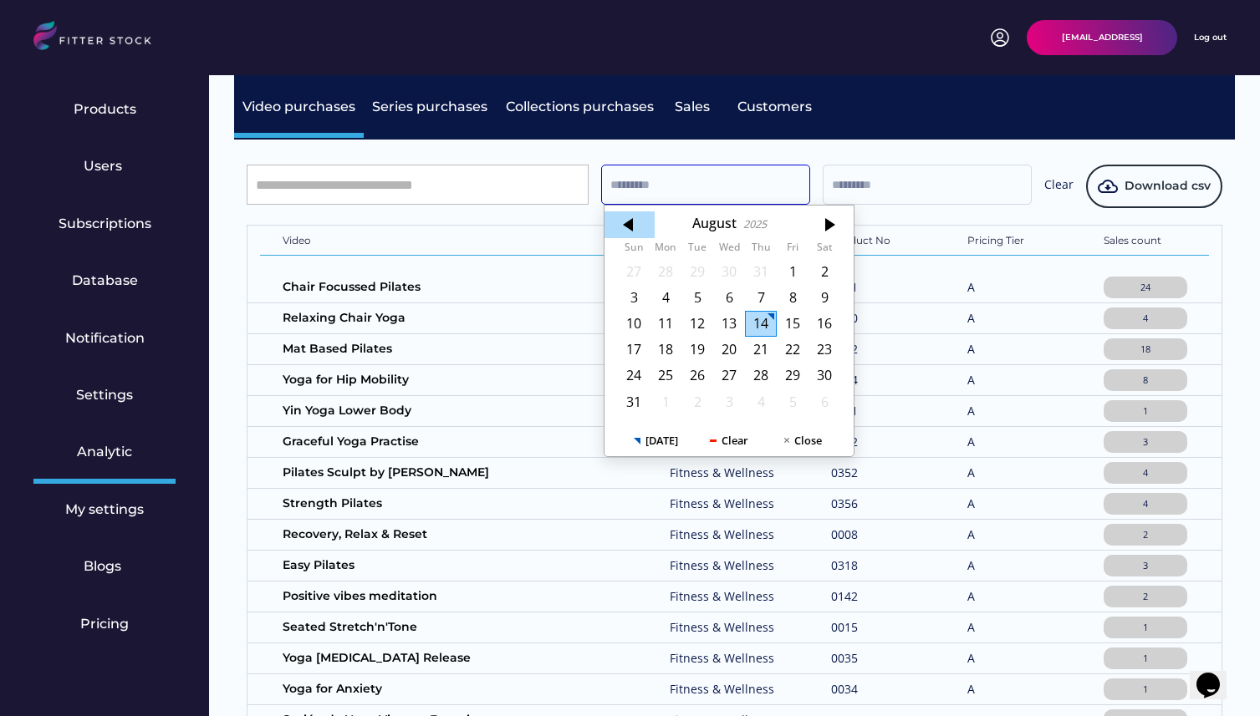
click at [627, 223] on div at bounding box center [629, 224] width 50 height 27
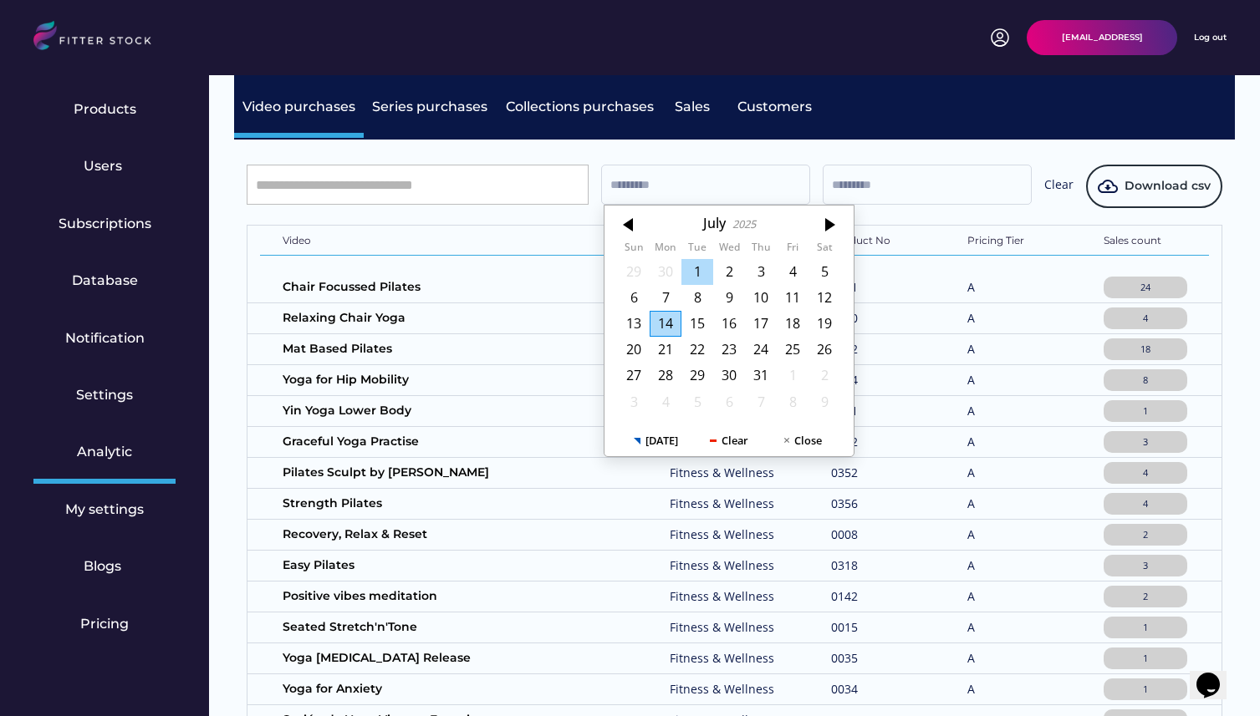
click at [703, 263] on div "1" at bounding box center [697, 272] width 32 height 26
type input "*********"
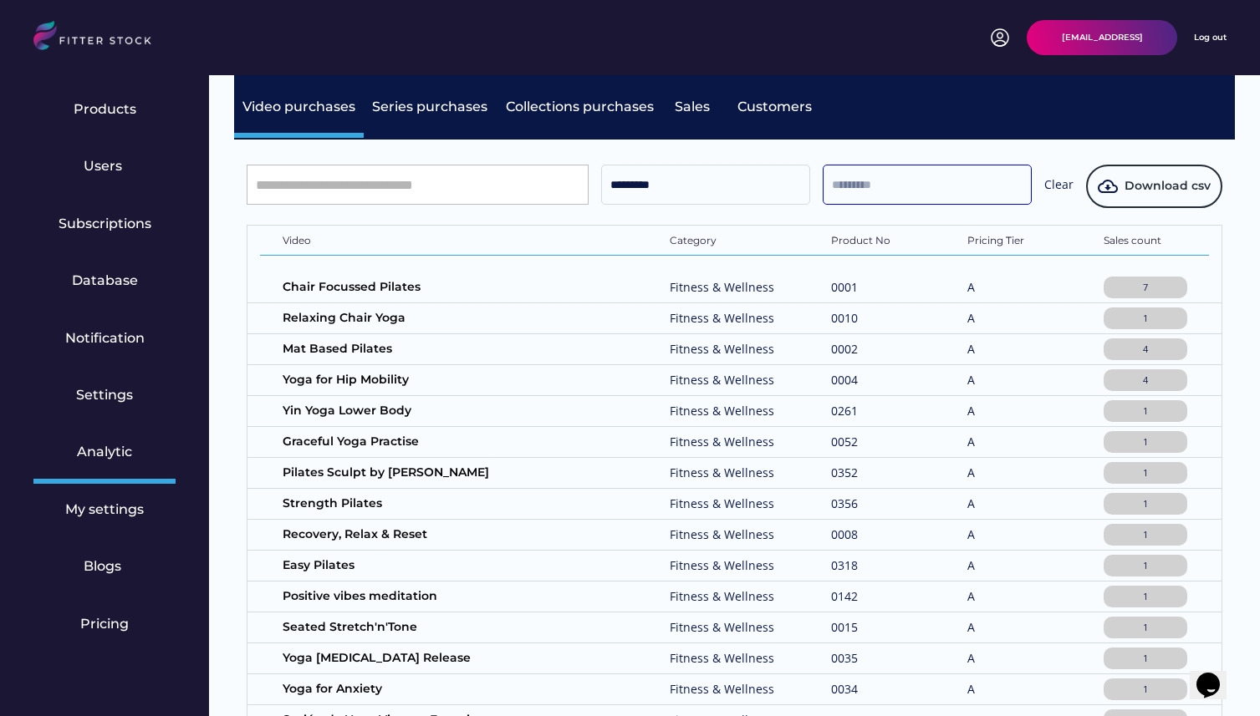
click at [915, 194] on input "text" at bounding box center [926, 185] width 209 height 40
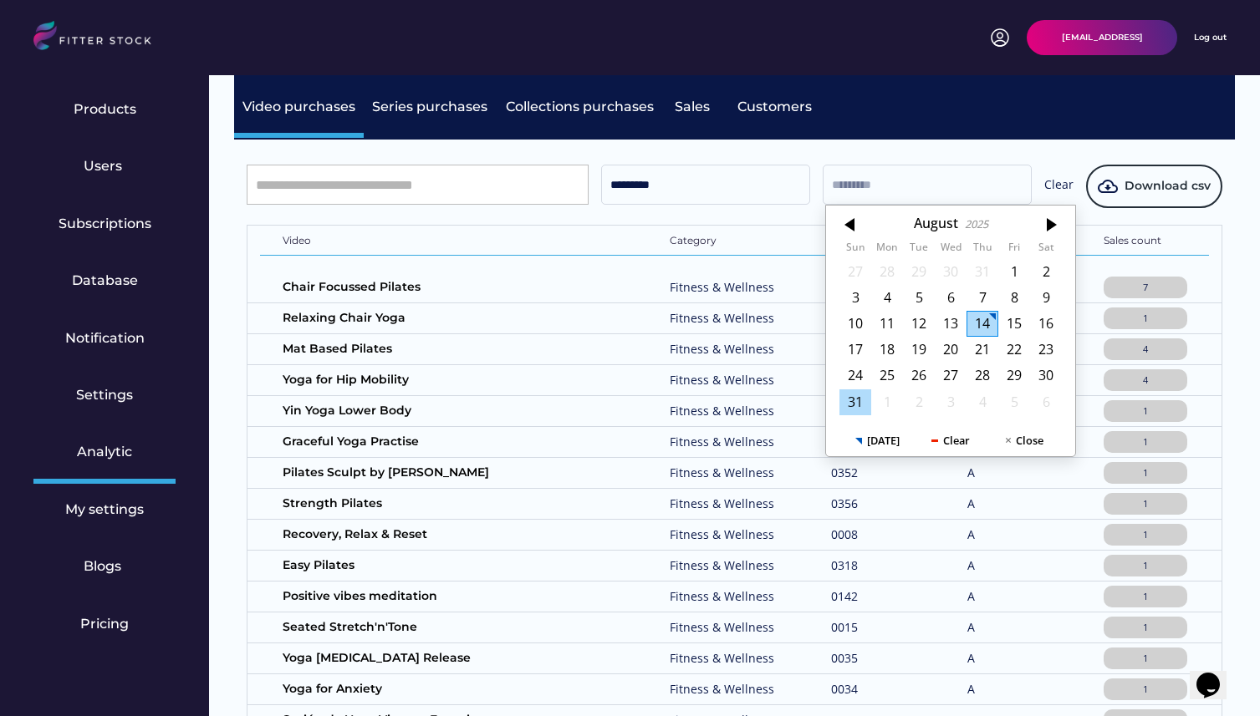
click at [853, 402] on div "31" at bounding box center [855, 402] width 32 height 26
type input "*********"
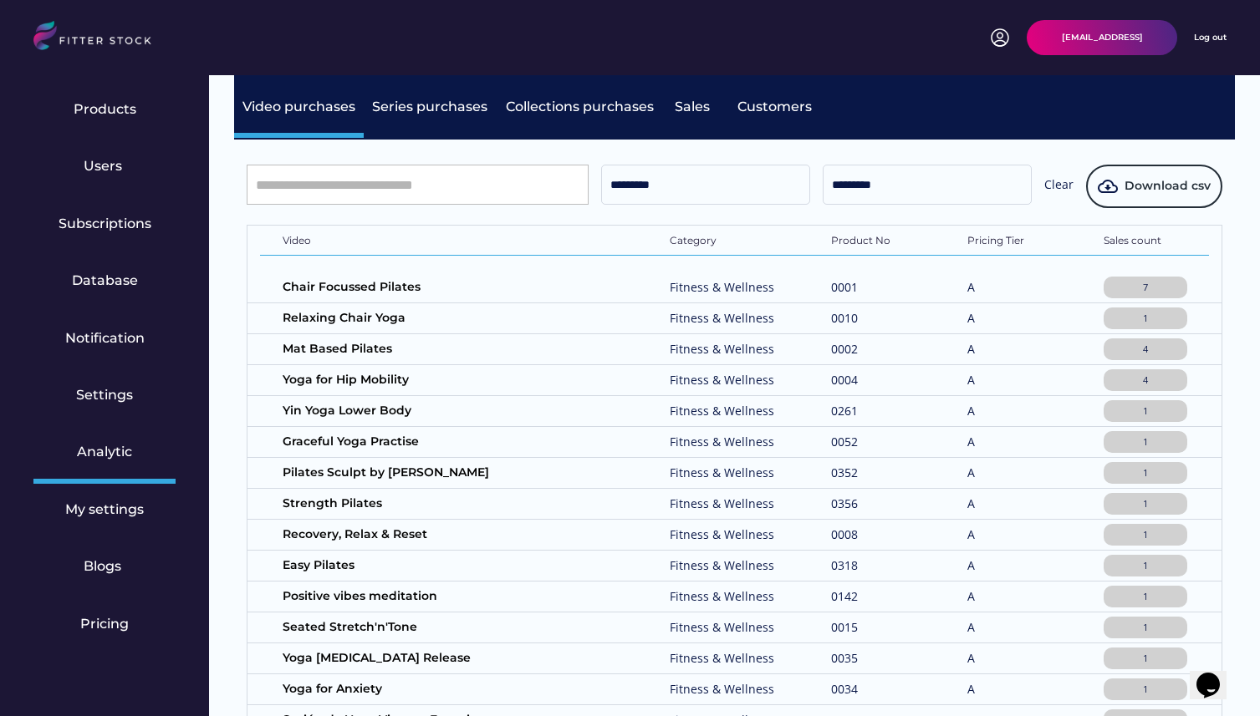
click at [935, 145] on div "********* ********* Clear Download csv Video Category Product No Pricing Tier S…" at bounding box center [734, 695] width 1000 height 1111
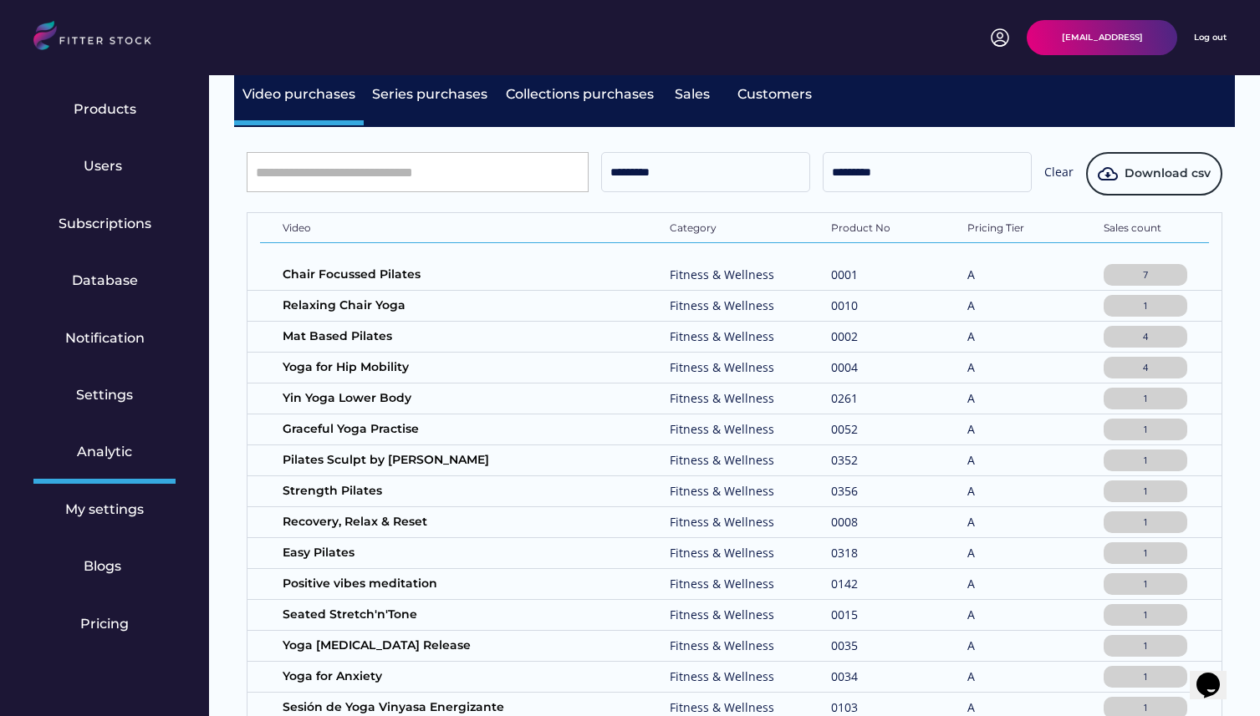
scroll to position [0, 0]
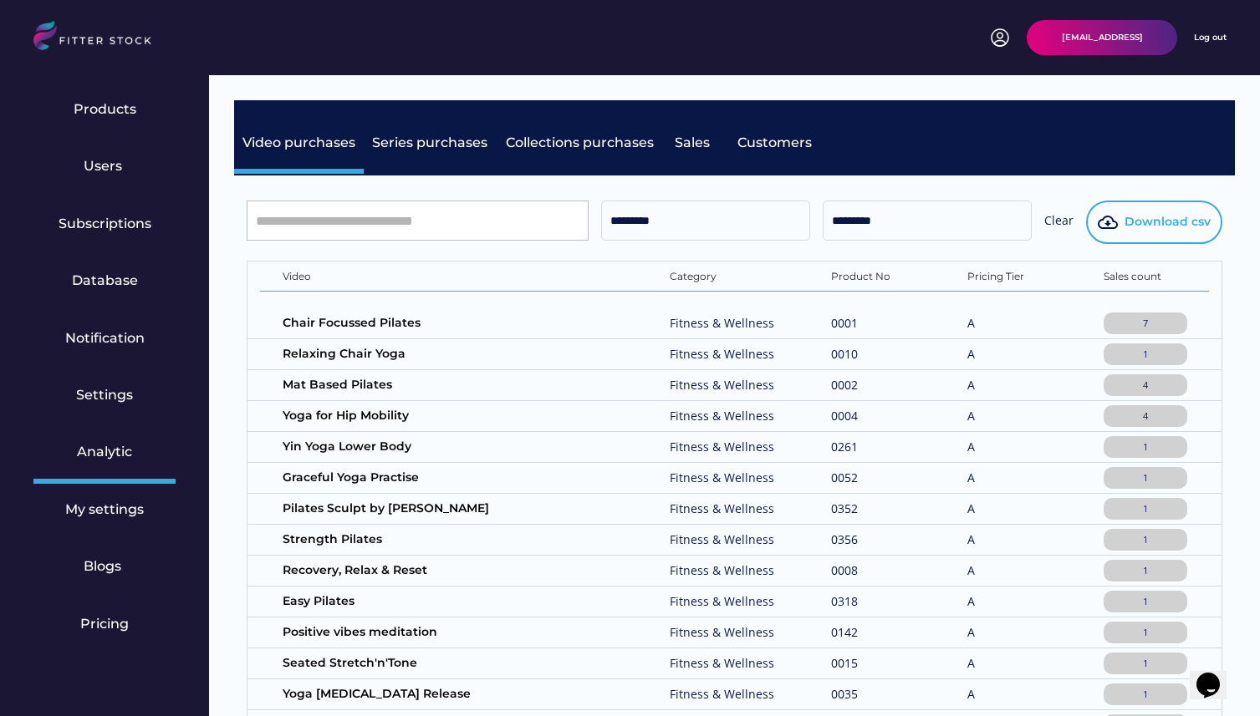
click at [1157, 240] on button "Download csv" at bounding box center [1154, 222] width 136 height 43
